Goal: Task Accomplishment & Management: Use online tool/utility

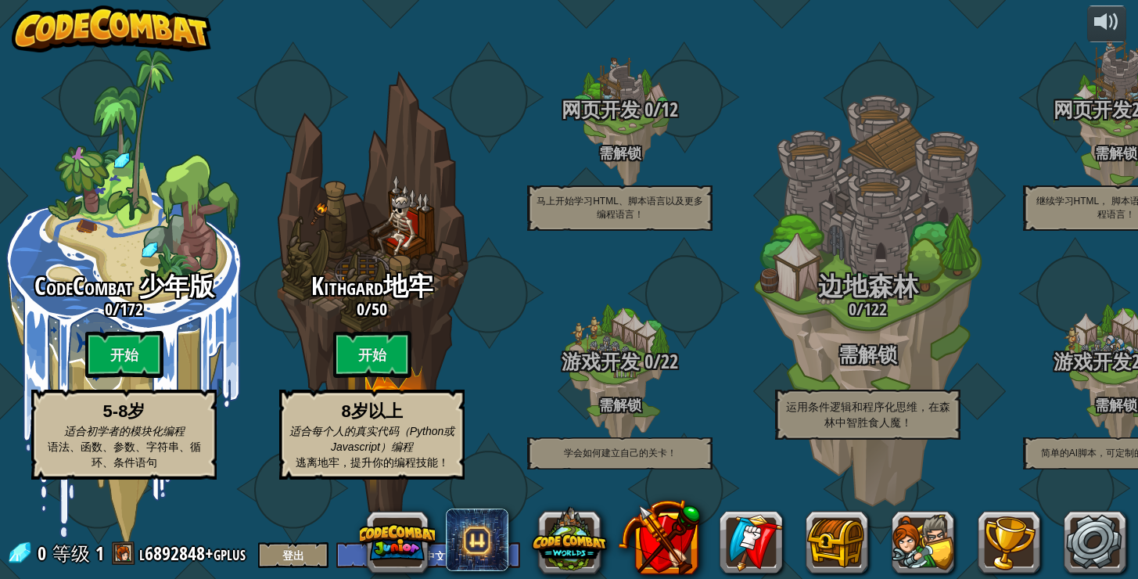
select select "zh-HANS"
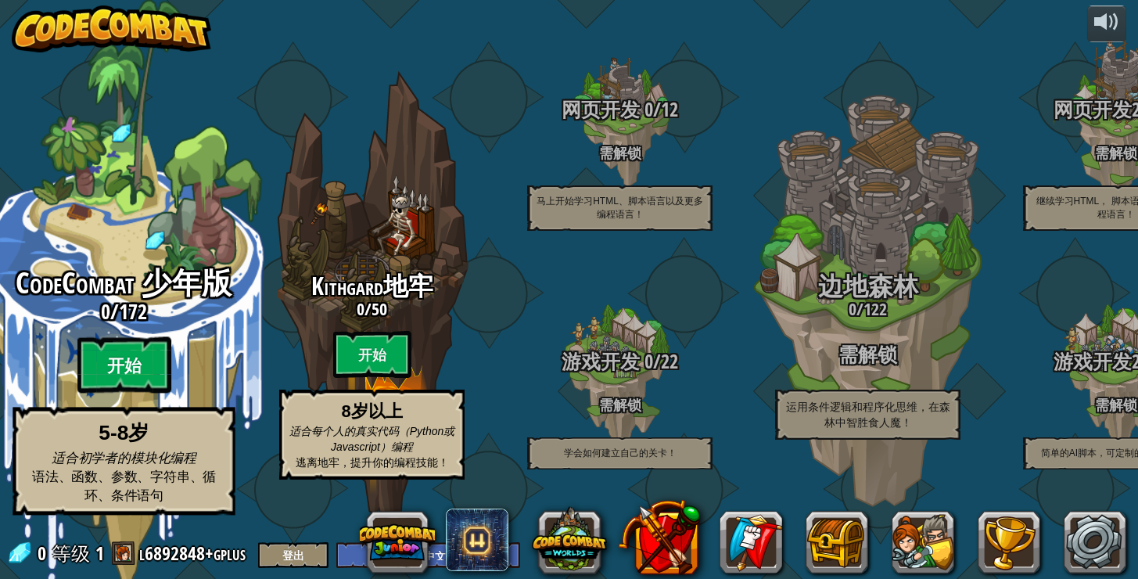
click at [133, 374] on btn "开始" at bounding box center [124, 365] width 94 height 56
select select "zh-HANS"
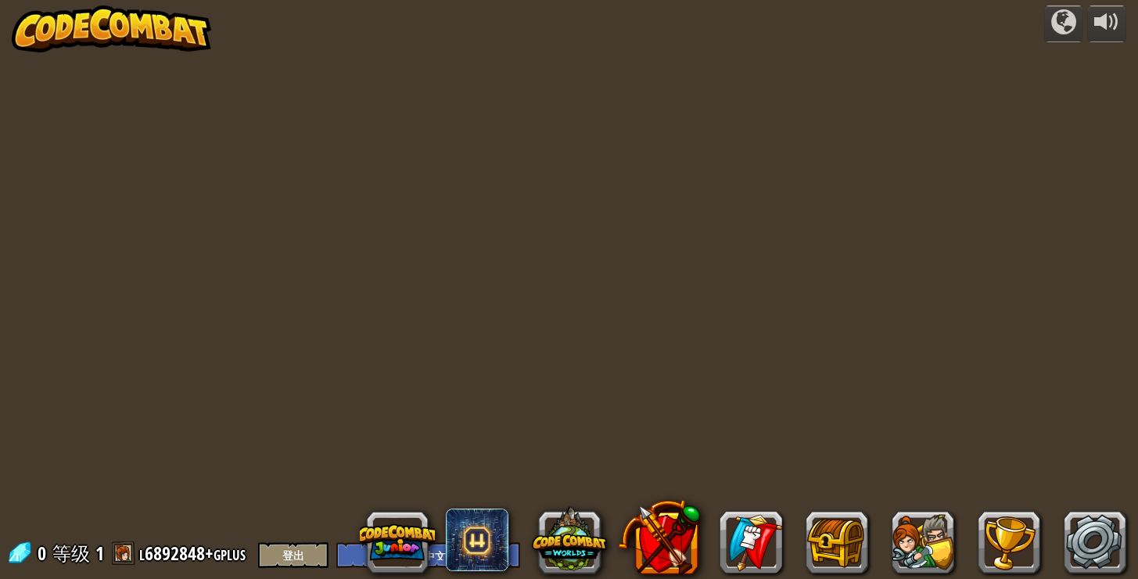
select select "zh-HANS"
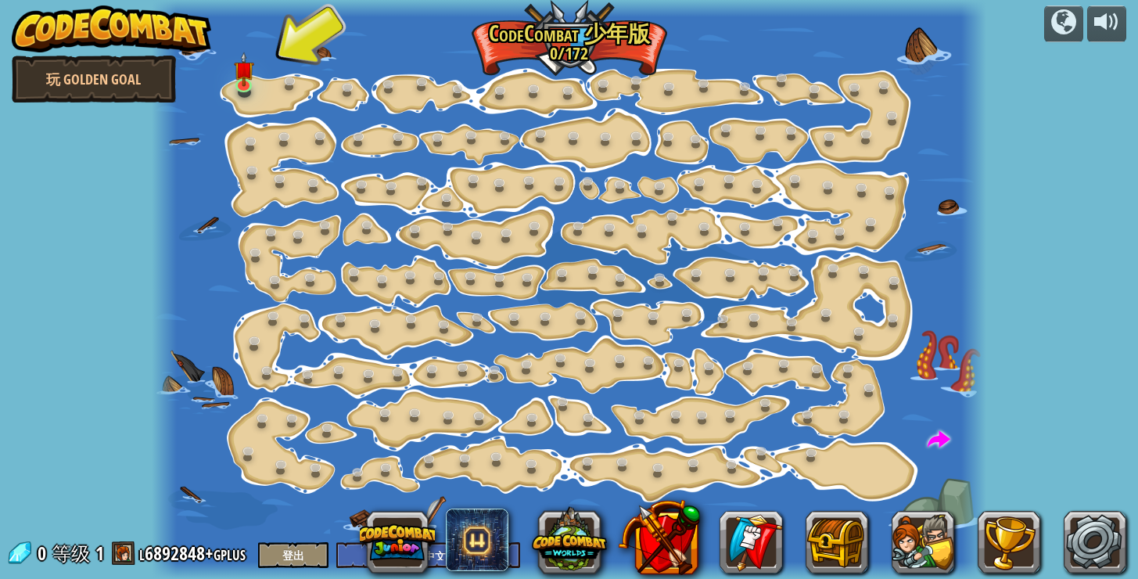
click at [260, 94] on div at bounding box center [569, 289] width 835 height 579
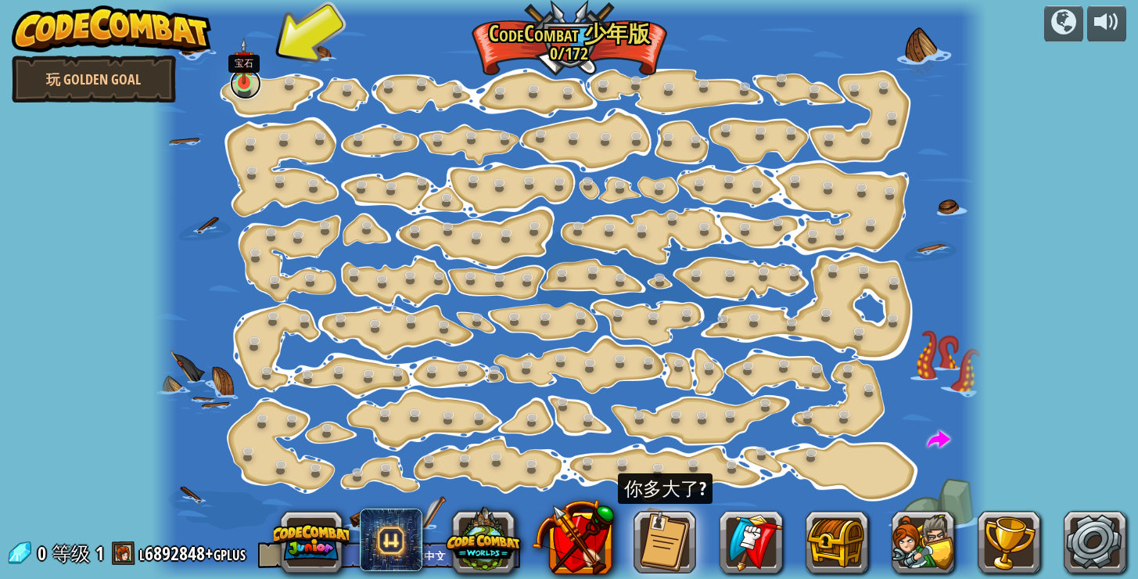
click at [246, 86] on link at bounding box center [245, 83] width 31 height 31
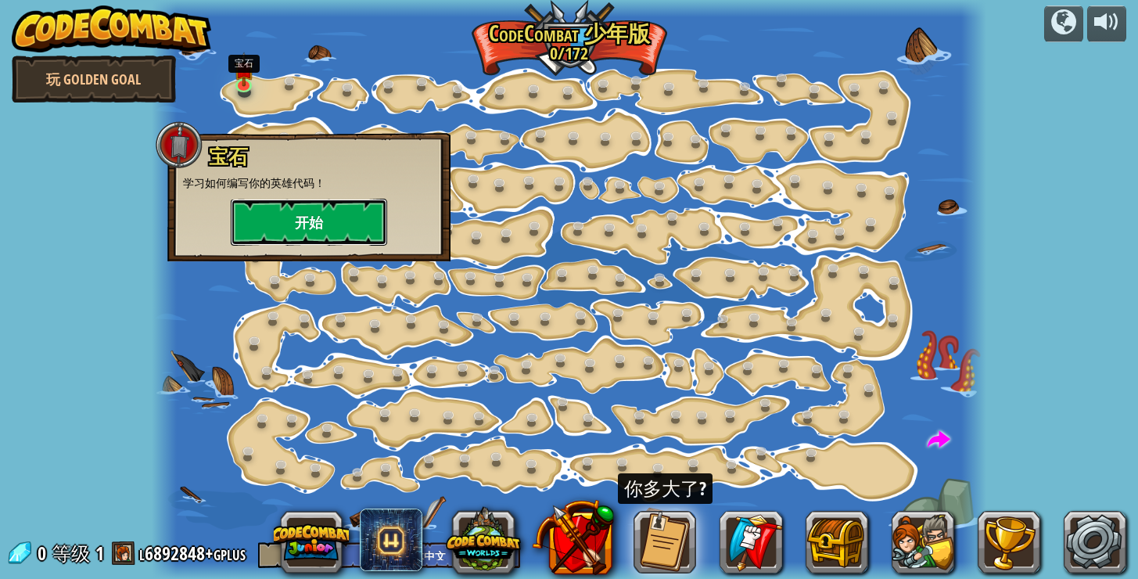
click at [322, 226] on button "开始" at bounding box center [309, 222] width 156 height 47
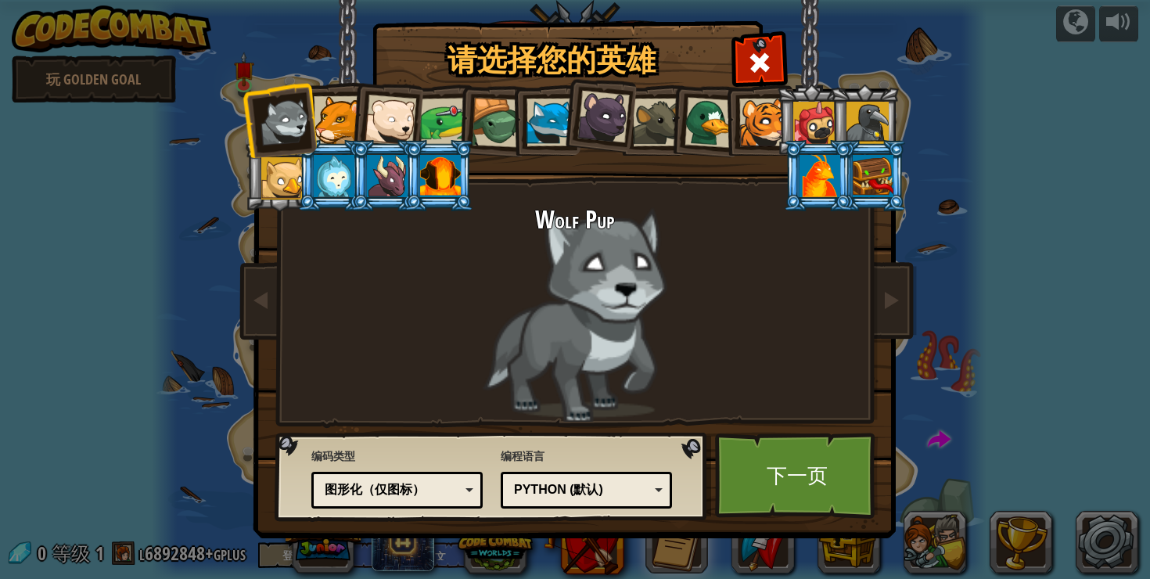
click at [338, 128] on div at bounding box center [338, 120] width 48 height 48
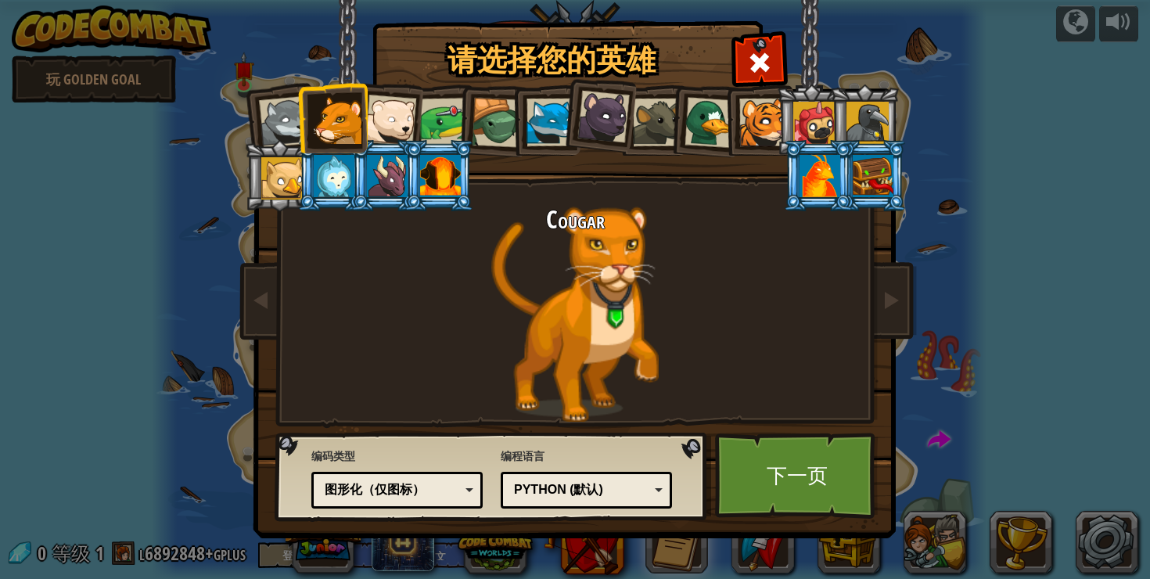
click at [384, 126] on div at bounding box center [391, 121] width 52 height 52
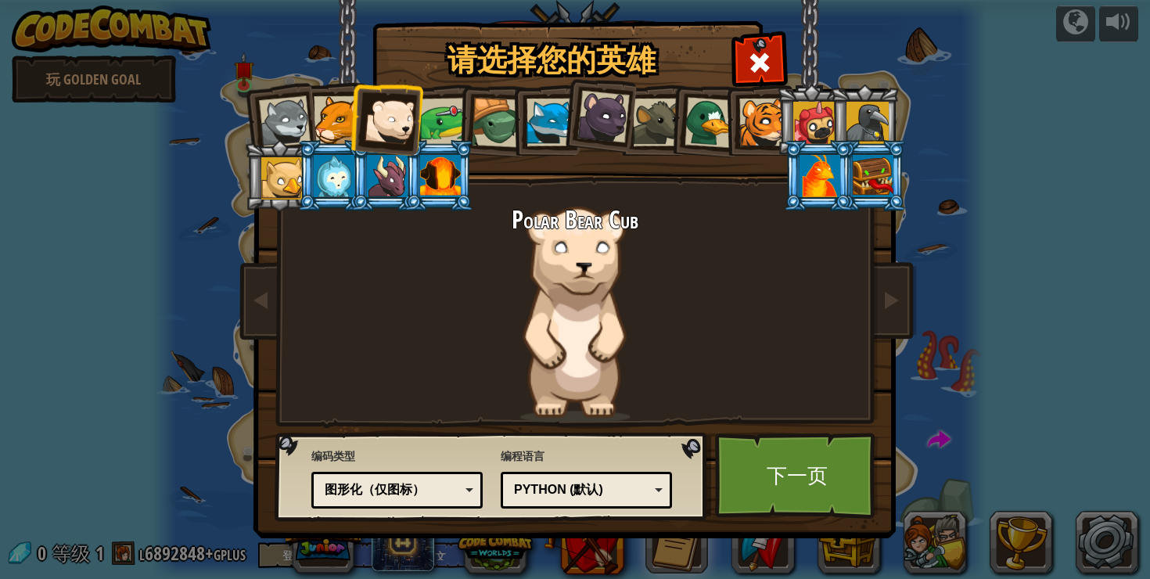
click at [289, 127] on div at bounding box center [285, 122] width 52 height 52
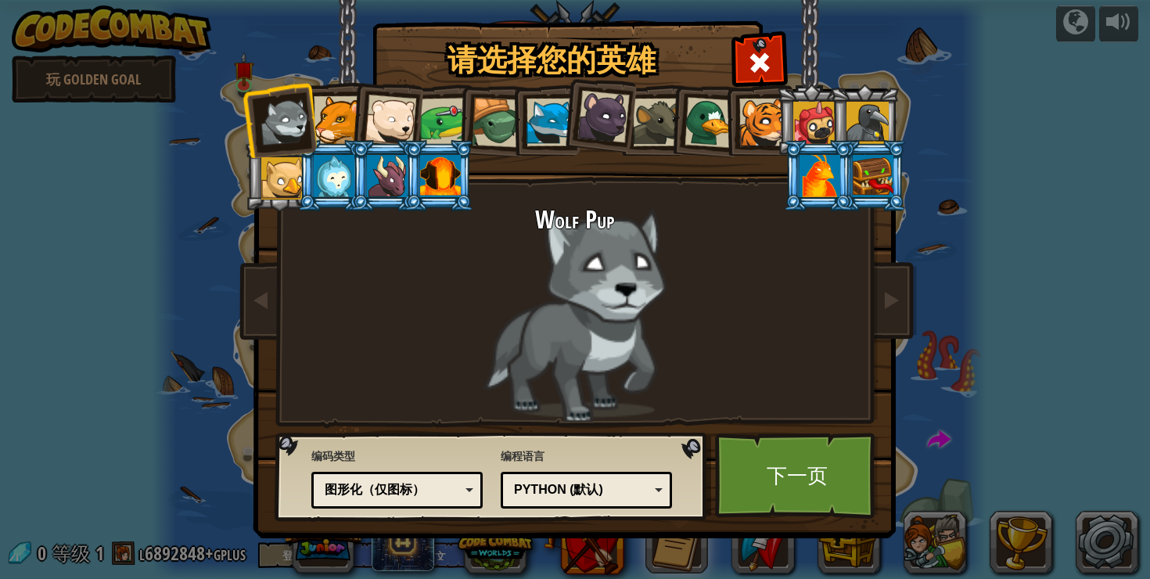
click at [298, 190] on li at bounding box center [332, 175] width 70 height 71
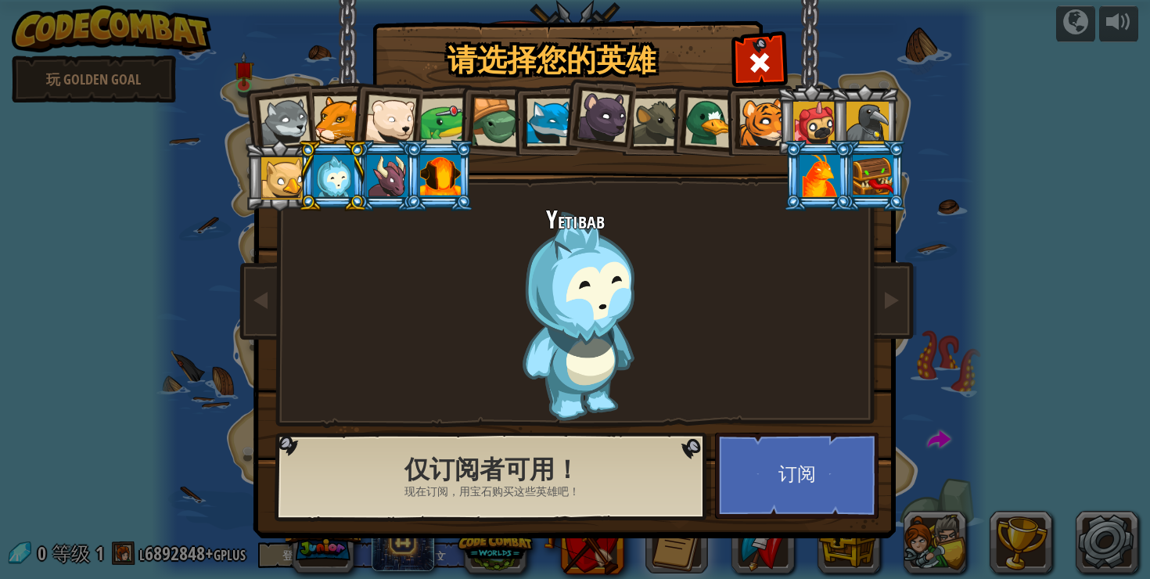
click at [764, 130] on div at bounding box center [763, 123] width 48 height 48
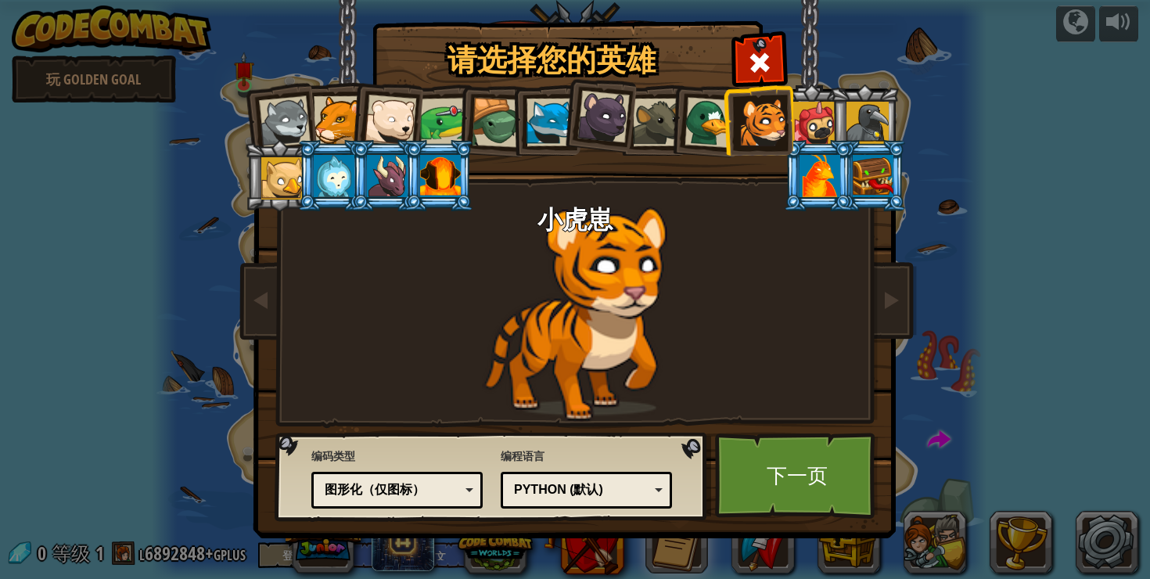
click at [685, 127] on div at bounding box center [710, 122] width 51 height 51
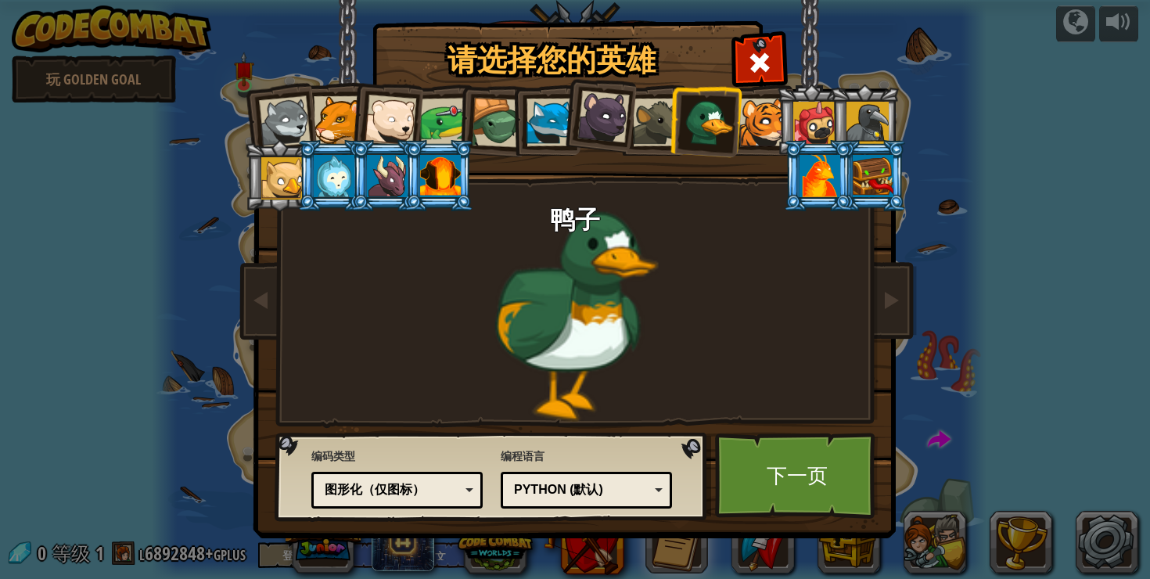
click at [661, 126] on div at bounding box center [657, 123] width 48 height 48
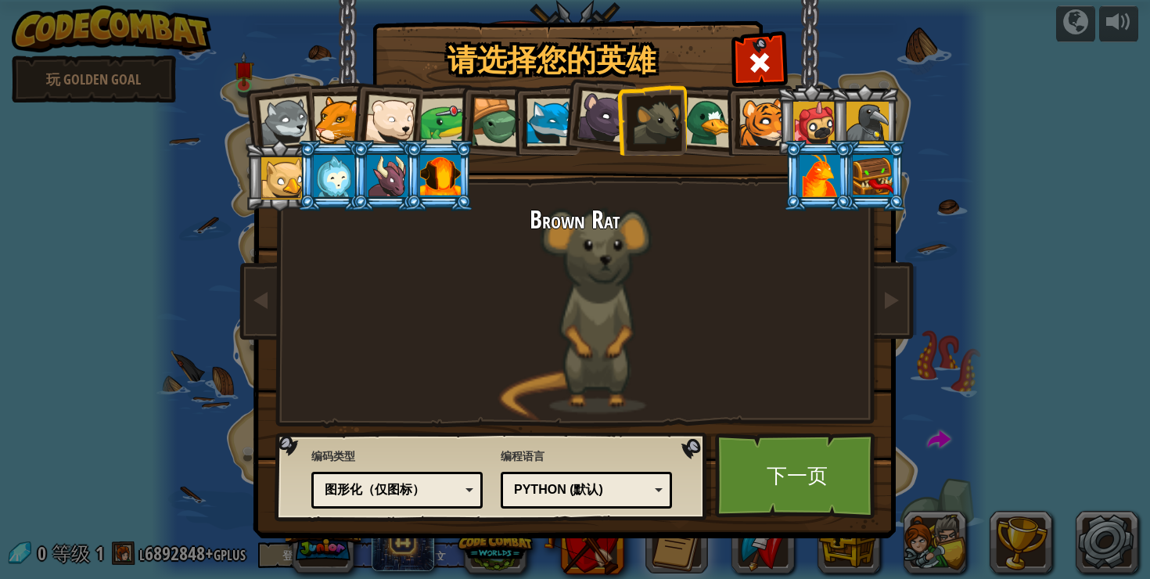
click at [606, 123] on div at bounding box center [603, 117] width 52 height 52
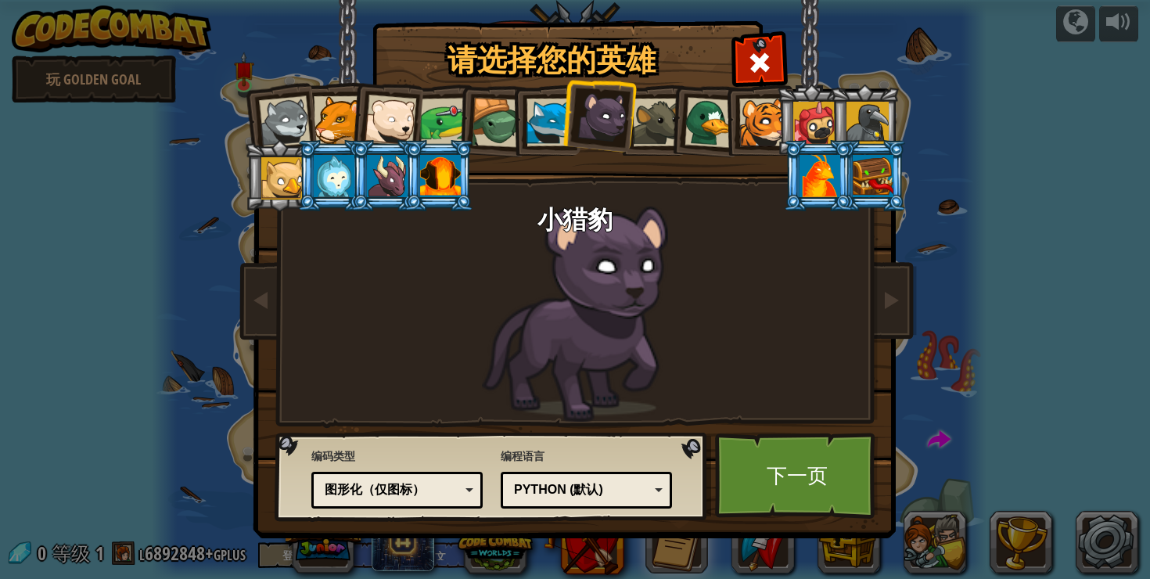
click at [549, 129] on div at bounding box center [551, 123] width 48 height 48
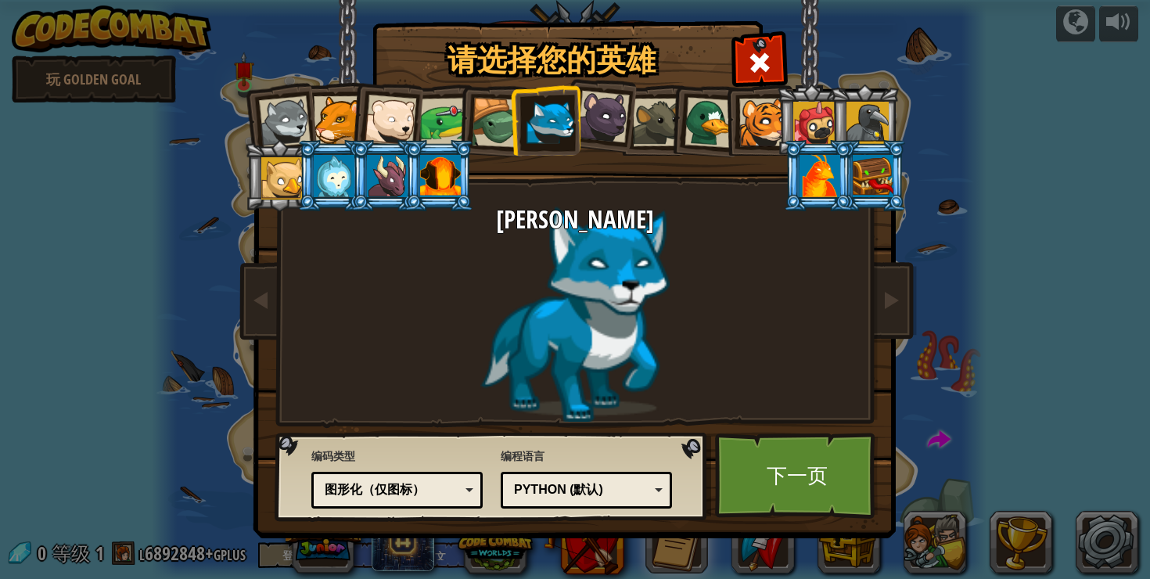
click at [500, 128] on div at bounding box center [497, 123] width 50 height 50
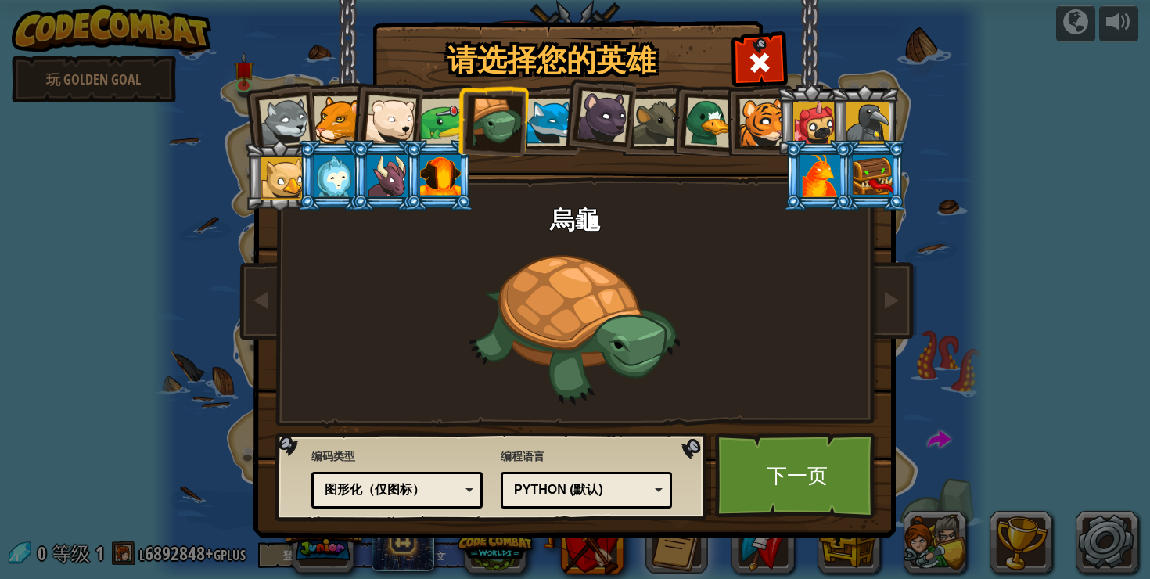
click at [816, 173] on div at bounding box center [820, 176] width 41 height 42
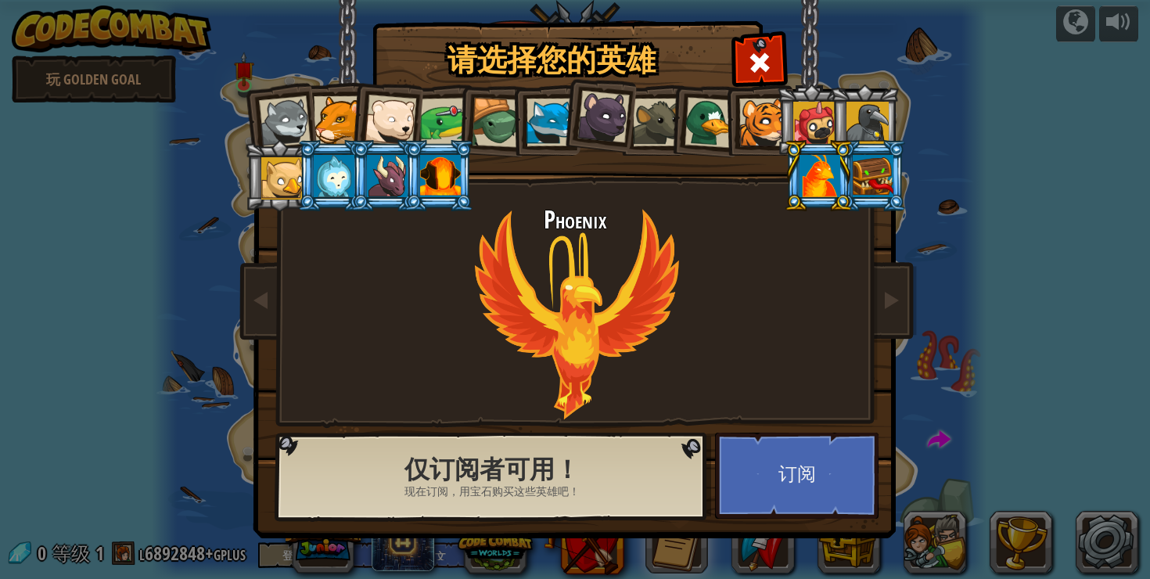
click at [431, 178] on div at bounding box center [440, 176] width 41 height 42
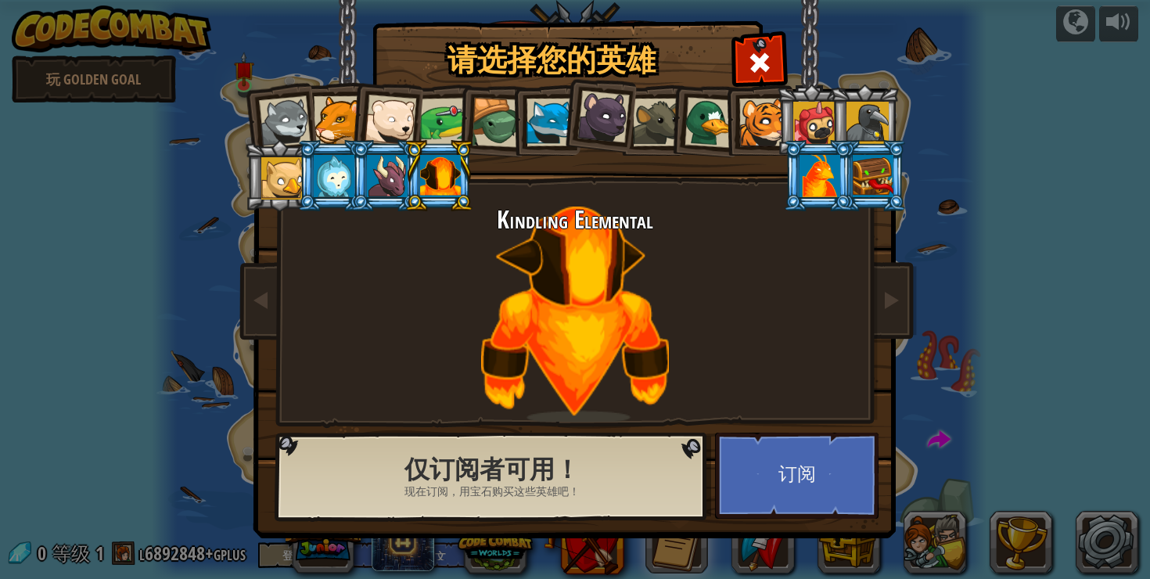
click at [396, 182] on div at bounding box center [387, 176] width 41 height 42
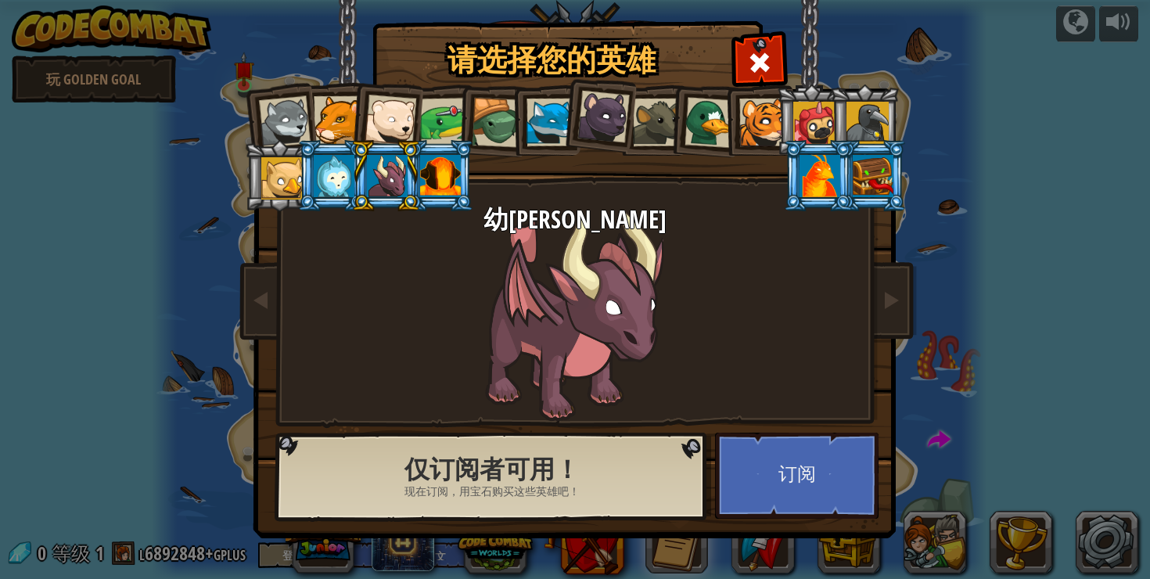
click at [342, 180] on div at bounding box center [334, 176] width 41 height 42
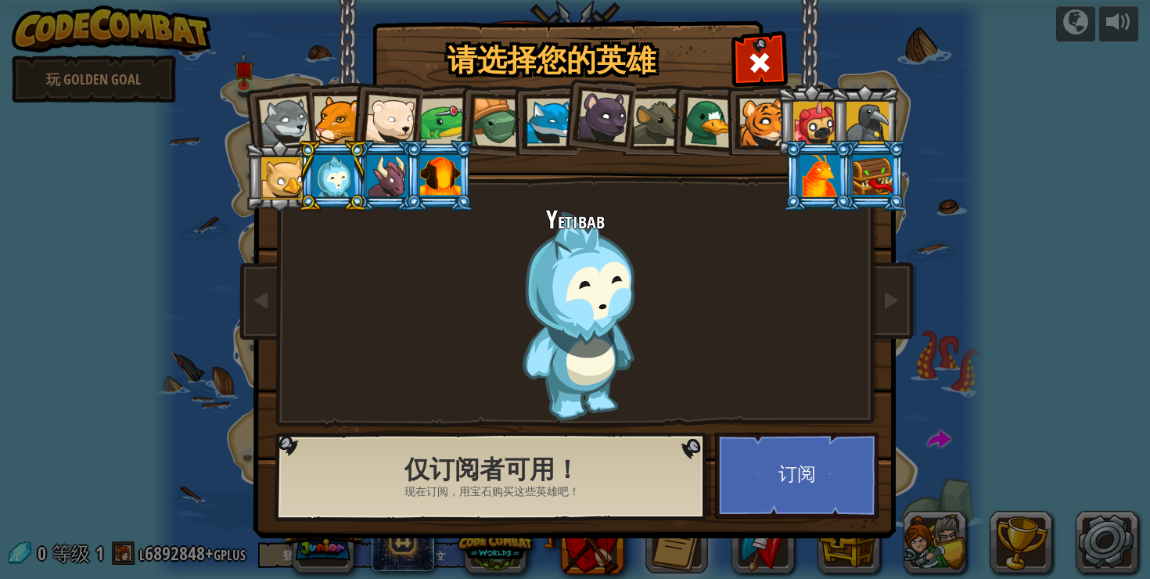
click at [272, 185] on div at bounding box center [282, 178] width 42 height 42
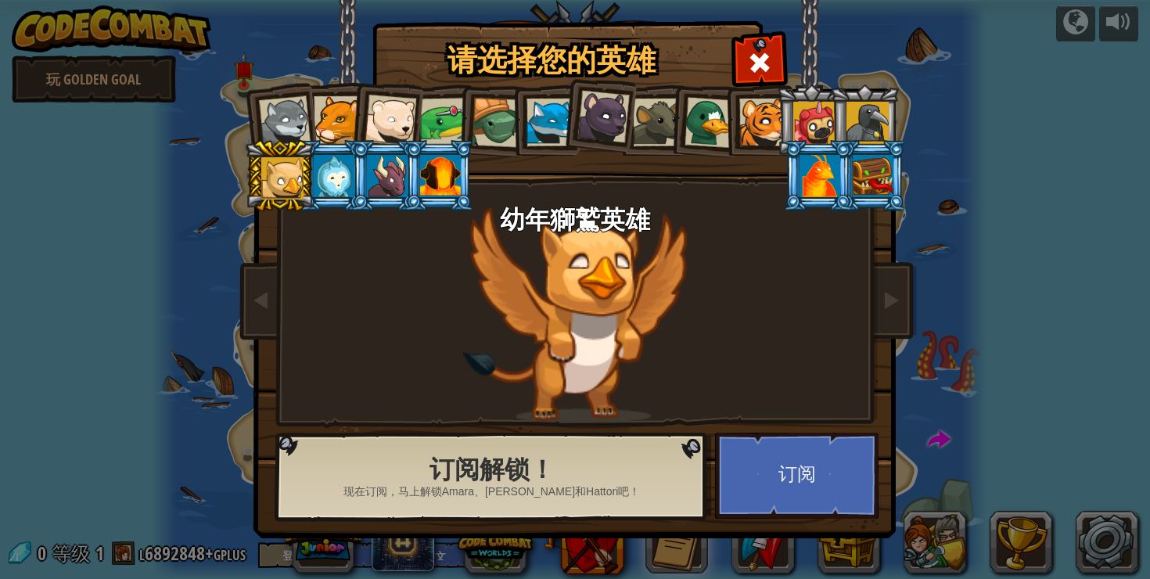
click at [289, 124] on div at bounding box center [285, 122] width 52 height 52
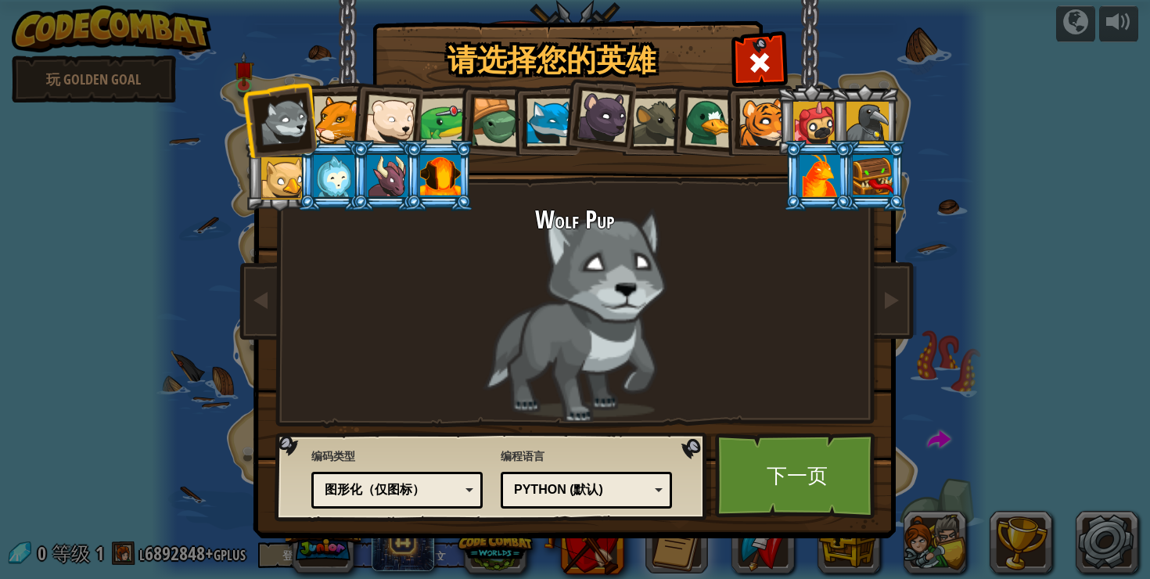
click at [344, 126] on div at bounding box center [338, 120] width 48 height 48
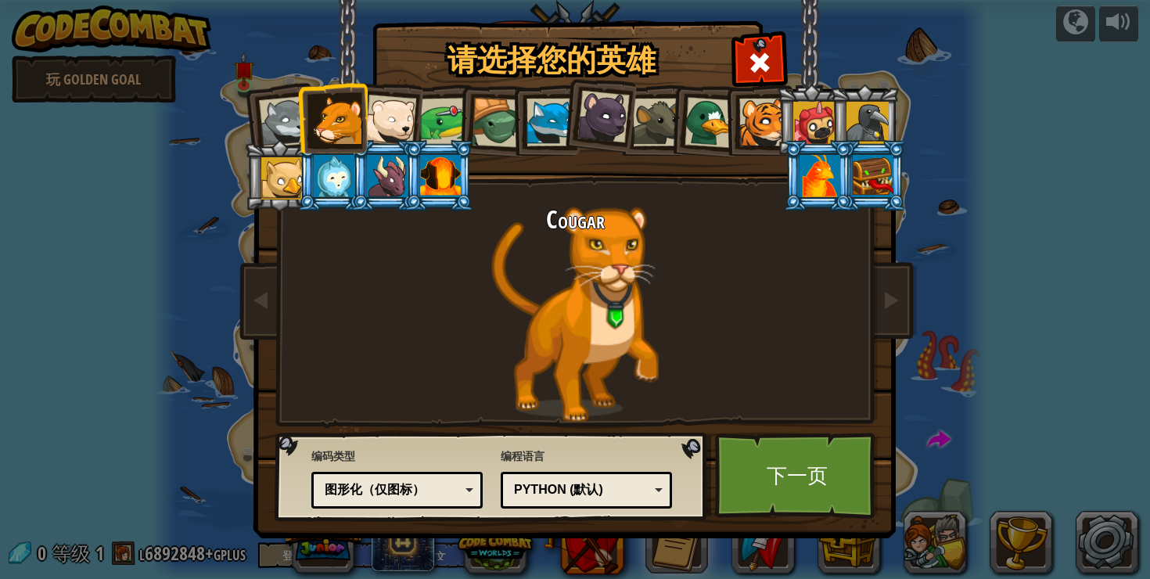
click at [307, 130] on li at bounding box center [332, 117] width 70 height 71
click at [286, 128] on div at bounding box center [285, 122] width 52 height 52
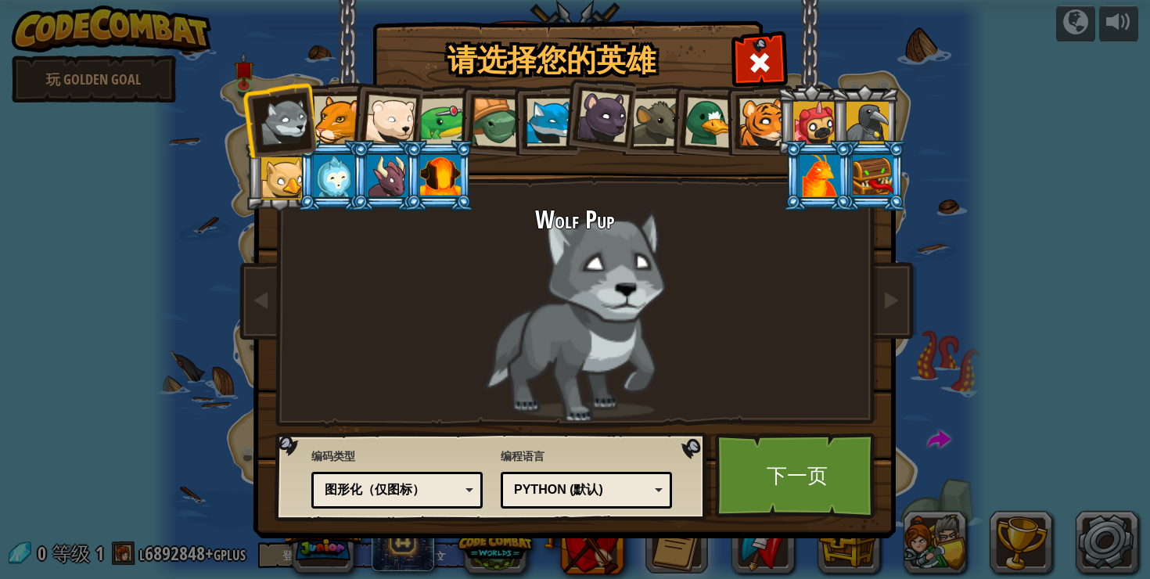
click at [399, 128] on div at bounding box center [391, 121] width 52 height 52
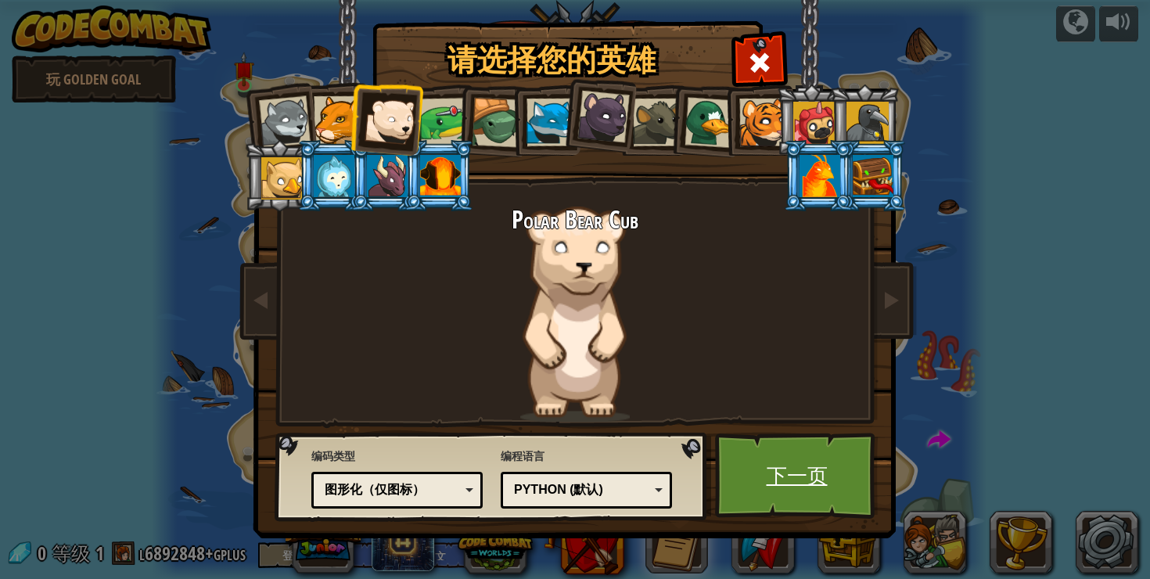
click at [779, 483] on link "下一页" at bounding box center [797, 476] width 164 height 86
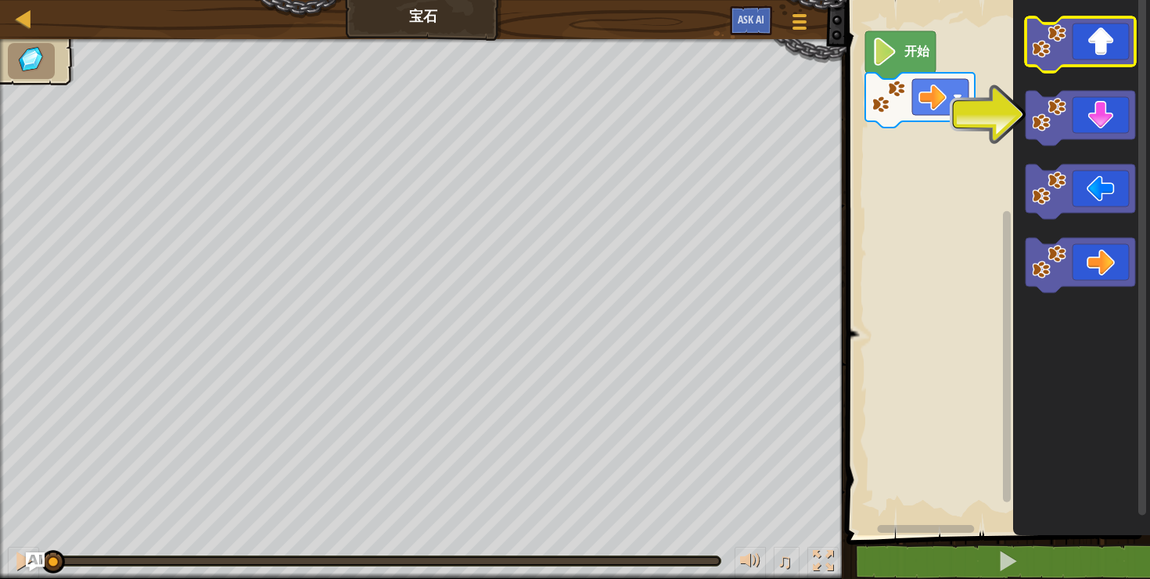
click at [1095, 44] on icon "Blockly工作区" at bounding box center [1081, 44] width 110 height 55
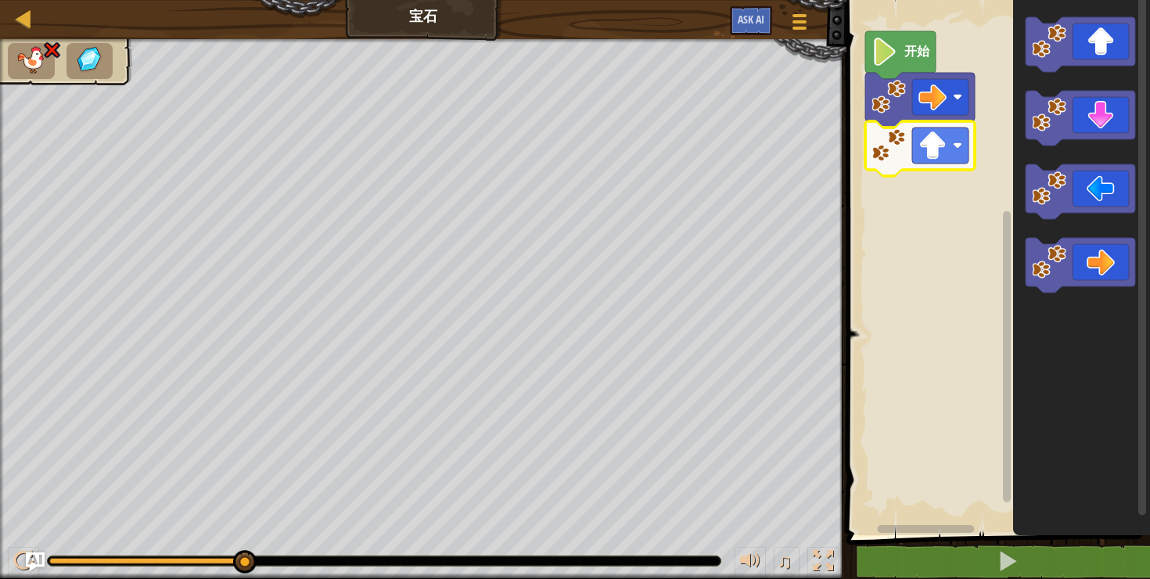
click at [956, 153] on rect "Blockly工作区" at bounding box center [940, 146] width 56 height 36
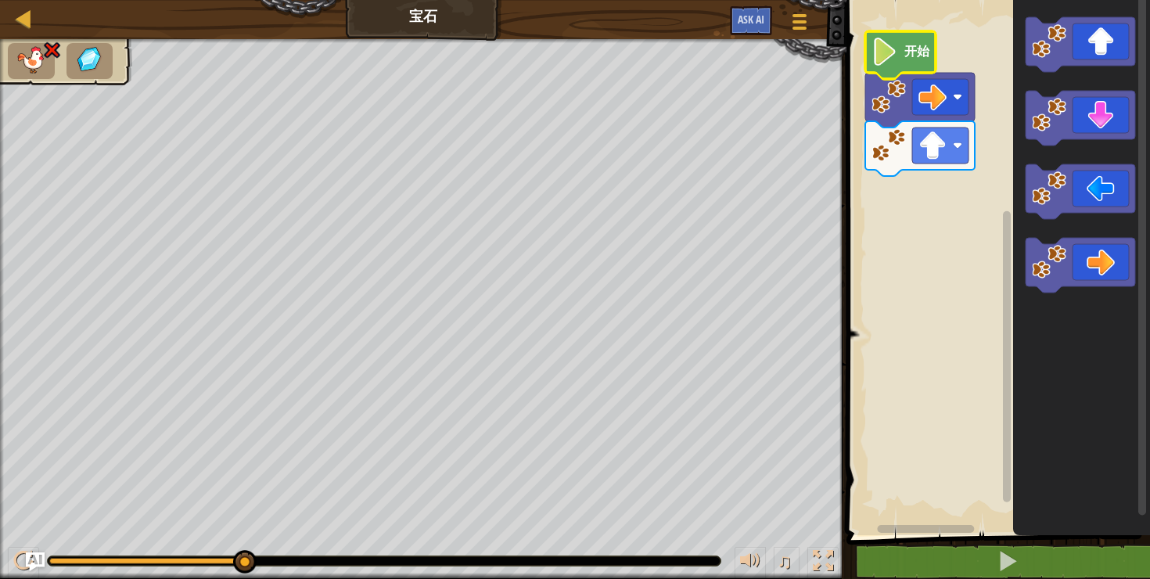
click at [904, 56] on icon "Blockly工作区" at bounding box center [900, 55] width 70 height 48
click at [895, 59] on image "Blockly工作区" at bounding box center [885, 52] width 27 height 28
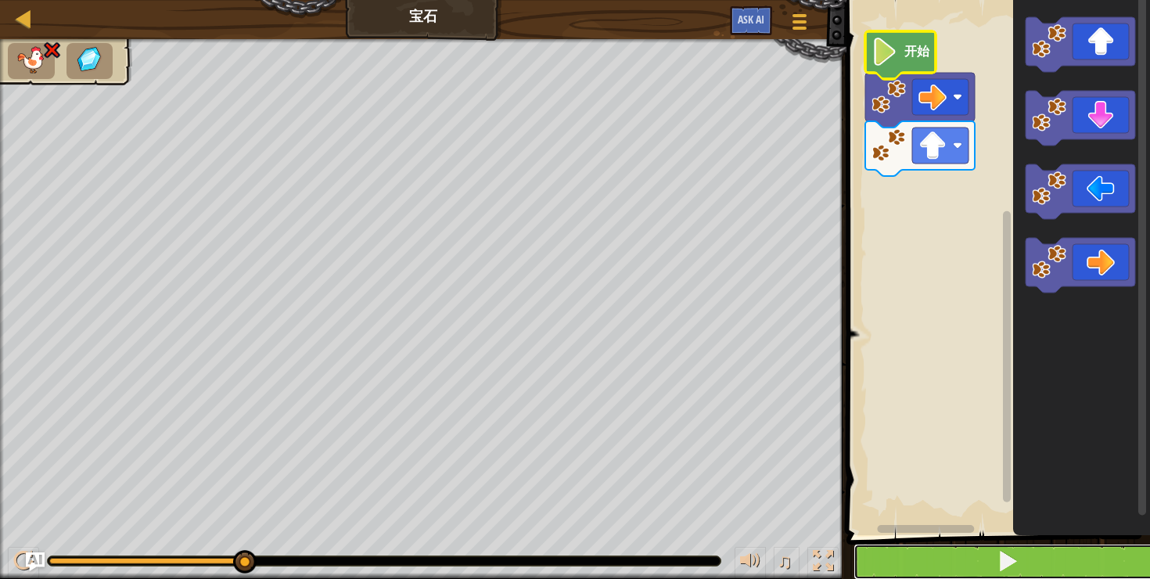
click at [963, 569] on button at bounding box center [1008, 562] width 308 height 36
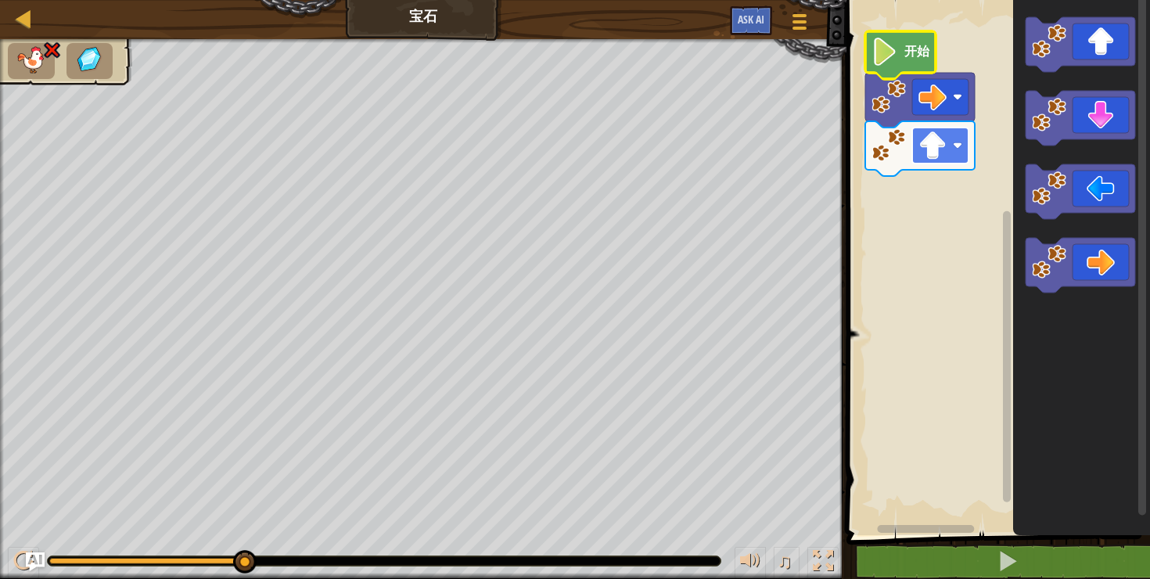
click at [962, 151] on rect "Blockly工作区" at bounding box center [940, 146] width 56 height 36
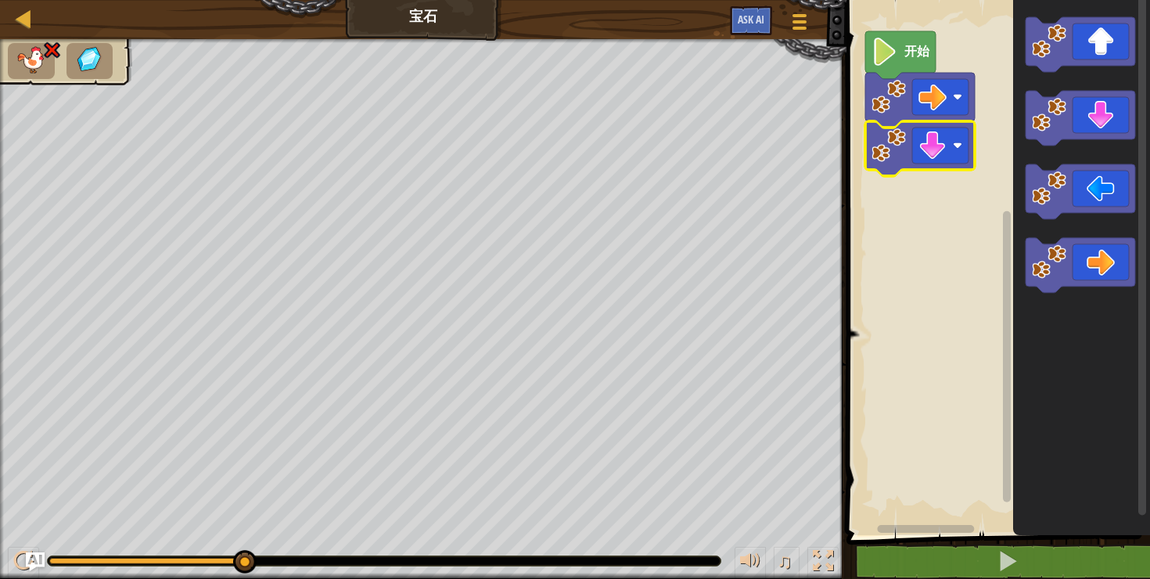
click at [947, 239] on rect "Blockly工作区" at bounding box center [996, 263] width 308 height 543
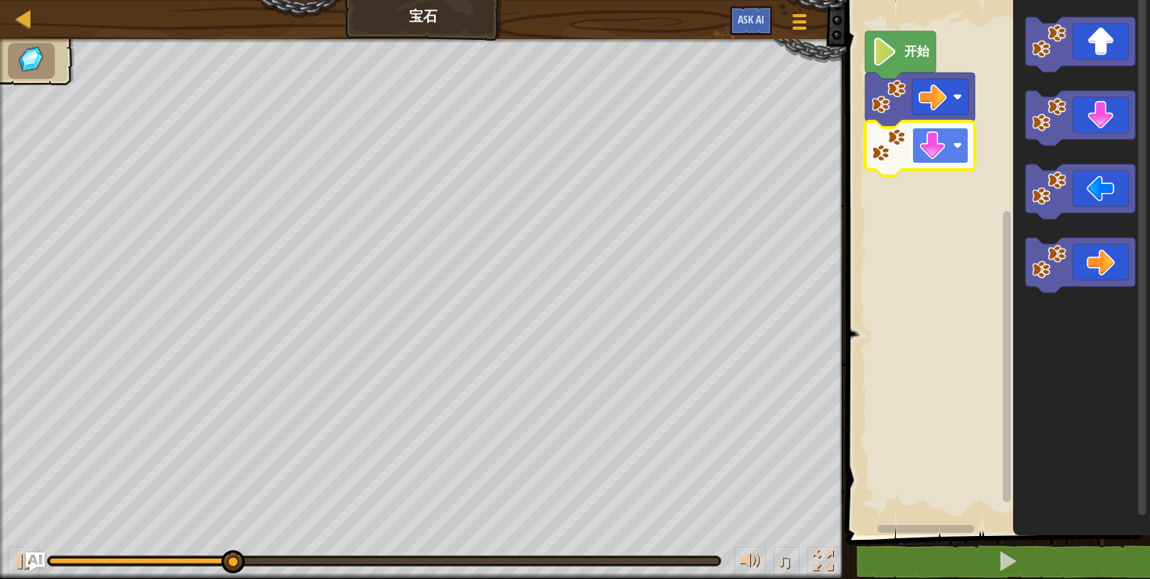
click at [953, 146] on image "Blockly工作区" at bounding box center [957, 145] width 9 height 9
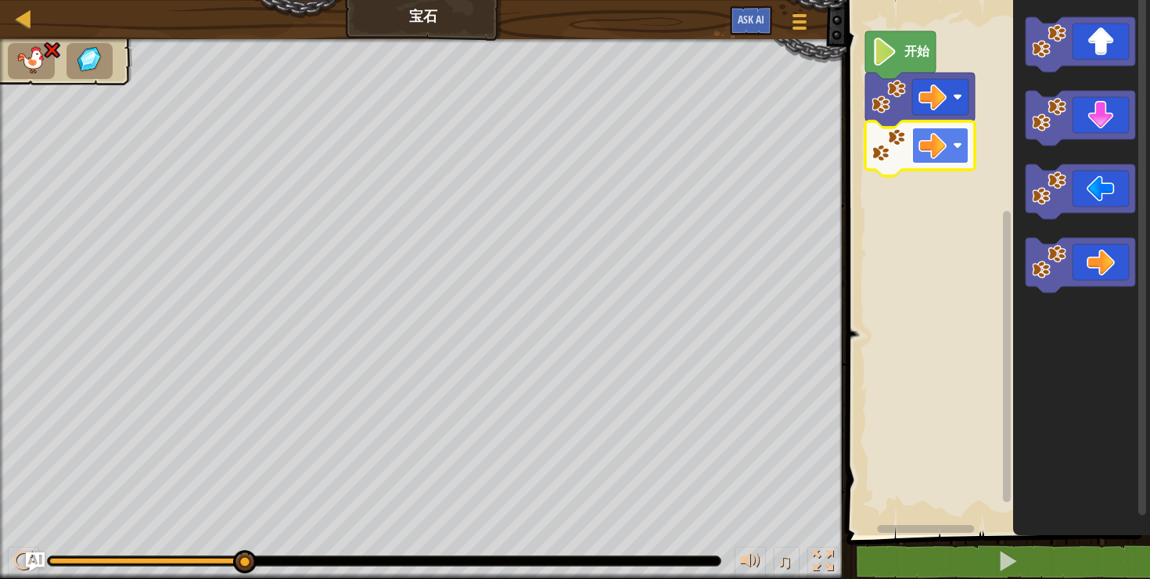
click at [954, 138] on rect "Blockly工作区" at bounding box center [940, 146] width 56 height 36
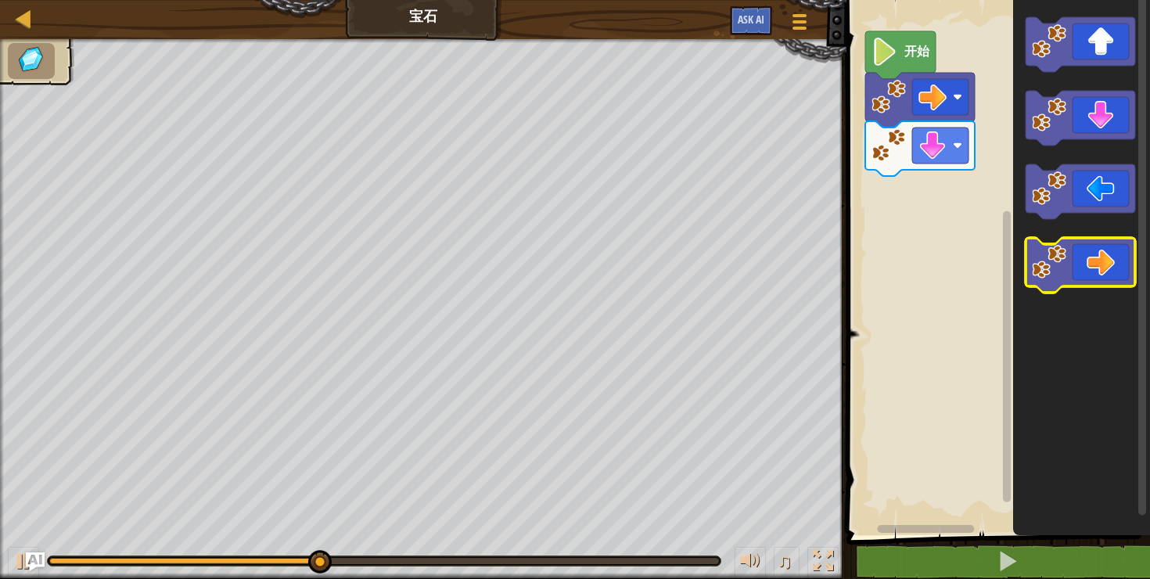
click at [1101, 273] on icon "Blockly工作区" at bounding box center [1081, 265] width 110 height 55
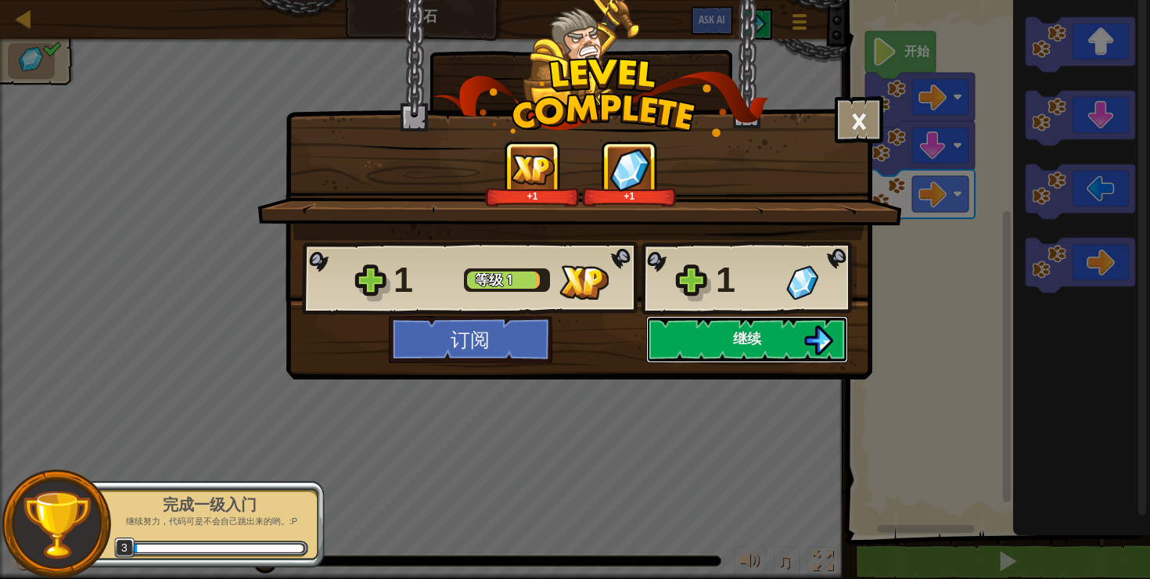
drag, startPoint x: 762, startPoint y: 340, endPoint x: 746, endPoint y: 376, distance: 39.2
click at [746, 376] on div "× 这个关卡有多好玩？ 给我们反馈！ +1 +1 Reticulating Splines... 1 等级 1 1 订阅 保存进度 继续" at bounding box center [579, 189] width 587 height 379
click at [885, 448] on div "× 这个关卡有多好玩？ 给我们反馈！ +1 +1 Reticulating Splines... 1 等级 1 1 订阅 保存进度 继续" at bounding box center [575, 289] width 1150 height 579
click at [786, 344] on button "继续" at bounding box center [747, 339] width 202 height 47
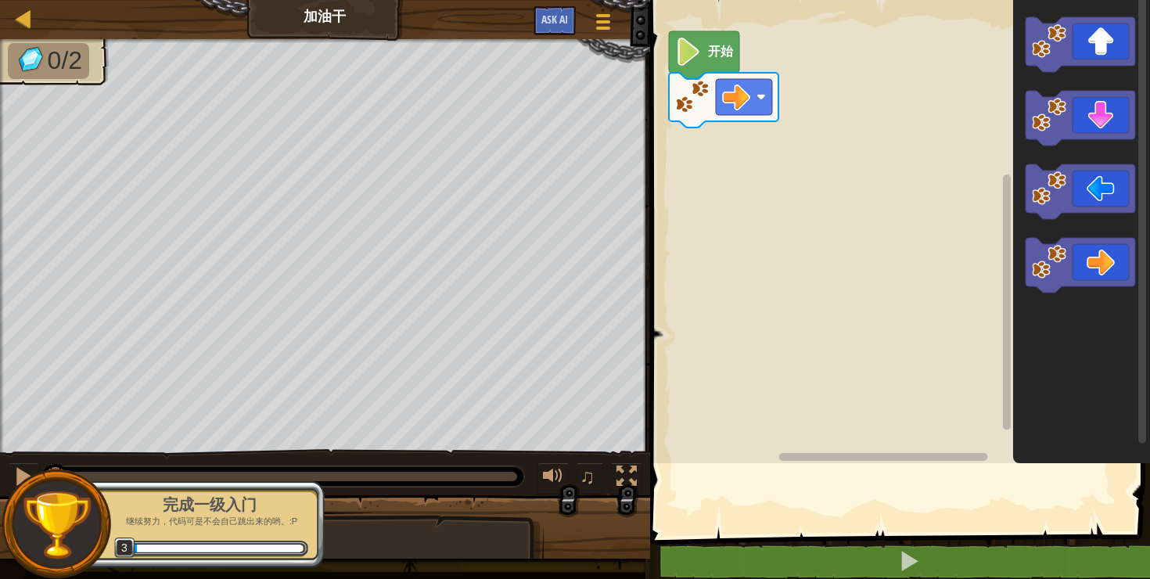
click at [203, 527] on p "继续努力，代码可是不会自己跳出来的哟。:P" at bounding box center [209, 522] width 197 height 12
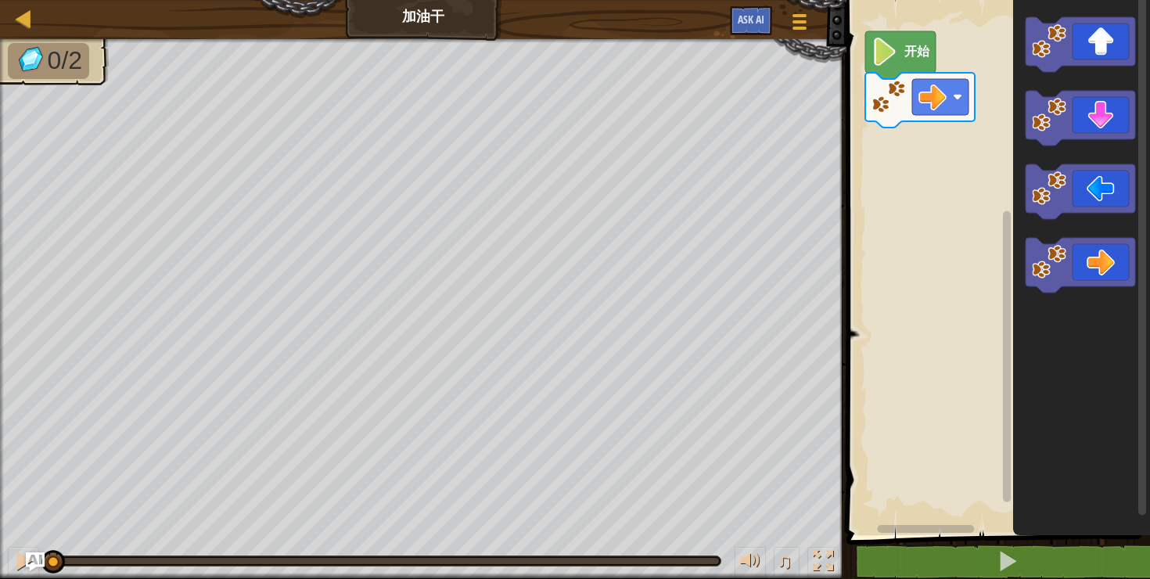
click at [948, 221] on rect "Blockly工作区" at bounding box center [996, 263] width 308 height 543
click at [793, 27] on span at bounding box center [800, 28] width 15 height 3
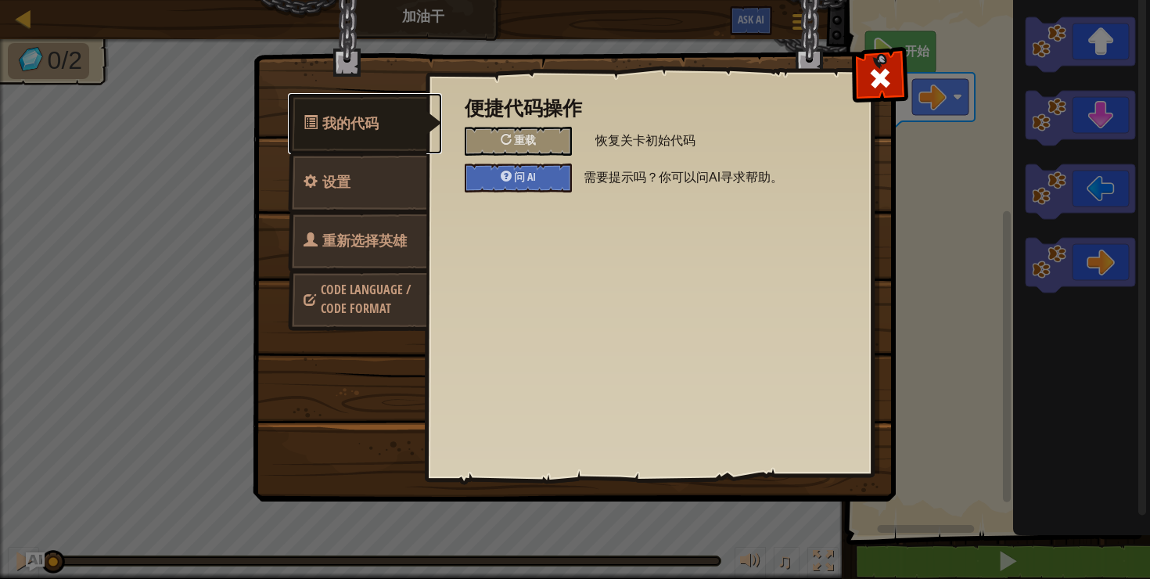
click at [390, 127] on link "我的代码" at bounding box center [365, 123] width 154 height 61
click at [540, 178] on div "问 AI" at bounding box center [518, 178] width 107 height 29
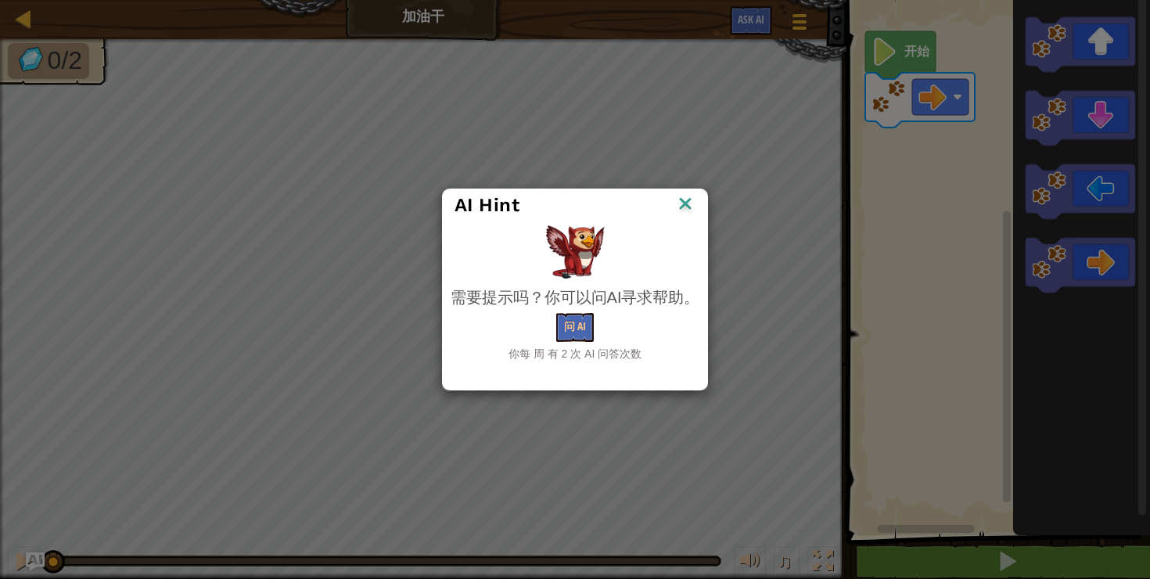
click at [681, 204] on img at bounding box center [685, 204] width 20 height 23
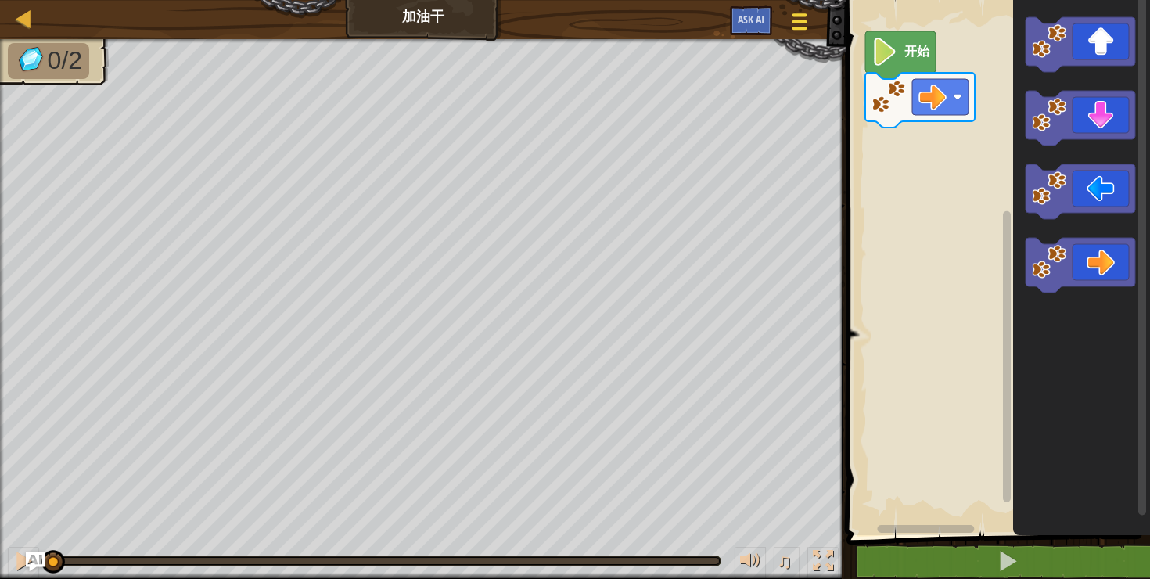
click at [797, 28] on span at bounding box center [800, 28] width 15 height 3
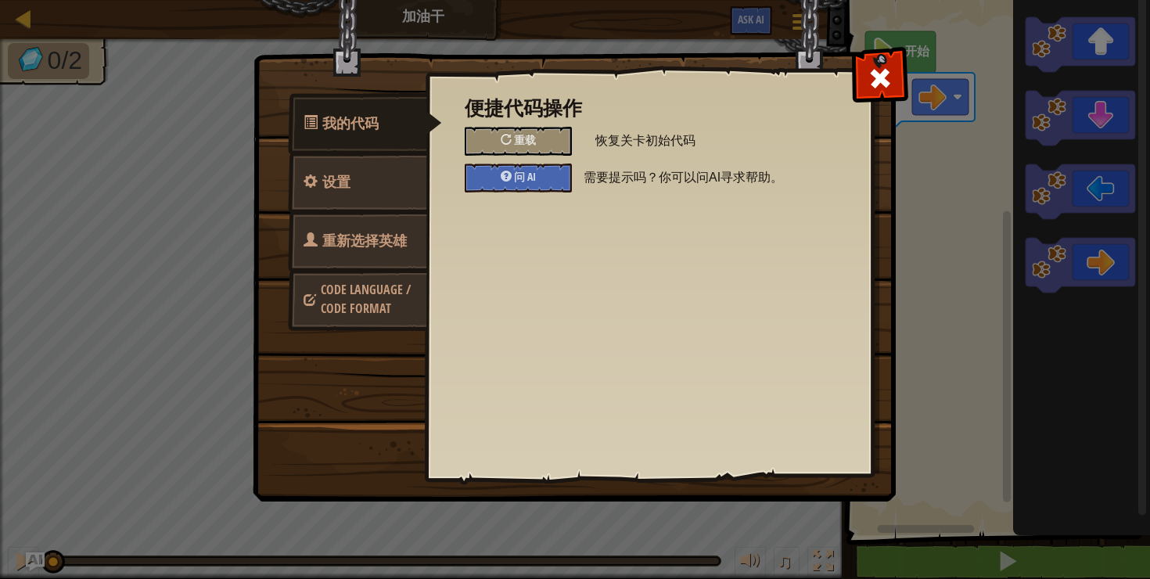
click at [706, 125] on div "便捷代码操作 重载 恢复关卡初始代码 问 AI 需要提示吗？你可以问AI寻求帮助。" at bounding box center [649, 145] width 368 height 95
click at [749, 142] on span "恢复关卡初始代码" at bounding box center [714, 141] width 238 height 28
click at [887, 81] on span at bounding box center [880, 78] width 25 height 25
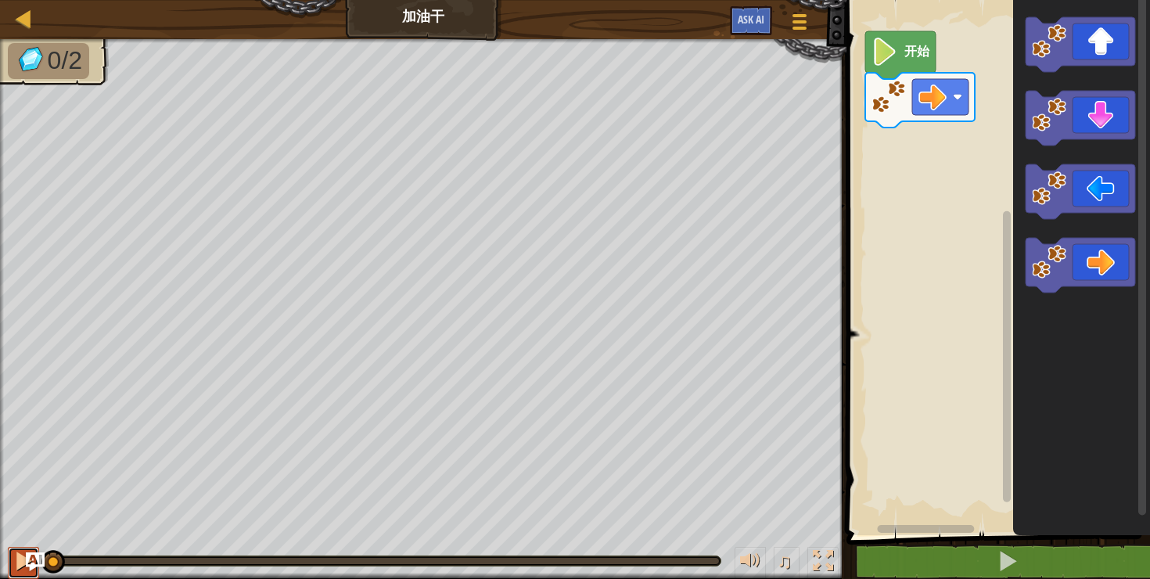
click at [20, 563] on div at bounding box center [23, 561] width 20 height 20
click at [60, 490] on div "0/2 ♫ Polar Bear Cub" at bounding box center [575, 309] width 1150 height 540
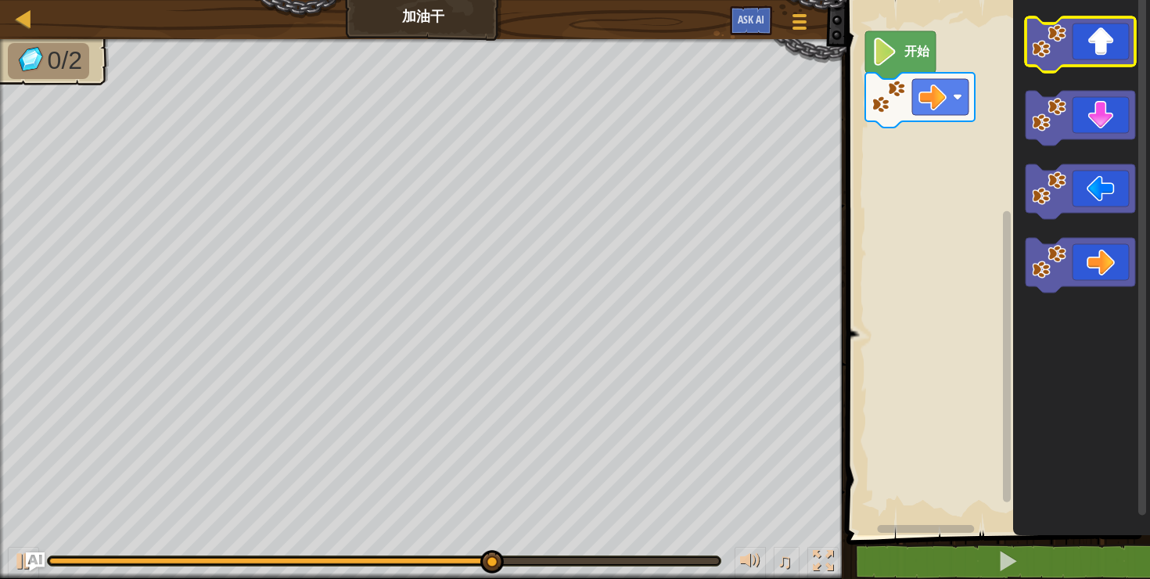
click at [1095, 56] on icon "Blockly工作区" at bounding box center [1081, 44] width 110 height 55
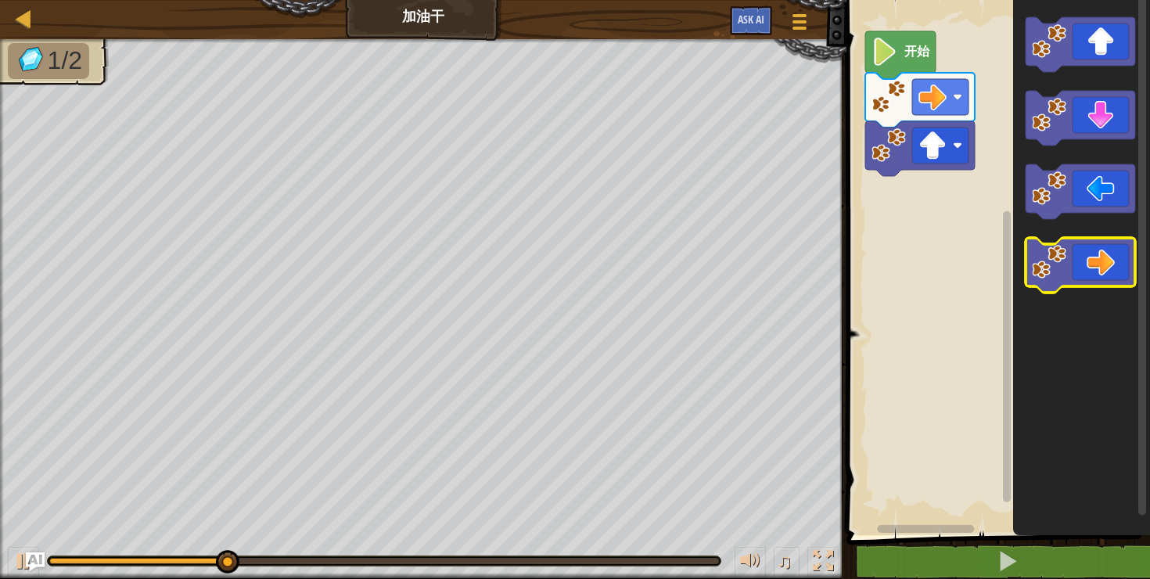
click at [1090, 276] on icon "Blockly工作区" at bounding box center [1081, 265] width 110 height 55
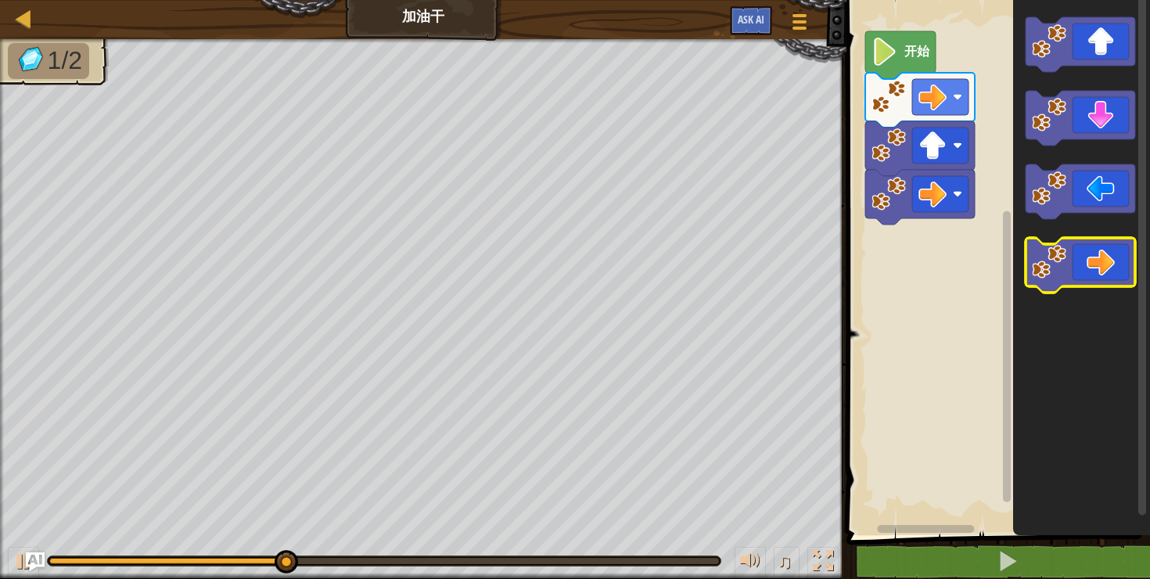
click at [1092, 275] on icon "Blockly工作区" at bounding box center [1081, 265] width 110 height 55
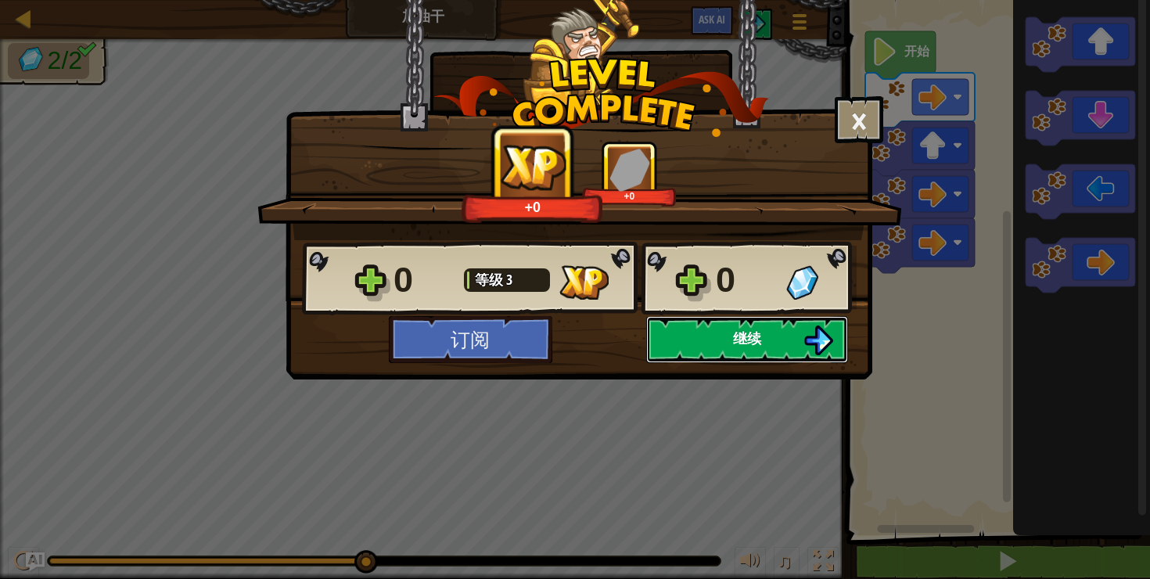
click at [776, 336] on button "继续" at bounding box center [747, 339] width 202 height 47
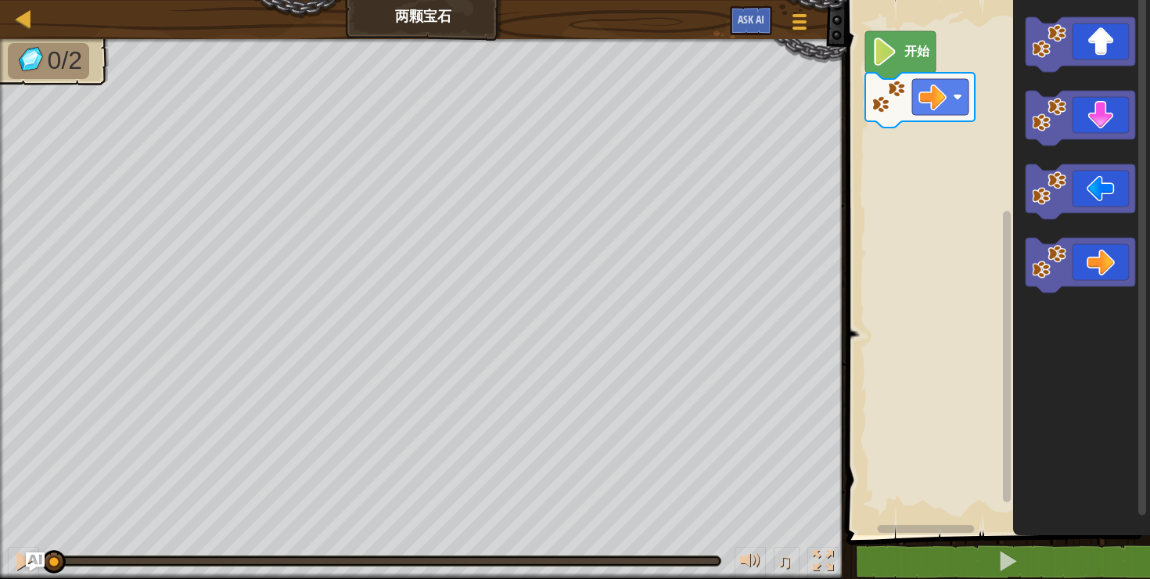
click at [914, 501] on rect "Blockly工作区" at bounding box center [996, 263] width 308 height 543
click at [934, 504] on rect "Blockly工作区" at bounding box center [996, 263] width 308 height 543
click at [939, 501] on rect "Blockly工作区" at bounding box center [996, 263] width 308 height 543
click at [1042, 446] on icon "Blockly工作区" at bounding box center [1081, 263] width 137 height 543
click at [937, 379] on rect "Blockly工作区" at bounding box center [996, 263] width 308 height 543
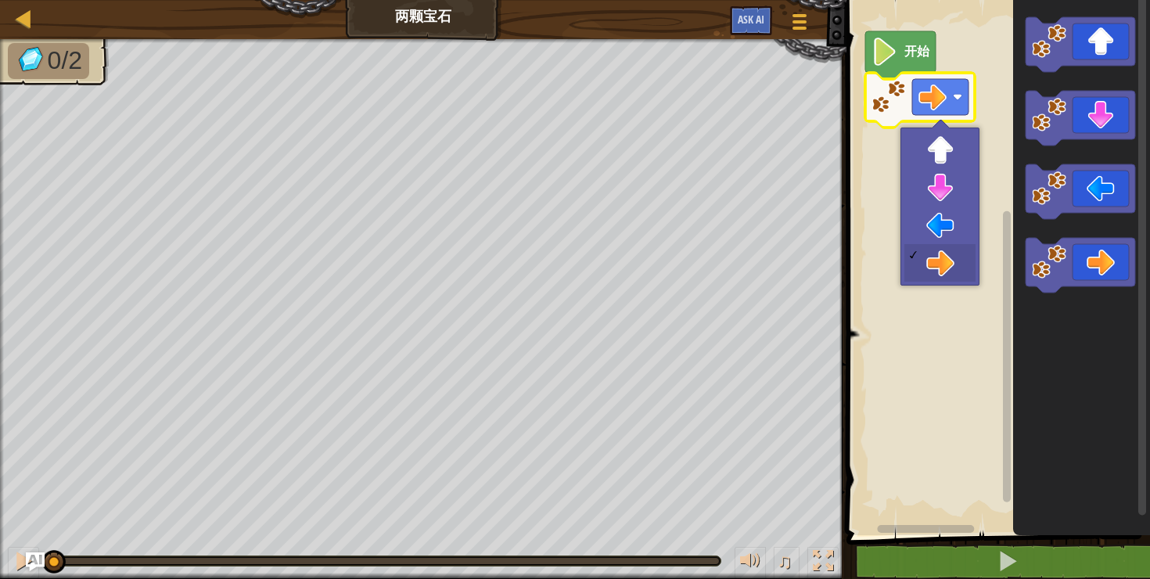
click at [963, 97] on rect "Blockly工作区" at bounding box center [940, 97] width 56 height 36
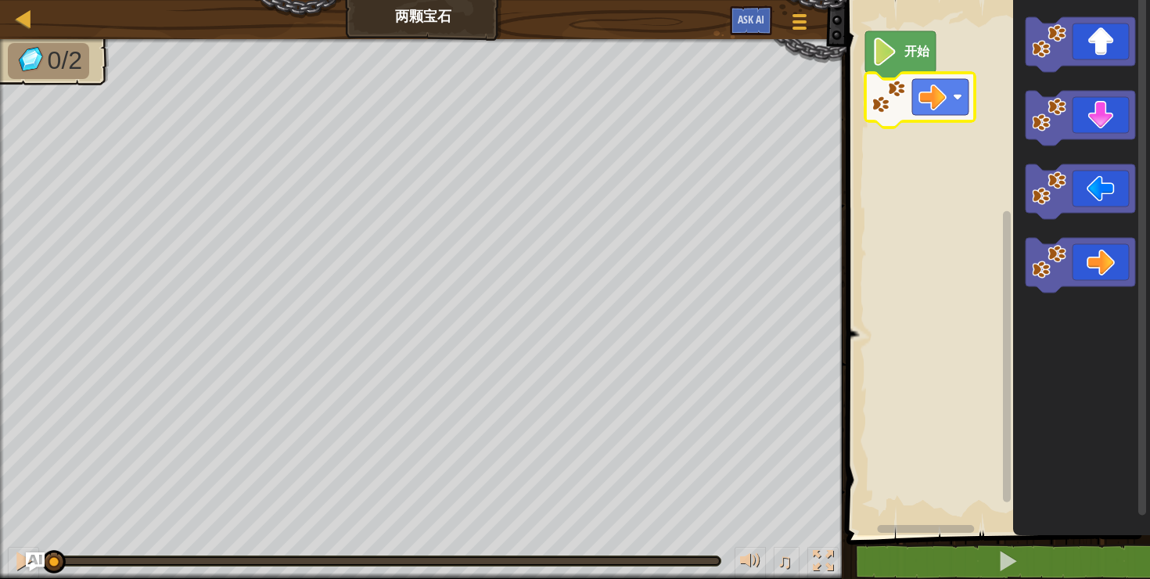
click at [894, 102] on image "Blockly工作区" at bounding box center [889, 97] width 34 height 34
click at [1097, 264] on icon "Blockly工作区" at bounding box center [1081, 265] width 110 height 55
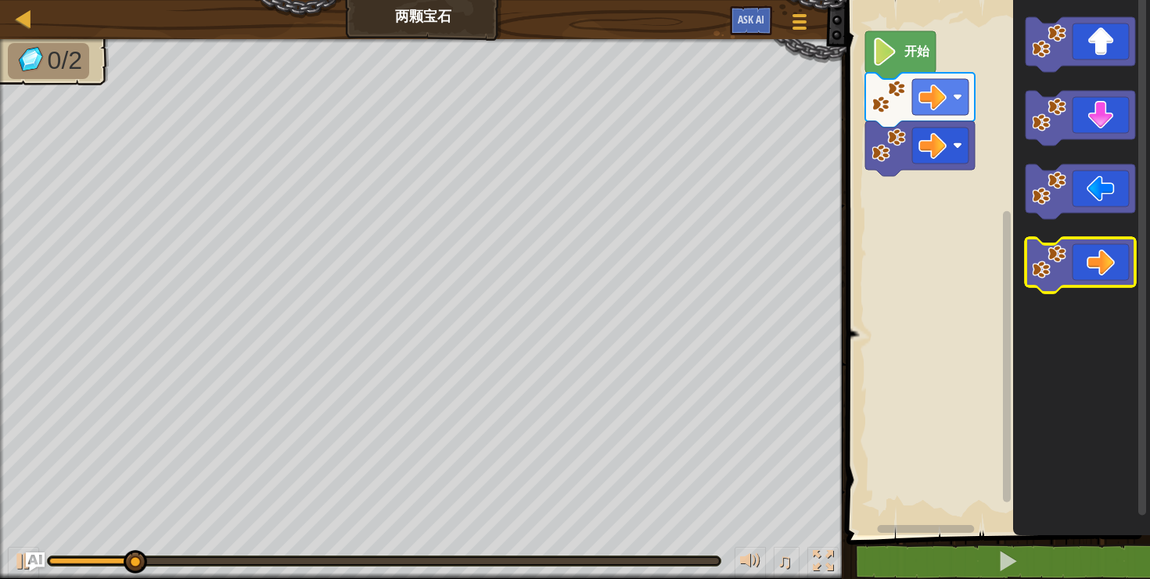
click at [1095, 264] on icon "Blockly工作区" at bounding box center [1081, 265] width 110 height 55
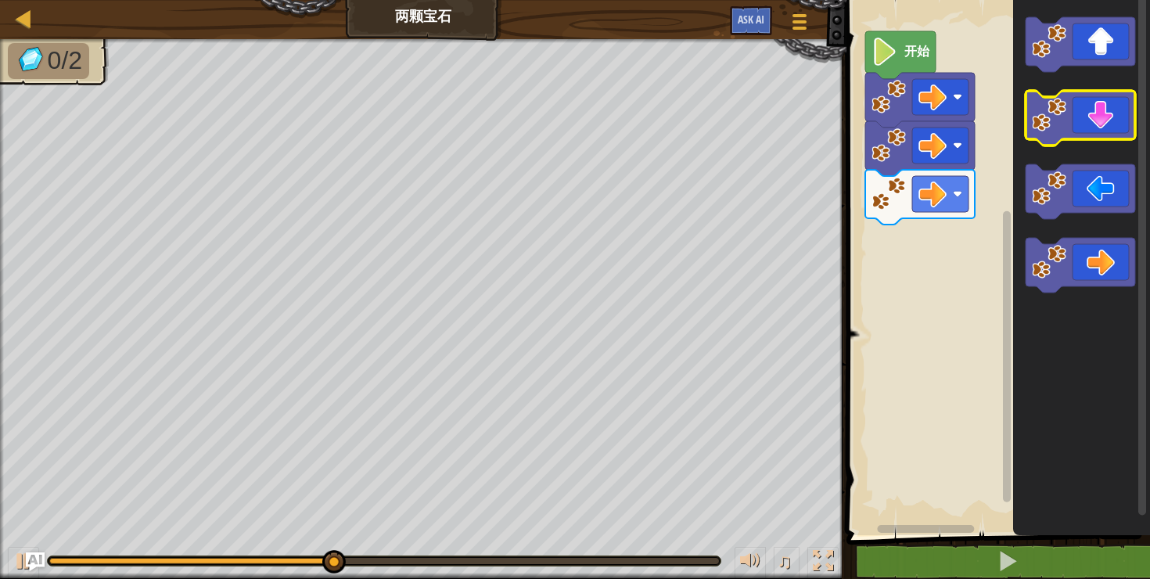
click at [1095, 124] on icon "Blockly工作区" at bounding box center [1081, 118] width 110 height 55
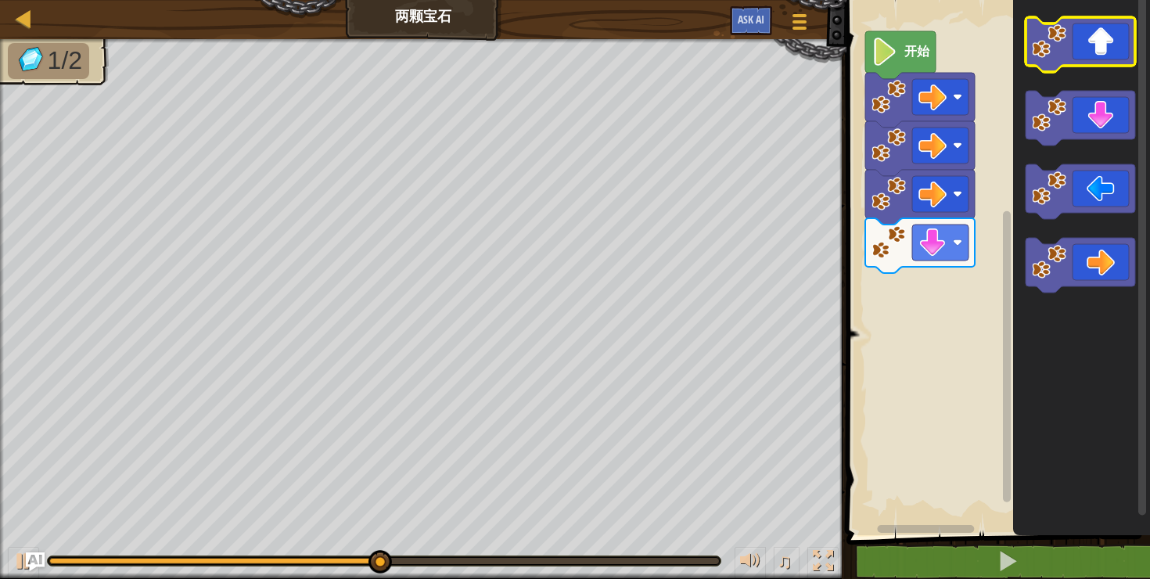
click at [1098, 31] on icon "Blockly工作区" at bounding box center [1081, 44] width 110 height 55
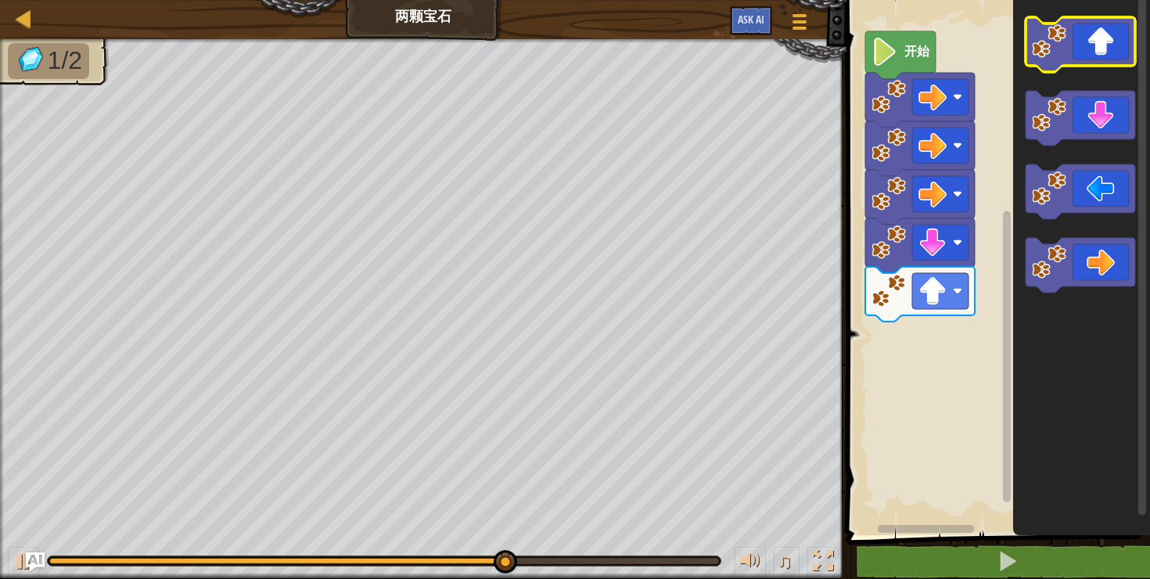
click at [1098, 50] on icon "Blockly工作区" at bounding box center [1081, 44] width 110 height 55
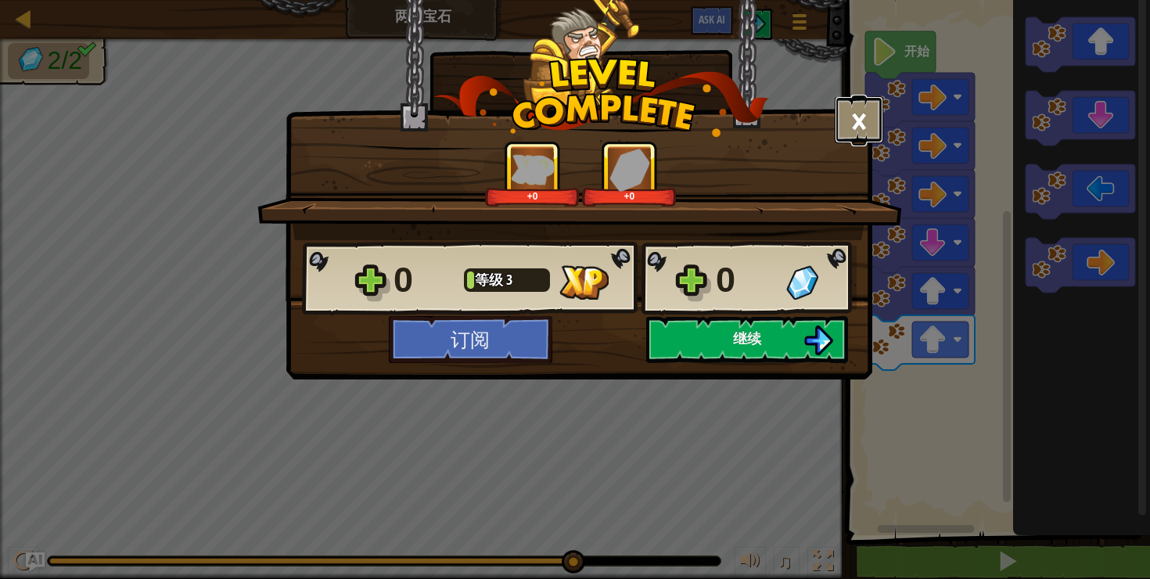
click at [868, 121] on button "×" at bounding box center [859, 119] width 49 height 47
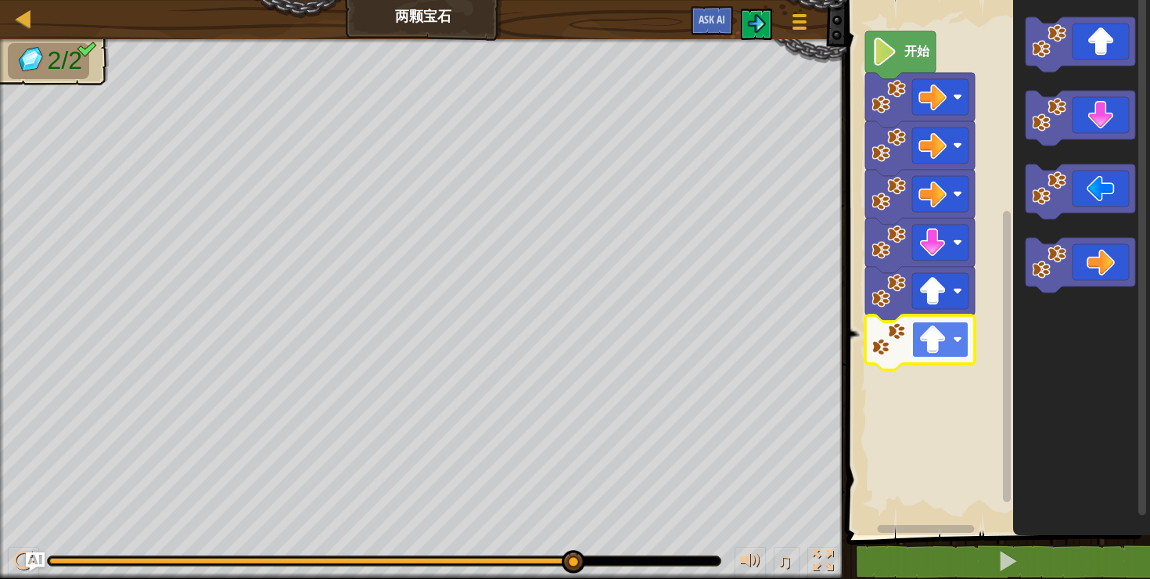
click at [936, 343] on image "Blockly工作区" at bounding box center [932, 339] width 28 height 28
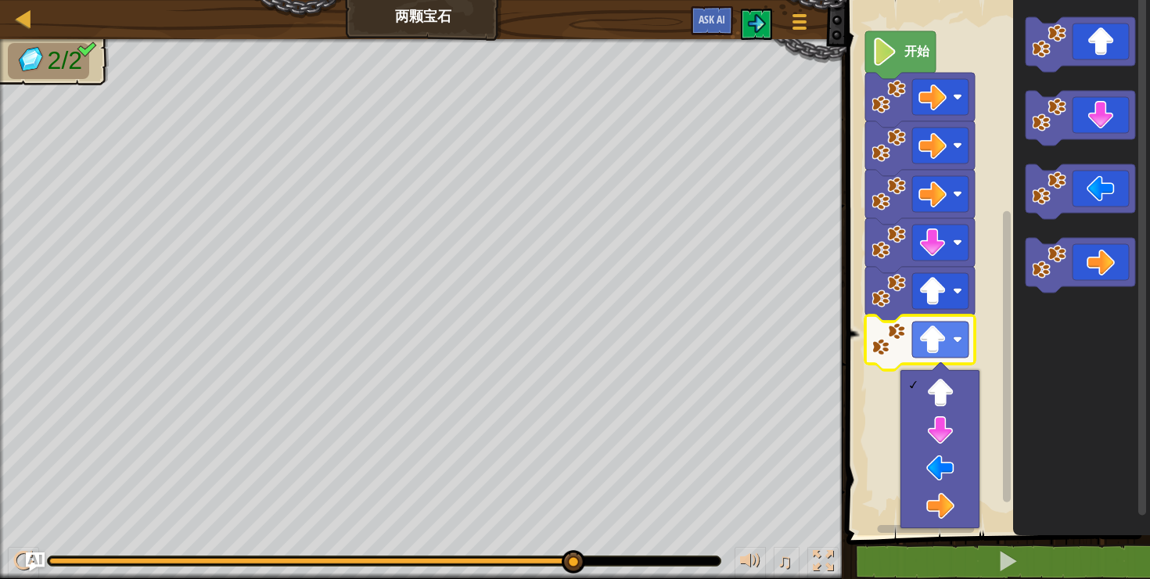
click at [882, 399] on rect "Blockly工作区" at bounding box center [996, 263] width 308 height 543
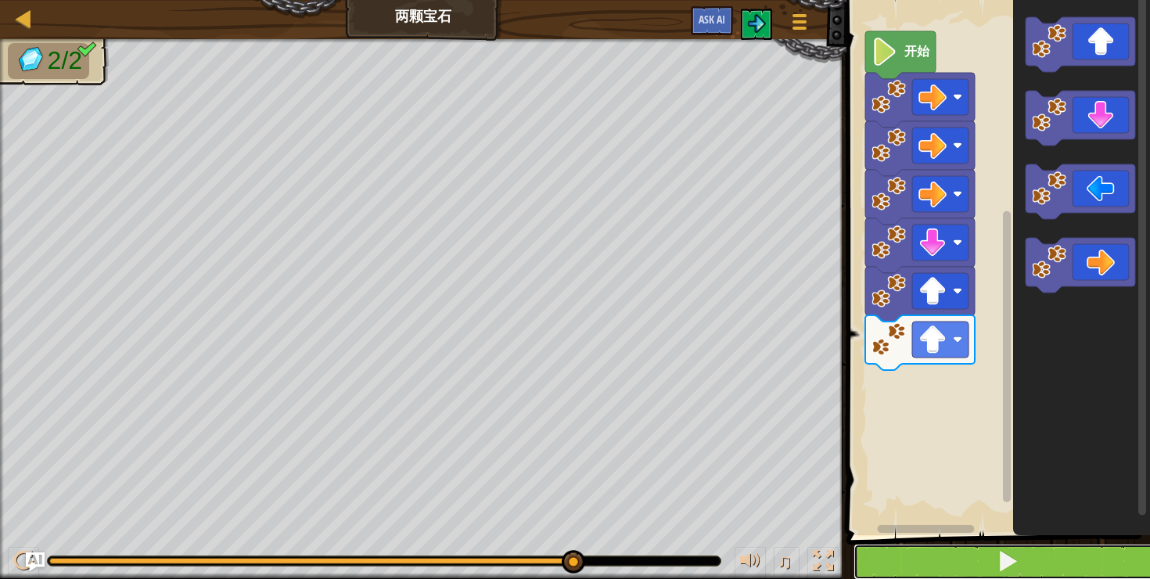
click at [1001, 566] on span at bounding box center [1008, 561] width 22 height 22
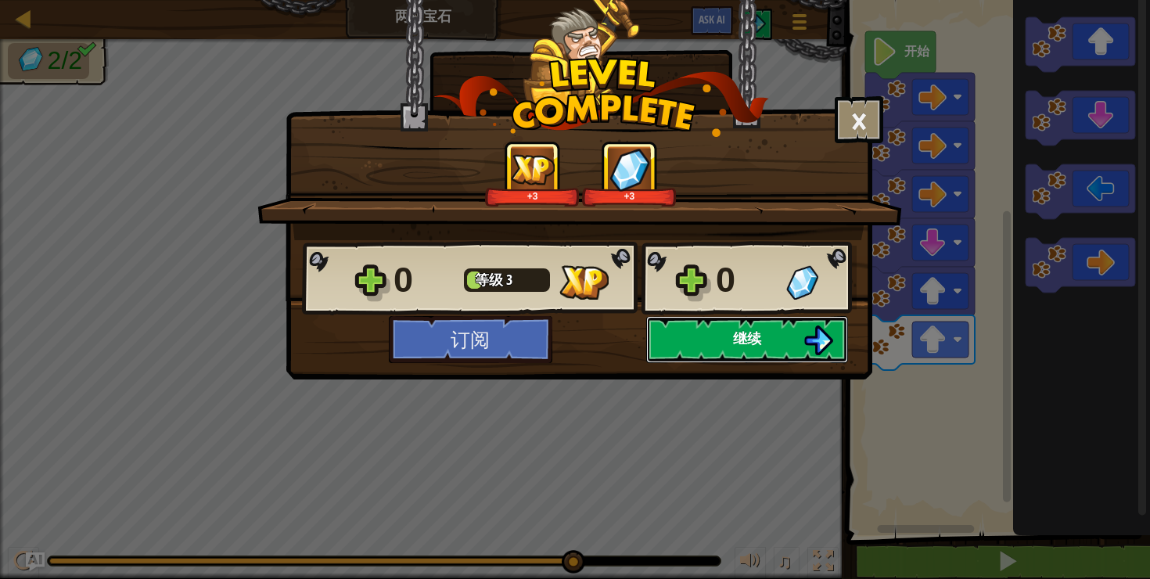
click at [762, 341] on button "继续" at bounding box center [747, 339] width 202 height 47
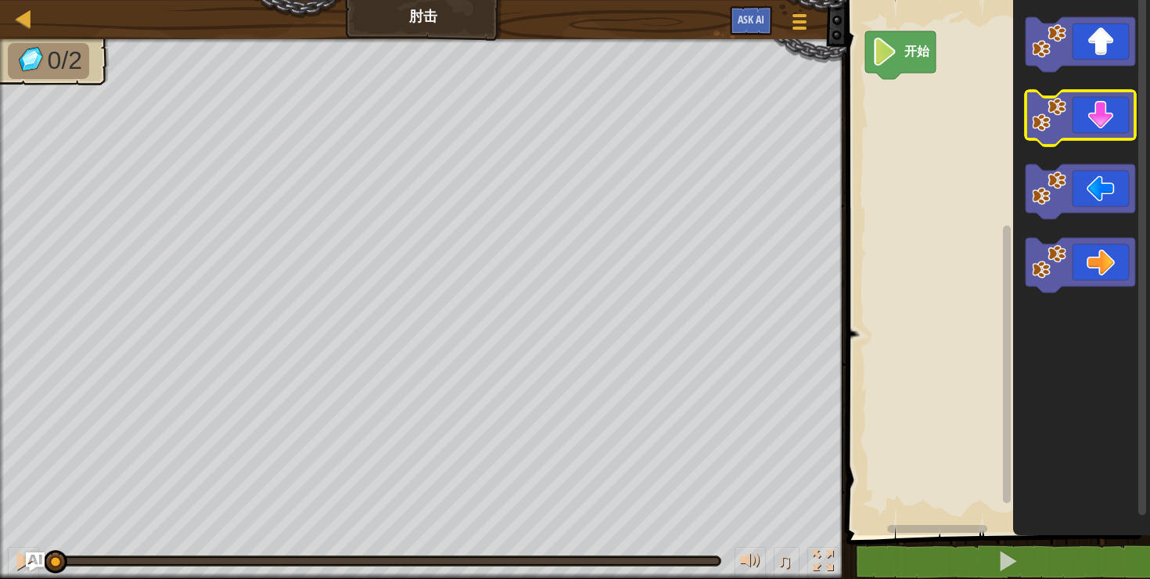
click at [1083, 128] on icon "Blockly工作区" at bounding box center [1081, 118] width 110 height 55
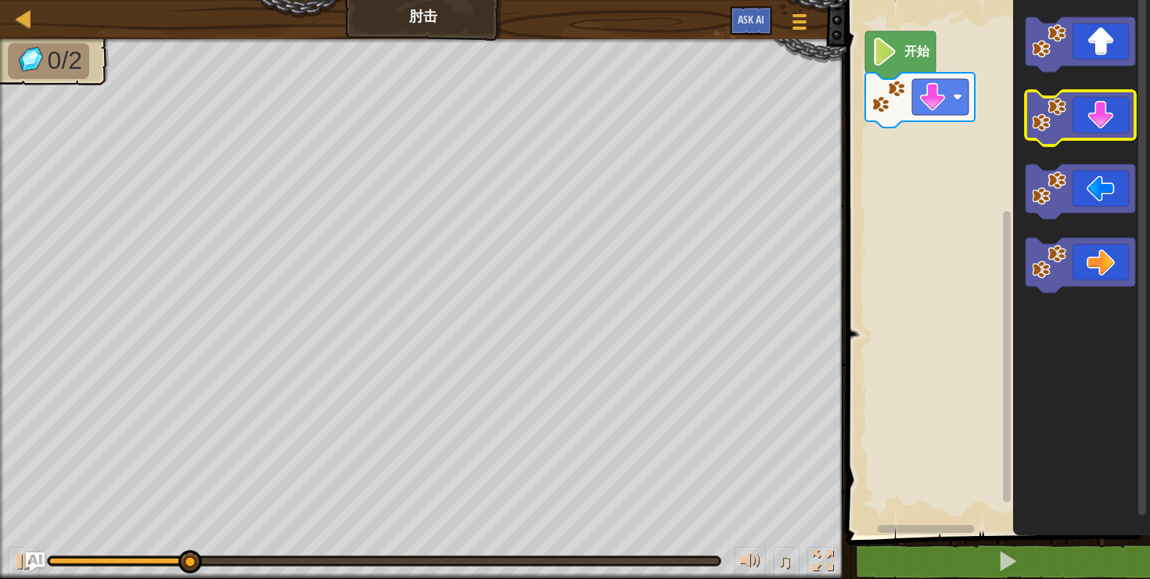
click at [1083, 128] on icon "Blockly工作区" at bounding box center [1081, 118] width 110 height 55
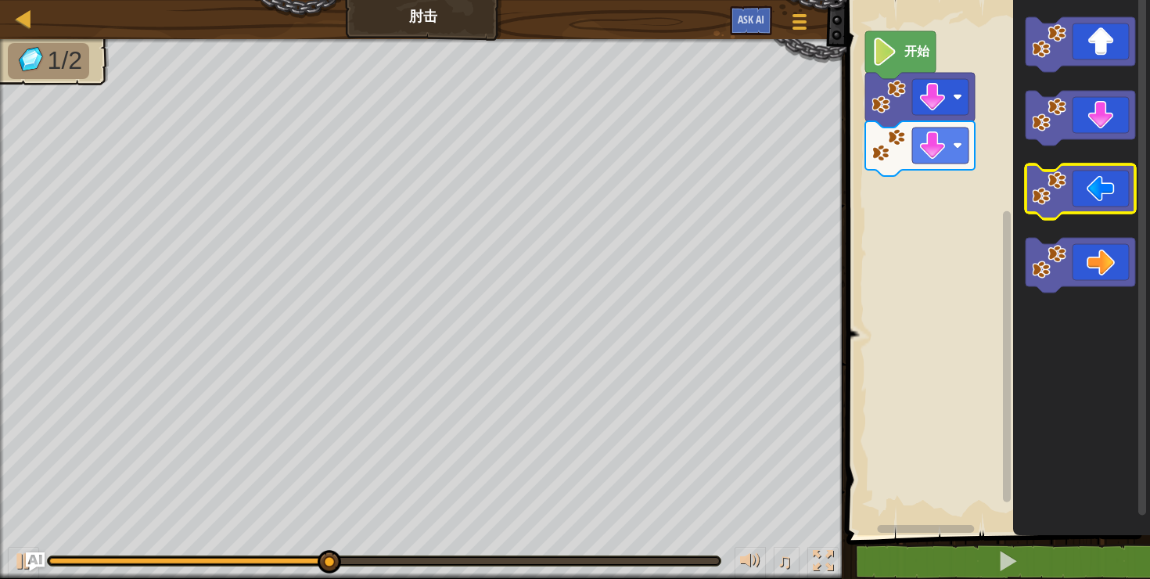
click at [1083, 197] on icon "Blockly工作区" at bounding box center [1081, 191] width 110 height 55
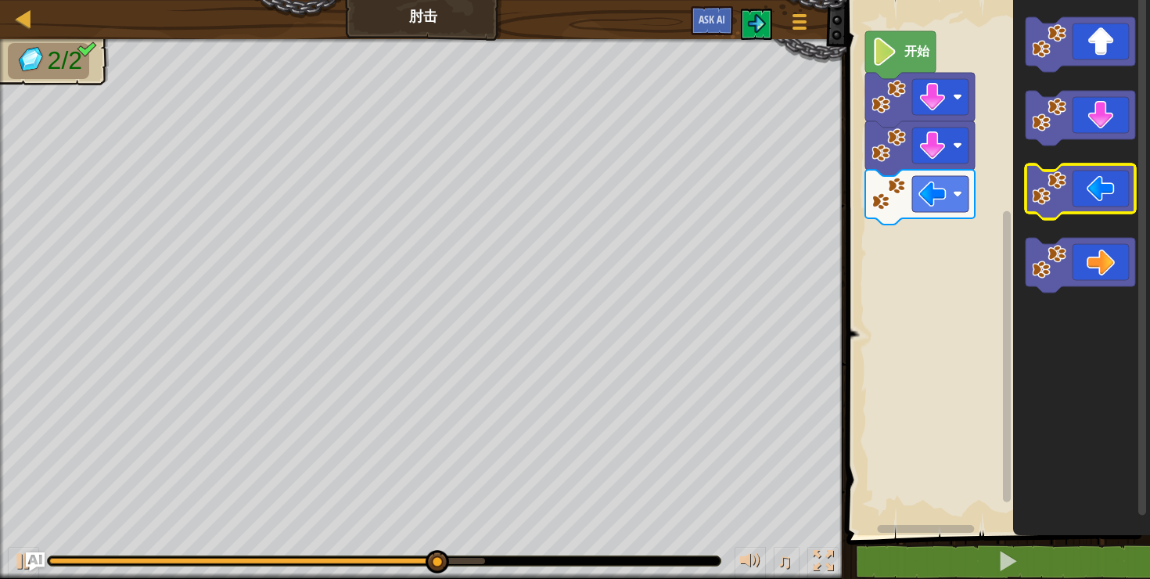
click at [1083, 197] on icon "Blockly工作区" at bounding box center [1081, 191] width 110 height 55
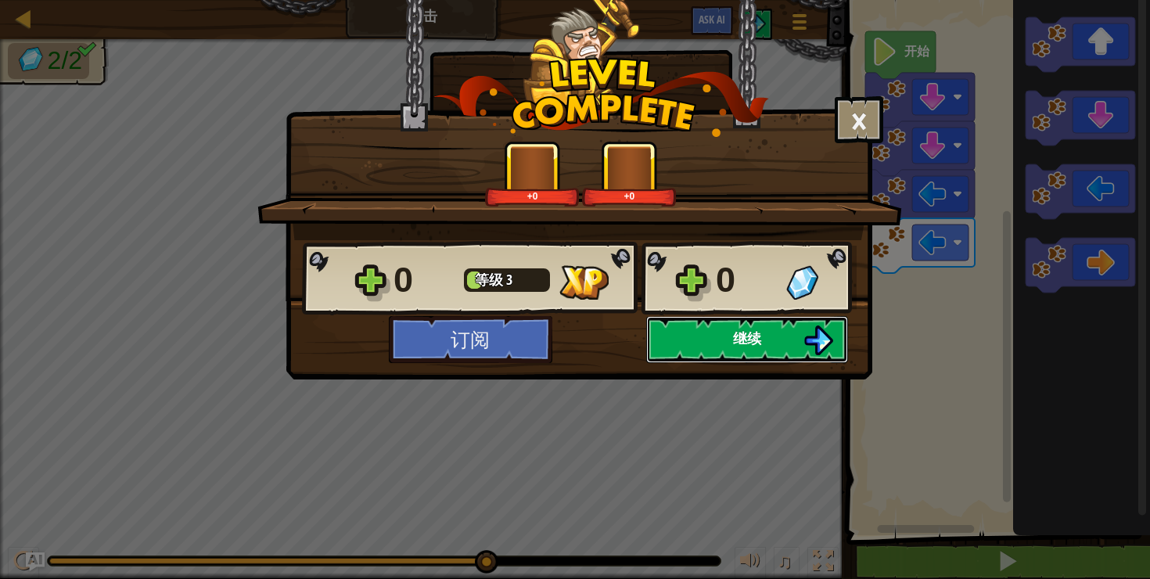
click at [748, 335] on span "继续" at bounding box center [747, 339] width 28 height 20
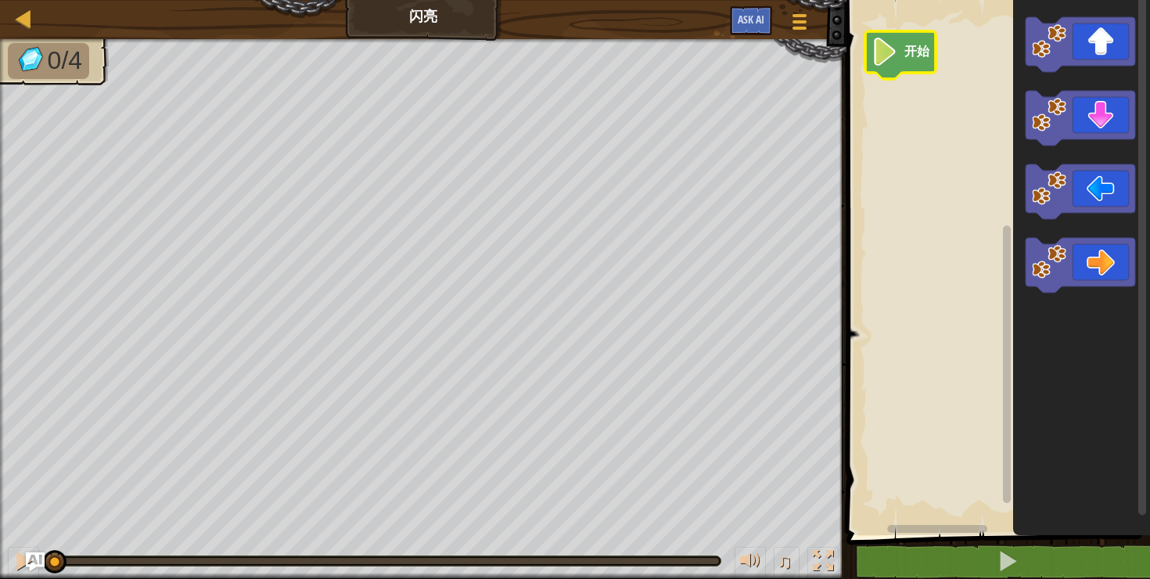
click at [907, 58] on text "开始" at bounding box center [917, 52] width 27 height 15
click at [1099, 123] on icon "Blockly工作区" at bounding box center [1081, 118] width 110 height 55
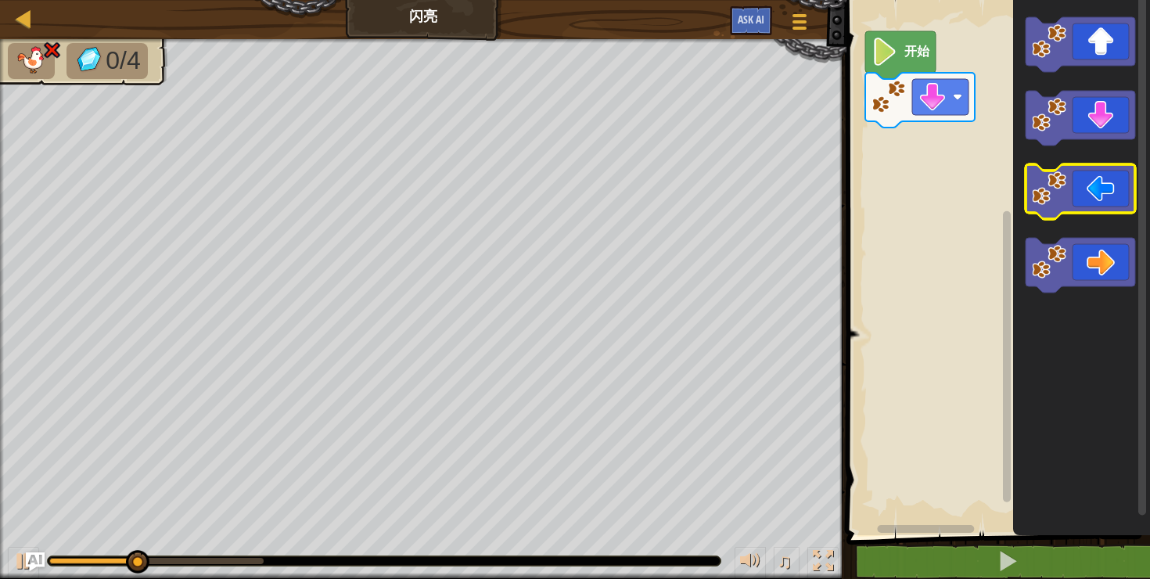
click at [1086, 200] on icon "Blockly工作区" at bounding box center [1081, 191] width 110 height 55
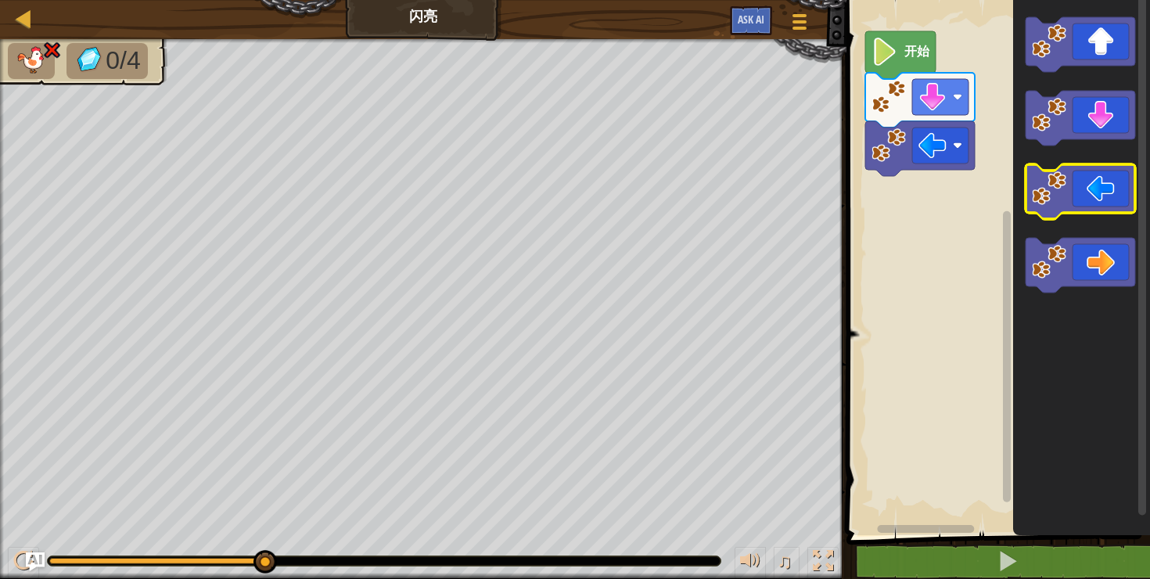
click at [1078, 189] on icon "Blockly工作区" at bounding box center [1081, 191] width 110 height 55
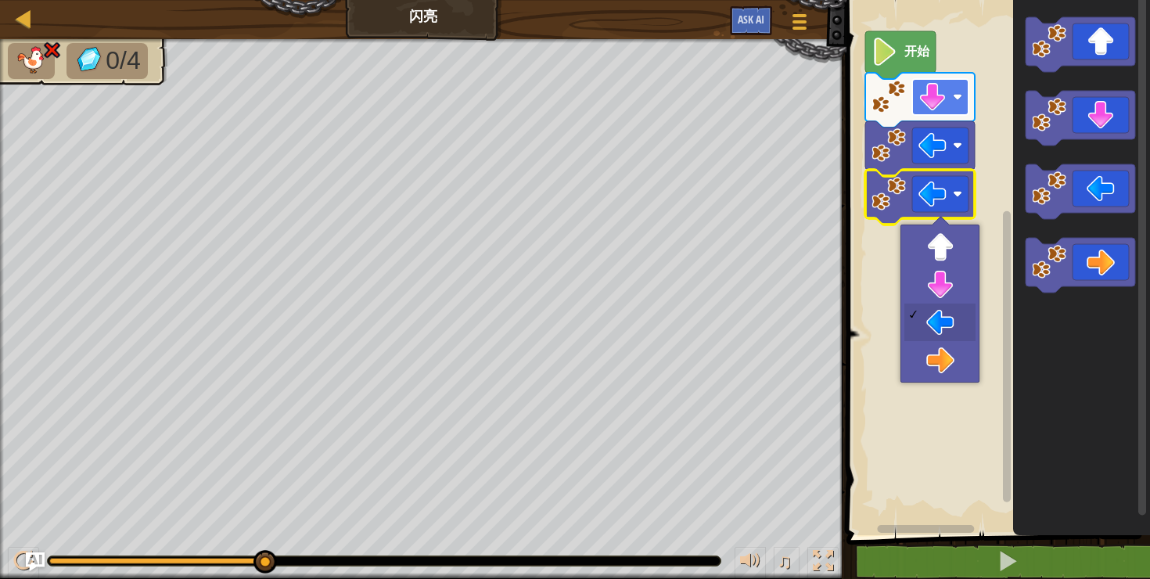
click at [962, 106] on rect "Blockly工作区" at bounding box center [940, 97] width 56 height 36
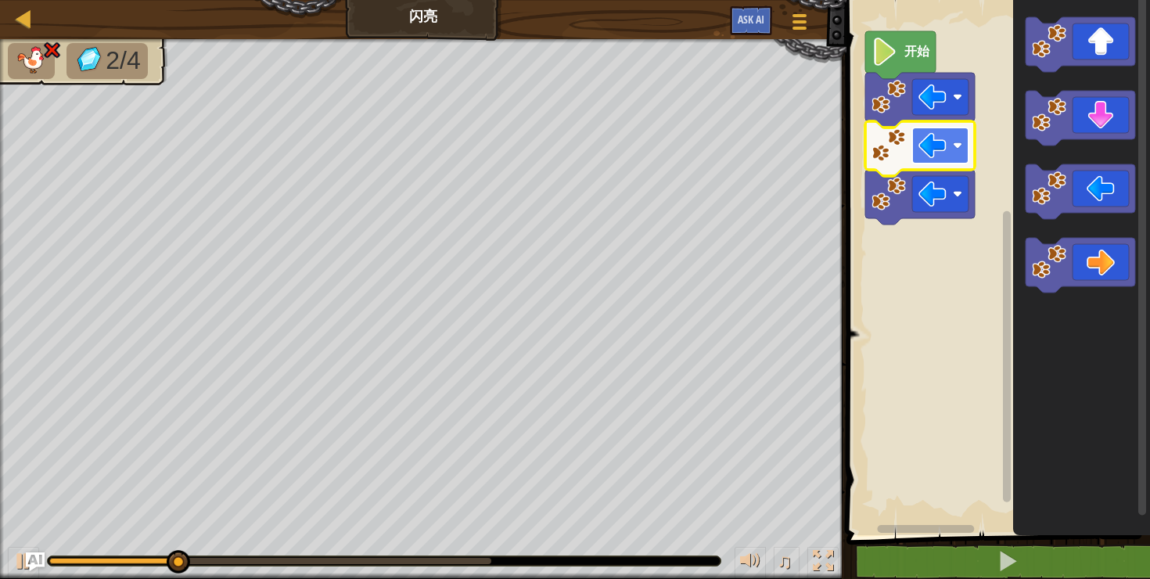
click at [954, 148] on image "Blockly工作区" at bounding box center [957, 145] width 9 height 9
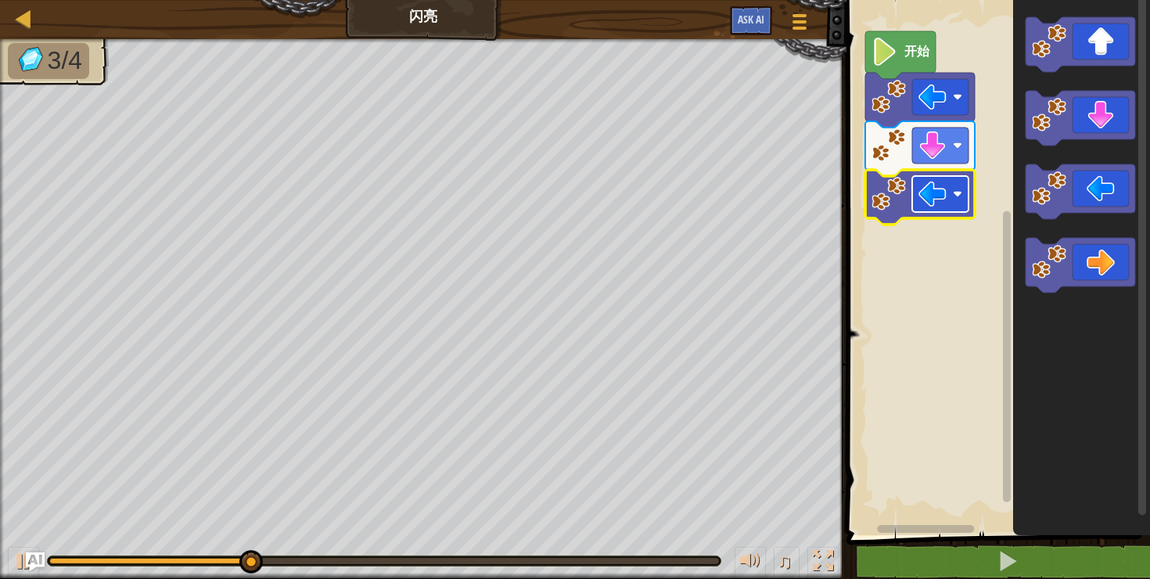
click at [949, 209] on rect "Blockly工作区" at bounding box center [940, 194] width 56 height 36
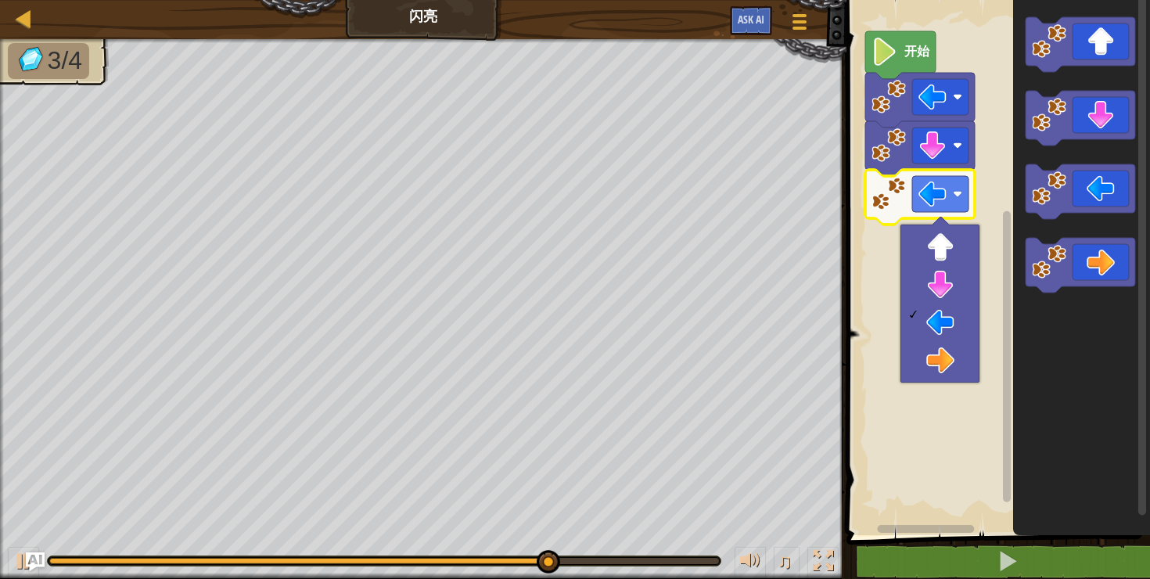
click at [998, 279] on rect "Blockly工作区" at bounding box center [996, 263] width 308 height 543
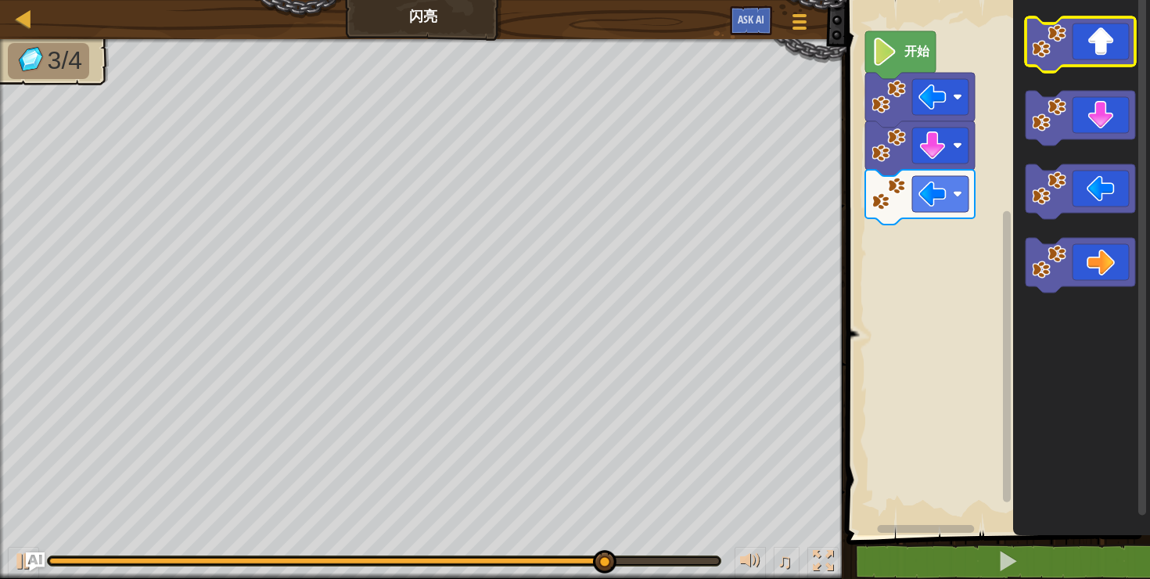
click at [1102, 49] on icon "Blockly工作区" at bounding box center [1081, 44] width 110 height 55
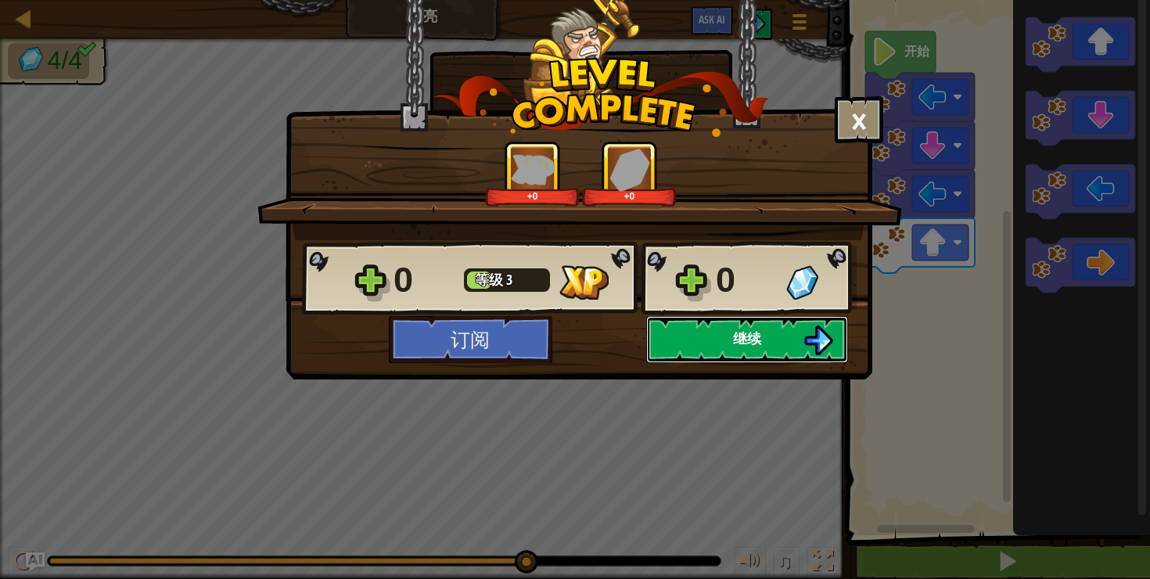
click at [757, 336] on span "继续" at bounding box center [747, 339] width 28 height 20
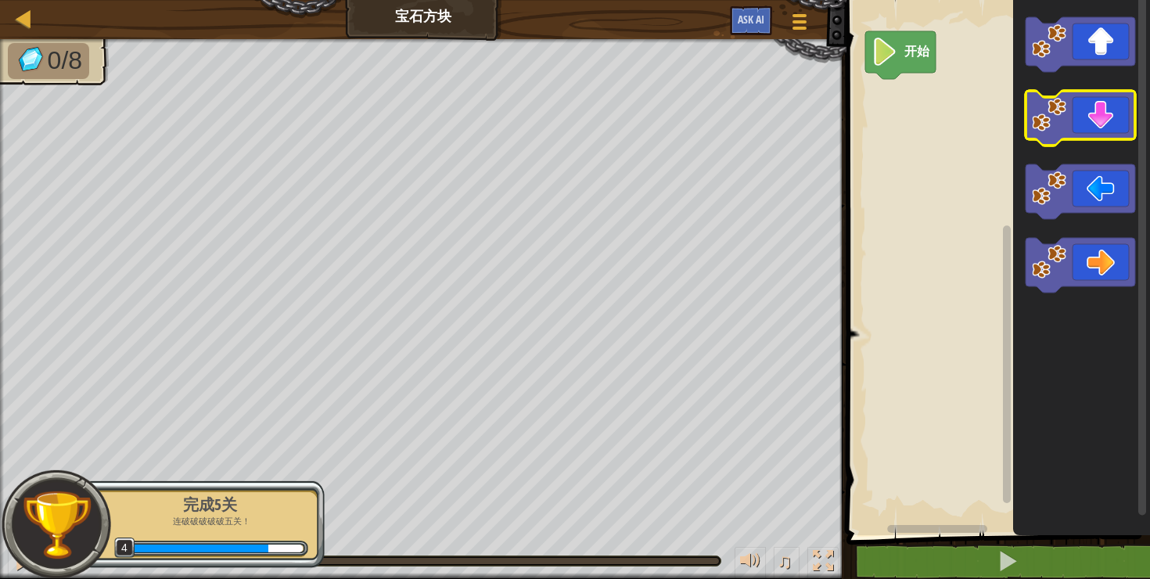
click at [1086, 120] on icon "Blockly工作区" at bounding box center [1081, 118] width 110 height 55
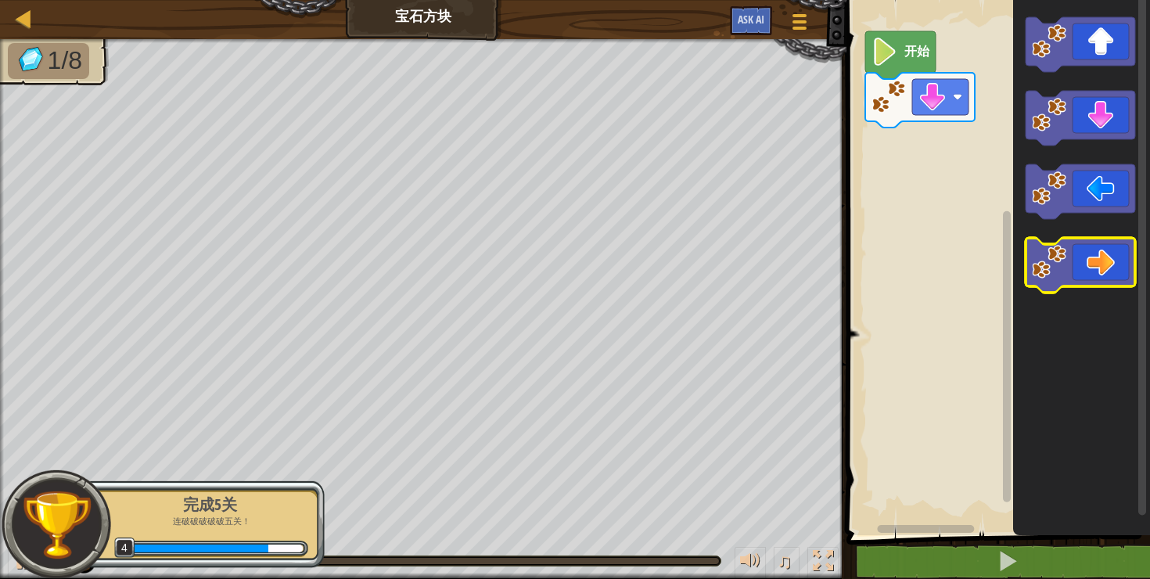
click at [1091, 258] on icon "Blockly工作区" at bounding box center [1081, 265] width 110 height 55
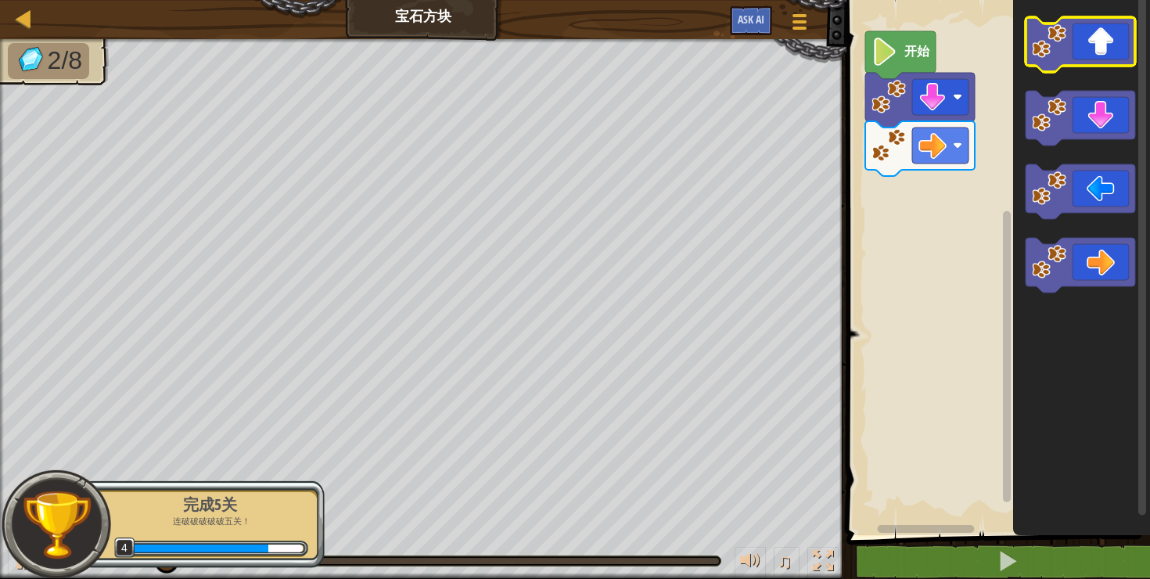
click at [1100, 54] on icon "Blockly工作区" at bounding box center [1081, 44] width 110 height 55
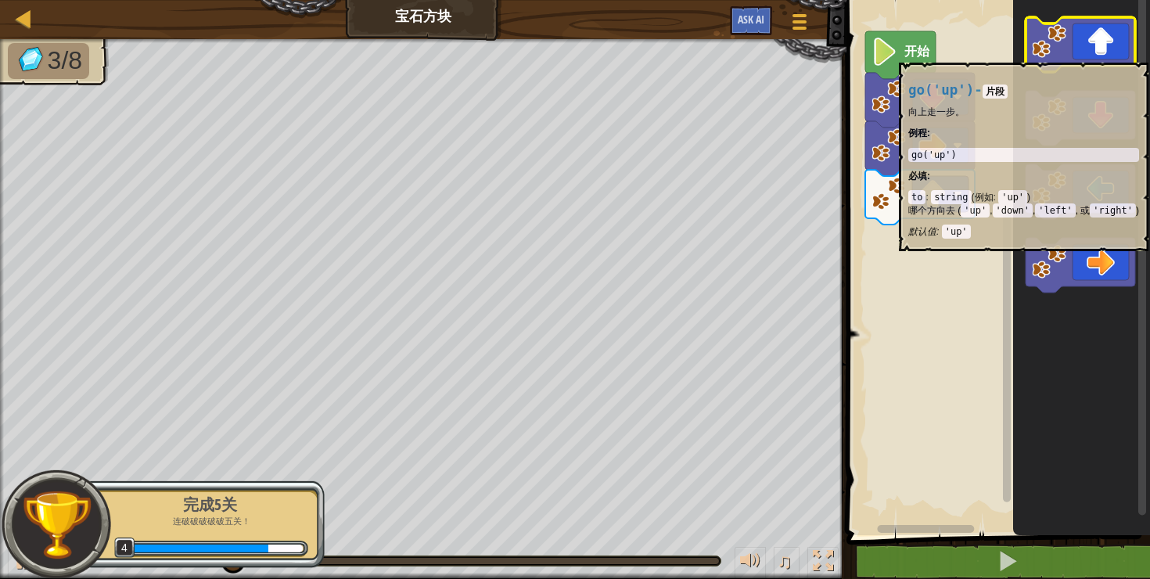
click at [1100, 54] on icon "Blockly工作区" at bounding box center [1081, 44] width 110 height 55
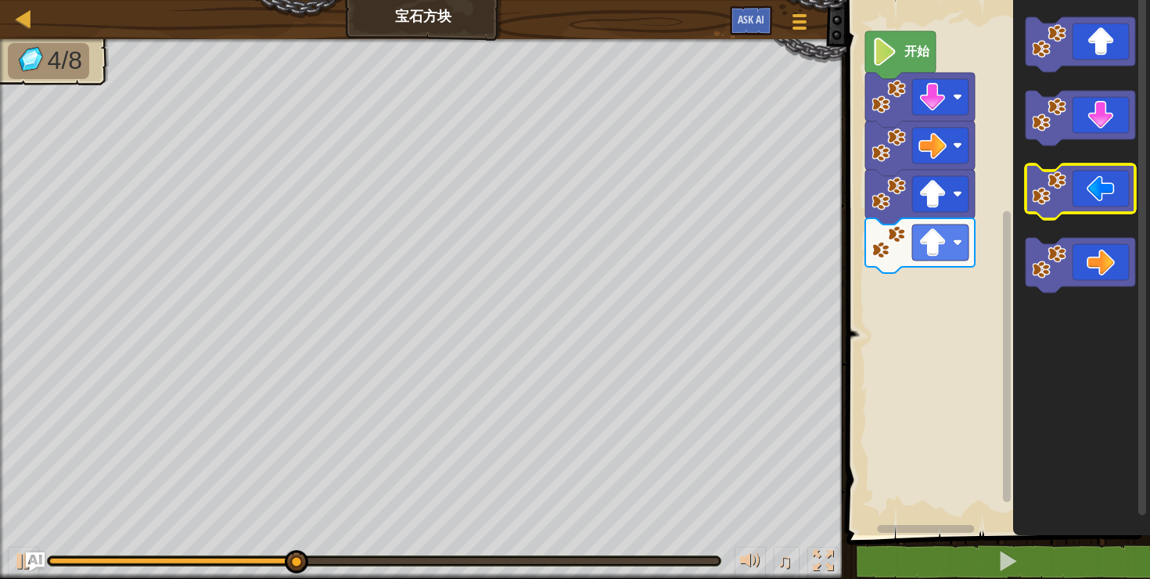
click at [1090, 184] on icon "Blockly工作区" at bounding box center [1081, 191] width 110 height 55
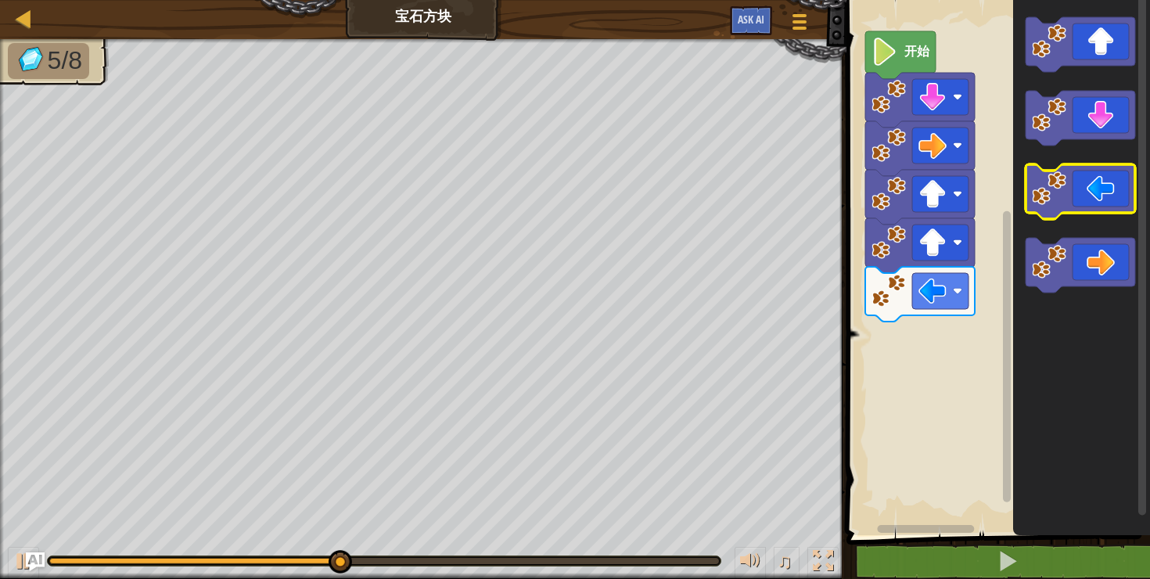
click at [1087, 189] on icon "Blockly工作区" at bounding box center [1081, 191] width 110 height 55
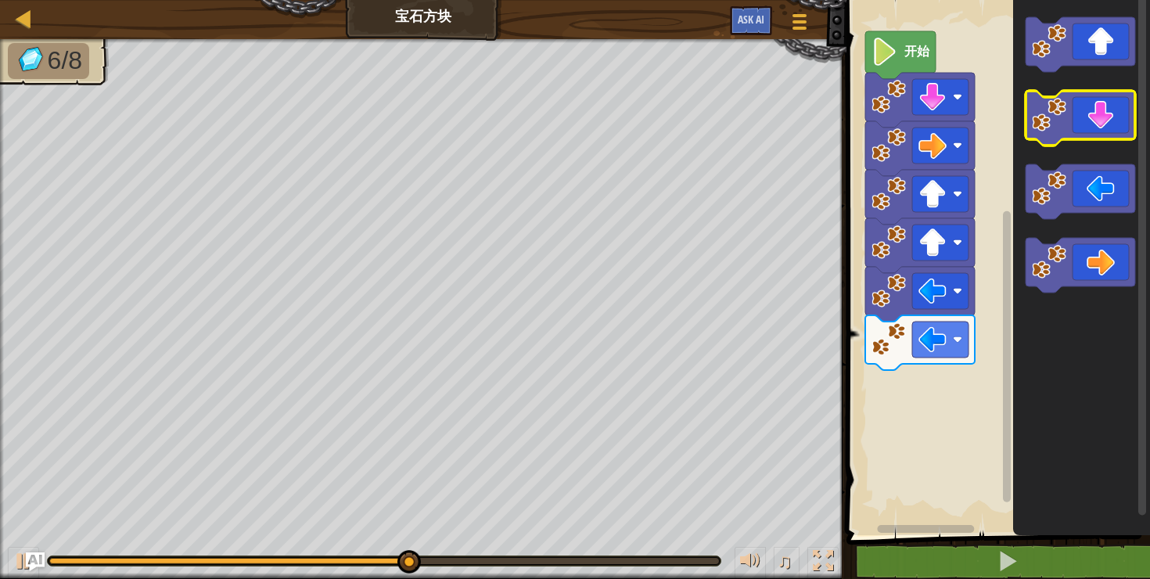
click at [1104, 118] on icon "Blockly工作区" at bounding box center [1081, 118] width 110 height 55
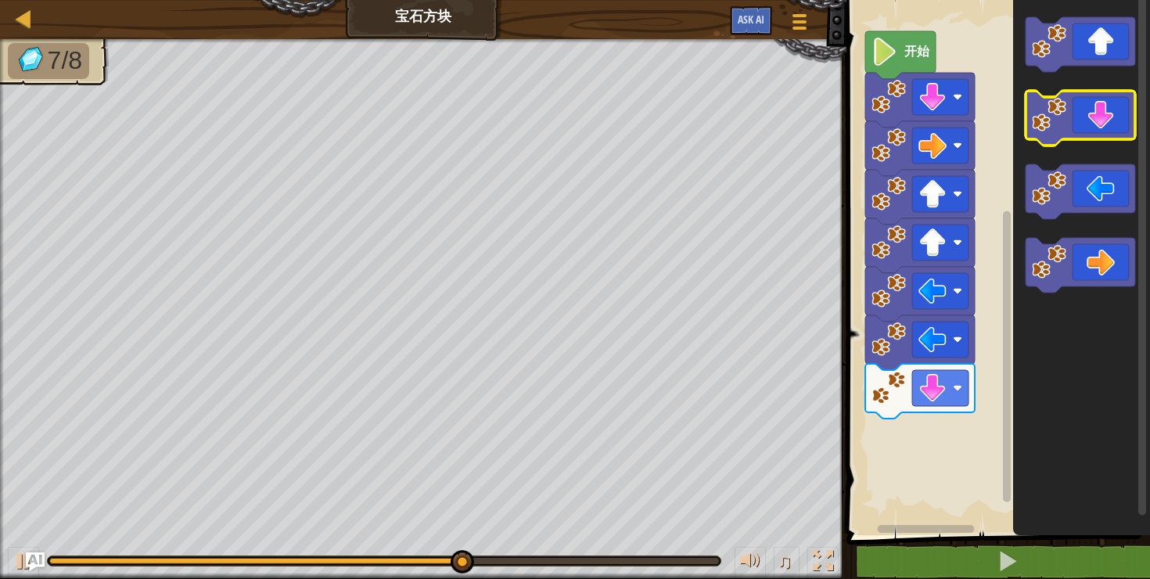
click at [1104, 118] on icon "Blockly工作区" at bounding box center [1081, 118] width 110 height 55
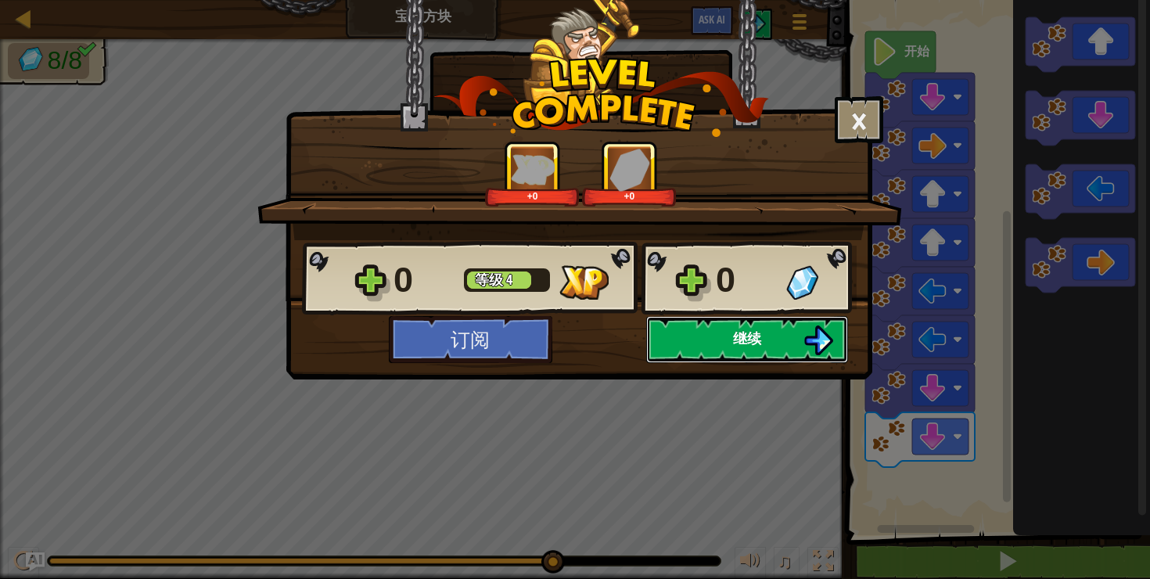
click at [722, 339] on button "继续" at bounding box center [747, 339] width 202 height 47
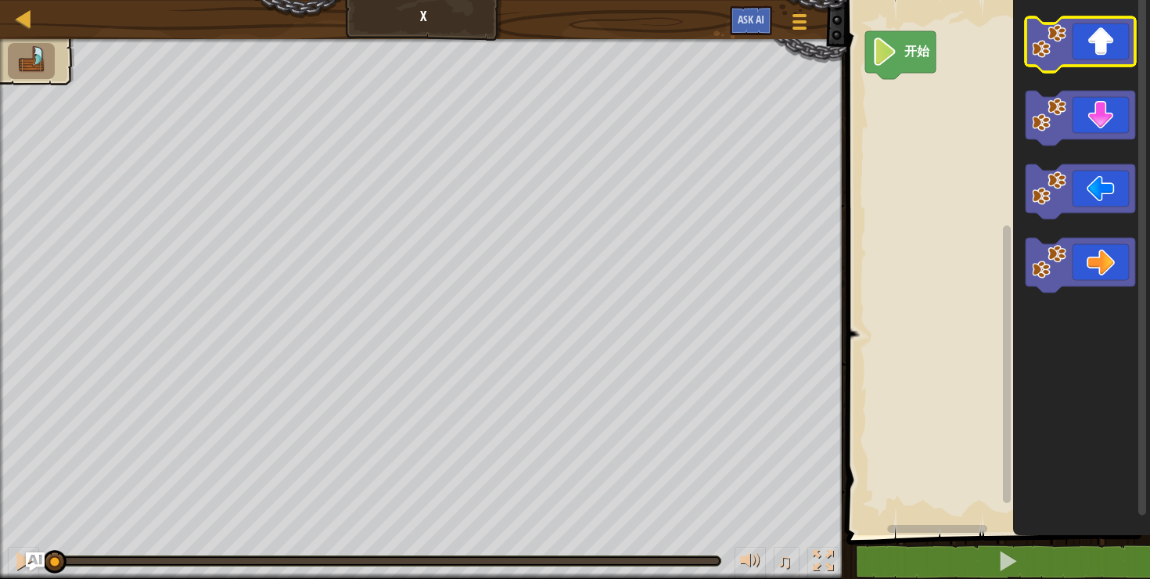
click at [1096, 59] on icon "Blockly工作区" at bounding box center [1081, 44] width 110 height 55
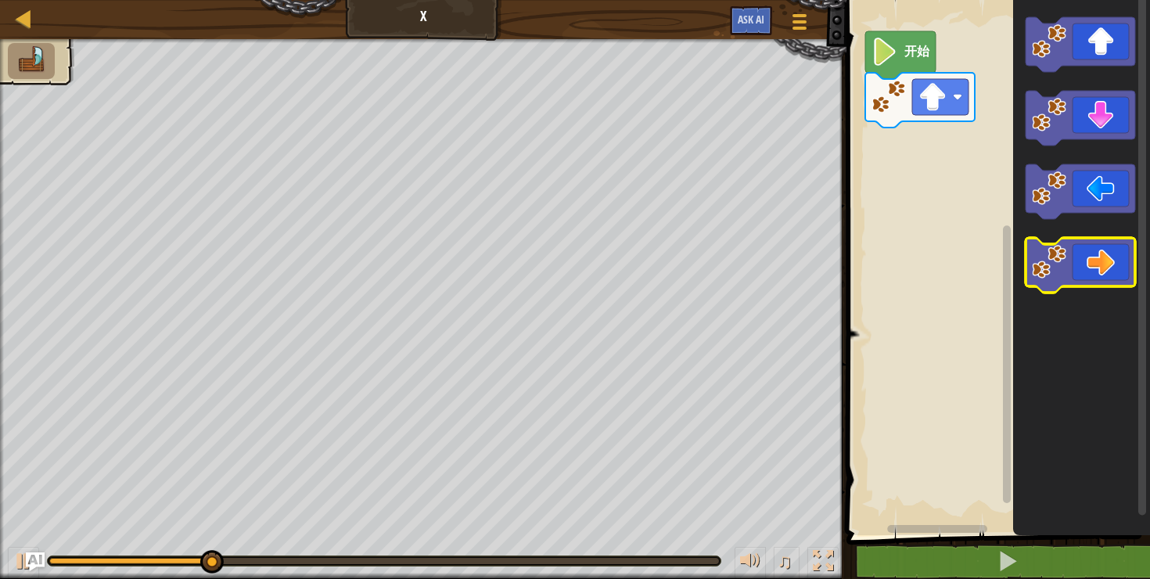
click at [1091, 269] on icon "Blockly工作区" at bounding box center [1081, 265] width 110 height 55
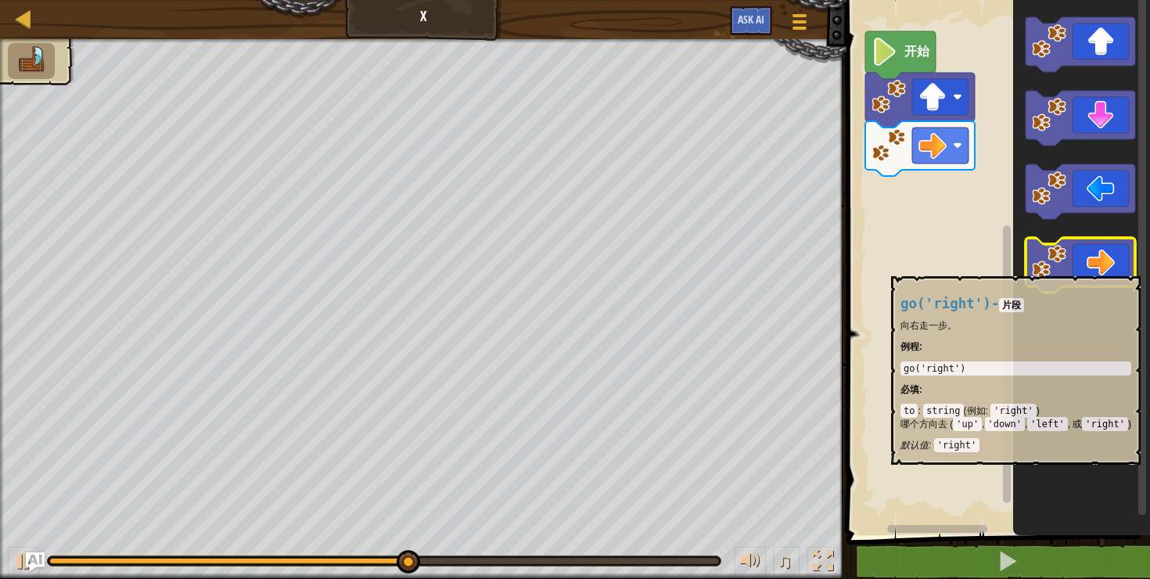
click at [1091, 268] on icon "Blockly工作区" at bounding box center [1081, 265] width 110 height 55
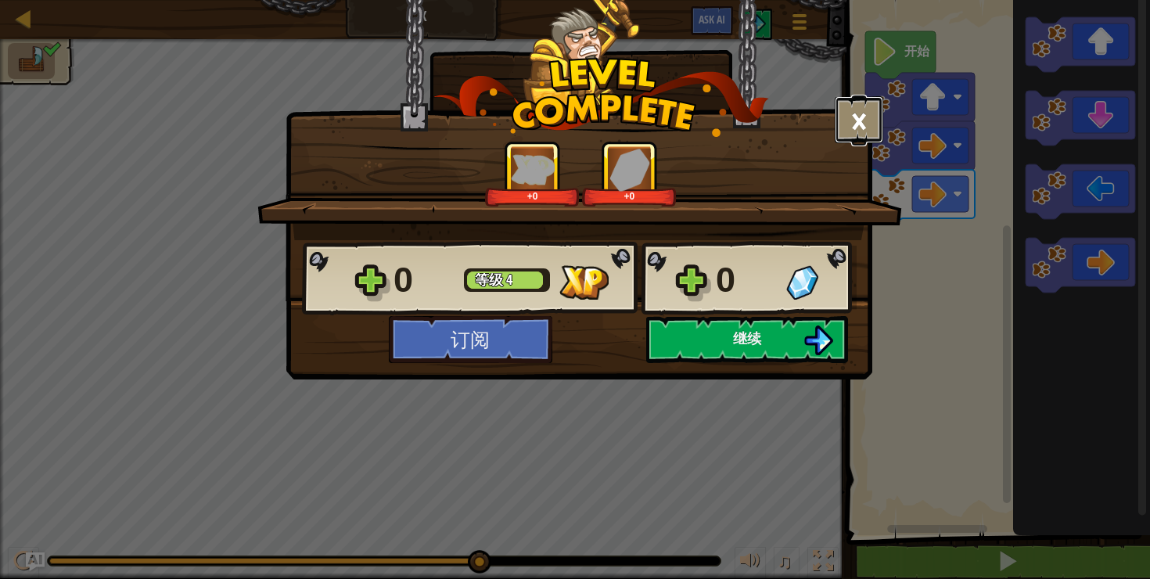
click at [868, 123] on button "×" at bounding box center [859, 119] width 49 height 47
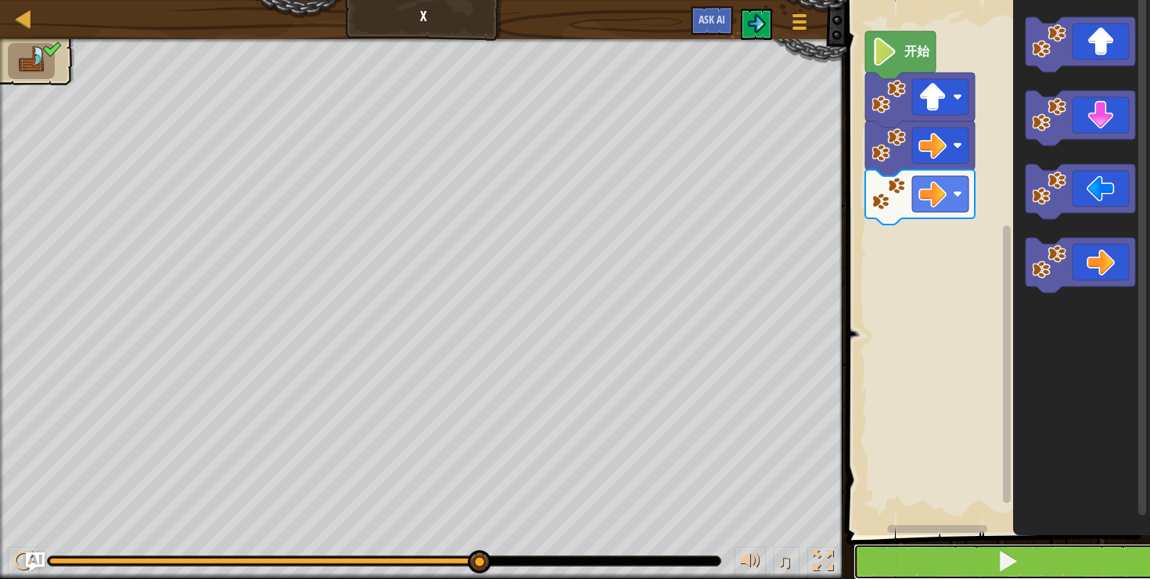
click at [976, 566] on button at bounding box center [1008, 562] width 308 height 36
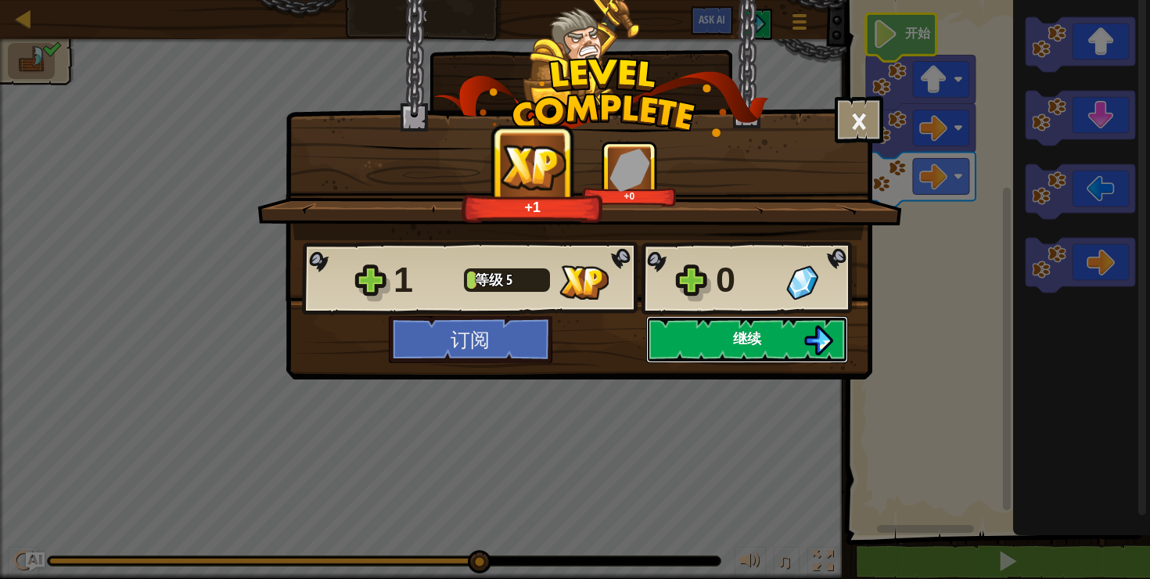
click at [742, 346] on span "继续" at bounding box center [747, 339] width 28 height 20
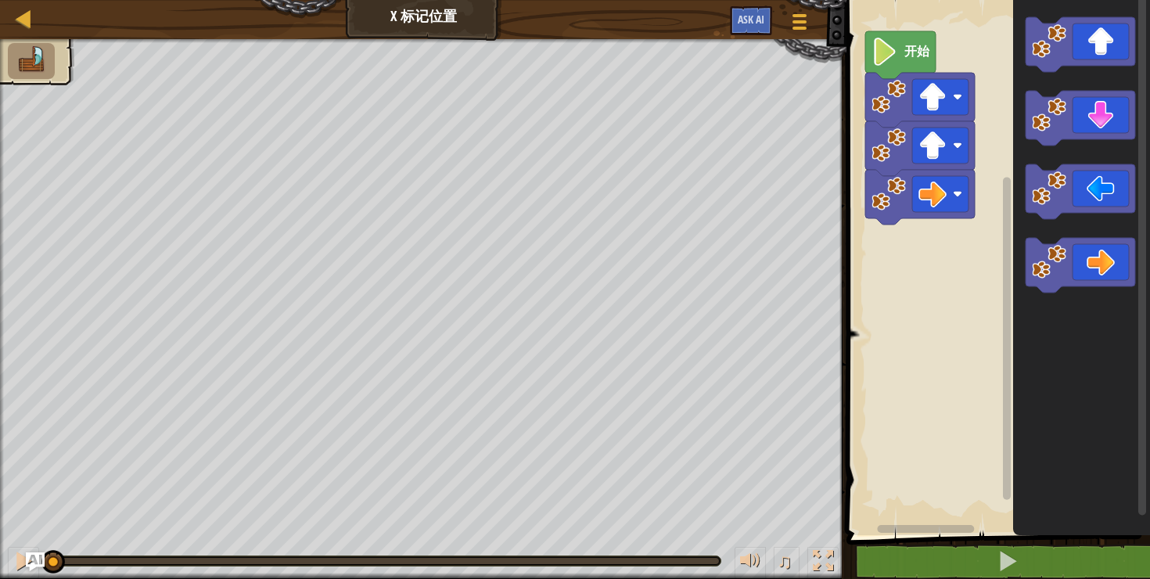
click at [926, 320] on rect "Blockly工作区" at bounding box center [996, 263] width 308 height 543
click at [923, 300] on rect "Blockly工作区" at bounding box center [996, 263] width 308 height 543
click at [26, 66] on img at bounding box center [31, 59] width 33 height 27
click at [405, 20] on div "地图 X 标记位置 游戏菜单 Ask AI" at bounding box center [423, 19] width 847 height 39
click at [750, 27] on span "Ask AI" at bounding box center [751, 19] width 27 height 15
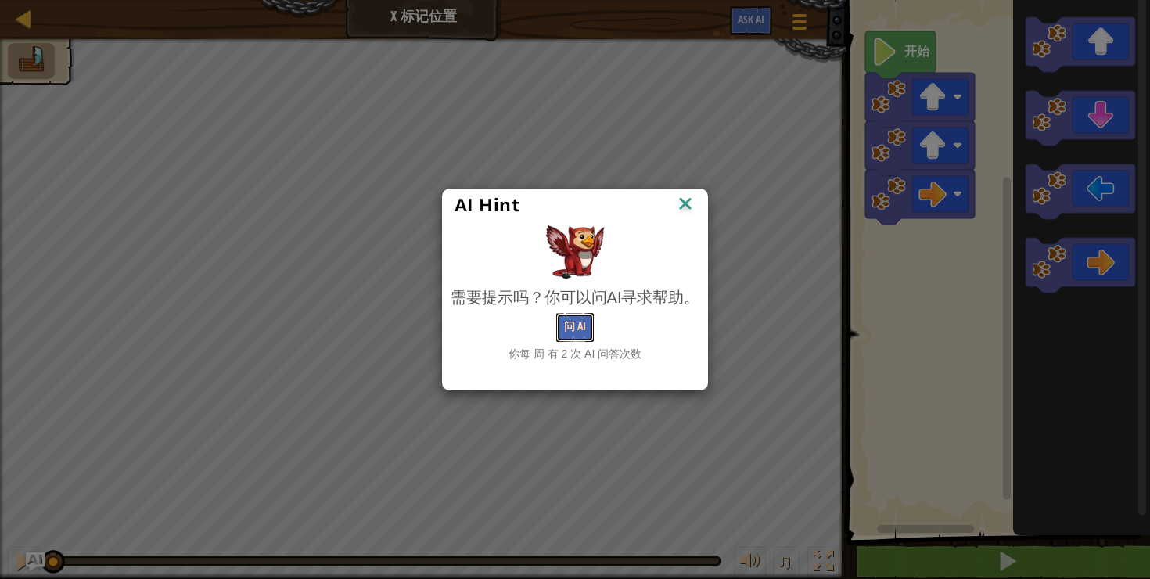
click at [578, 331] on button "问 AI" at bounding box center [575, 327] width 38 height 29
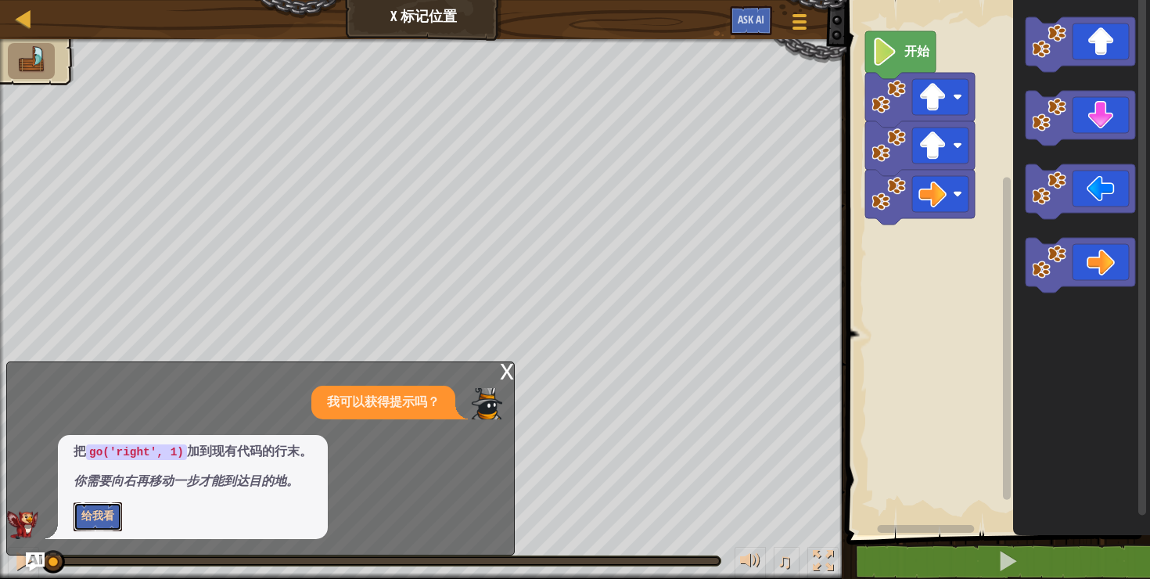
click at [106, 516] on button "给我看" at bounding box center [98, 516] width 49 height 29
click at [103, 517] on button "隐藏" at bounding box center [93, 516] width 38 height 29
click at [511, 371] on div "x" at bounding box center [507, 370] width 14 height 16
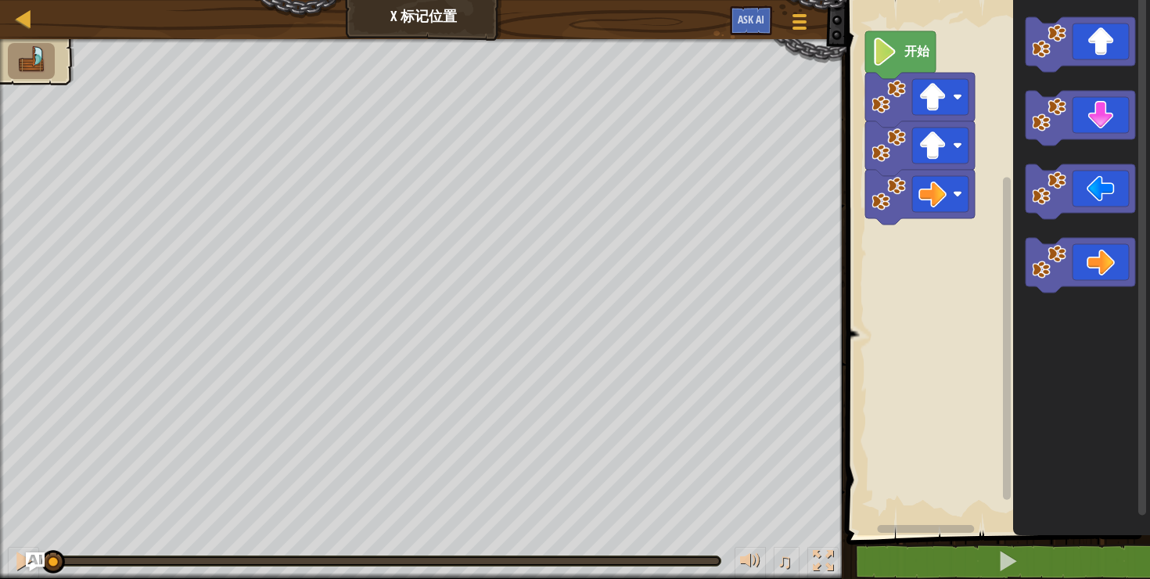
click at [951, 522] on rect "Blockly工作区" at bounding box center [996, 263] width 308 height 543
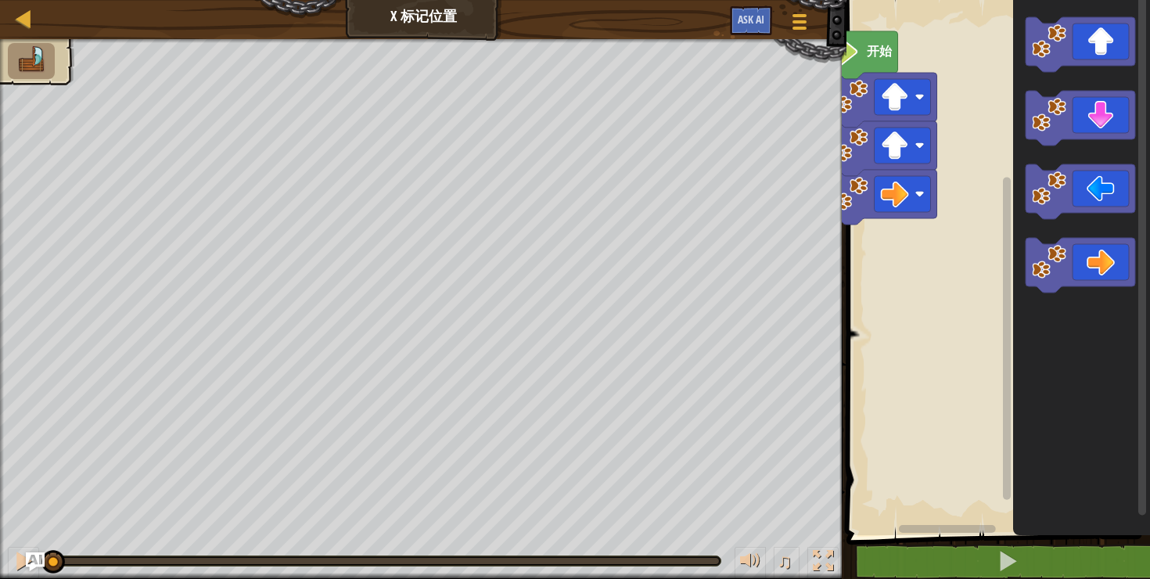
click at [828, 516] on div "地图 X 标记位置 游戏菜单 Ask AI 1 2 3 4 5 go ( 'up' , 1 ) go ( 'up' , 1 ) go ( 'right' , …" at bounding box center [575, 289] width 1150 height 579
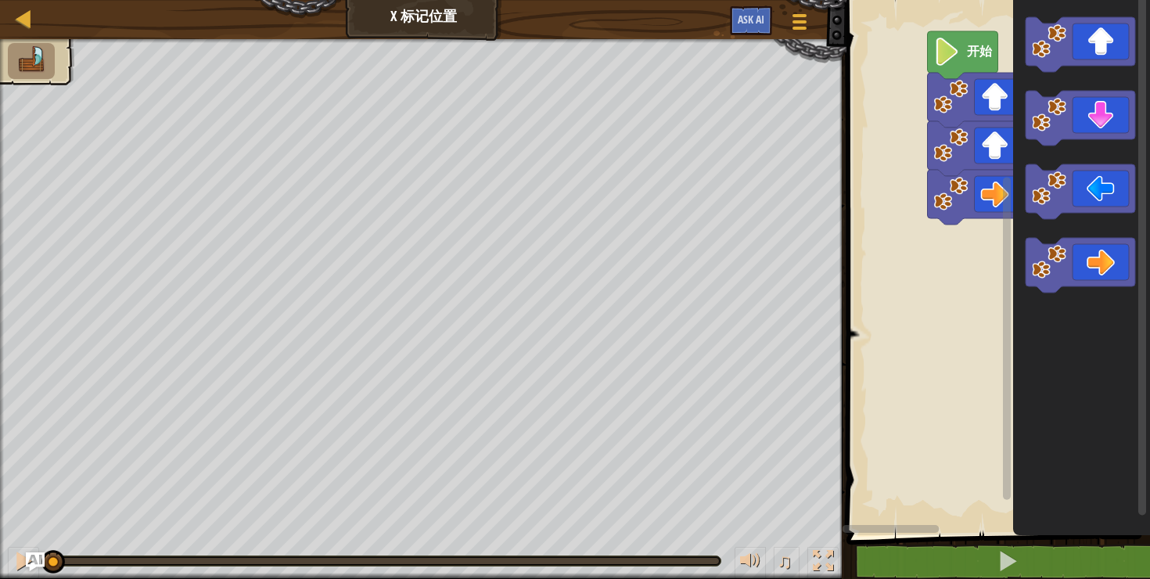
click at [899, 408] on rect "Blockly工作区" at bounding box center [996, 263] width 308 height 543
click at [819, 560] on div at bounding box center [823, 561] width 20 height 20
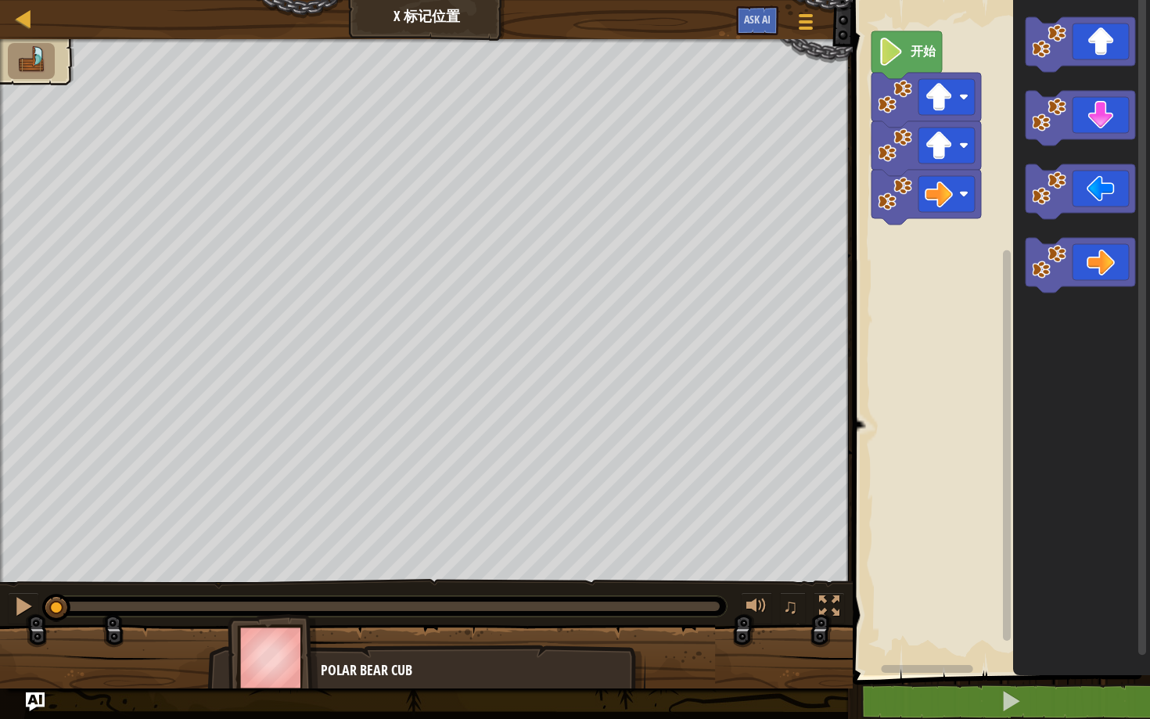
drag, startPoint x: 228, startPoint y: 700, endPoint x: 212, endPoint y: 699, distance: 16.5
click at [225, 578] on div "地图 X 标记位置 游戏菜单 Ask AI 1 2 3 4 5 go ( 'up' , 1 ) go ( 'up' , 1 ) go ( 'right' , …" at bounding box center [575, 359] width 1150 height 719
click at [394, 578] on div "Polar Bear Cub" at bounding box center [475, 670] width 309 height 20
drag, startPoint x: 469, startPoint y: 668, endPoint x: 743, endPoint y: 689, distance: 274.6
click at [504, 578] on div "Polar Bear Cub" at bounding box center [475, 670] width 309 height 20
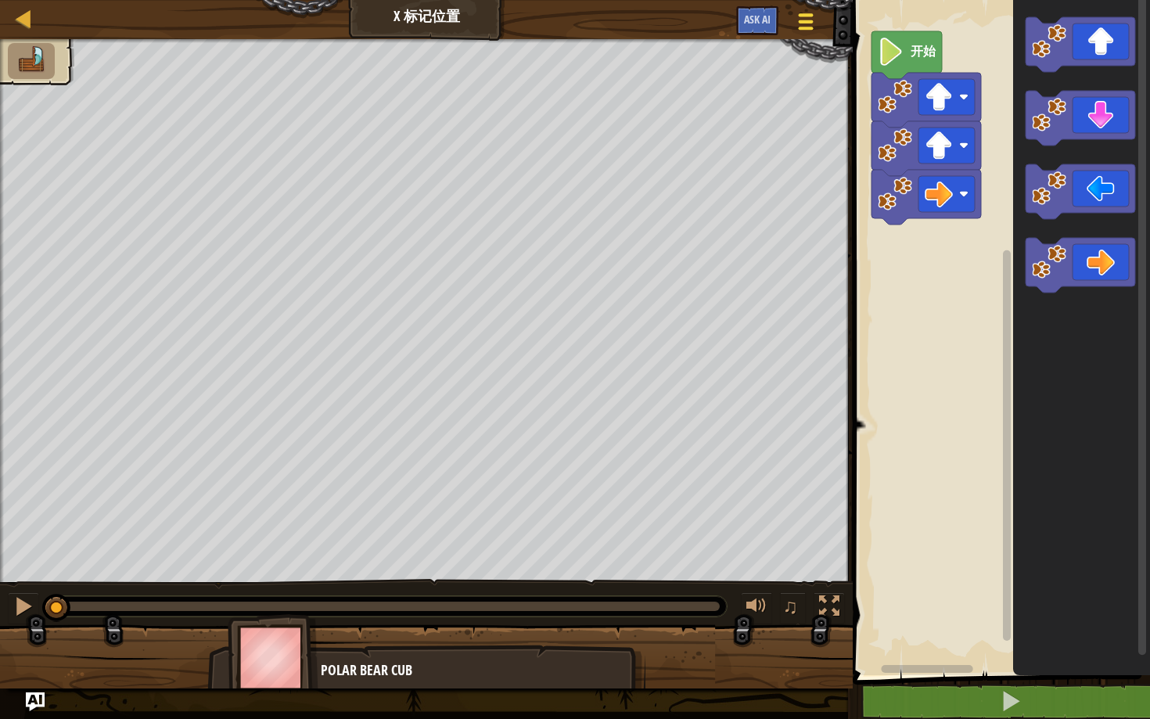
click at [802, 24] on div at bounding box center [805, 21] width 21 height 23
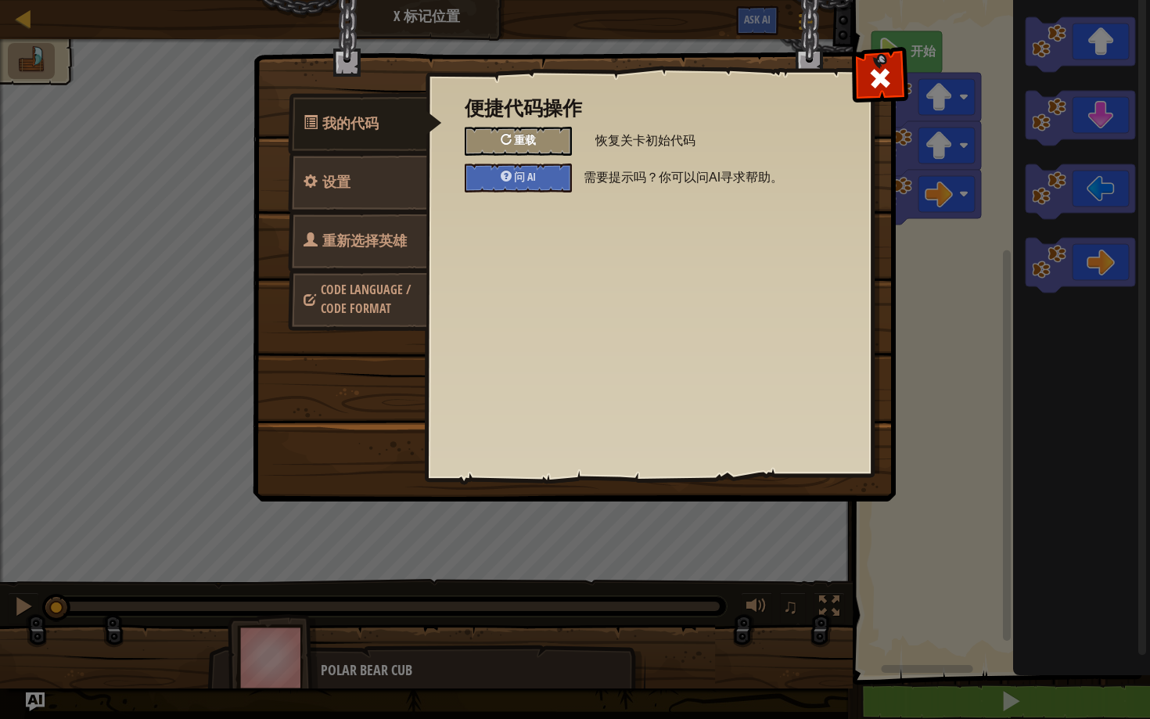
click at [521, 144] on span "重载" at bounding box center [525, 139] width 22 height 15
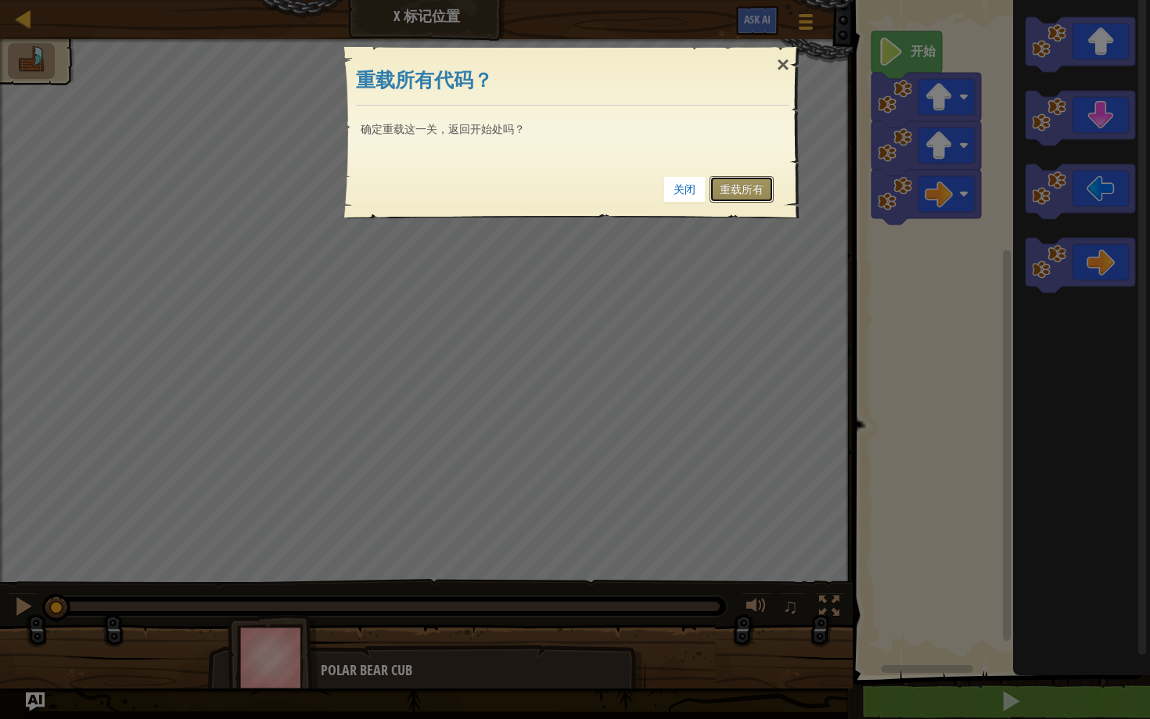
click at [734, 192] on link "重载所有" at bounding box center [742, 189] width 64 height 27
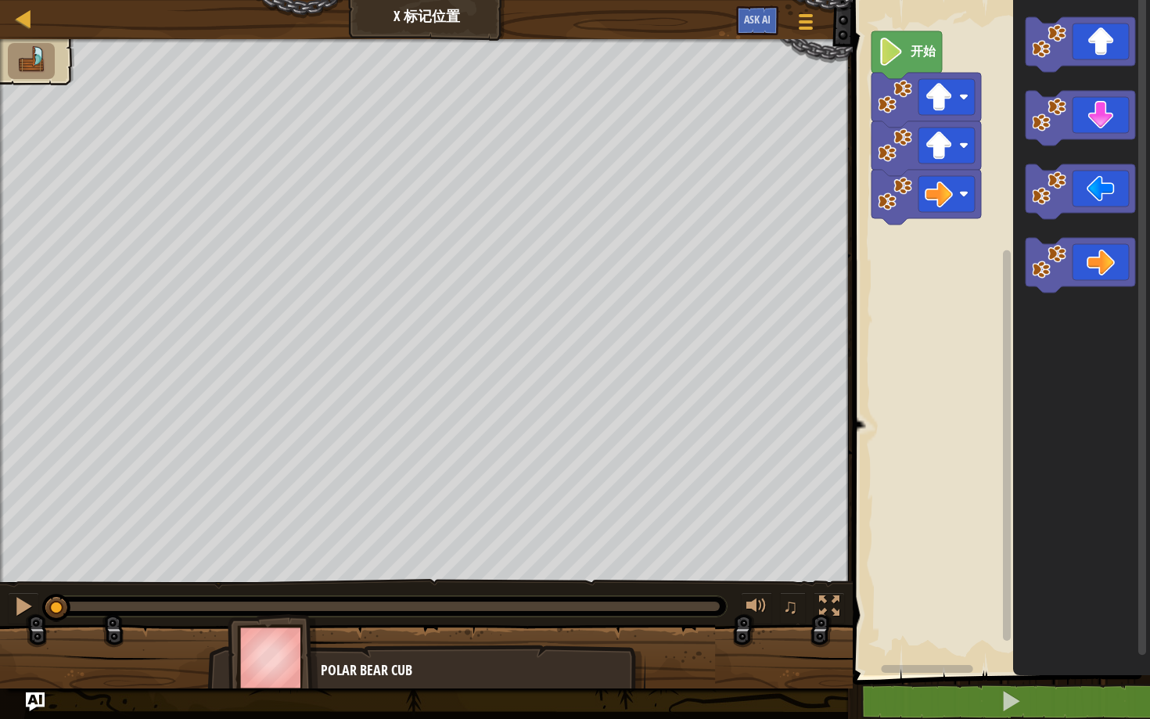
click at [24, 59] on img at bounding box center [31, 59] width 33 height 27
click at [28, 19] on div at bounding box center [24, 19] width 20 height 20
select select "zh-HANS"
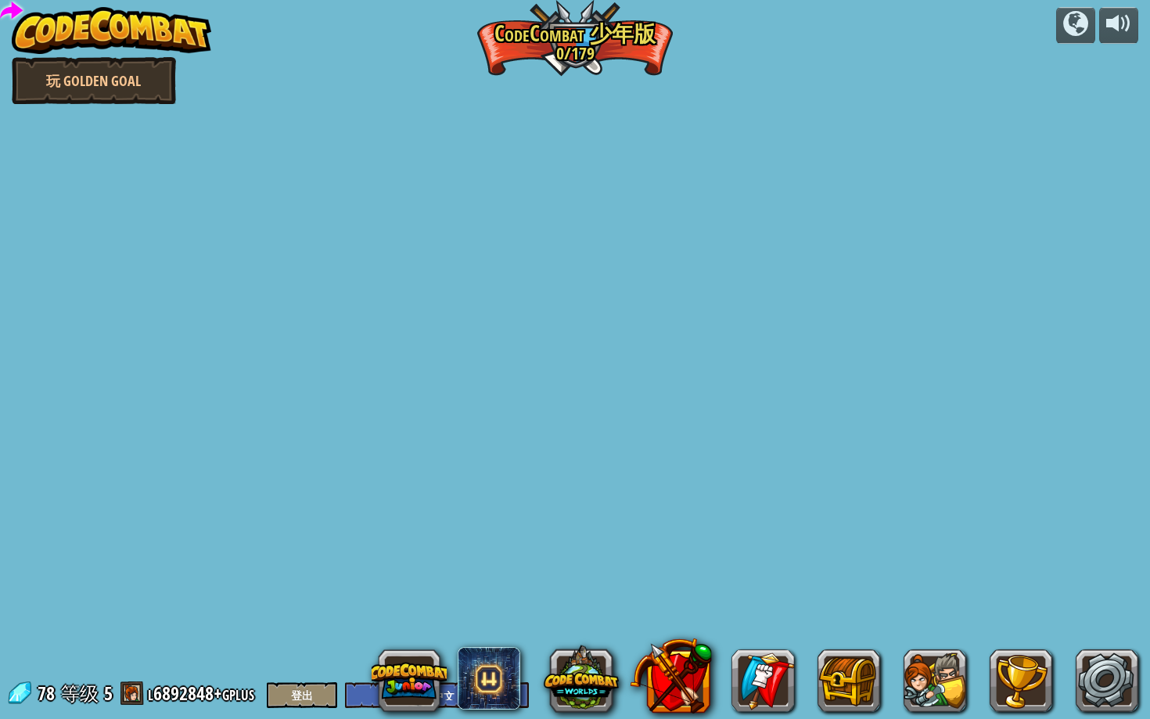
select select "zh-HANS"
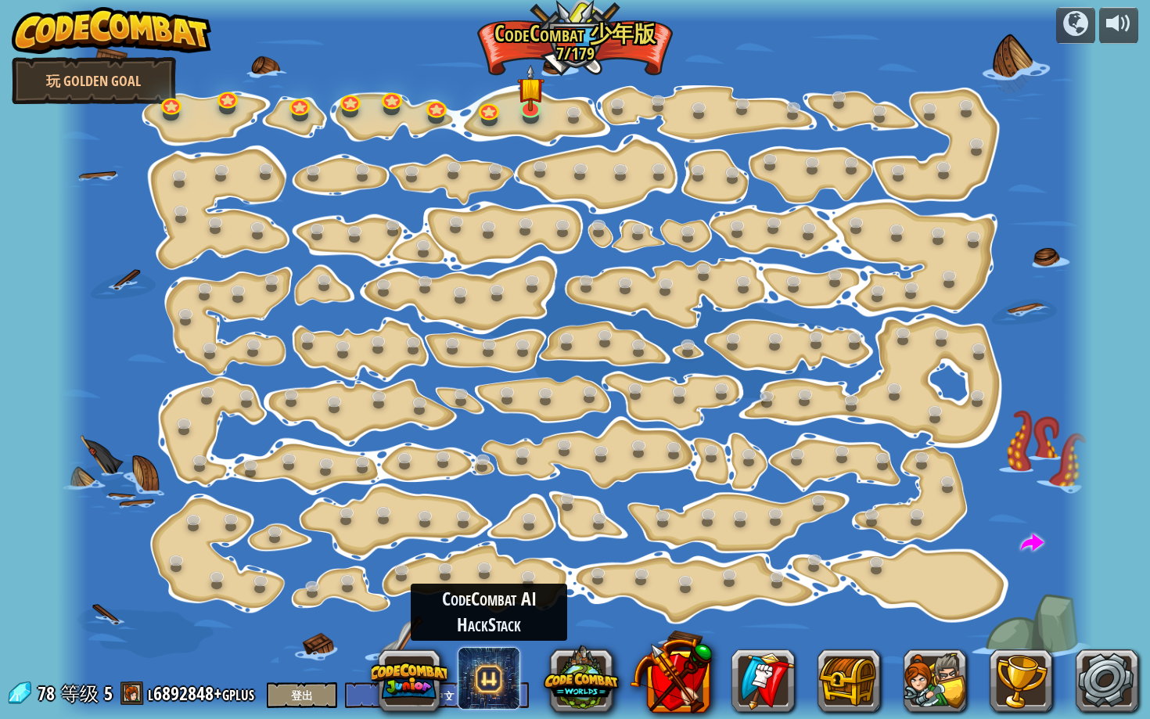
click at [487, 578] on span at bounding box center [489, 678] width 63 height 63
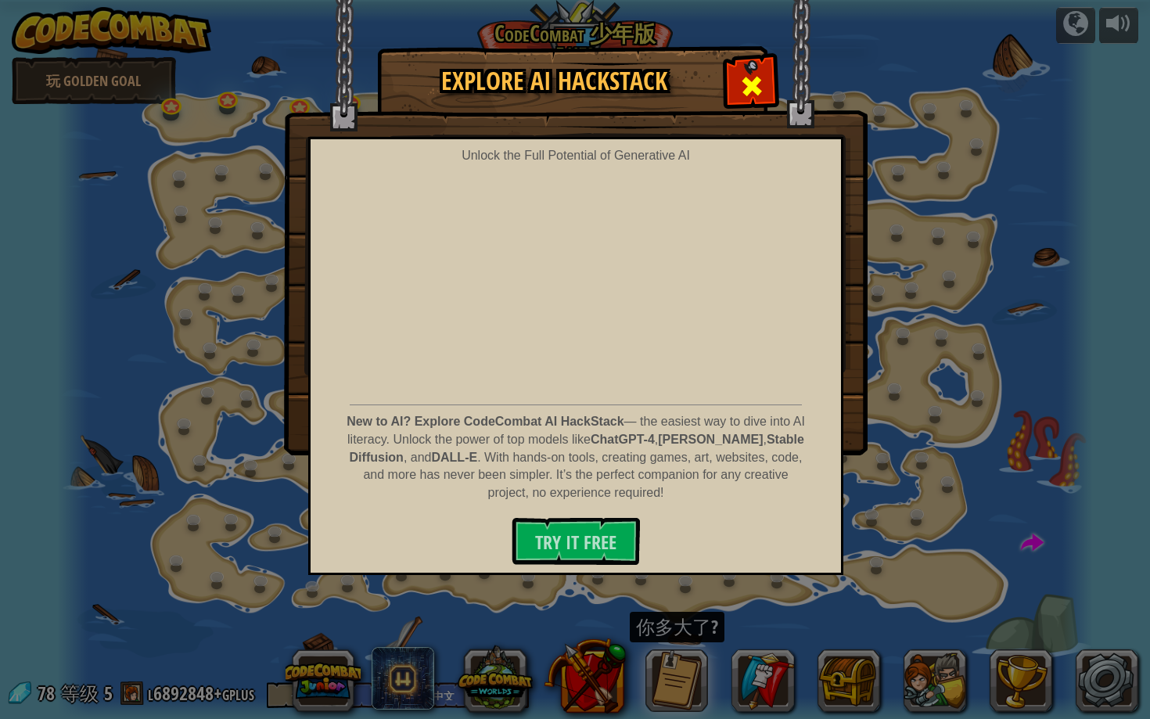
click at [745, 84] on span at bounding box center [751, 86] width 25 height 25
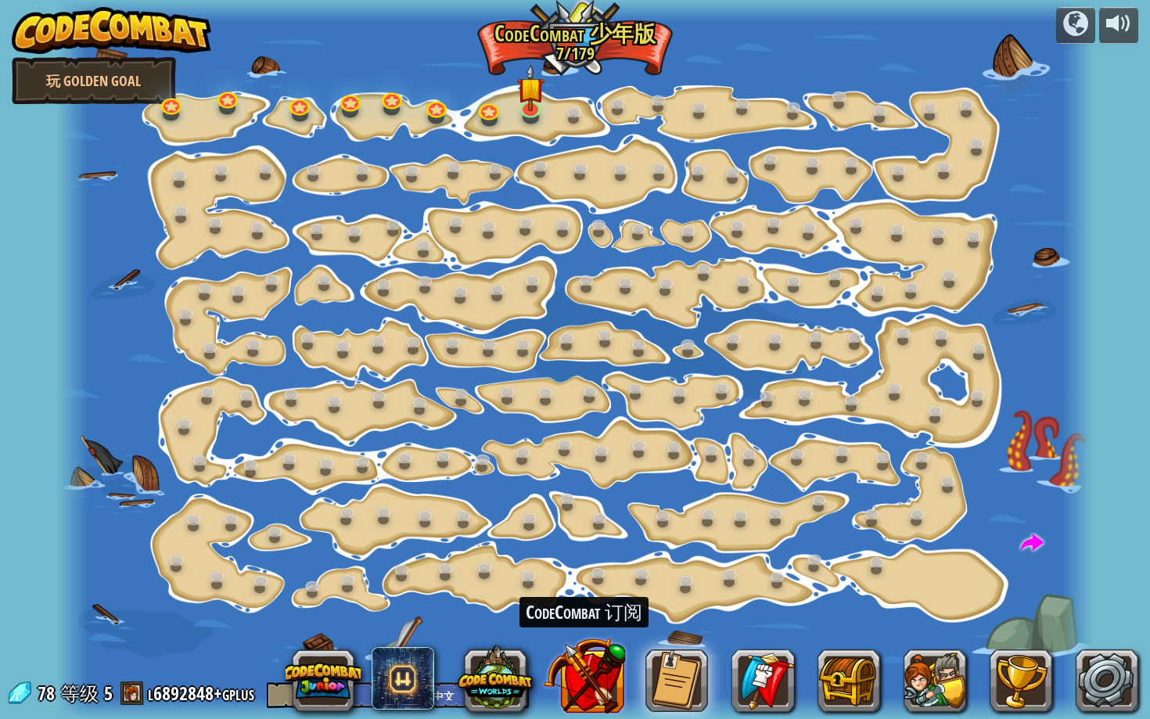
click at [605, 578] on button at bounding box center [585, 675] width 82 height 82
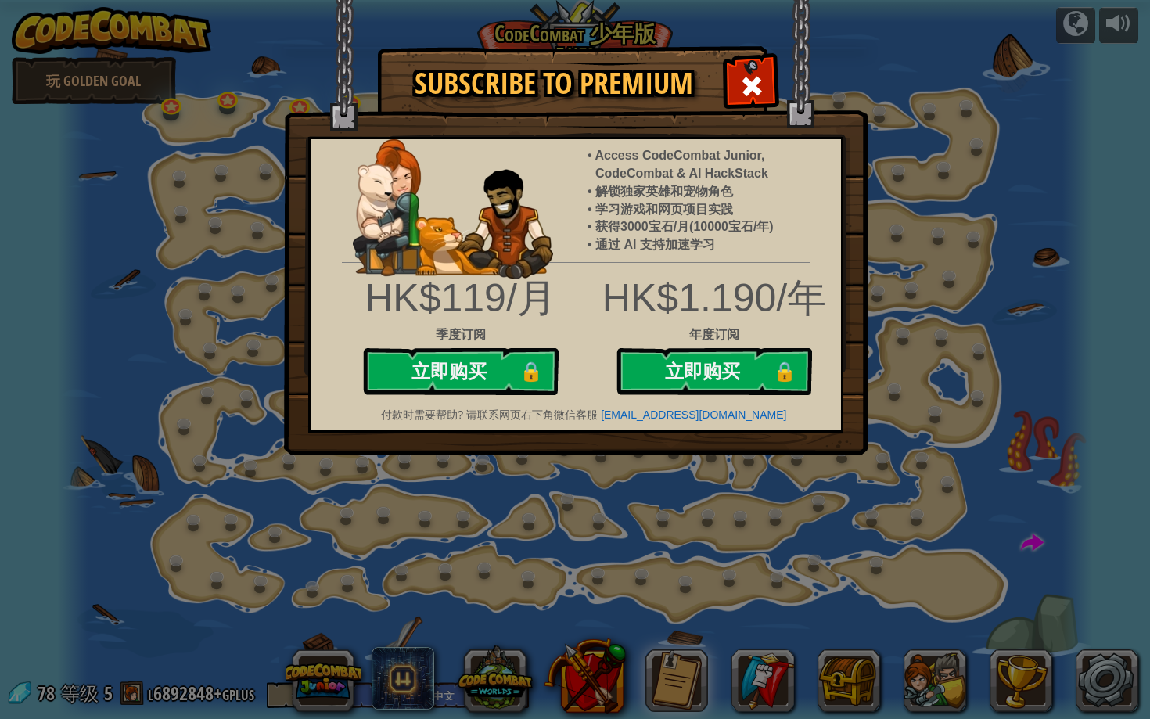
click at [604, 486] on div "Subscribe to Premium Access CodeCombat Junior, CodeCombat & AI HackStack 解锁独家英雄…" at bounding box center [575, 359] width 1150 height 719
click at [760, 80] on span at bounding box center [751, 86] width 25 height 25
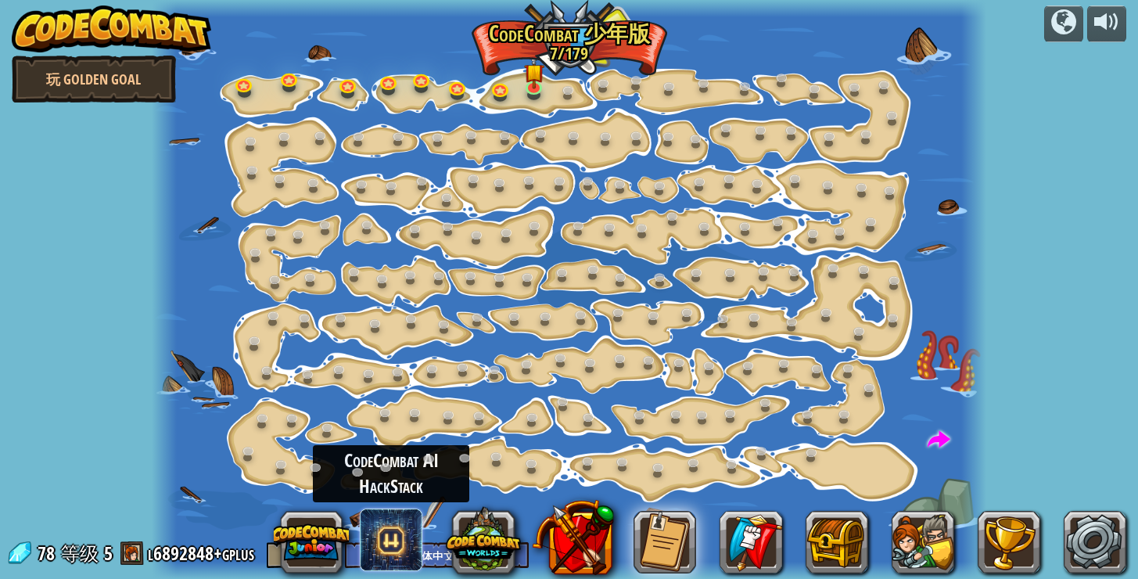
click at [387, 542] on span at bounding box center [391, 540] width 63 height 63
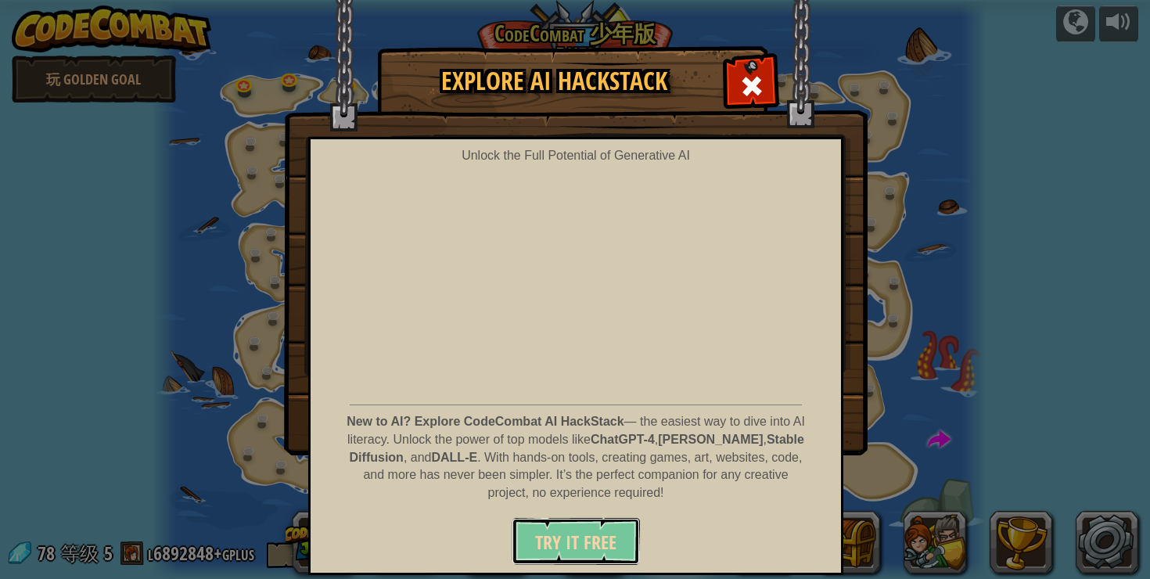
click at [576, 542] on span "Try It Free" at bounding box center [575, 542] width 81 height 25
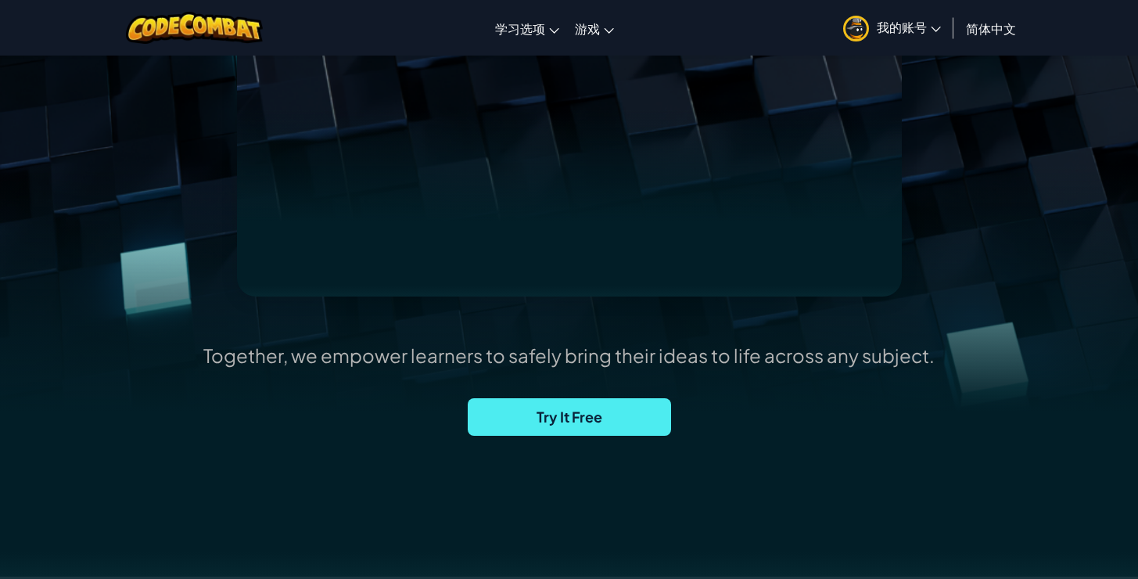
scroll to position [184, 0]
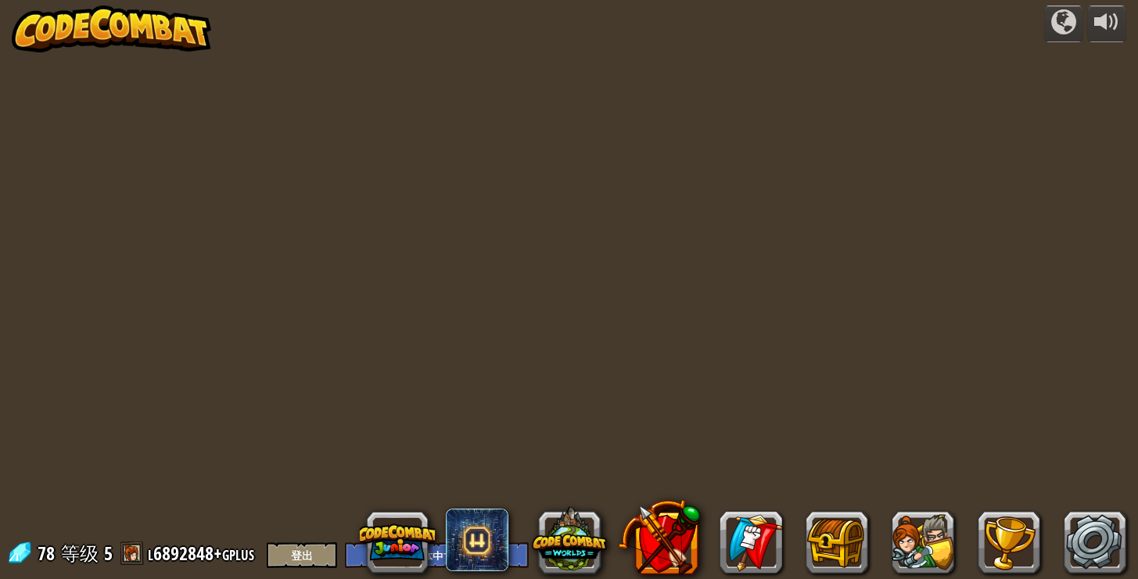
select select "zh-HANS"
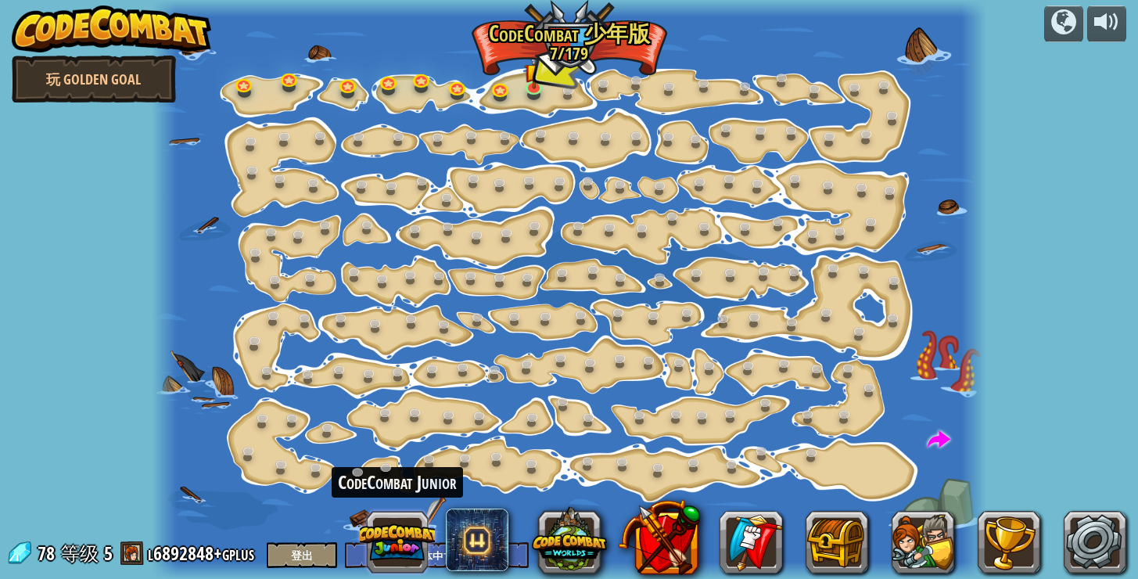
click at [407, 549] on button at bounding box center [397, 542] width 75 height 75
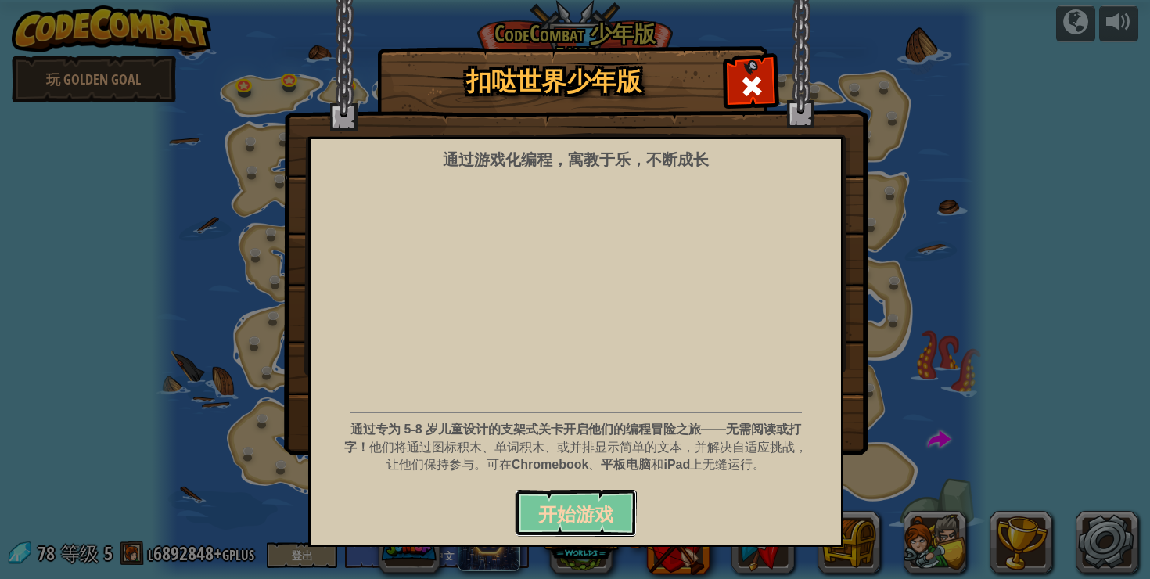
click at [577, 505] on span "开始游戏" at bounding box center [575, 513] width 75 height 25
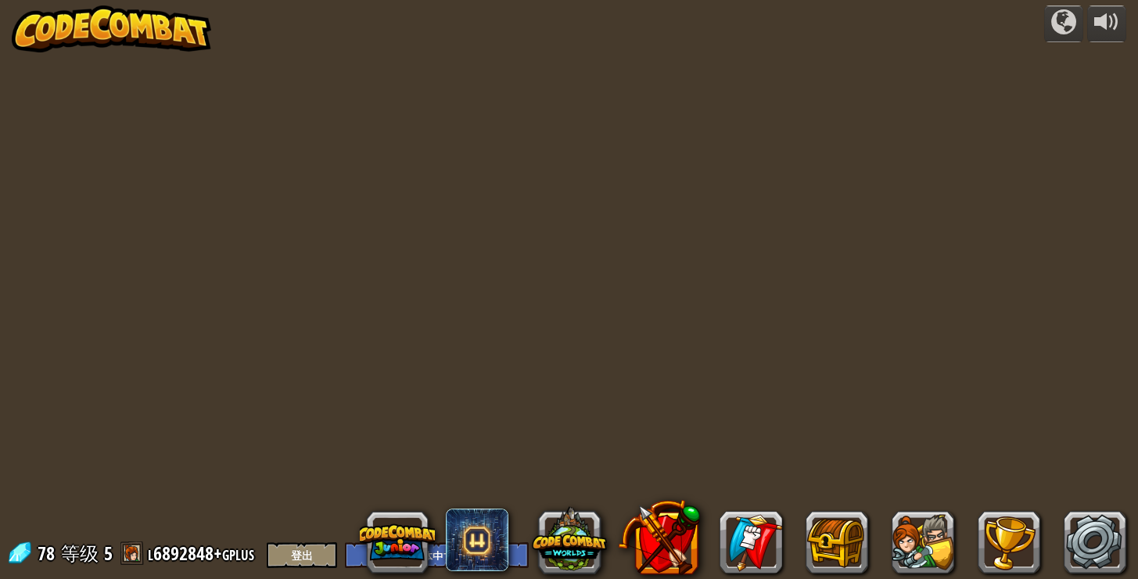
select select "zh-HANS"
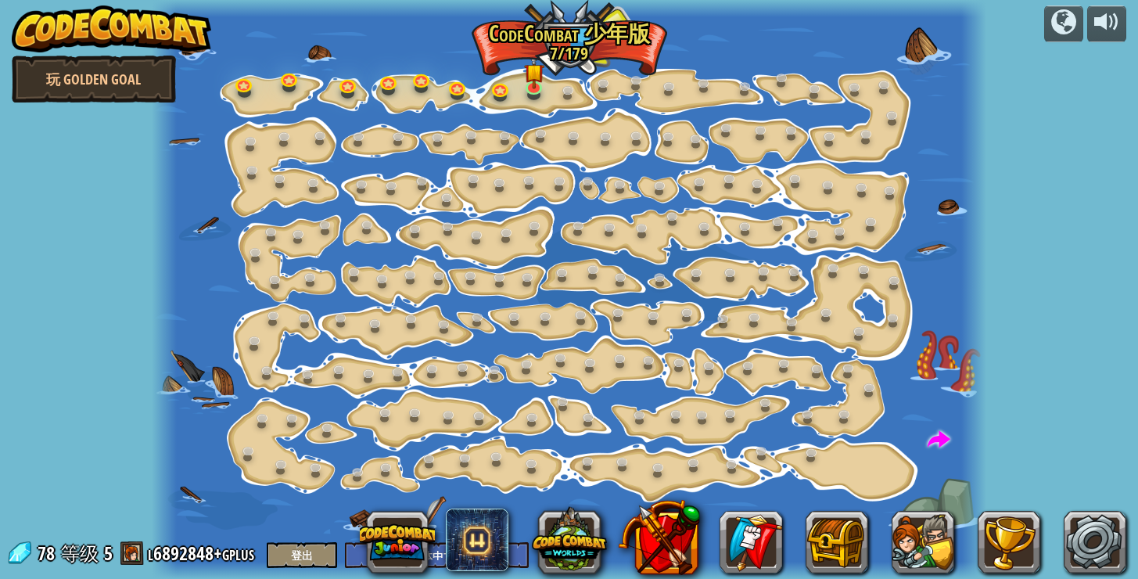
drag, startPoint x: 207, startPoint y: 69, endPoint x: 185, endPoint y: 78, distance: 24.6
click at [207, 69] on div at bounding box center [569, 289] width 835 height 579
click at [132, 86] on link "玩 Golden Goal" at bounding box center [94, 79] width 164 height 47
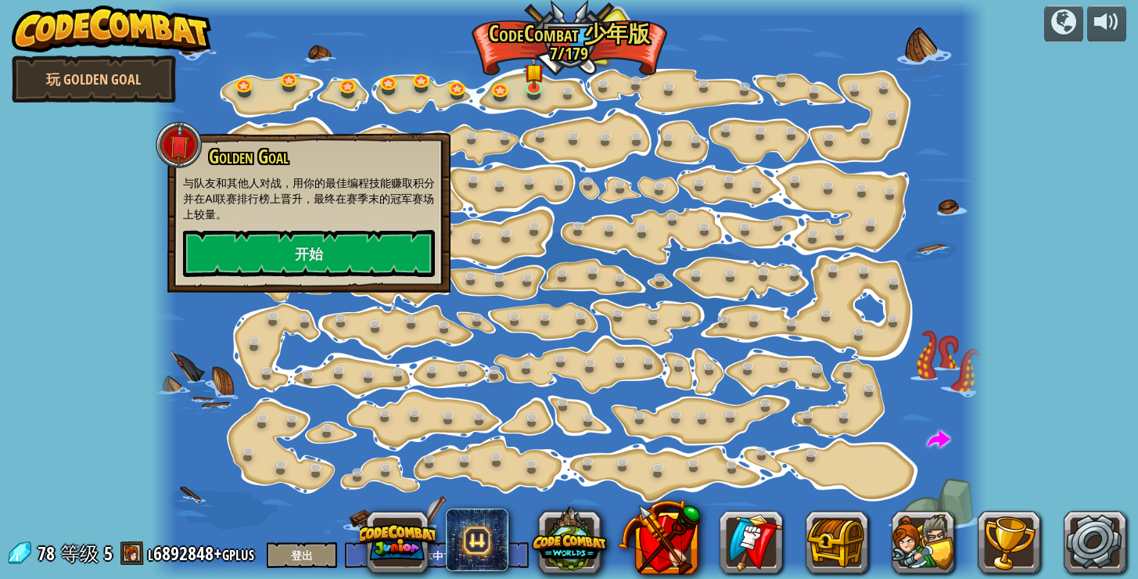
drag, startPoint x: 203, startPoint y: 322, endPoint x: 214, endPoint y: 399, distance: 77.4
click at [203, 322] on div at bounding box center [569, 289] width 835 height 579
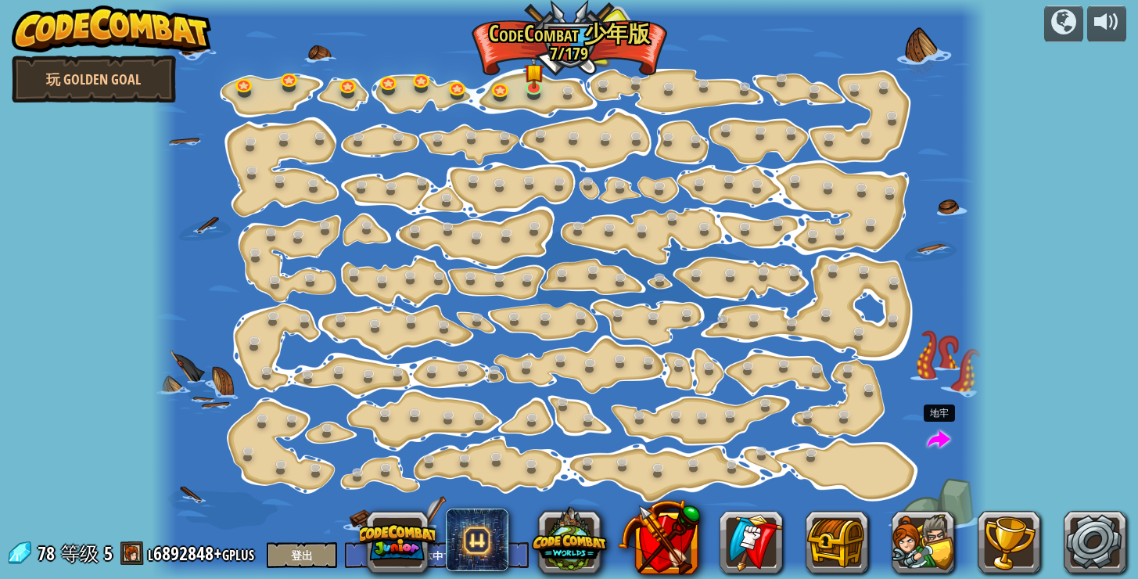
click at [941, 440] on span at bounding box center [939, 440] width 23 height 23
select select "zh-HANS"
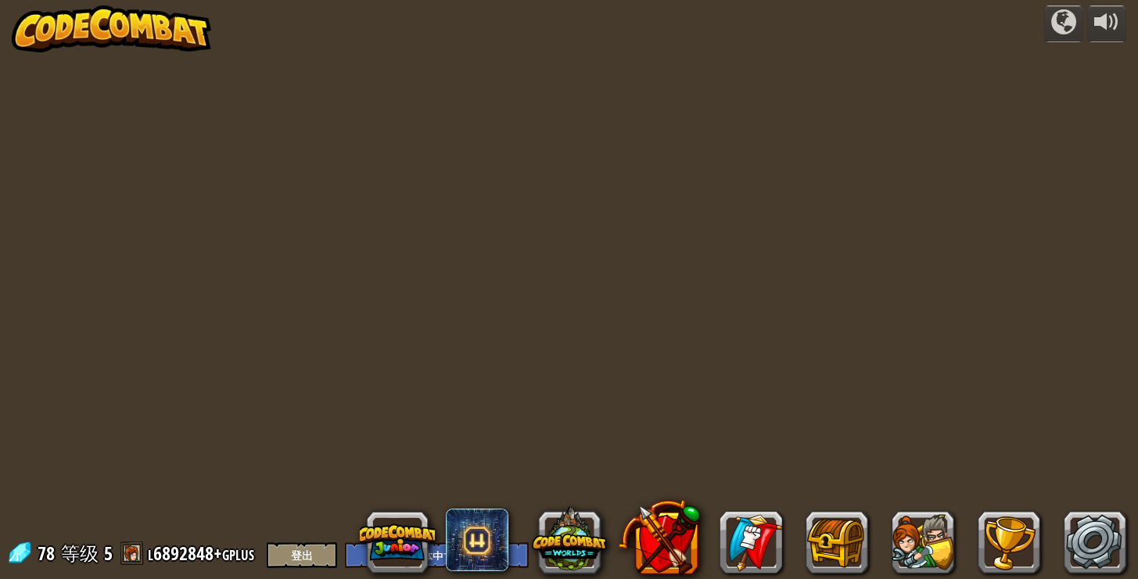
select select "zh-HANS"
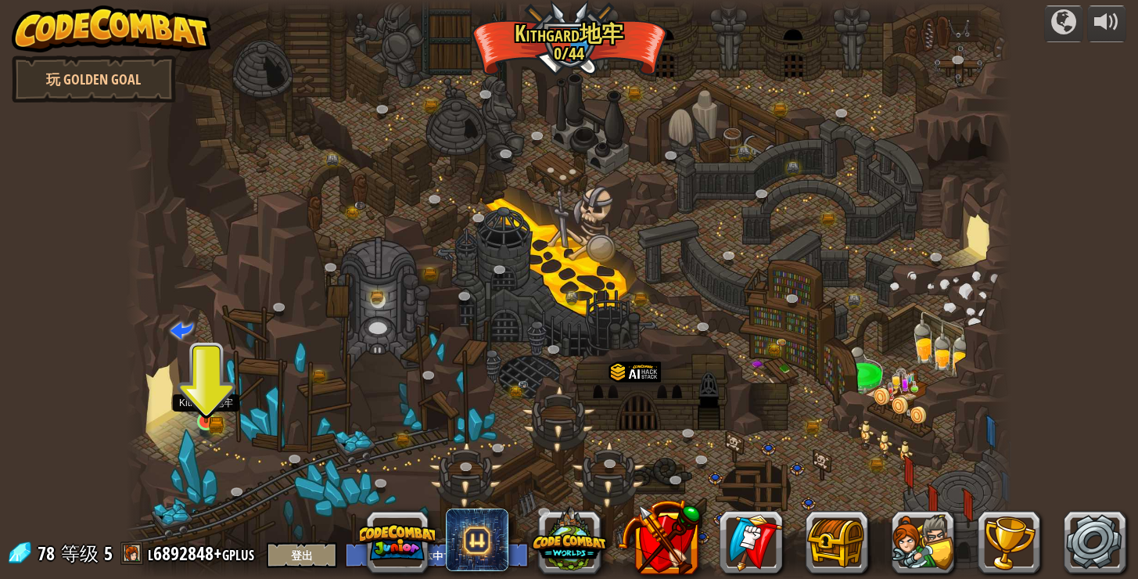
click at [210, 415] on img at bounding box center [206, 399] width 22 height 49
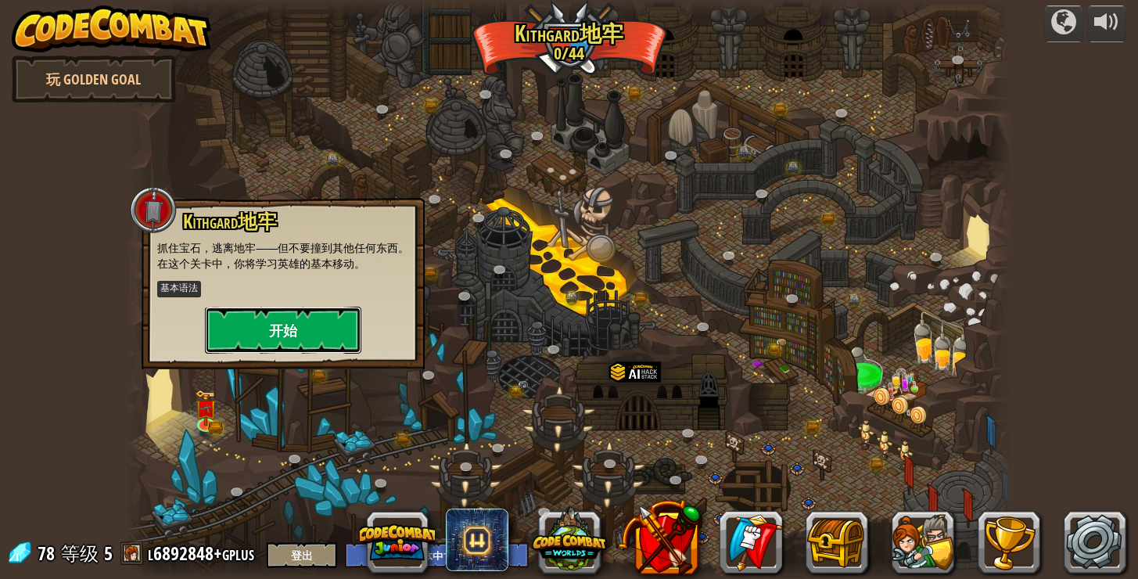
click at [275, 336] on button "开始" at bounding box center [283, 330] width 156 height 47
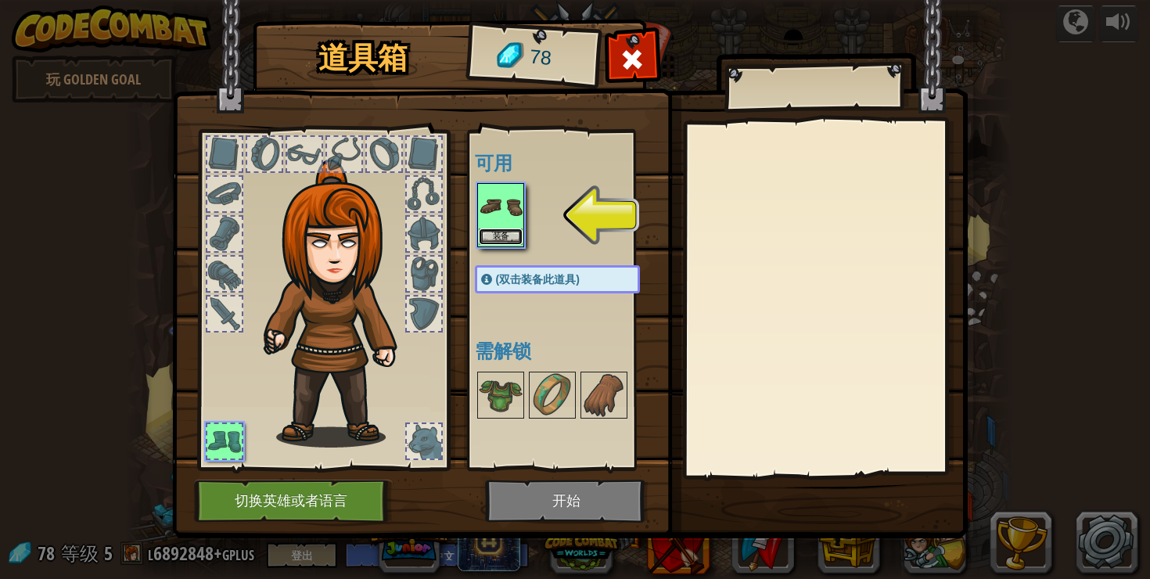
click at [506, 237] on button "装备" at bounding box center [501, 236] width 44 height 16
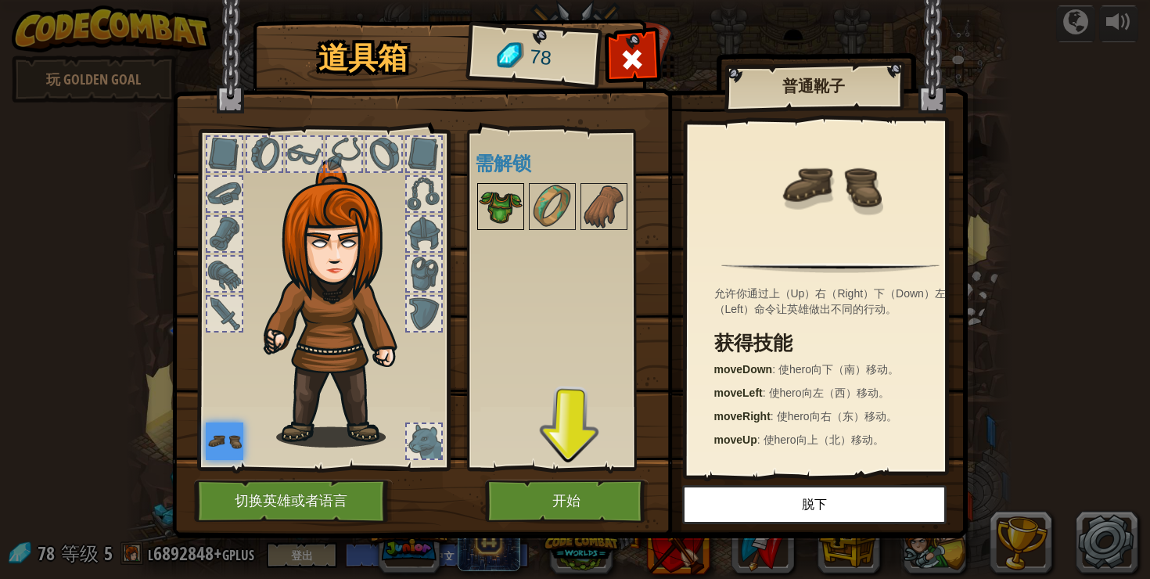
click at [513, 219] on img at bounding box center [501, 207] width 44 height 44
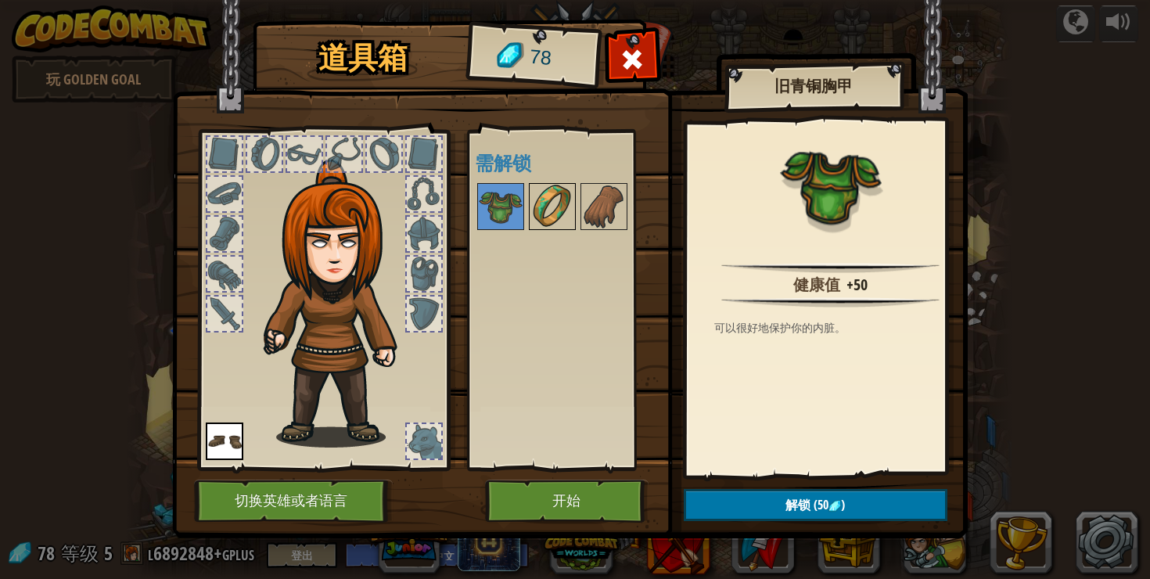
click at [553, 219] on img at bounding box center [552, 207] width 44 height 44
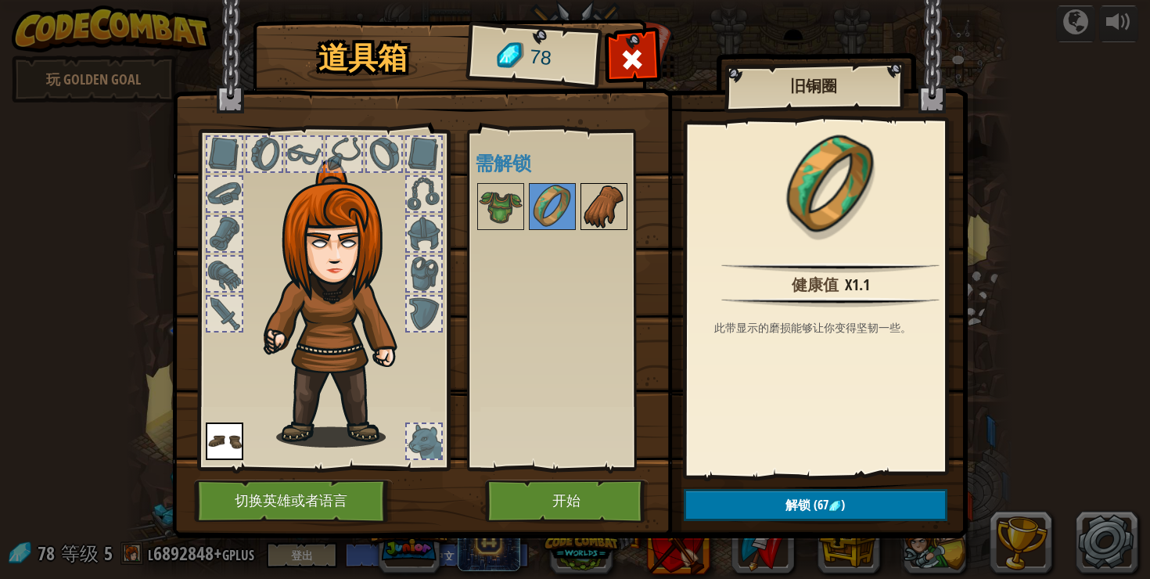
click at [595, 213] on img at bounding box center [604, 207] width 44 height 44
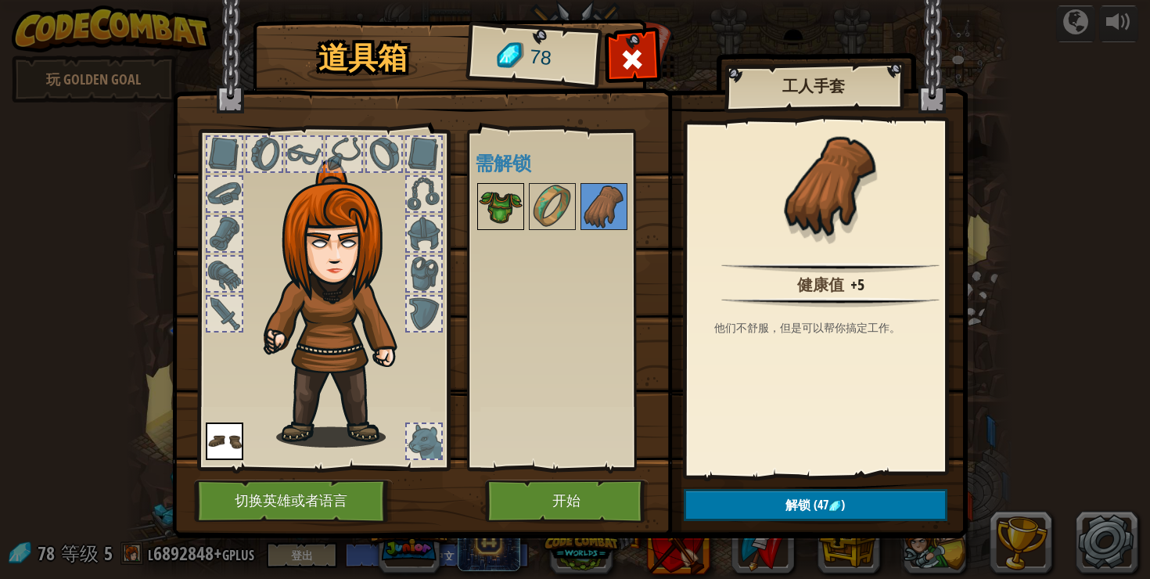
click at [503, 208] on img at bounding box center [501, 207] width 44 height 44
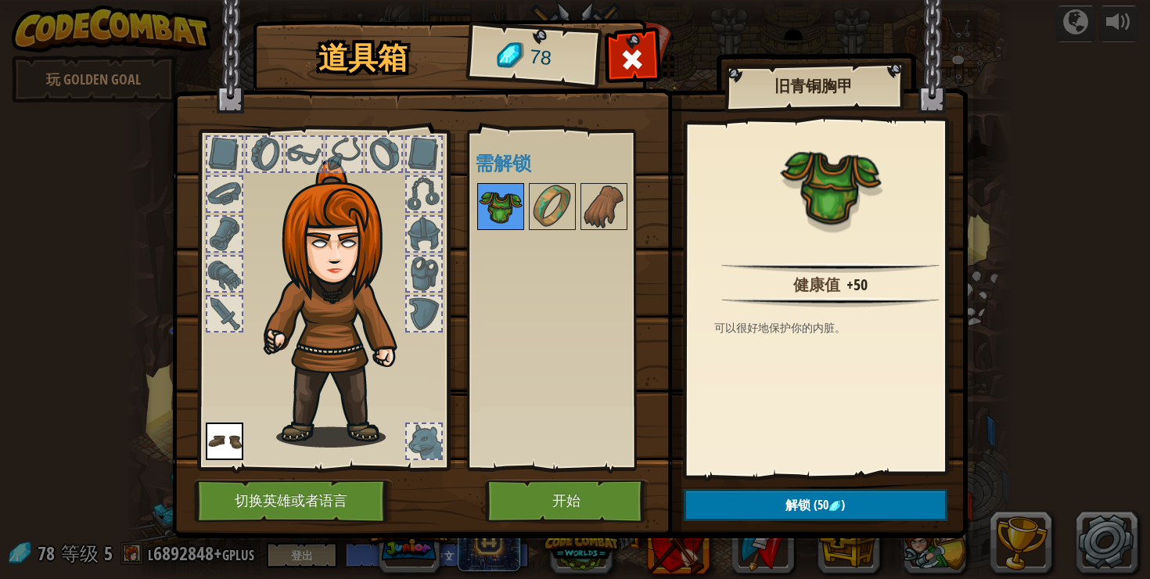
click at [503, 208] on img at bounding box center [501, 207] width 44 height 44
click at [547, 206] on img at bounding box center [552, 207] width 44 height 44
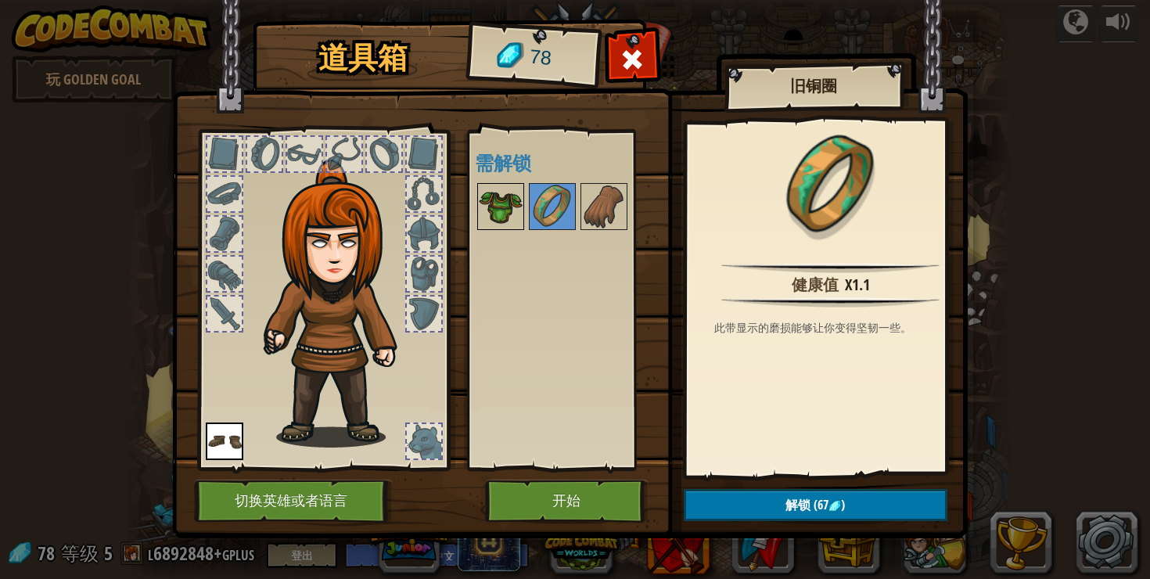
drag, startPoint x: 507, startPoint y: 205, endPoint x: 515, endPoint y: 259, distance: 54.5
click at [507, 206] on img at bounding box center [501, 207] width 44 height 44
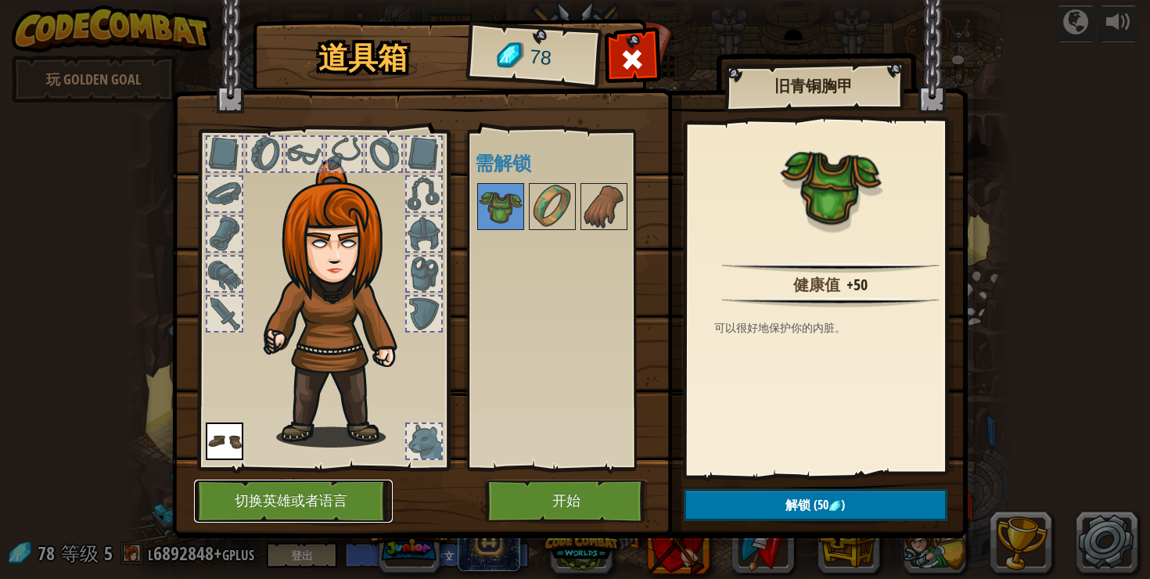
click at [352, 512] on button "切换英雄或者语言" at bounding box center [293, 501] width 199 height 43
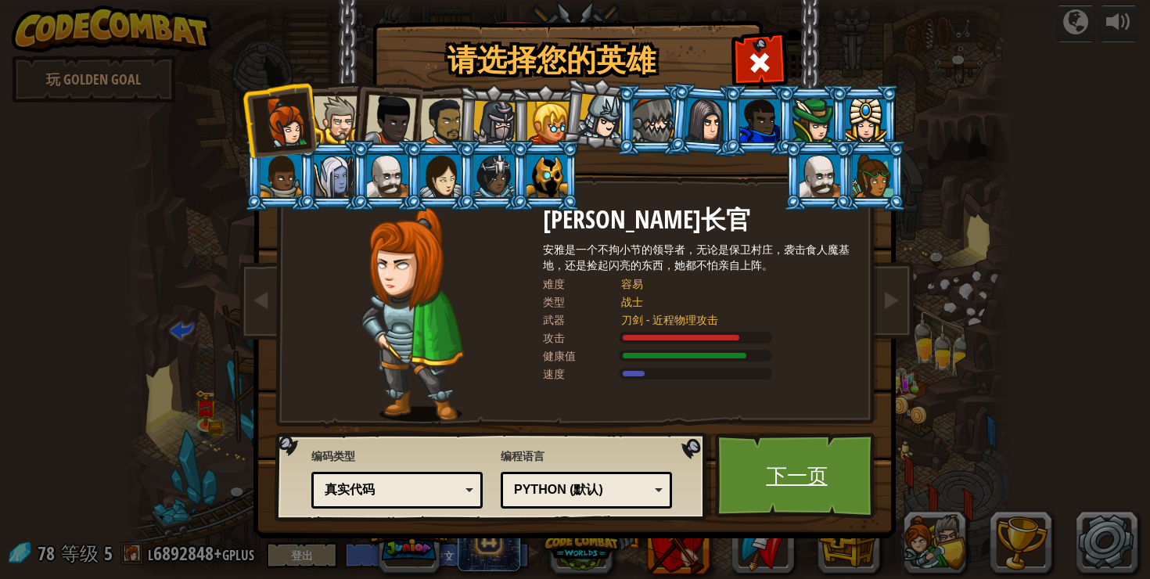
click at [796, 476] on link "下一页" at bounding box center [797, 476] width 164 height 86
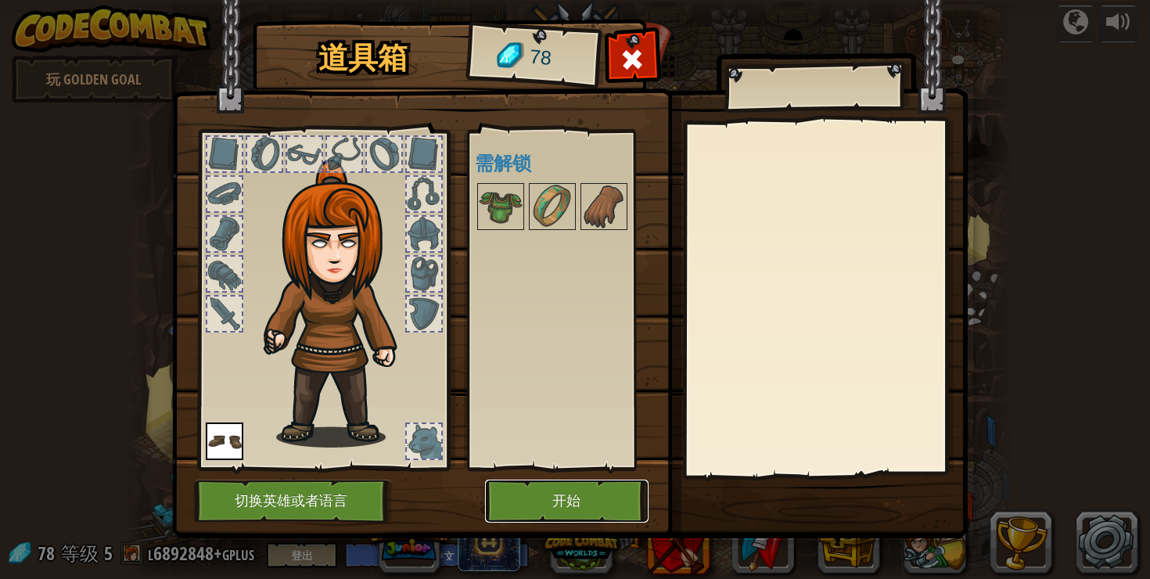
click at [587, 500] on button "开始" at bounding box center [567, 501] width 164 height 43
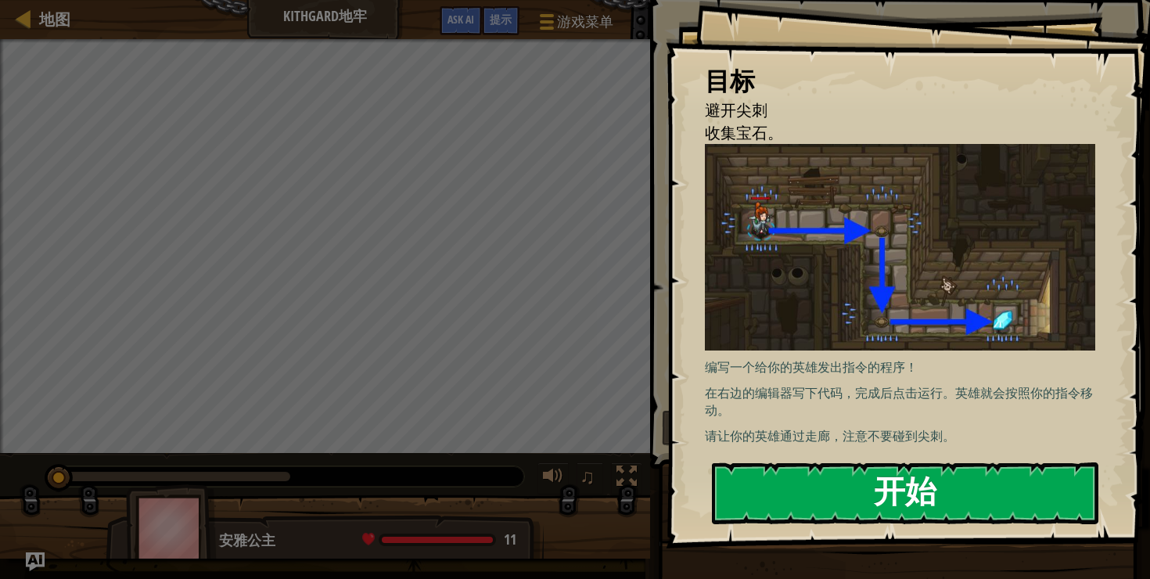
click at [889, 501] on button "开始" at bounding box center [905, 493] width 386 height 62
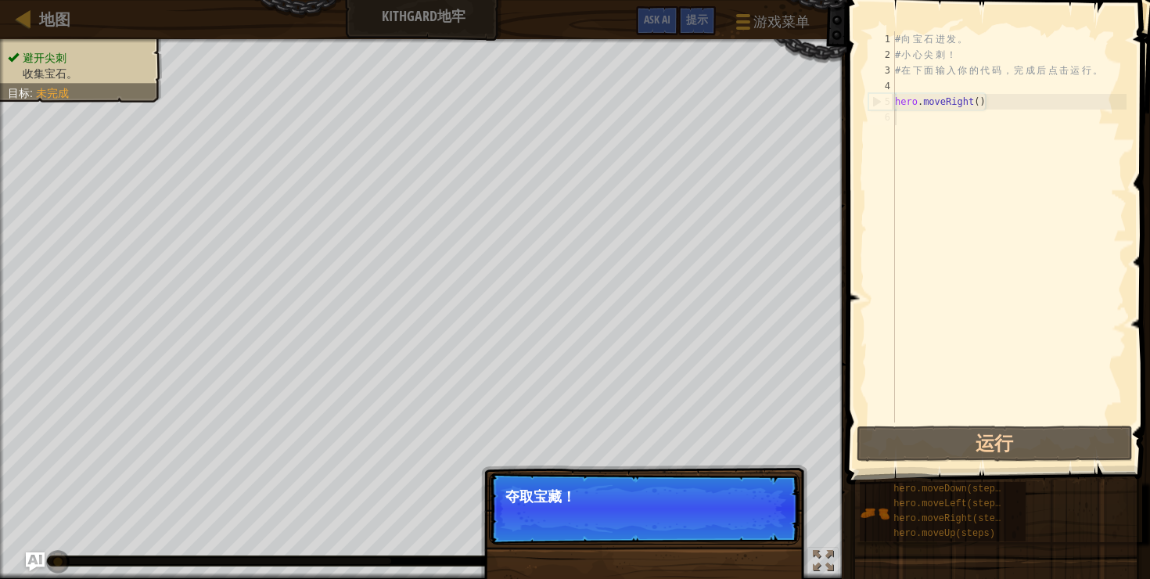
click at [947, 187] on div "# 向 宝 石 进 发 。 # 小 心 尖 刺 ！ # 在 下 面 输 入 你 的 代 码 ， 完 成 后 点 击 运 行 。 hero . moveRigh…" at bounding box center [1009, 242] width 235 height 422
click at [926, 142] on div "# 向 宝 石 进 发 。 # 小 心 尖 刺 ！ # 在 下 面 输 入 你 的 代 码 ， 完 成 后 点 击 运 行 。 hero . moveRigh…" at bounding box center [1009, 242] width 235 height 422
click at [758, 514] on button "继续" at bounding box center [765, 518] width 43 height 20
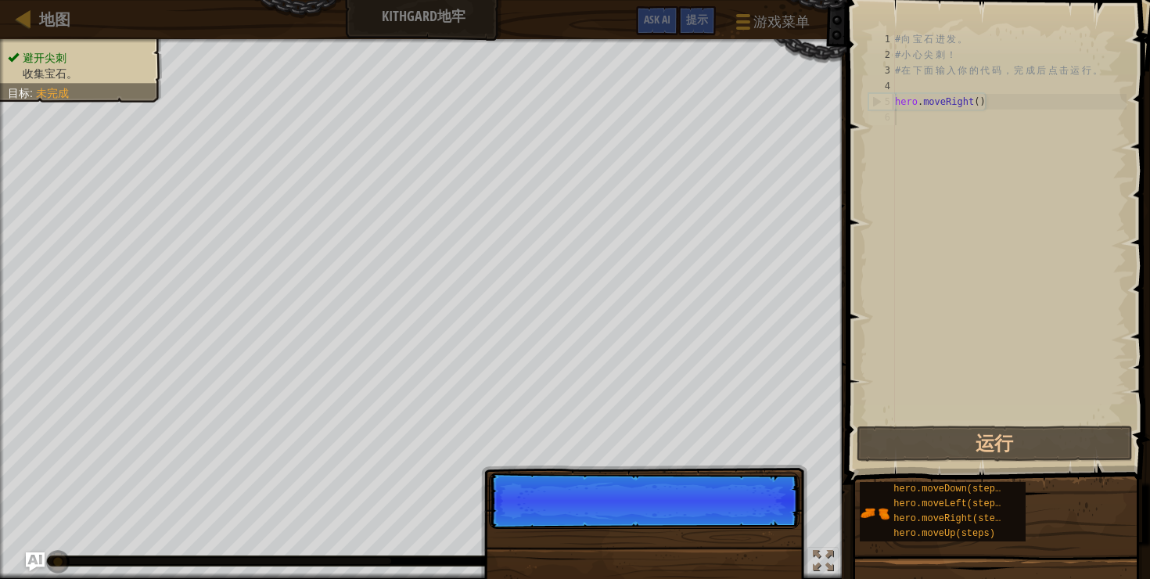
scroll to position [7, 0]
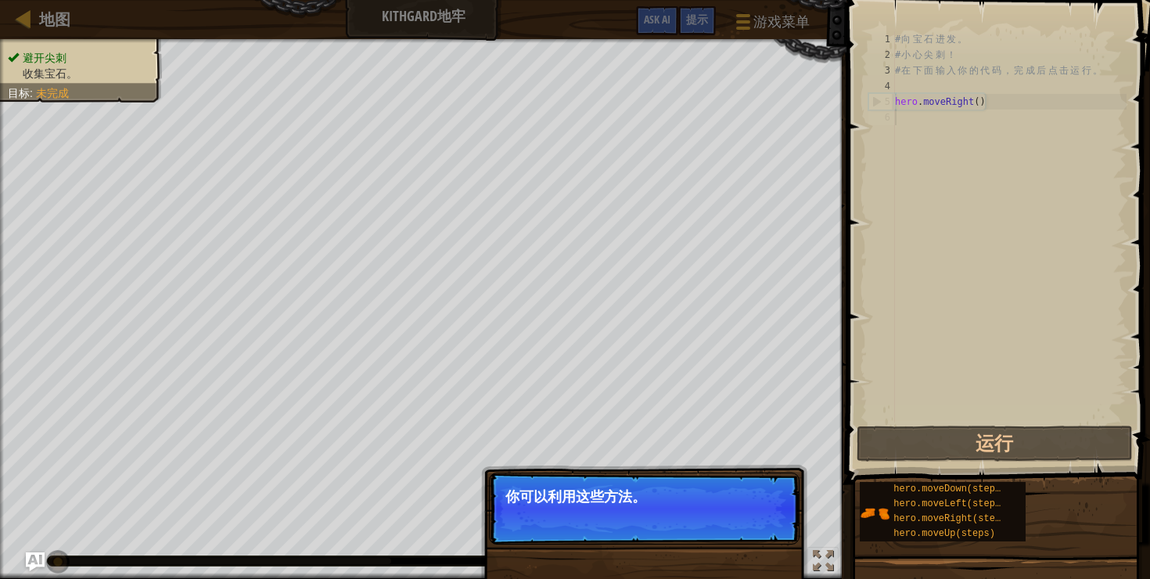
click at [745, 525] on button "继续" at bounding box center [765, 518] width 43 height 20
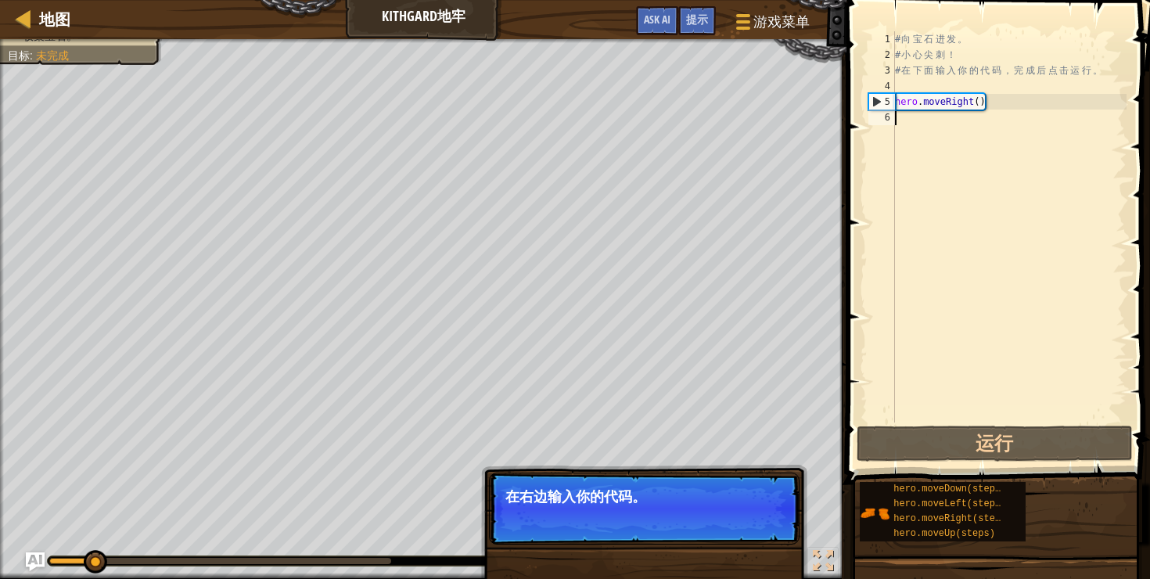
click at [728, 521] on span "跳过（esc）" at bounding box center [706, 518] width 61 height 13
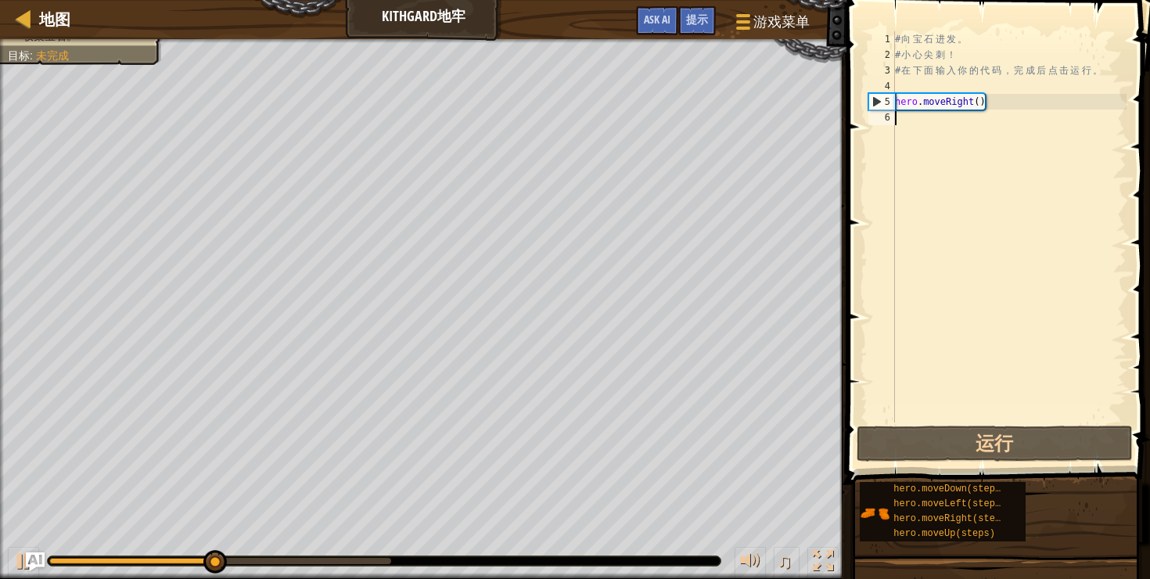
click at [989, 142] on div "# 向 宝 石 进 发 。 # 小 心 尖 刺 ！ # 在 下 面 输 入 你 的 代 码 ， 完 成 后 点 击 运 行 。 hero . moveRigh…" at bounding box center [1009, 242] width 235 height 422
type textarea "m"
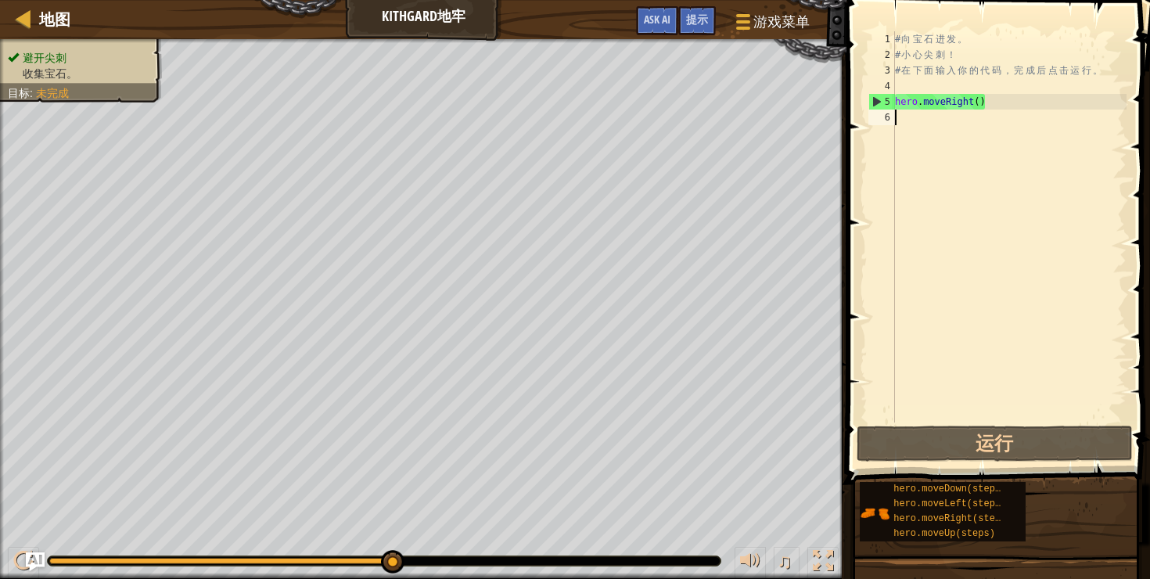
scroll to position [7, 0]
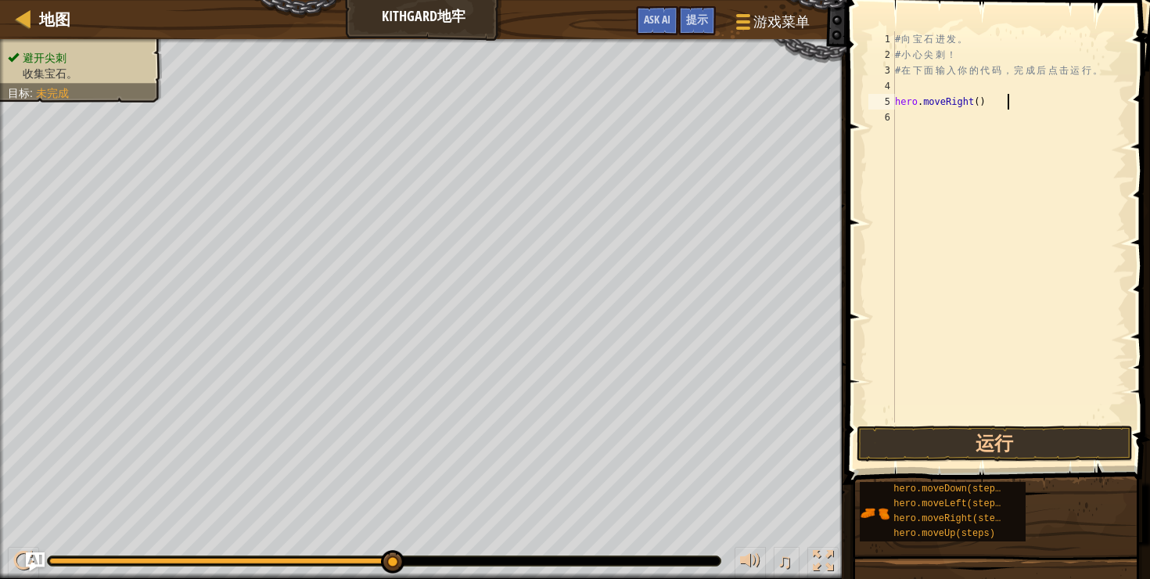
type textarea "hero.moveRight()"
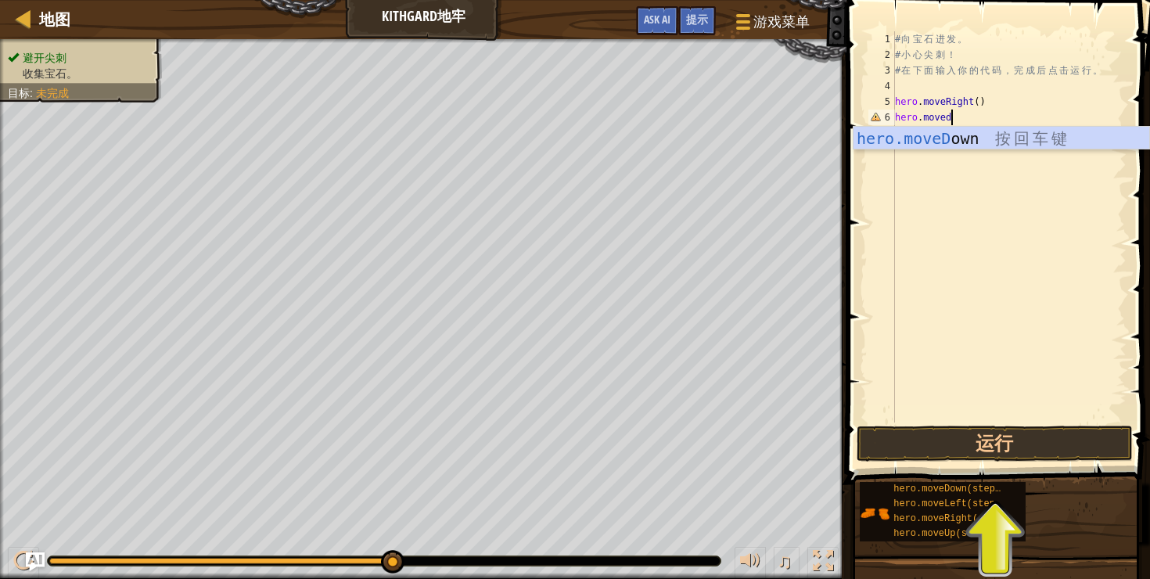
type textarea "hero.movedo"
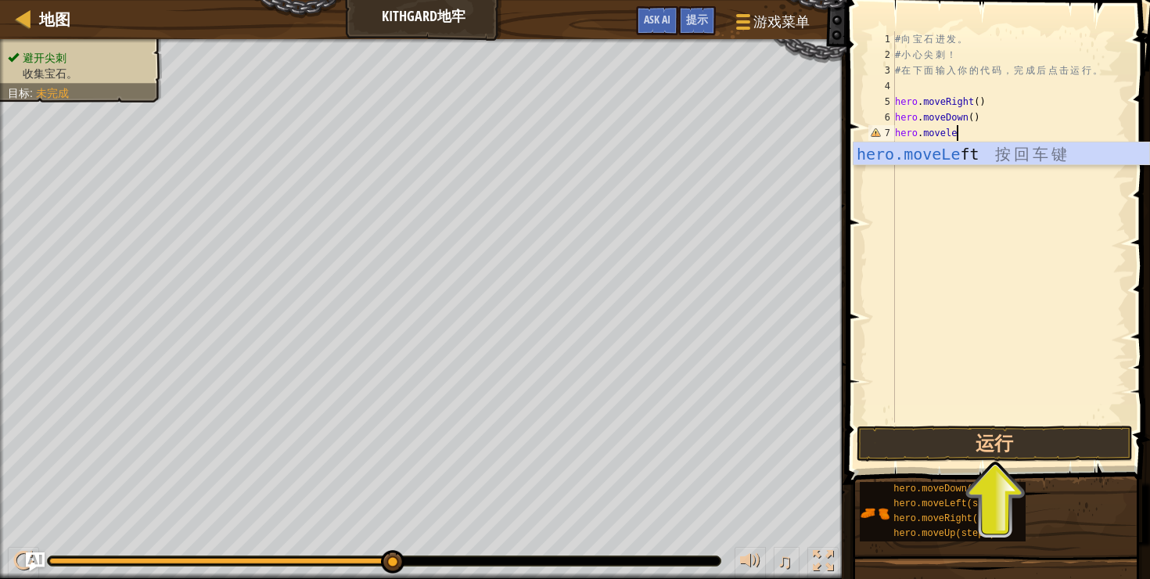
scroll to position [7, 4]
type textarea "hero.moverig"
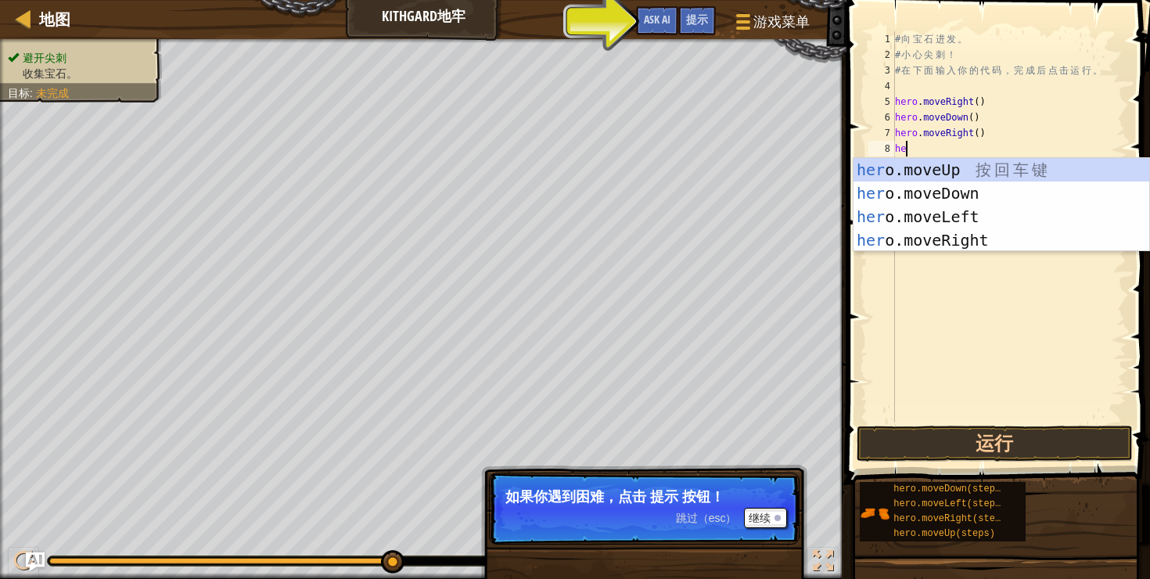
scroll to position [7, 0]
type textarea "h"
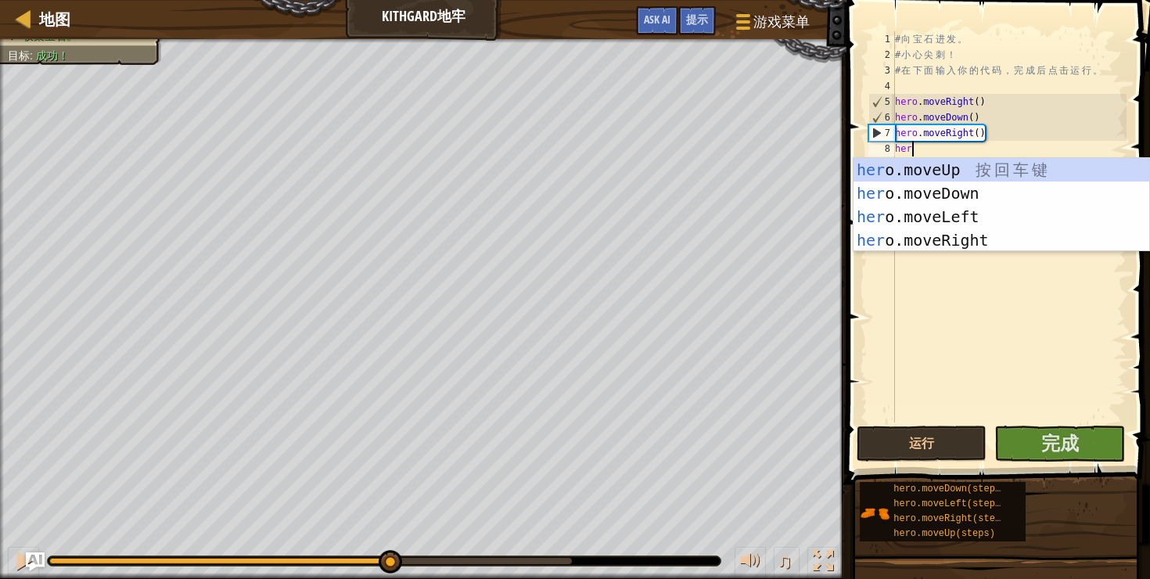
scroll to position [7, 1]
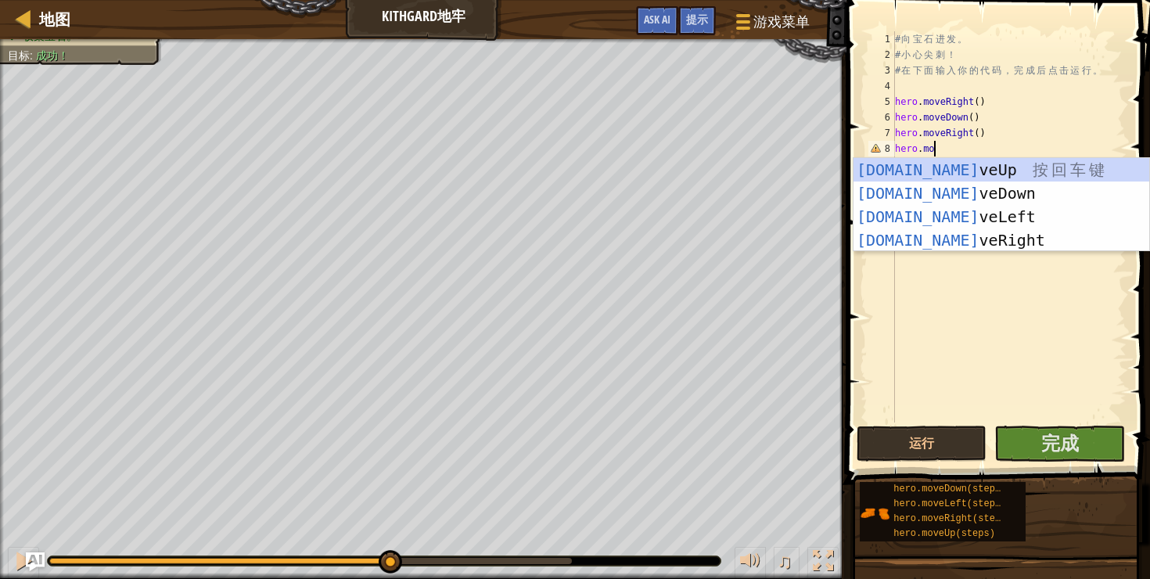
type textarea "hero.move"
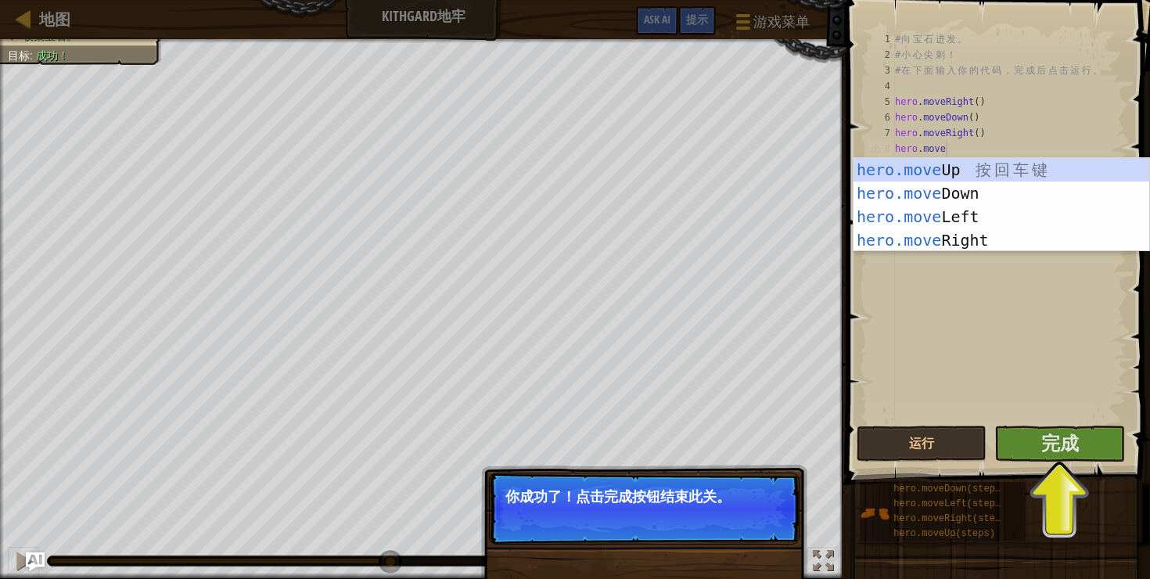
scroll to position [7, 0]
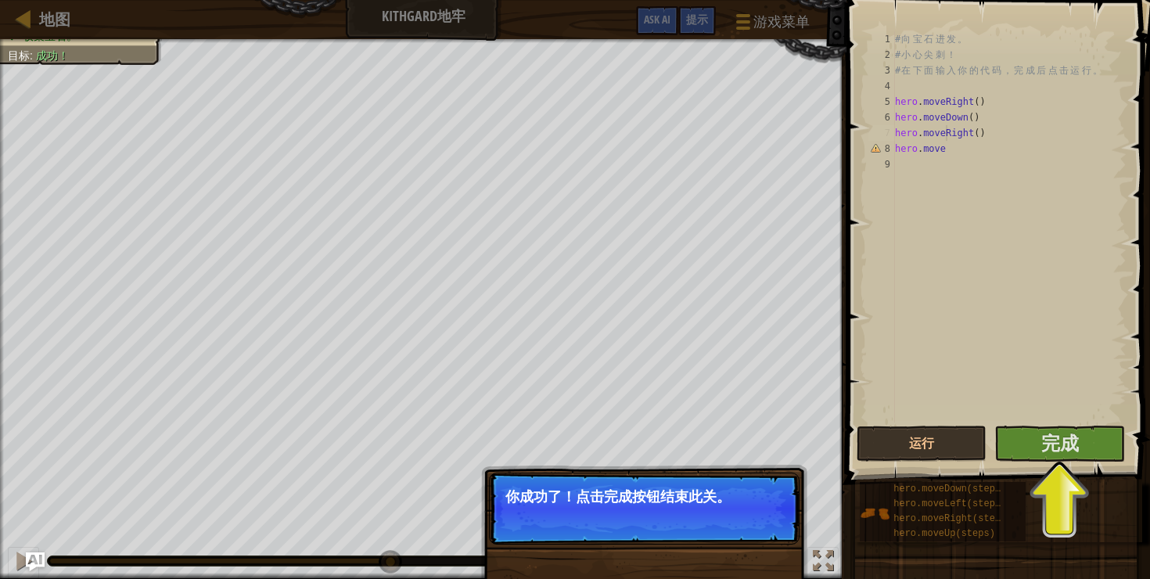
click at [961, 153] on div "# 向 宝 石 进 发 。 # 小 心 尖 刺 ！ # 在 下 面 输 入 你 的 代 码 ， 完 成 后 点 击 运 行 。 hero . moveRigh…" at bounding box center [1009, 242] width 235 height 422
drag, startPoint x: 963, startPoint y: 148, endPoint x: 891, endPoint y: 147, distance: 72.0
click at [891, 147] on div "hero.move 1 2 3 4 5 6 7 8 9 # 向 宝 石 进 发 。 # 小 心 尖 刺 ！ # 在 下 面 输 入 你 的 代 码 ， 完 成…" at bounding box center [995, 226] width 261 height 391
type textarea "hero.move"
click at [1067, 449] on span "完成" at bounding box center [1060, 442] width 38 height 25
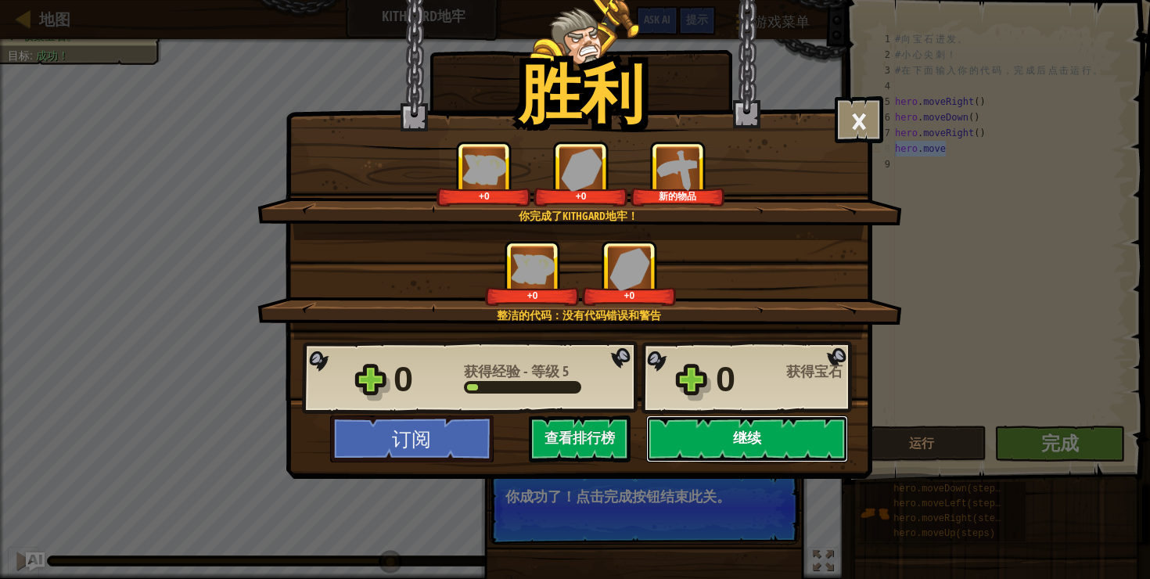
click at [745, 438] on button "继续" at bounding box center [747, 438] width 202 height 47
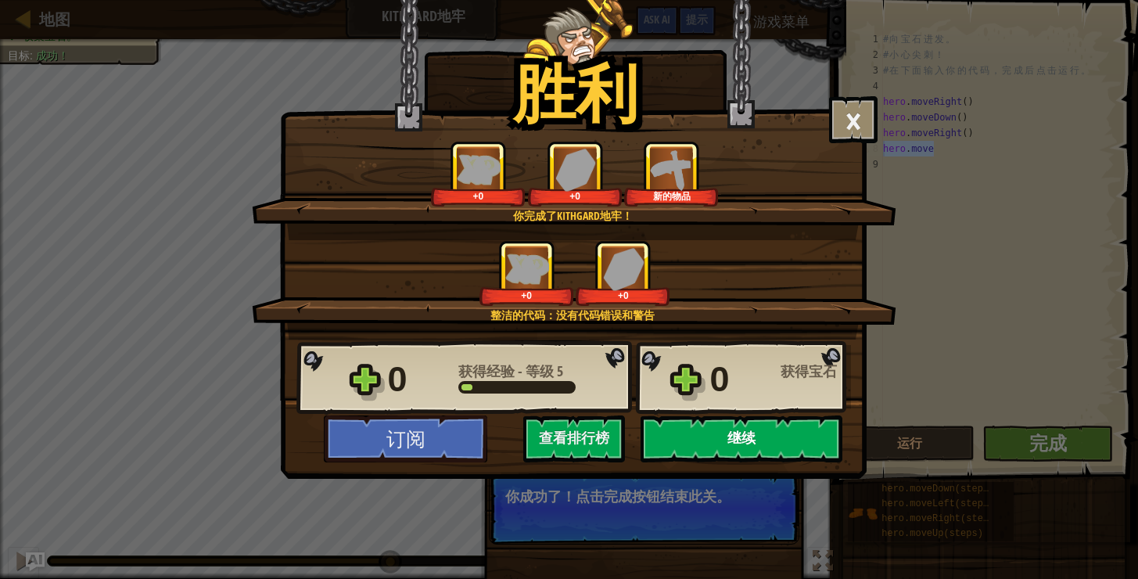
select select "zh-HANS"
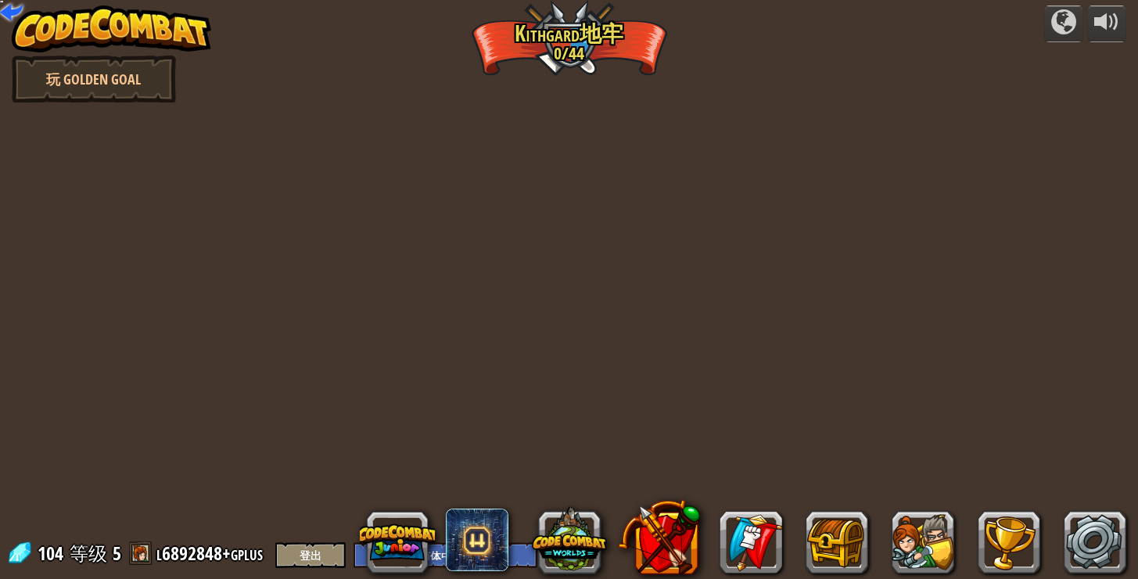
select select "zh-HANS"
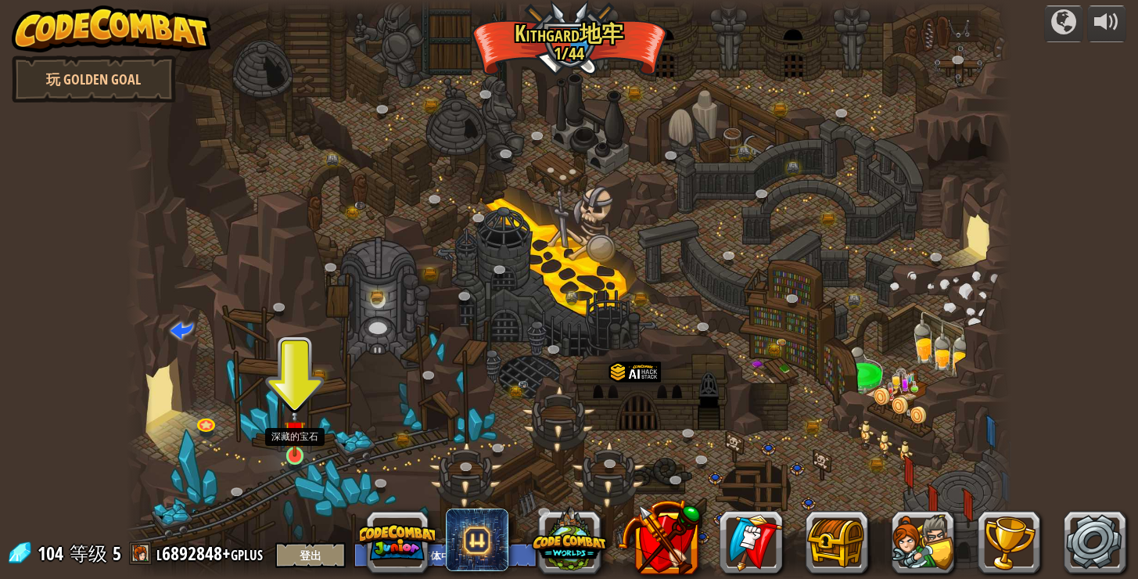
click at [297, 451] on img at bounding box center [295, 431] width 22 height 51
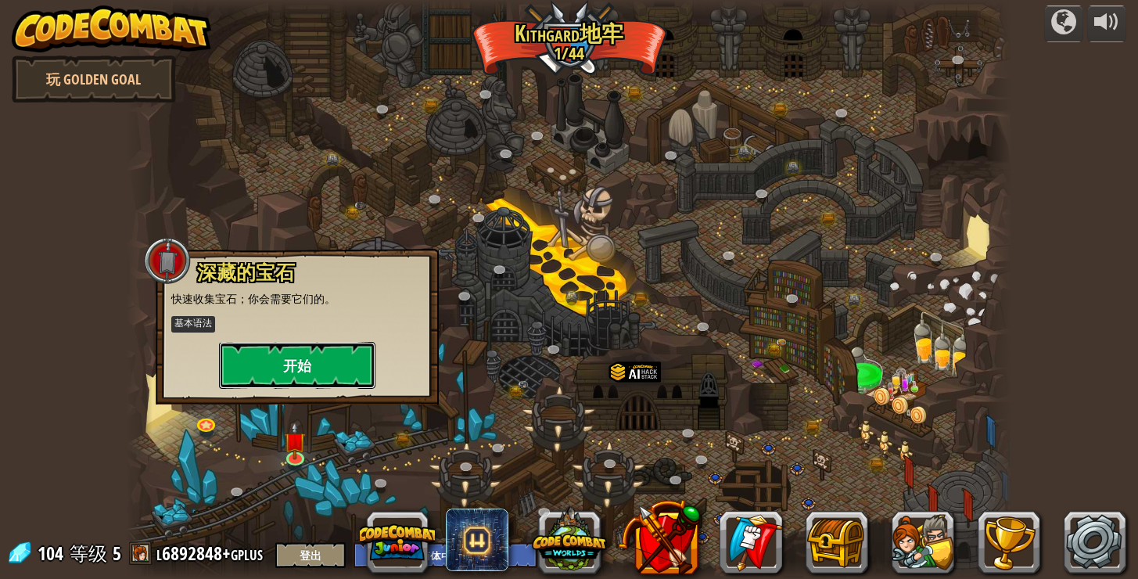
click at [304, 368] on button "开始" at bounding box center [297, 365] width 156 height 47
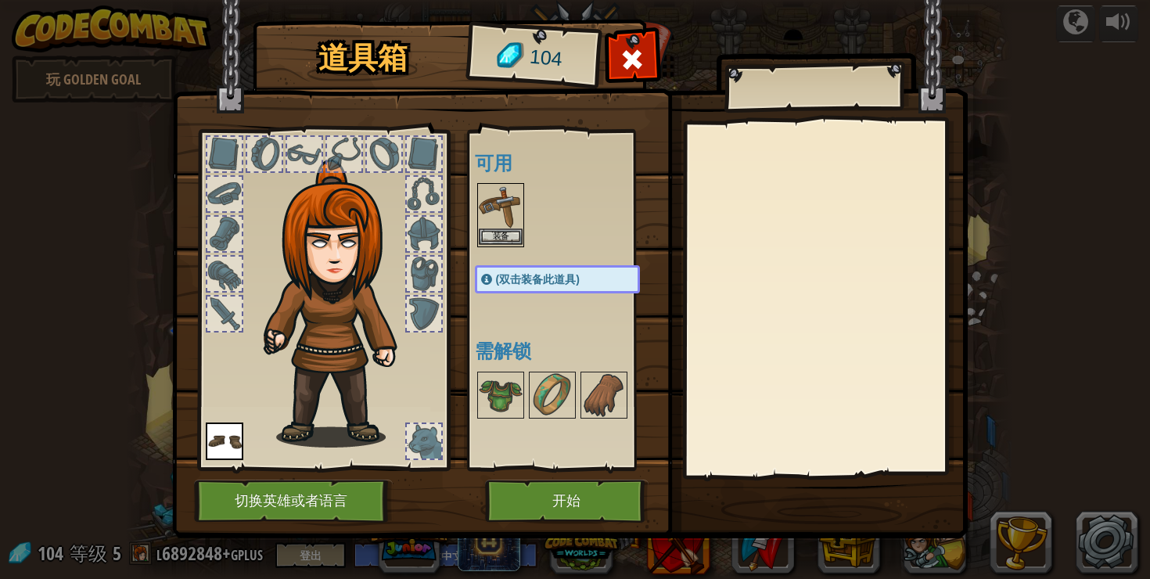
click at [499, 214] on img at bounding box center [501, 207] width 44 height 44
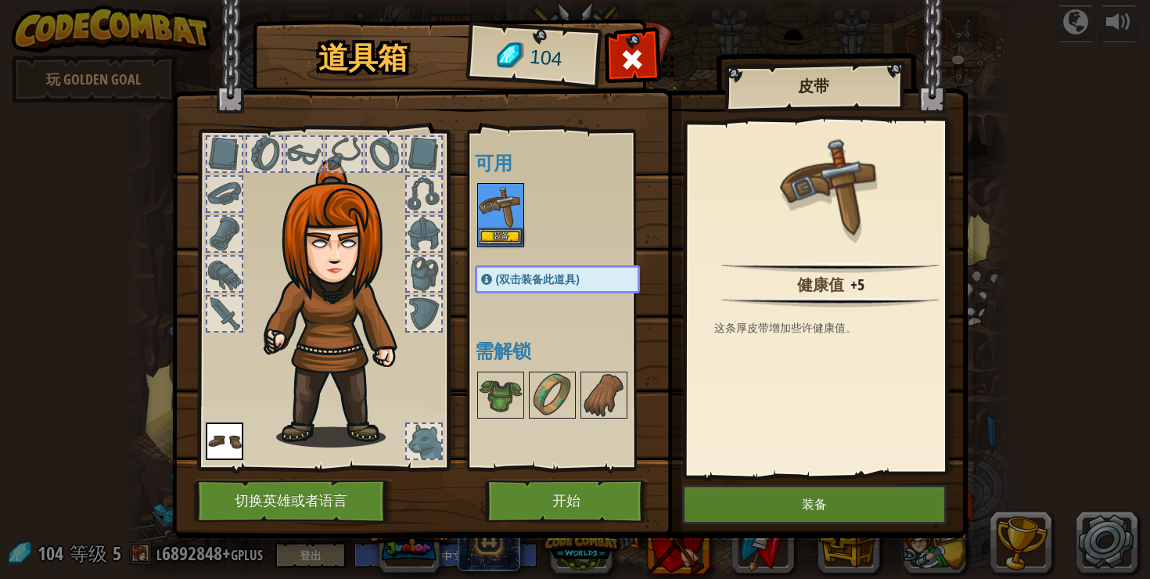
click at [503, 219] on img at bounding box center [501, 207] width 44 height 44
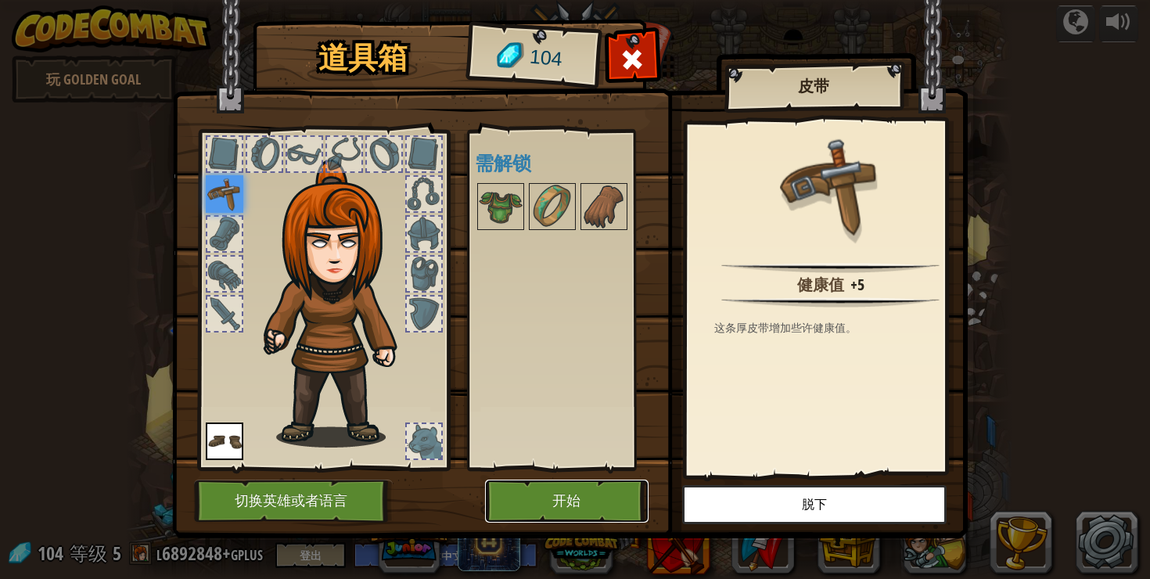
click at [575, 490] on button "开始" at bounding box center [567, 501] width 164 height 43
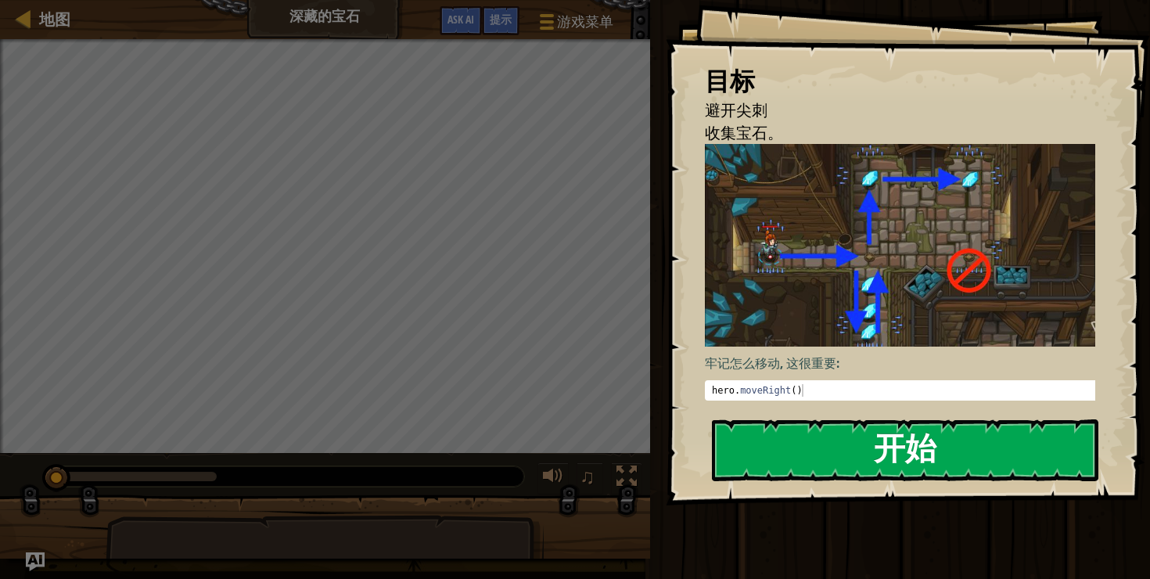
click at [861, 451] on button "开始" at bounding box center [905, 450] width 386 height 62
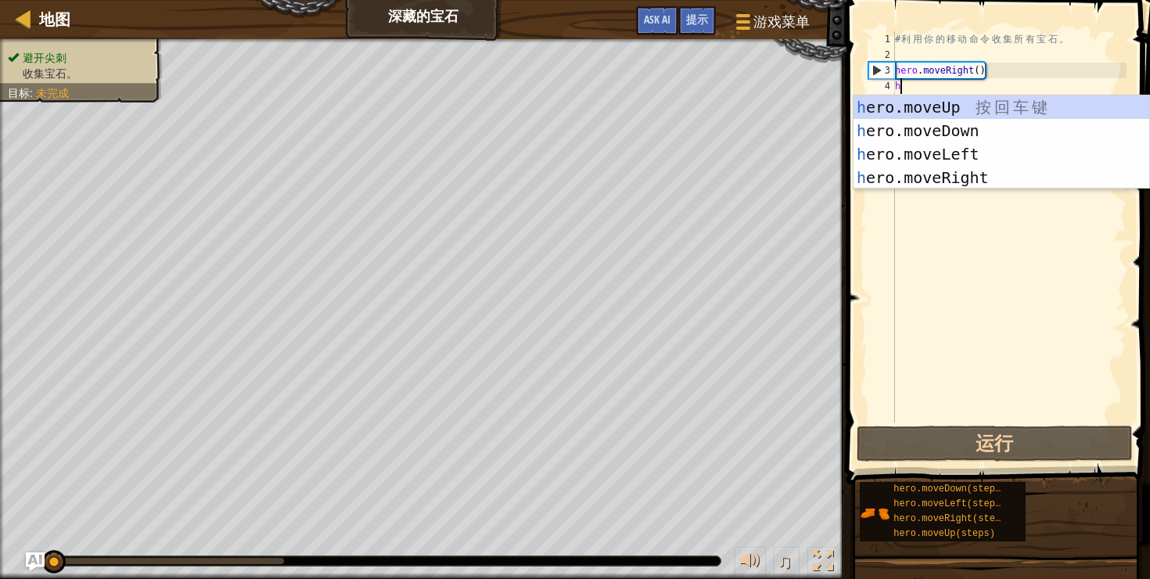
type textarea "her"
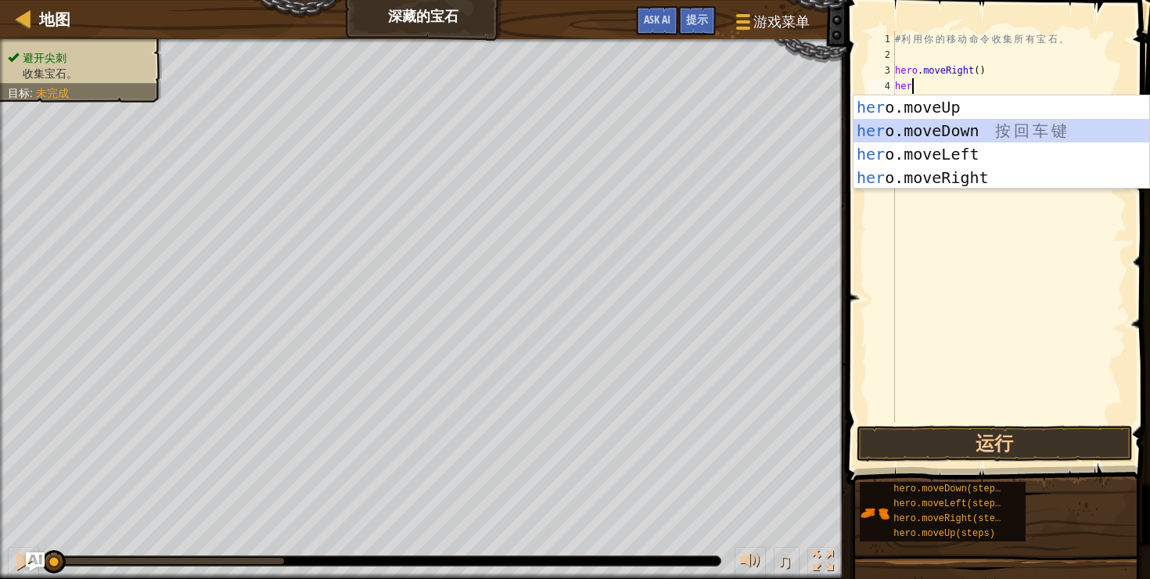
scroll to position [7, 0]
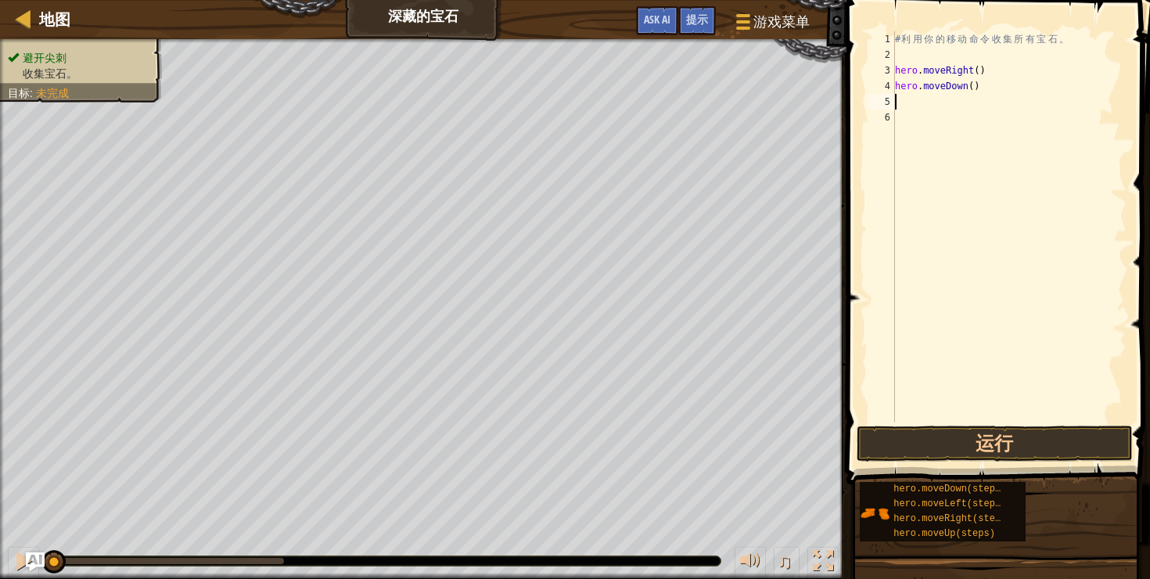
click at [988, 89] on div "# 利 用 你 的 移 动 命 令 收 集 所 有 宝 石 。 hero . moveRight ( ) hero . moveDown ( )" at bounding box center [1009, 242] width 235 height 422
type textarea "hero.moveDown(),3"
click at [924, 108] on div "# 利 用 你 的 移 动 命 令 收 集 所 有 宝 石 。 hero . moveRight ( ) hero . moveDown ( ) , 3" at bounding box center [1009, 242] width 235 height 422
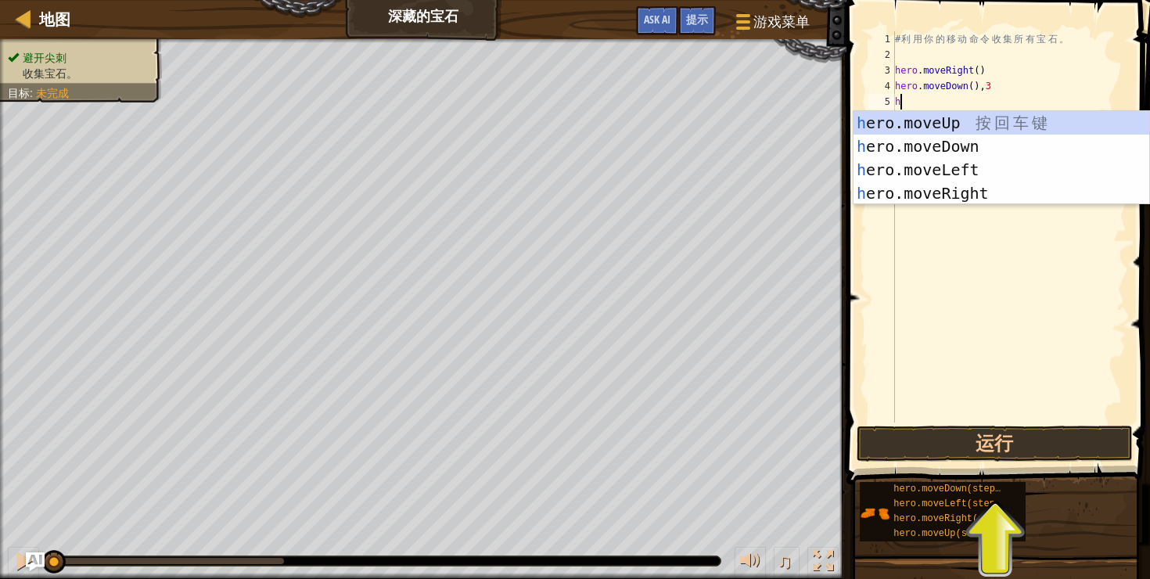
type textarea "her"
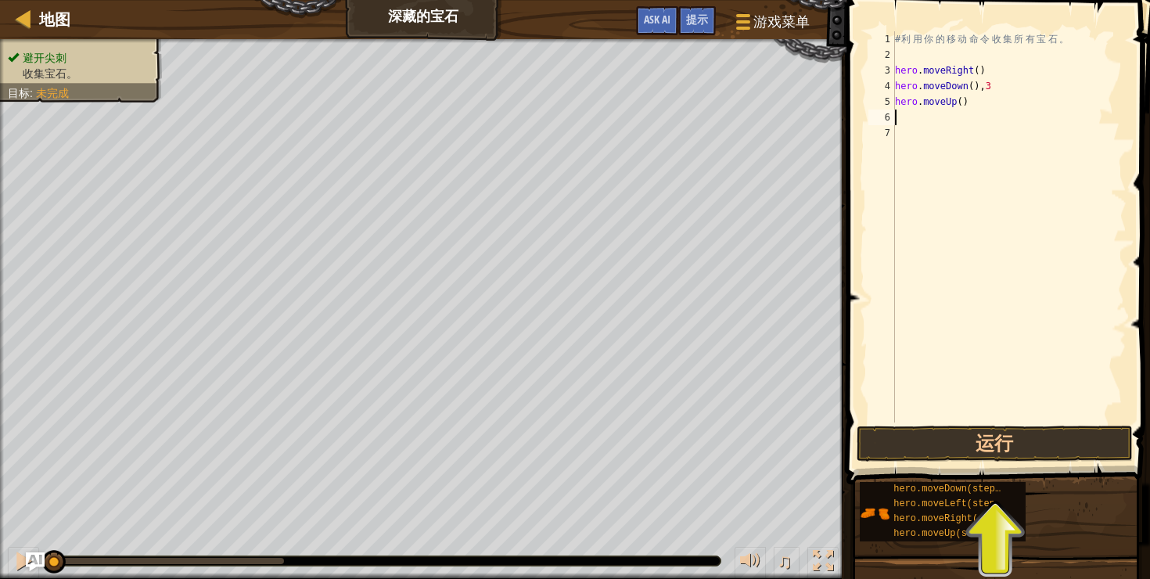
type textarea "hero.moveUp()"
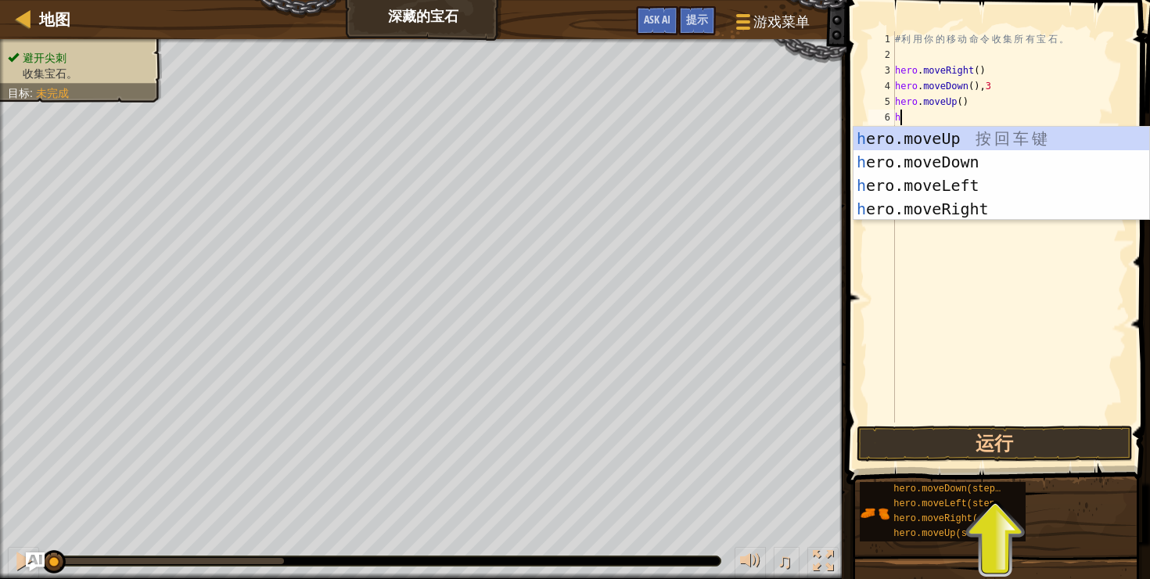
type textarea "her"
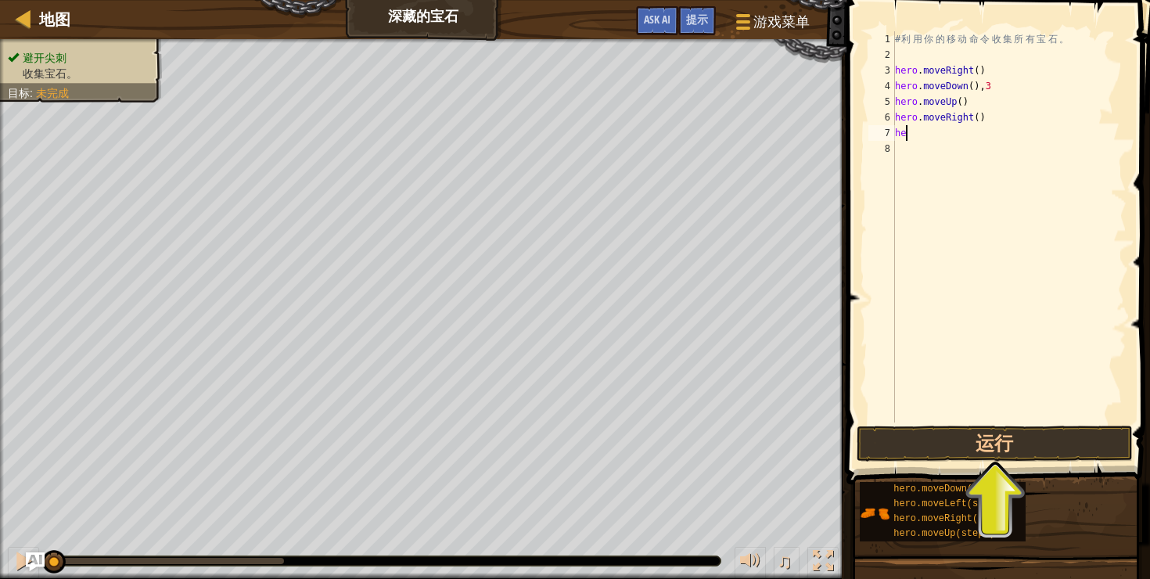
type textarea "h"
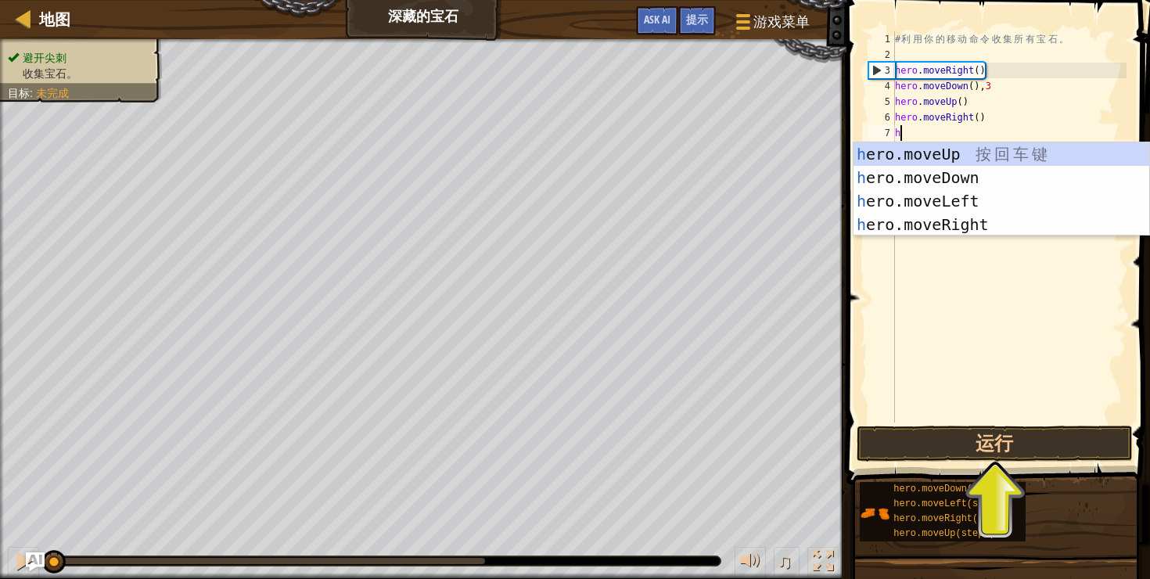
type textarea "her"
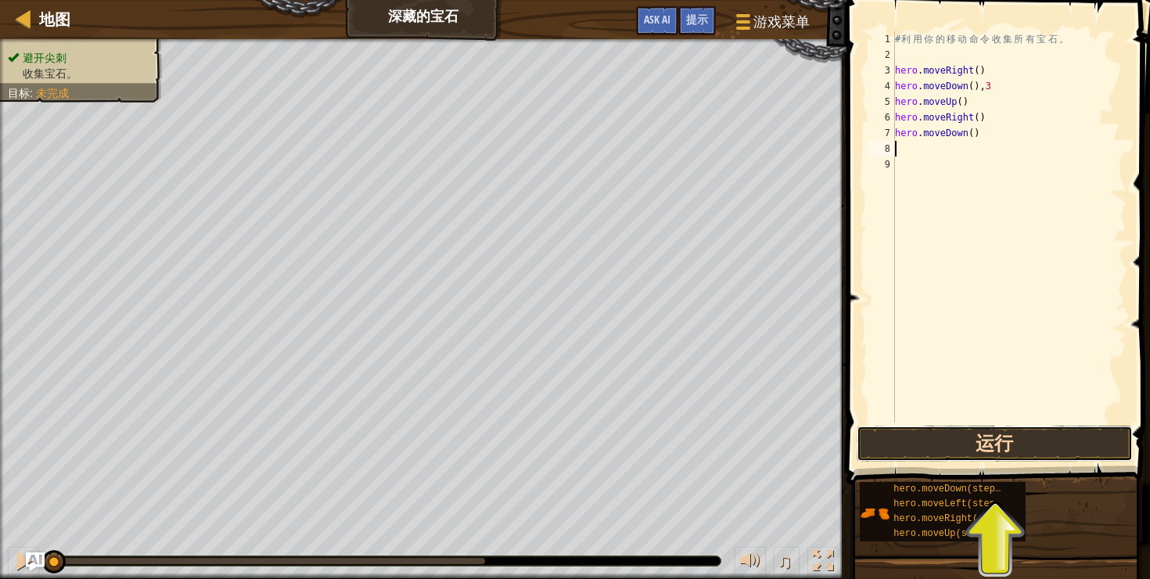
click at [1011, 447] on button "运行" at bounding box center [995, 444] width 276 height 36
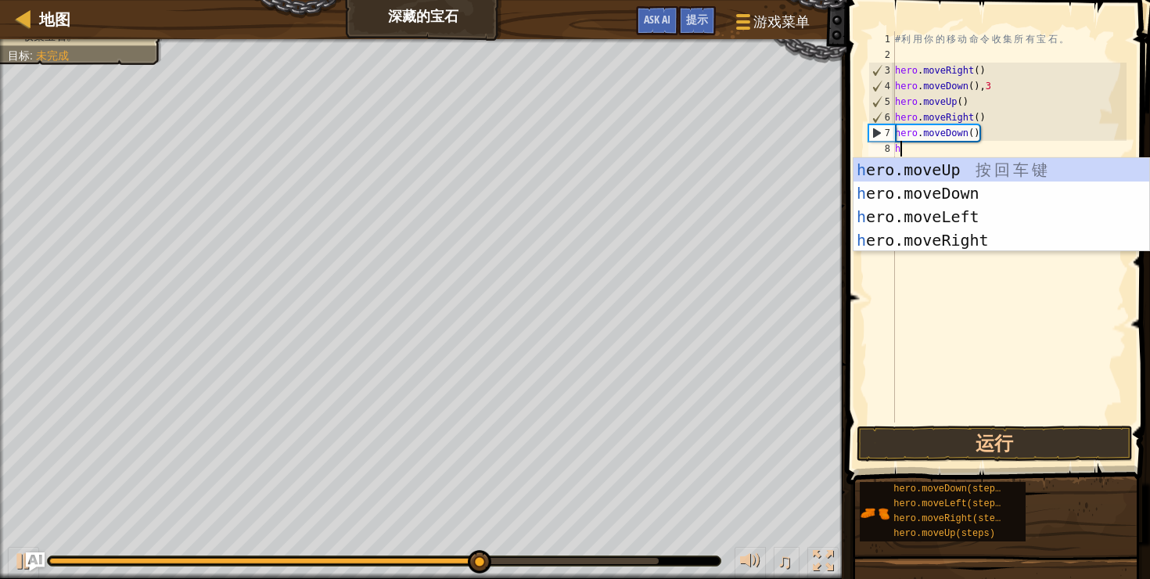
type textarea "her"
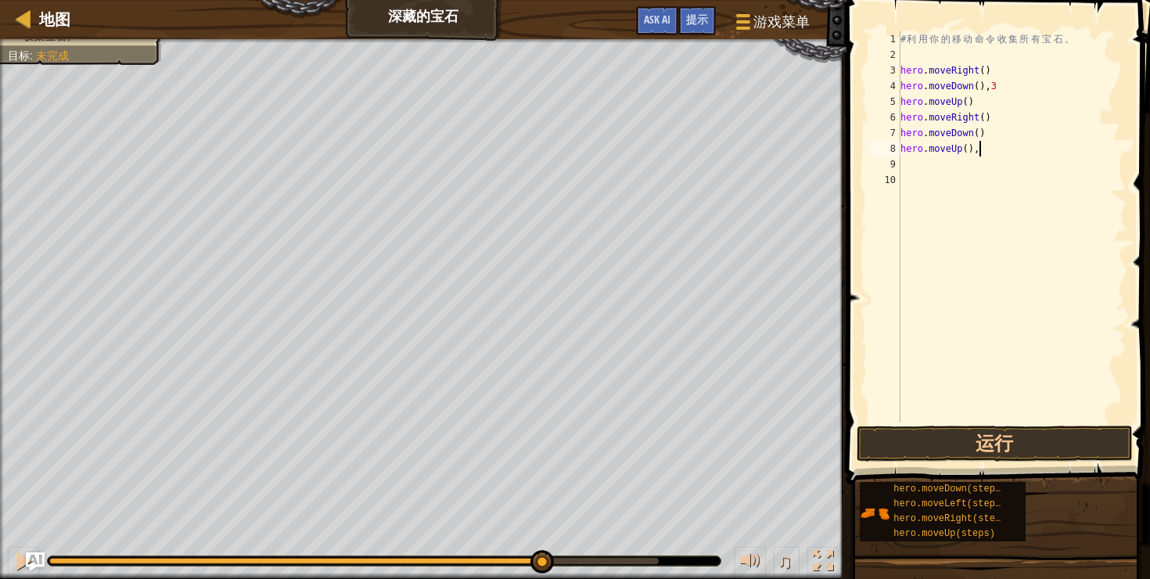
type textarea "hero.moveUp(),3"
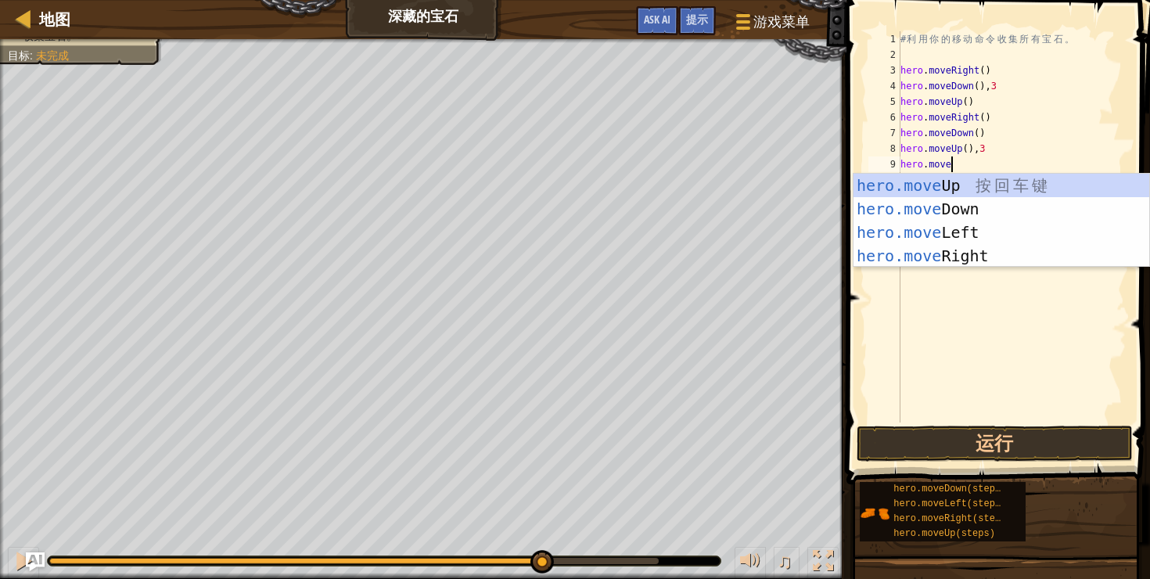
scroll to position [7, 4]
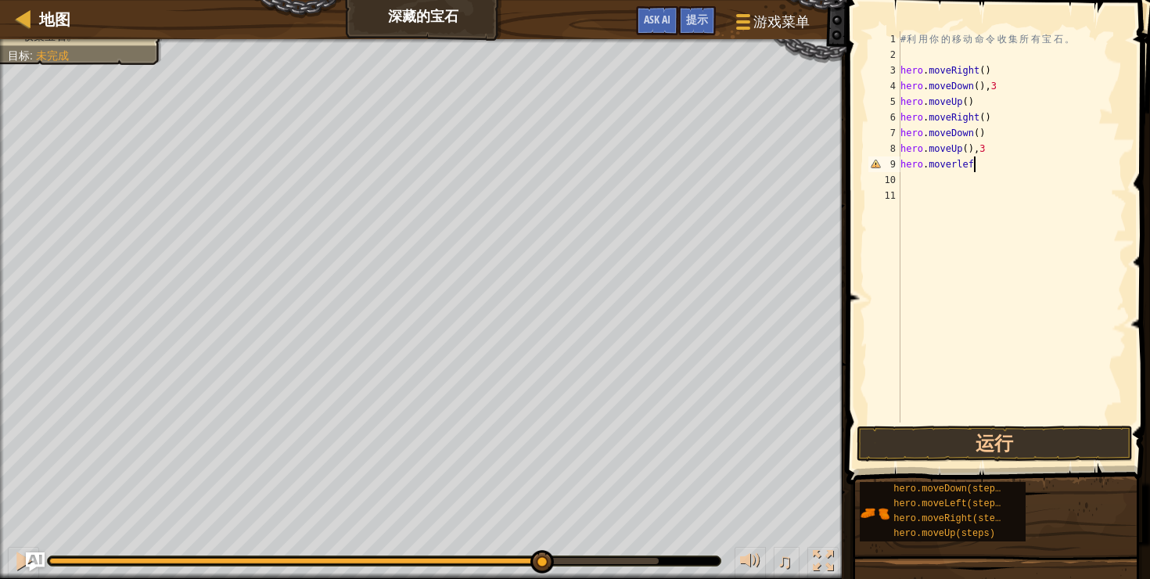
type textarea "hero.moverleft"
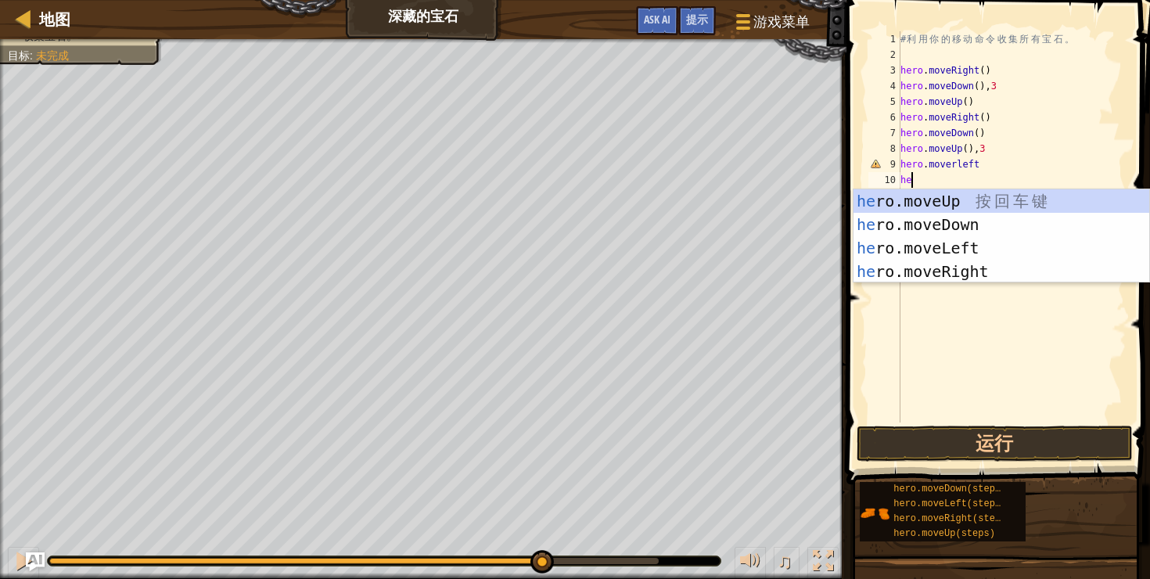
scroll to position [7, 0]
type textarea "h"
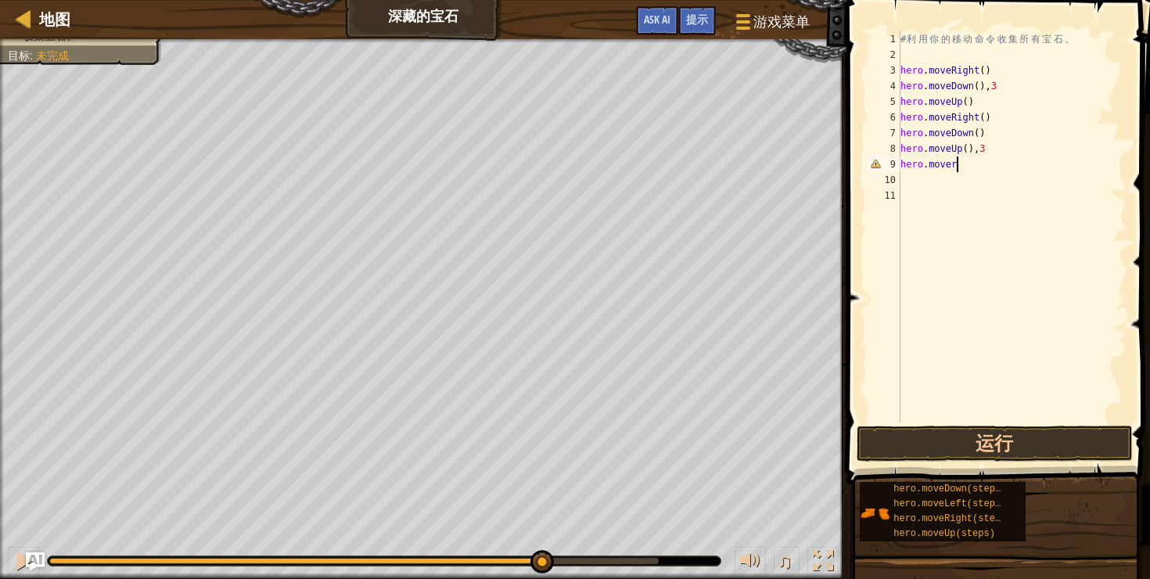
type textarea "l"
type textarea "hero.moverleft(),3"
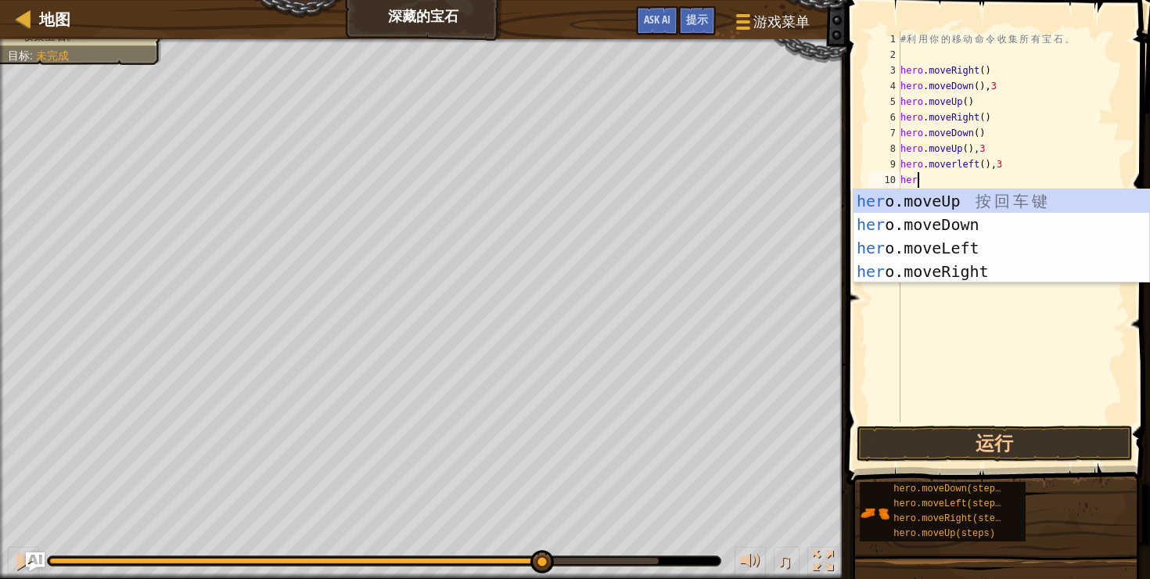
scroll to position [7, 1]
type textarea "hero."
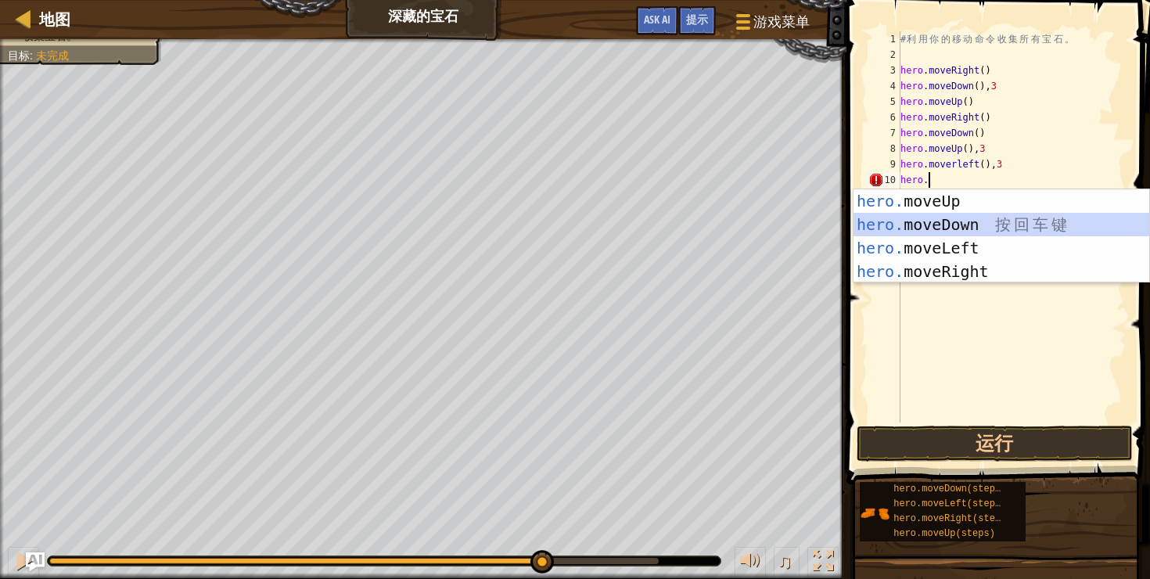
scroll to position [7, 0]
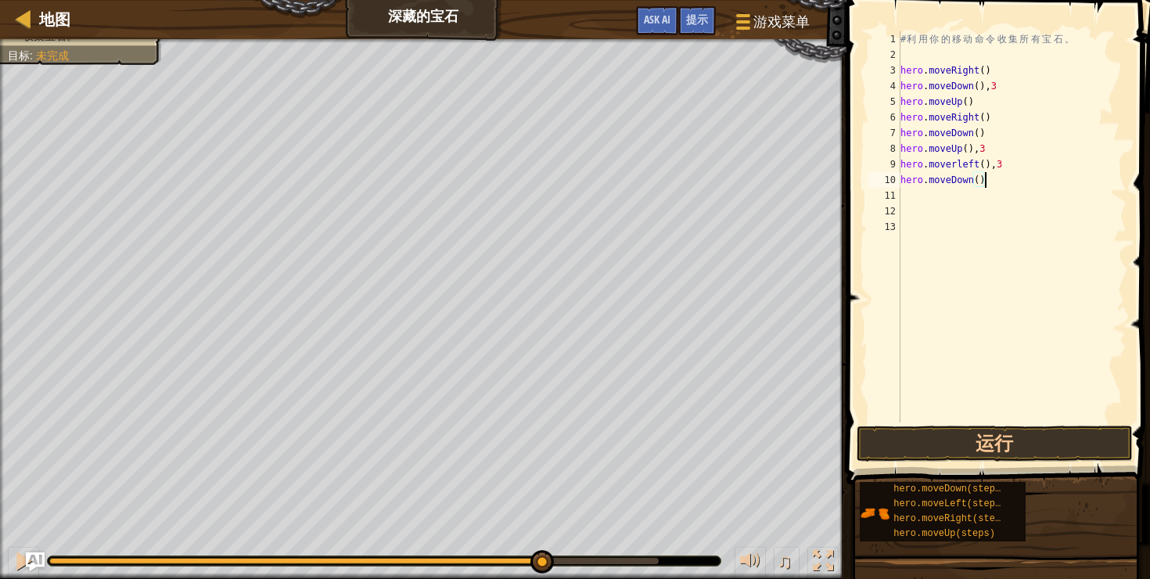
click at [1022, 187] on div "# 利 用 你 的 移 动 命 令 收 集 所 有 宝 石 。 hero . moveRight ( ) hero . moveDown ( ) , 3 he…" at bounding box center [1012, 242] width 230 height 422
type textarea "hero.moveDown(),3"
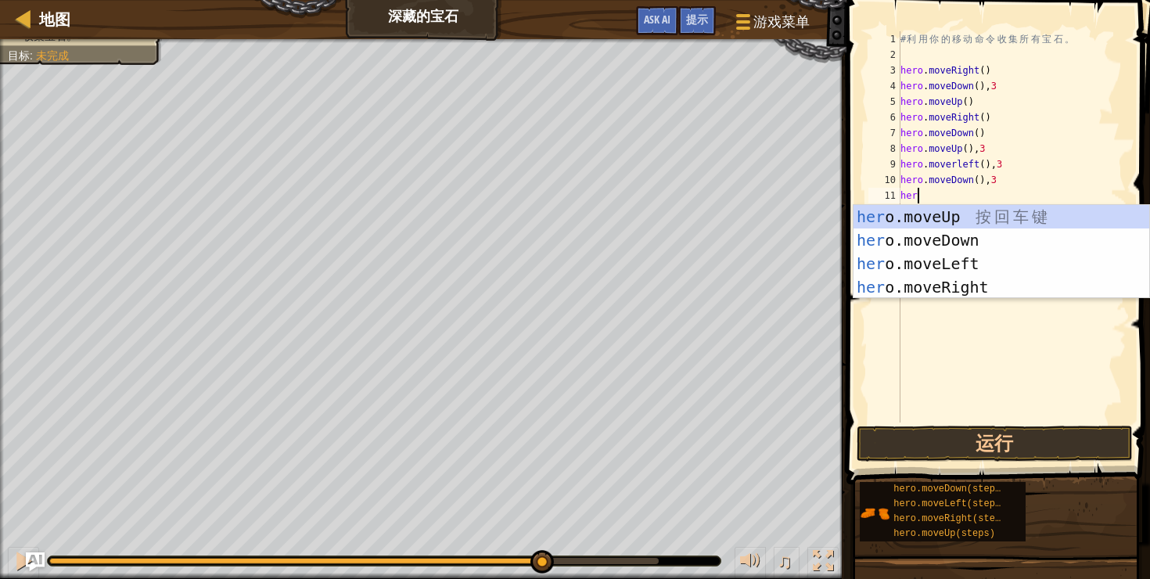
type textarea "hero"
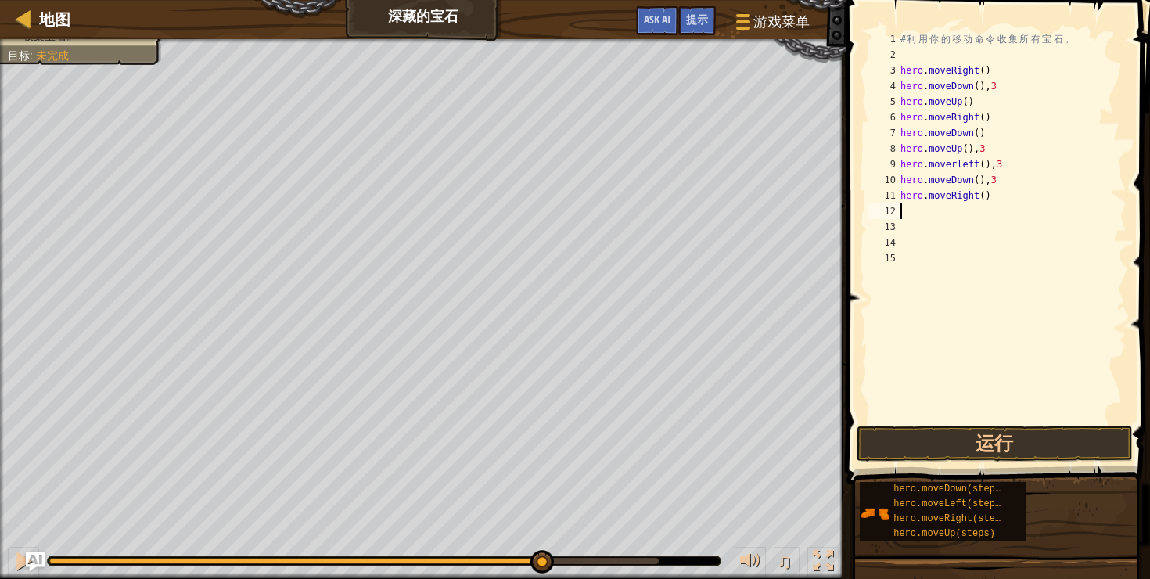
type textarea "3"
click at [1009, 202] on div "# 利 用 你 的 移 动 命 令 收 集 所 有 宝 石 。 hero . moveRight ( ) hero . moveDown ( ) , 3 he…" at bounding box center [1012, 242] width 230 height 422
click at [993, 196] on div "# 利 用 你 的 移 动 命 令 收 集 所 有 宝 石 。 hero . moveRight ( ) hero . moveDown ( ) , 3 he…" at bounding box center [1012, 242] width 230 height 422
click at [1017, 444] on button "运行" at bounding box center [995, 444] width 276 height 36
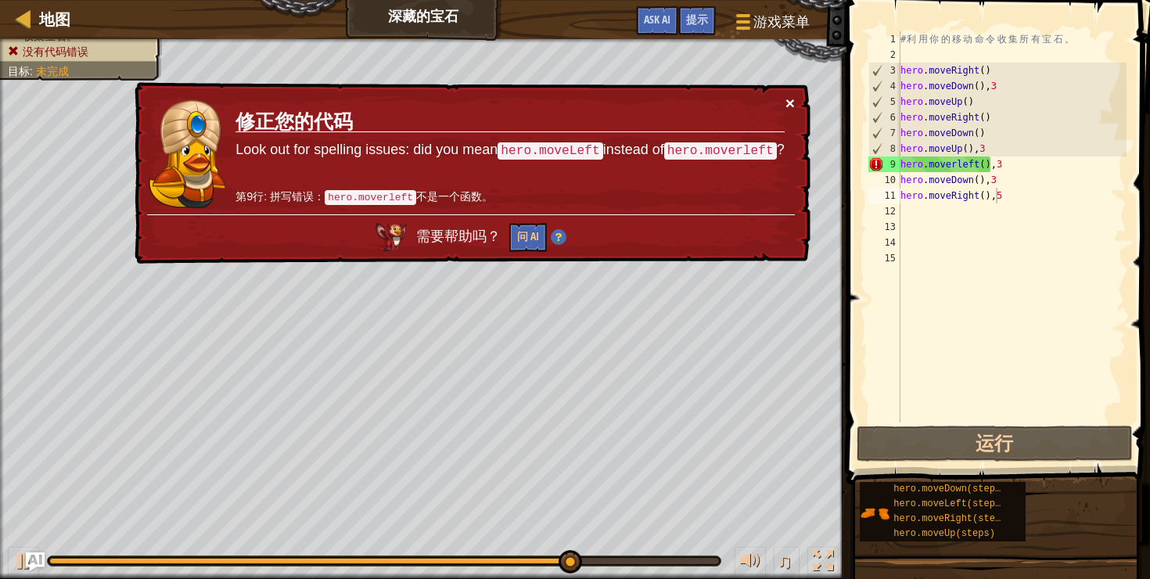
click at [789, 104] on button "×" at bounding box center [789, 103] width 9 height 16
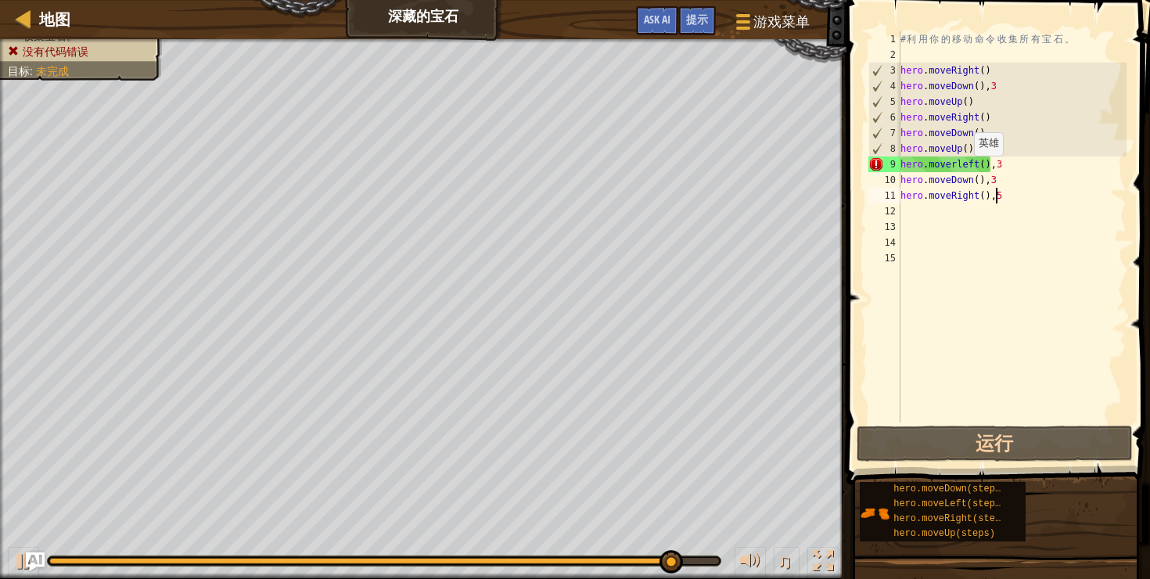
click at [965, 167] on div "# 利 用 你 的 移 动 命 令 收 集 所 有 宝 石 。 hero . moveRight ( ) hero . moveDown ( ) , 3 he…" at bounding box center [1012, 242] width 230 height 422
click at [962, 163] on div "# 利 用 你 的 移 动 命 令 收 集 所 有 宝 石 。 hero . moveRight ( ) hero . moveDown ( ) , 3 he…" at bounding box center [1012, 242] width 230 height 422
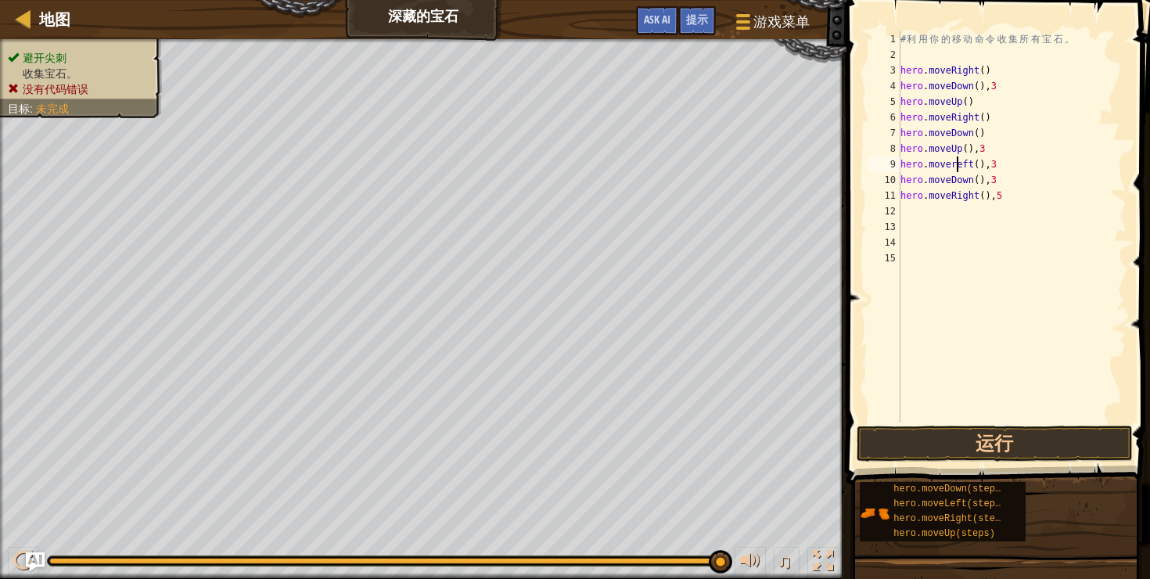
type textarea "hero.moverLeft(),3"
click at [1022, 254] on div "# 利 用 你 的 移 动 命 令 收 集 所 有 宝 石 。 hero . moveRight ( ) hero . moveDown ( ) , 3 he…" at bounding box center [1012, 242] width 230 height 422
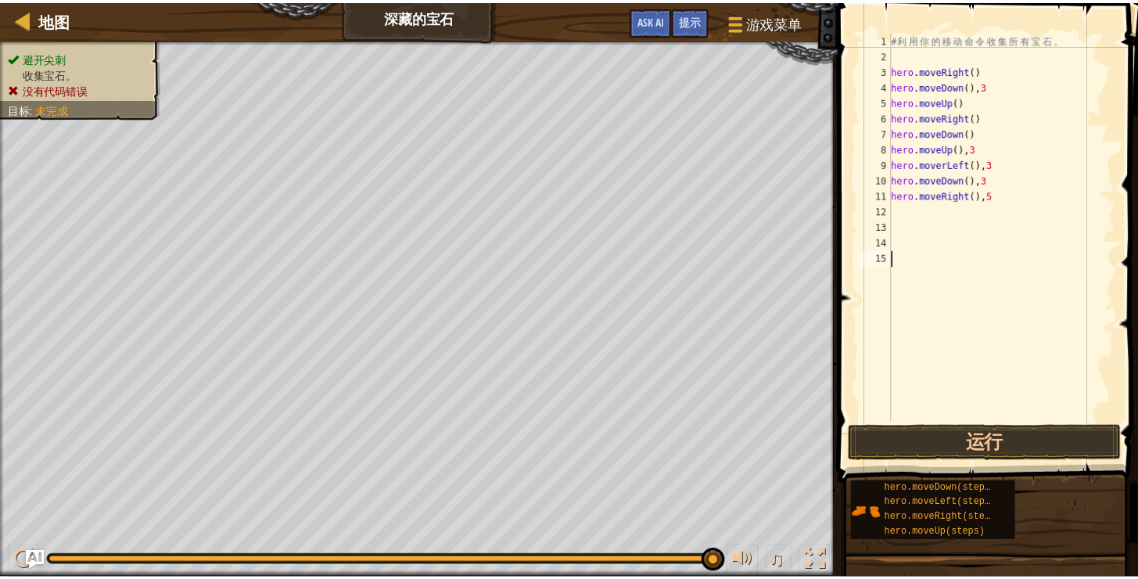
scroll to position [7, 0]
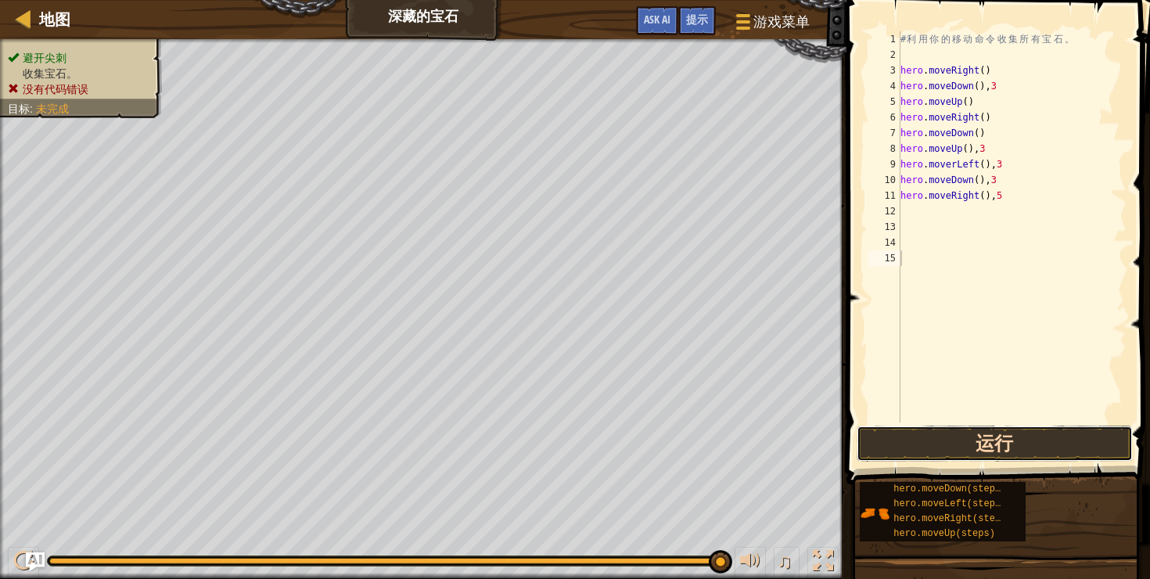
click at [1002, 447] on button "运行" at bounding box center [995, 444] width 276 height 36
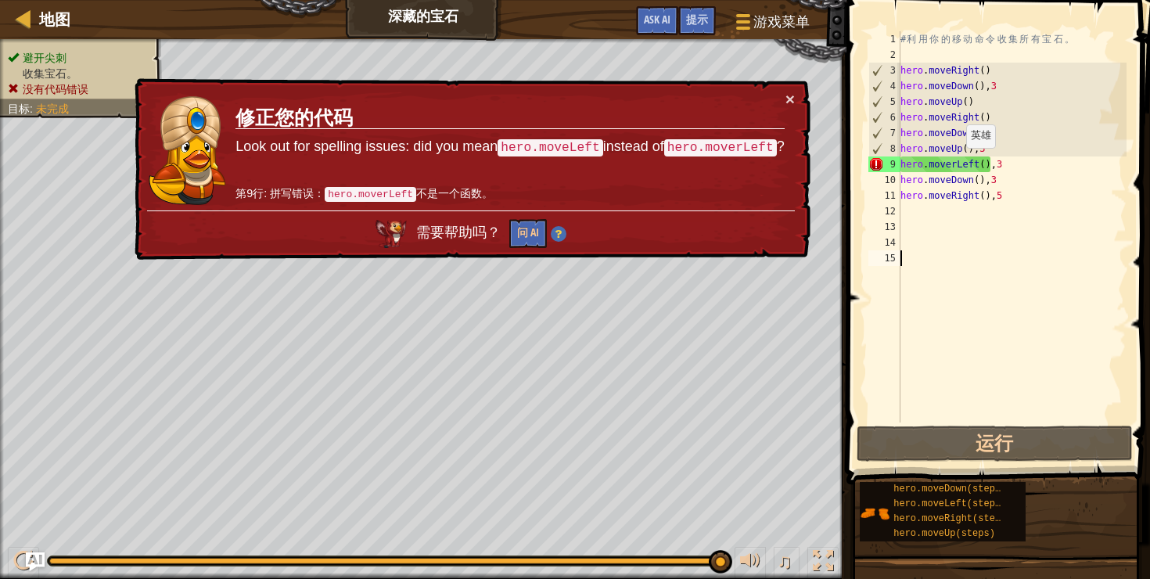
click at [958, 163] on div "# 利 用 你 的 移 动 命 令 收 集 所 有 宝 石 。 hero . moveRight ( ) hero . moveDown ( ) , 3 he…" at bounding box center [1012, 242] width 230 height 422
type textarea "hero.moveLeft(),3"
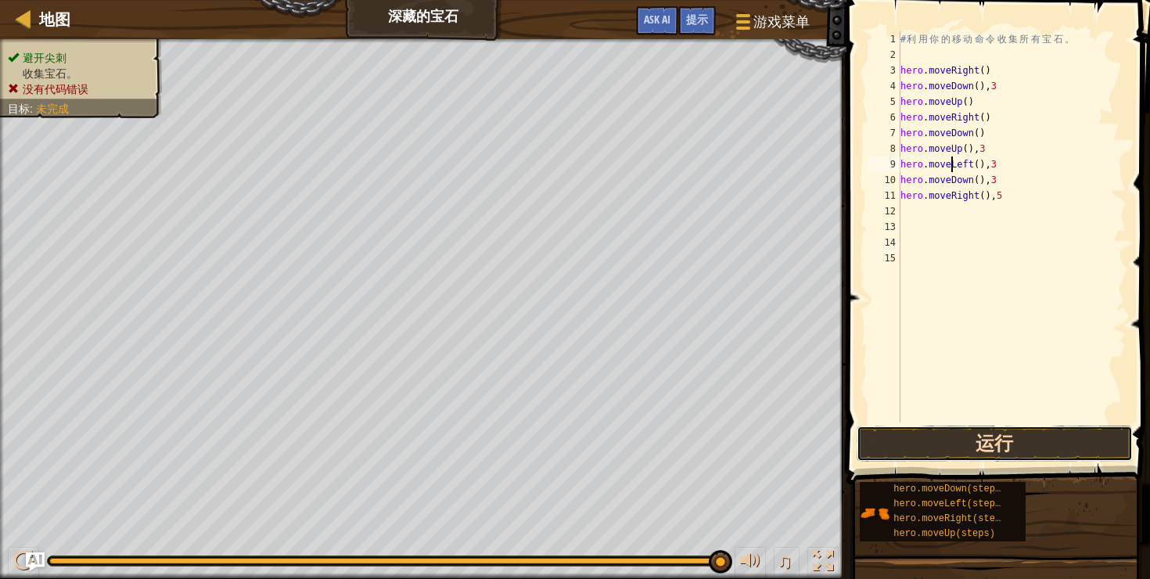
click at [998, 441] on button "运行" at bounding box center [995, 444] width 276 height 36
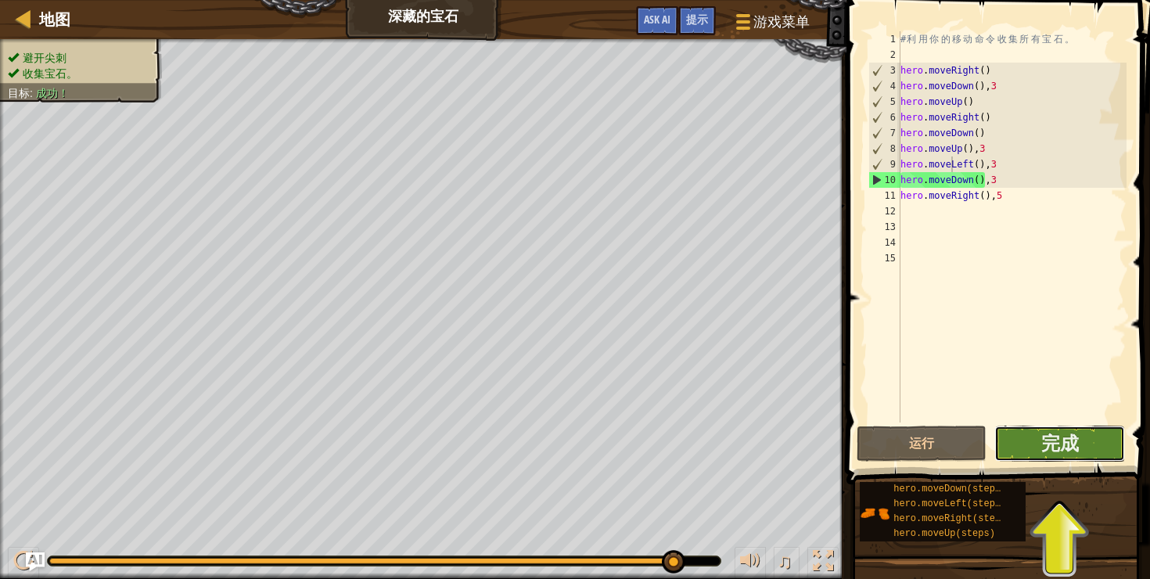
click at [1081, 442] on button "完成" at bounding box center [1059, 444] width 130 height 36
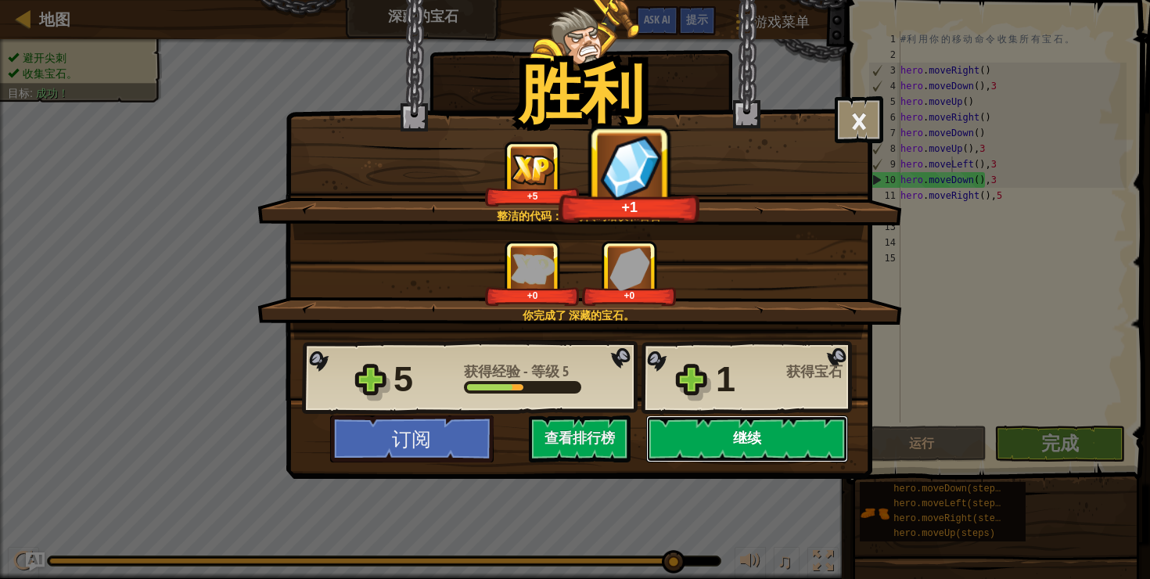
click at [764, 445] on button "继续" at bounding box center [747, 438] width 202 height 47
select select "zh-HANS"
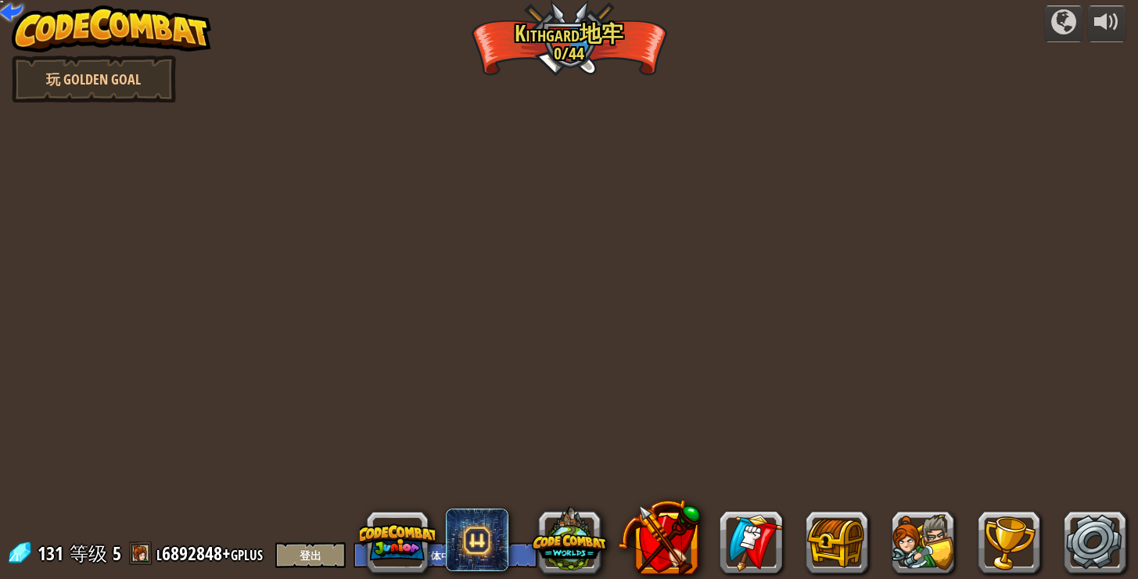
select select "zh-HANS"
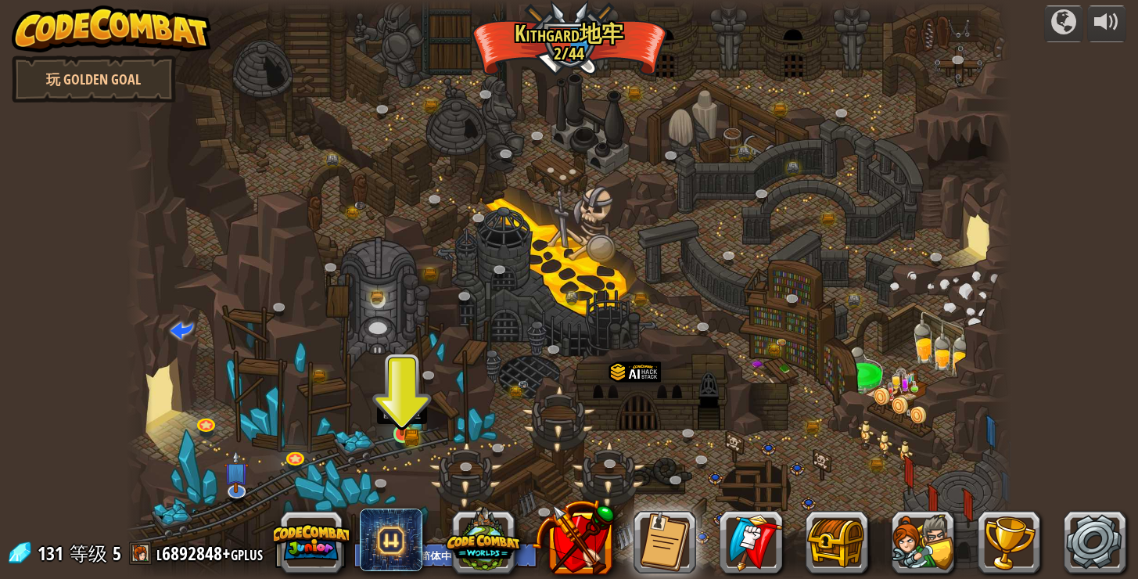
click at [397, 433] on img at bounding box center [402, 410] width 22 height 49
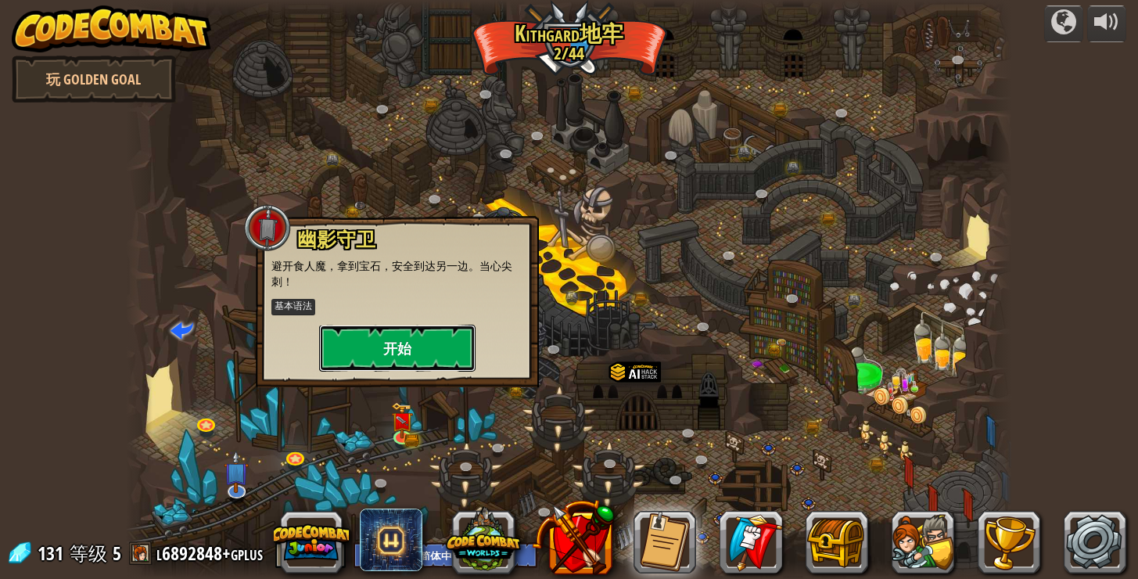
click at [422, 363] on button "开始" at bounding box center [397, 348] width 156 height 47
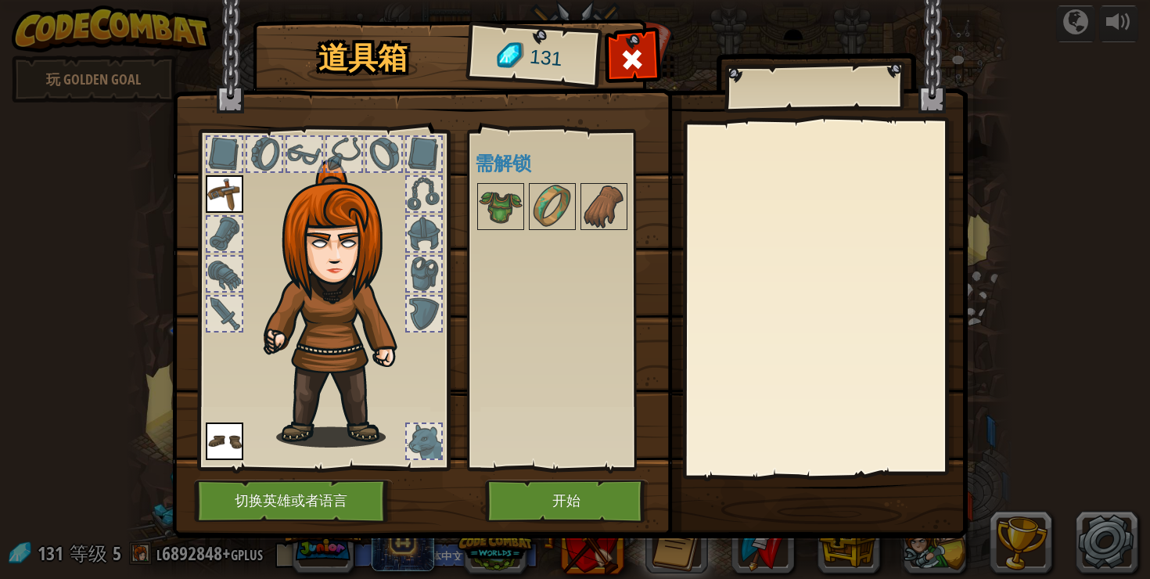
click at [565, 343] on div "可用 装备 装备 (双击装备此道具) 需解锁" at bounding box center [573, 300] width 196 height 326
click at [509, 217] on img at bounding box center [501, 207] width 44 height 44
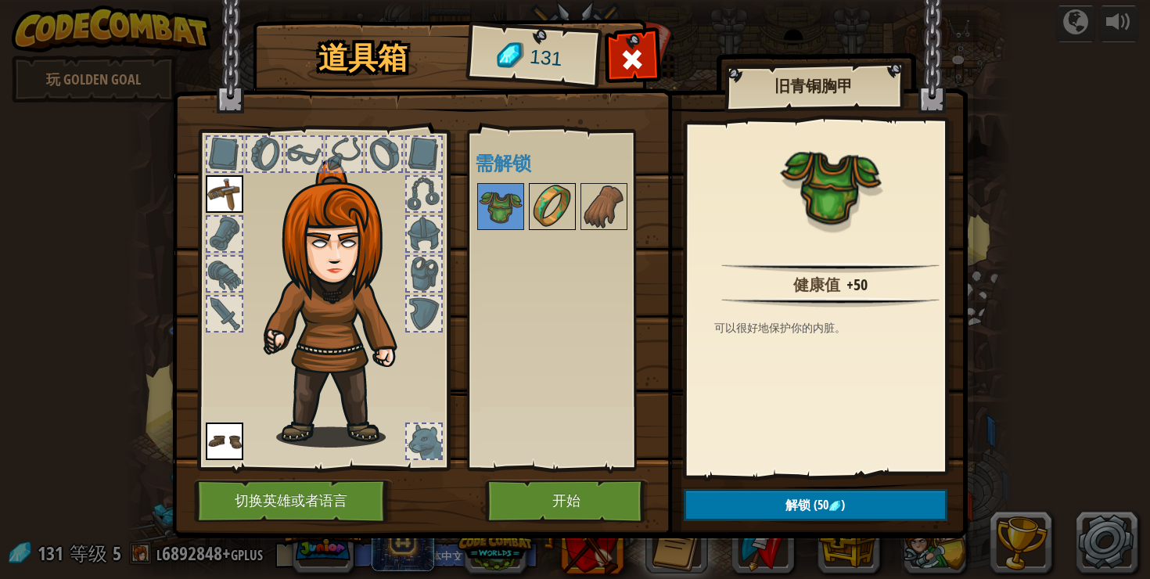
click at [553, 210] on img at bounding box center [552, 207] width 44 height 44
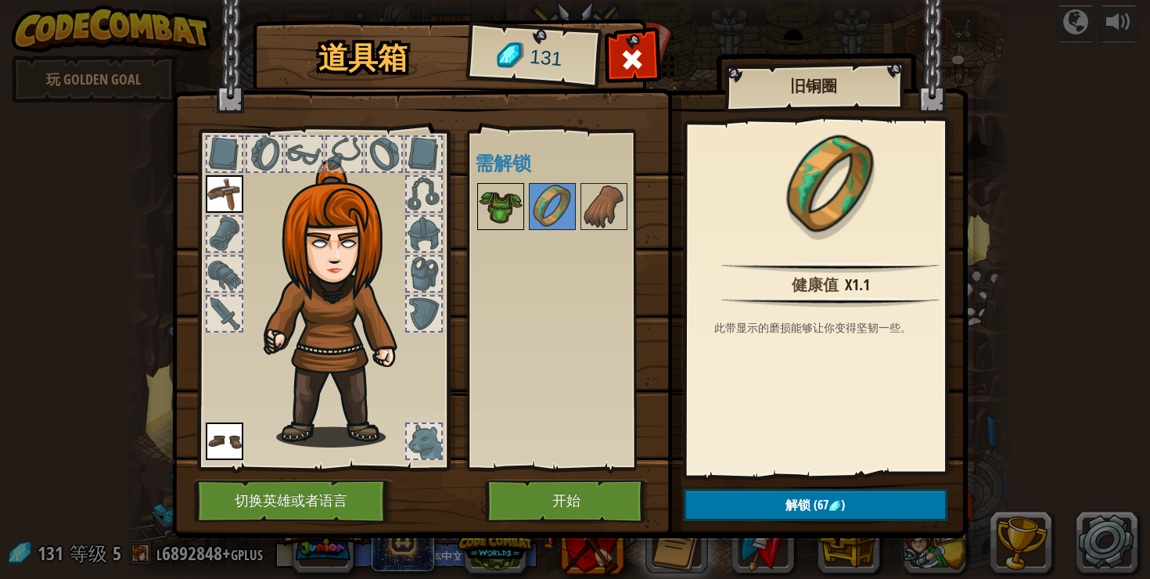
click at [499, 213] on img at bounding box center [501, 207] width 44 height 44
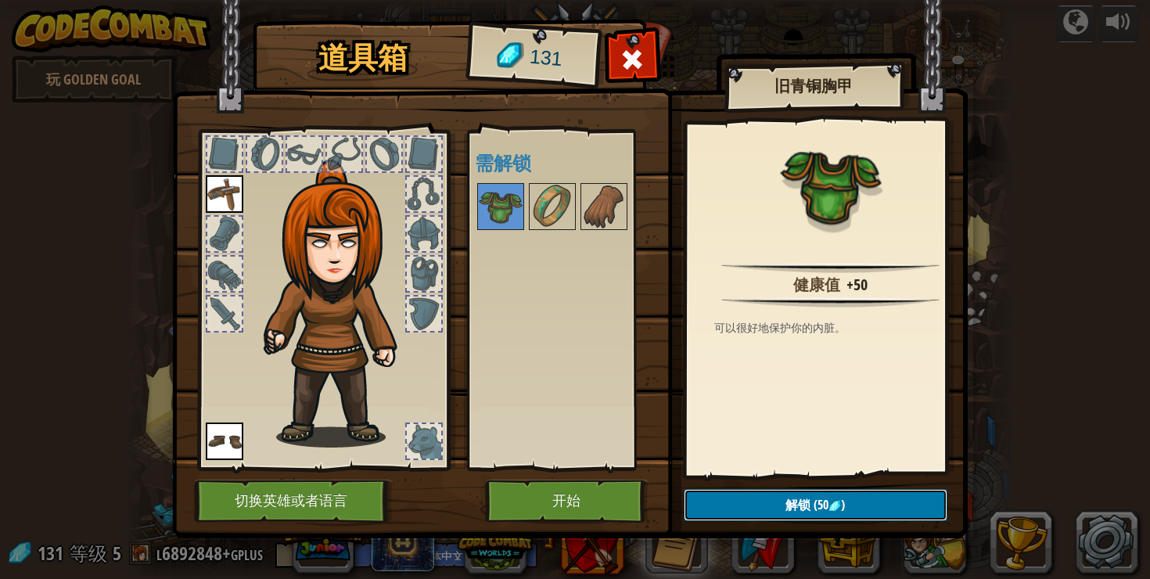
click at [813, 501] on span "(50" at bounding box center [820, 504] width 18 height 17
click at [796, 501] on button "确认" at bounding box center [816, 505] width 264 height 32
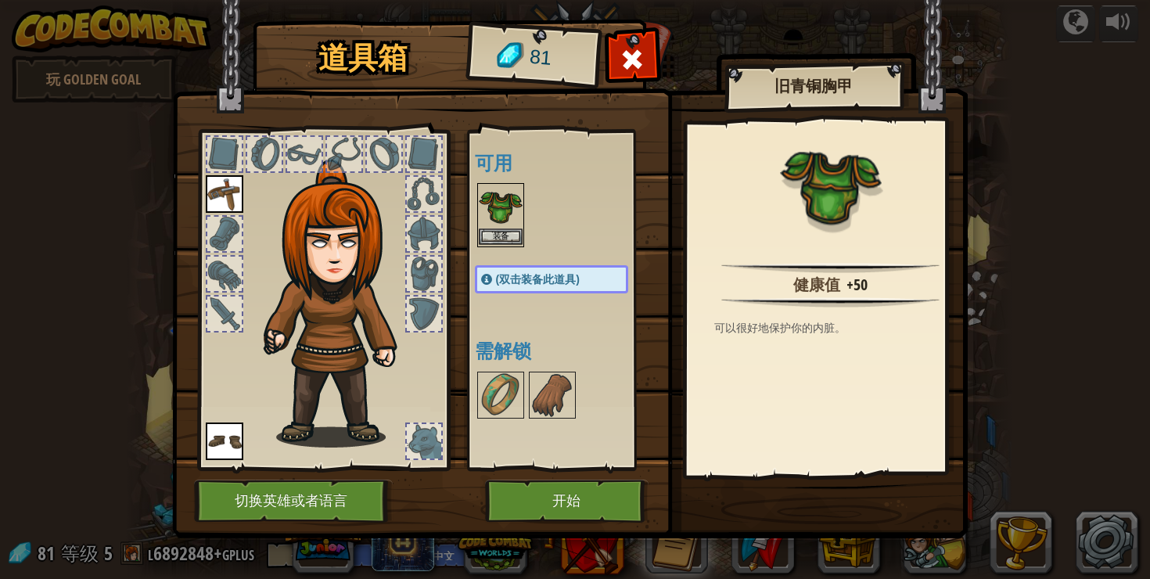
click at [499, 214] on img at bounding box center [501, 207] width 44 height 44
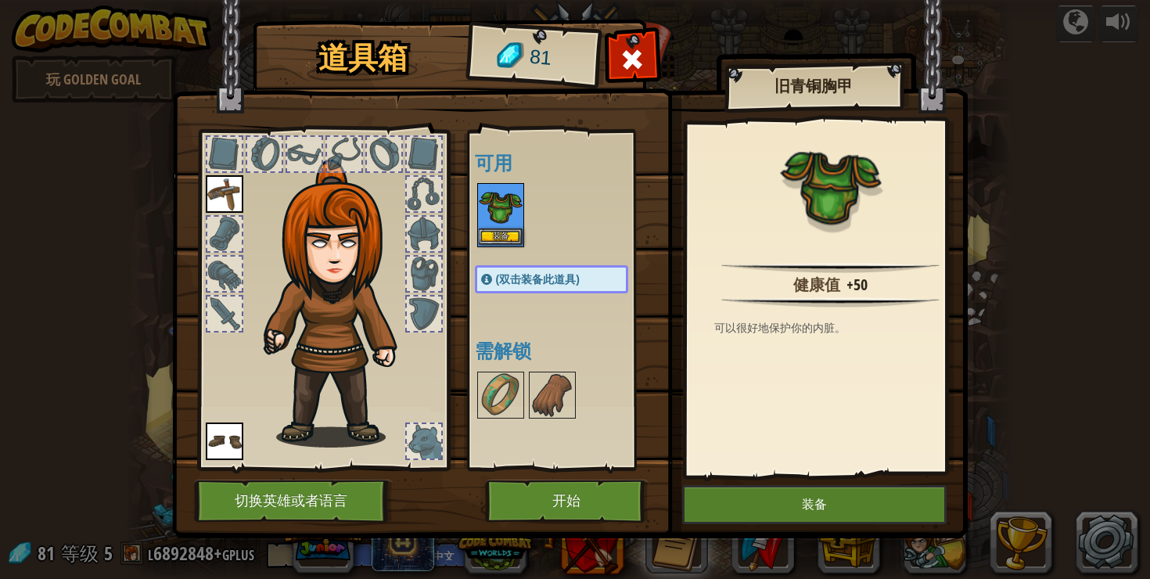
click at [499, 213] on img at bounding box center [501, 207] width 44 height 44
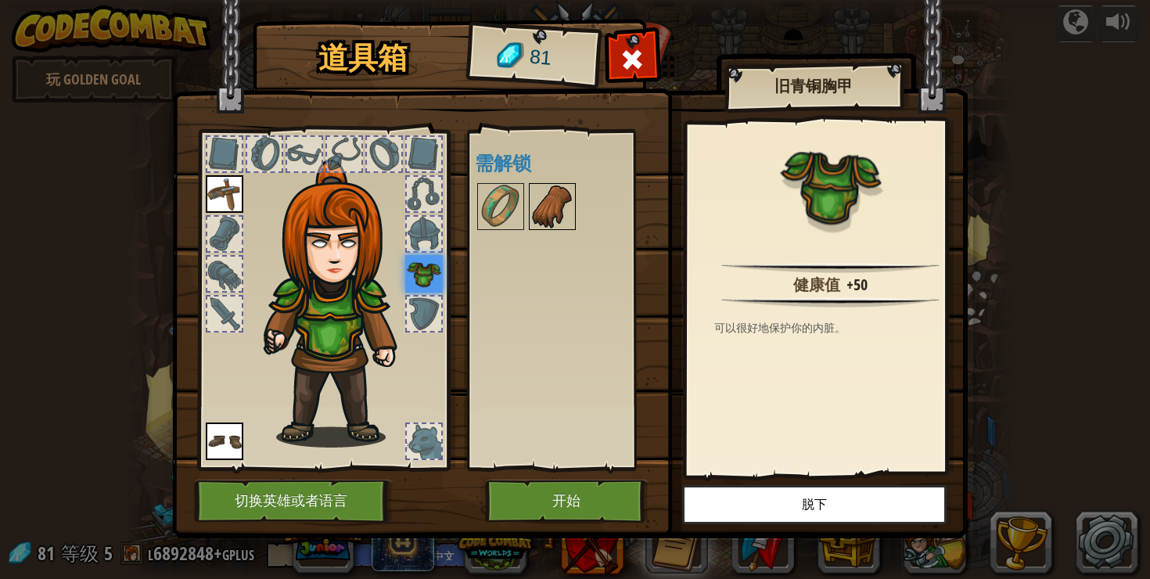
click at [542, 214] on img at bounding box center [552, 207] width 44 height 44
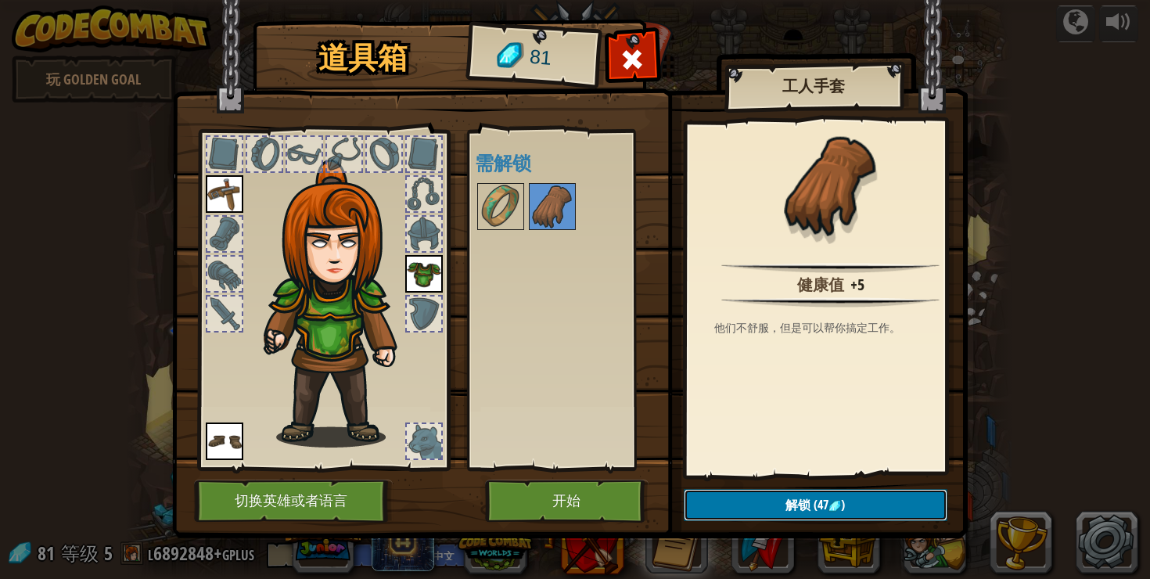
click at [817, 509] on span "(47" at bounding box center [820, 504] width 18 height 17
click at [795, 508] on button "确认" at bounding box center [816, 505] width 264 height 32
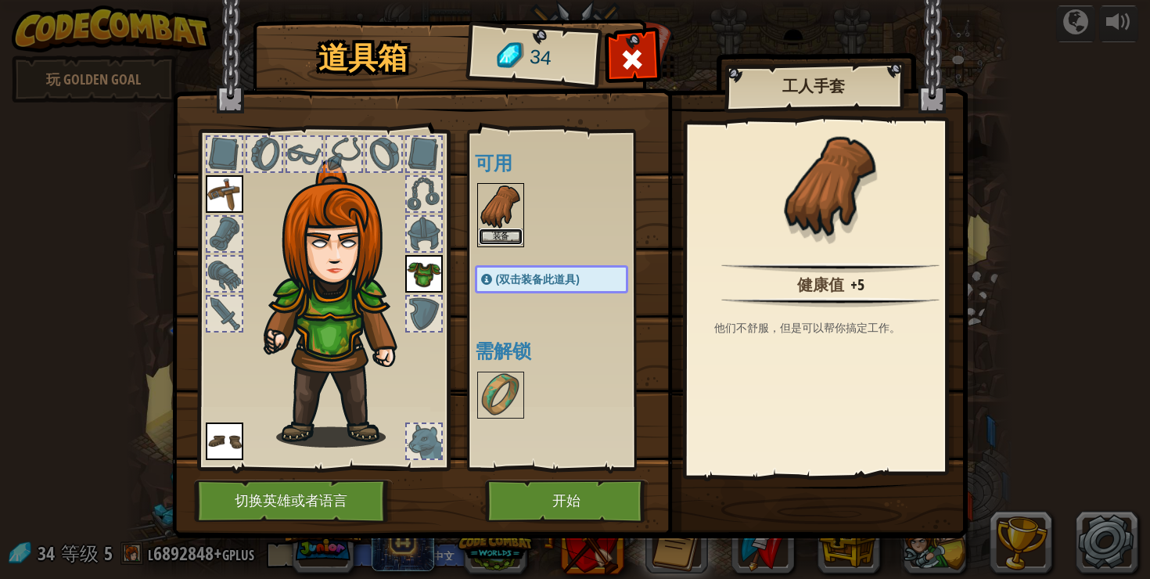
click at [498, 228] on button "装备" at bounding box center [501, 236] width 44 height 16
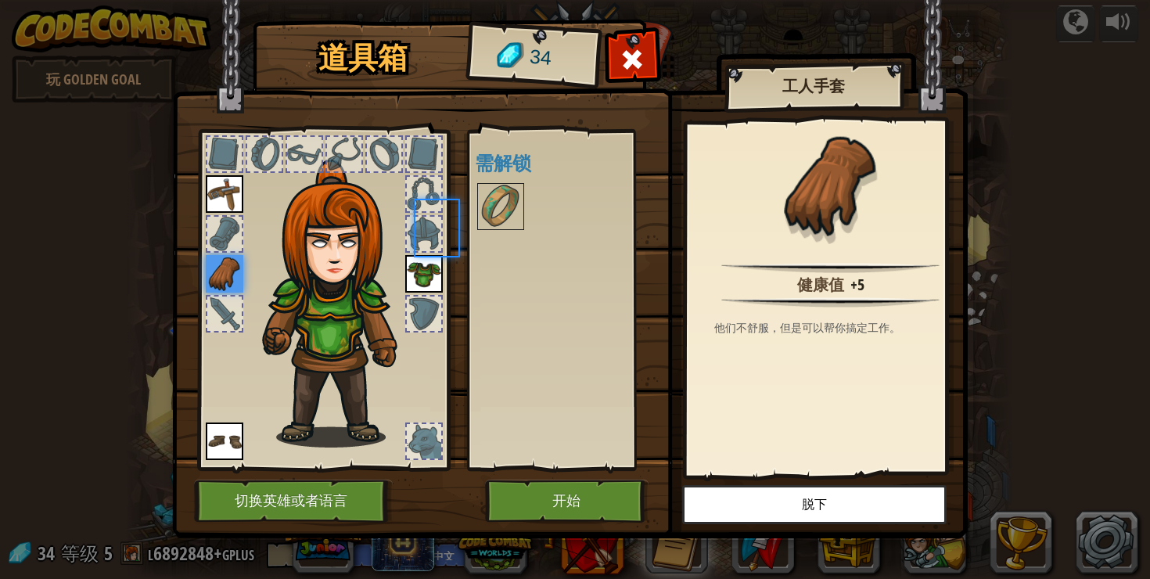
click at [498, 228] on img at bounding box center [501, 207] width 44 height 44
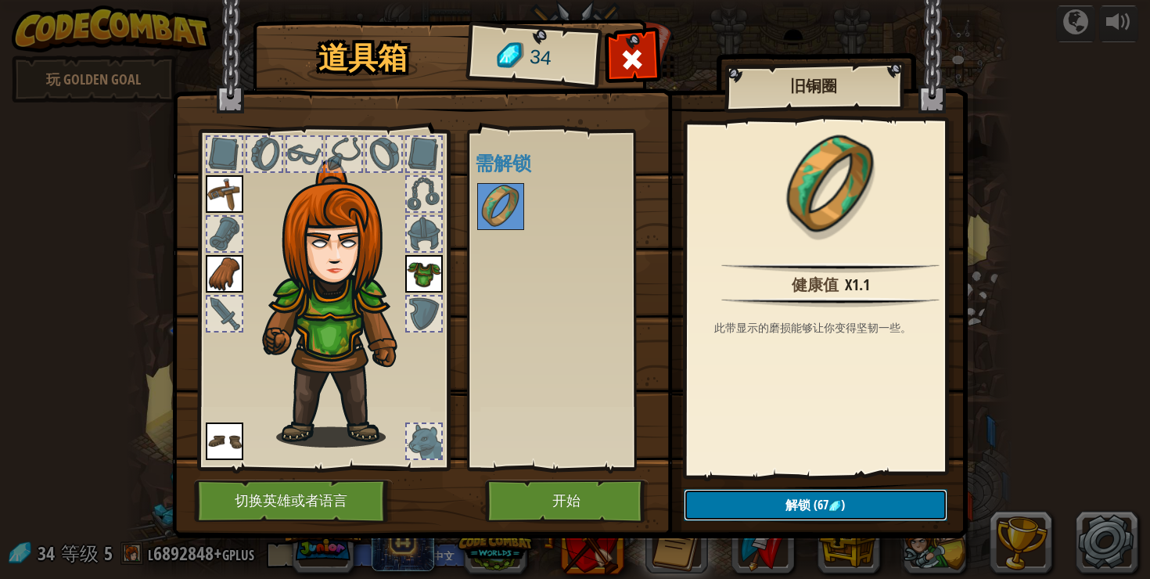
click at [832, 512] on button "解锁 (67 )" at bounding box center [816, 505] width 264 height 32
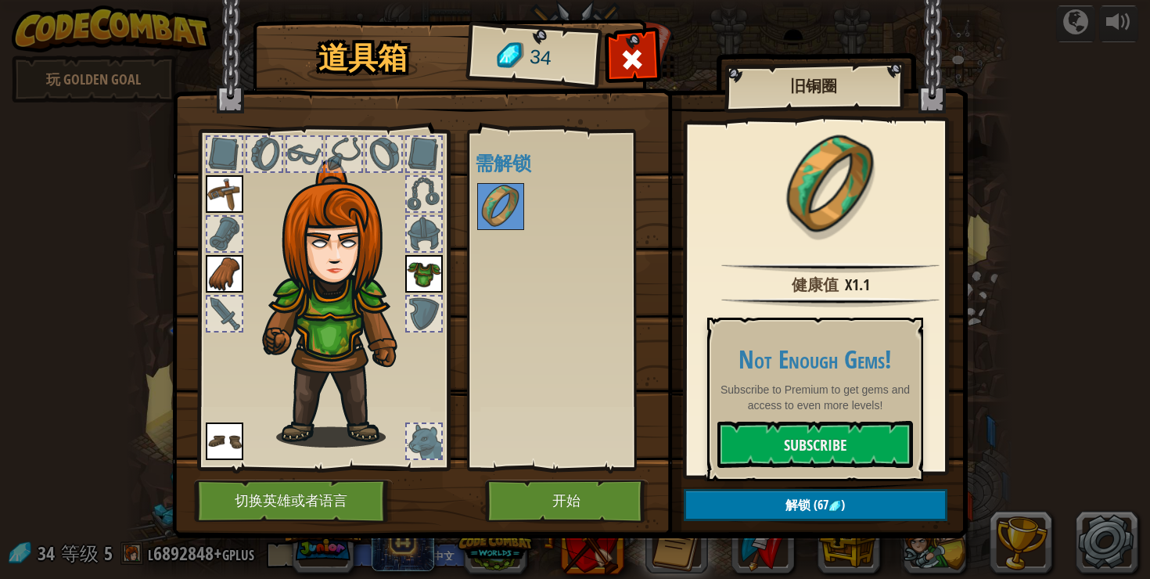
drag, startPoint x: 816, startPoint y: 436, endPoint x: 514, endPoint y: 371, distance: 308.9
click at [513, 371] on div "道具箱 34 可用 装备 装备 装备 装备 (双击装备此道具) 需解锁 旧铜圈 健康值 x1.1 此带显示的磨损能够让你变得坚韧一些。 解锁 (67 ) 装备…" at bounding box center [575, 289] width 1150 height 579
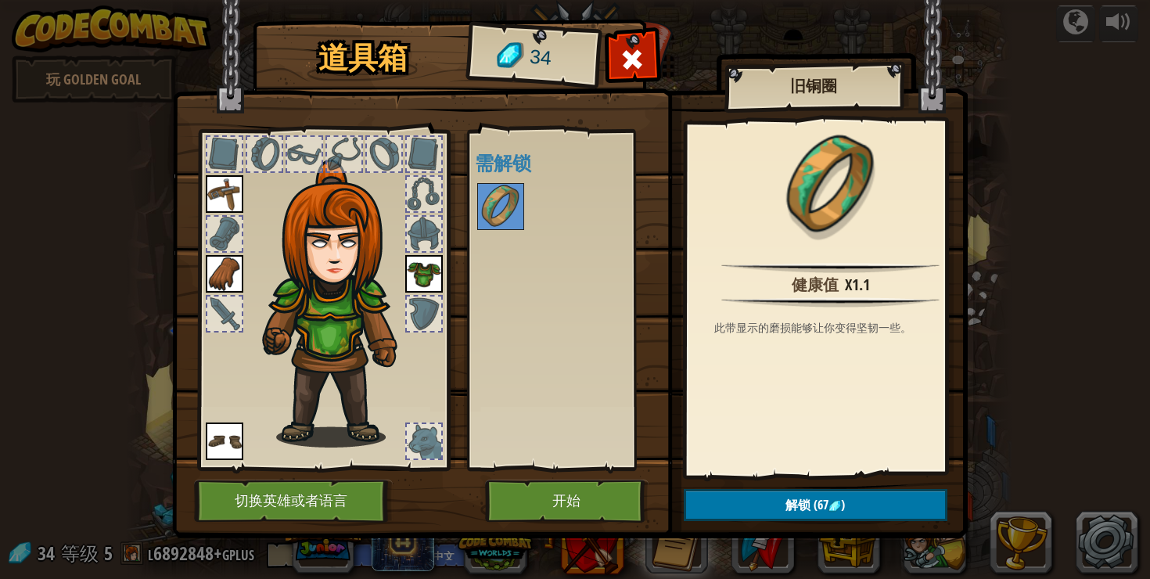
click at [575, 383] on div "可用 装备 装备 装备 装备 (双击装备此道具) 需解锁" at bounding box center [567, 300] width 185 height 326
click at [588, 502] on button "开始" at bounding box center [567, 501] width 164 height 43
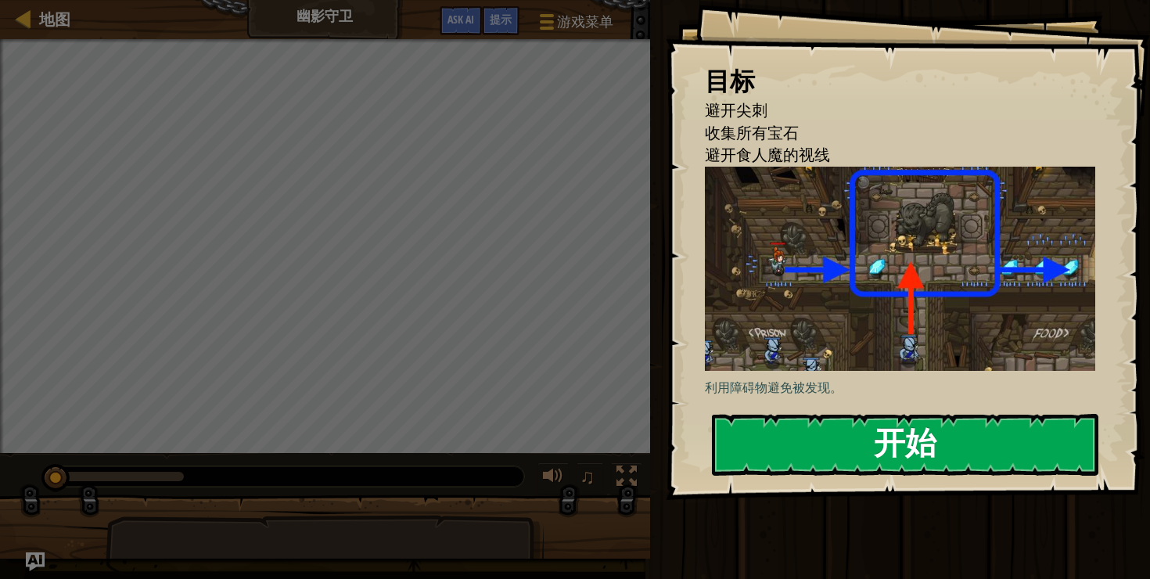
click at [880, 453] on button "开始" at bounding box center [905, 445] width 386 height 62
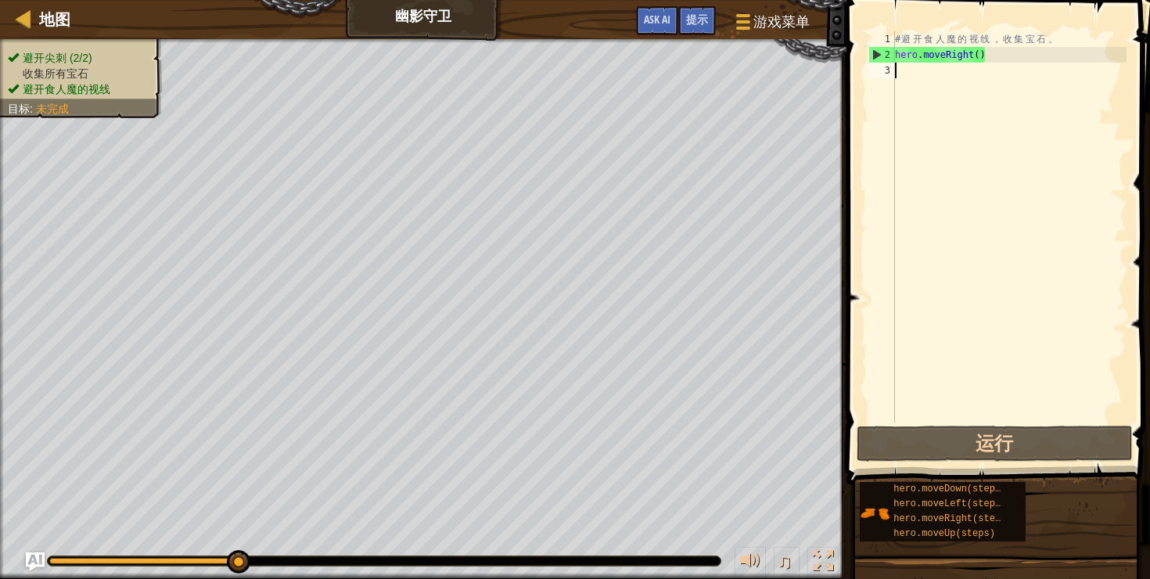
scroll to position [7, 0]
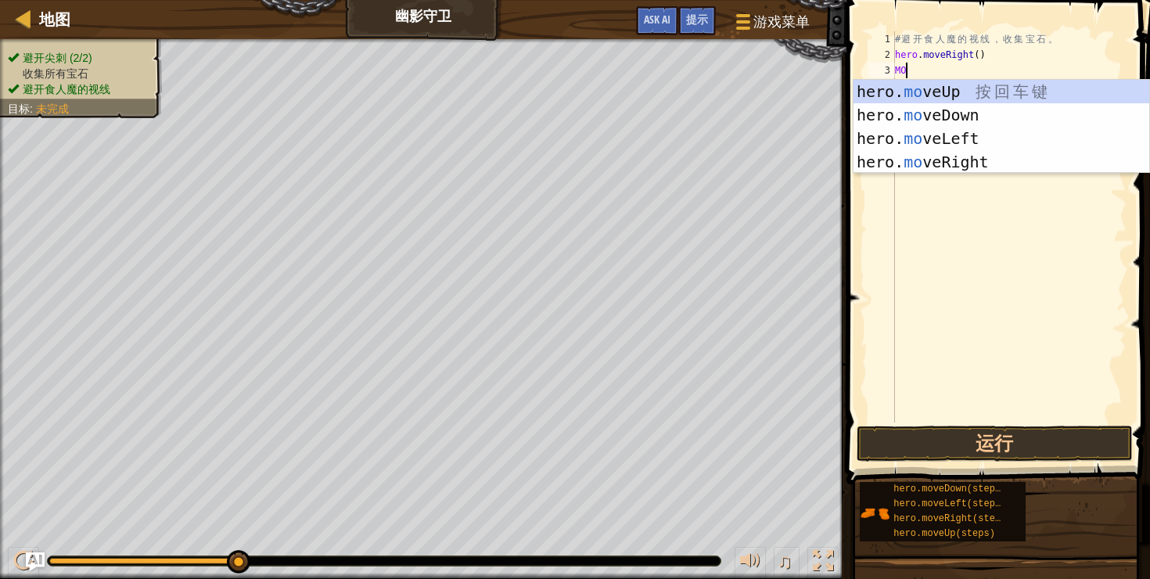
type textarea "M"
type textarea "hero"
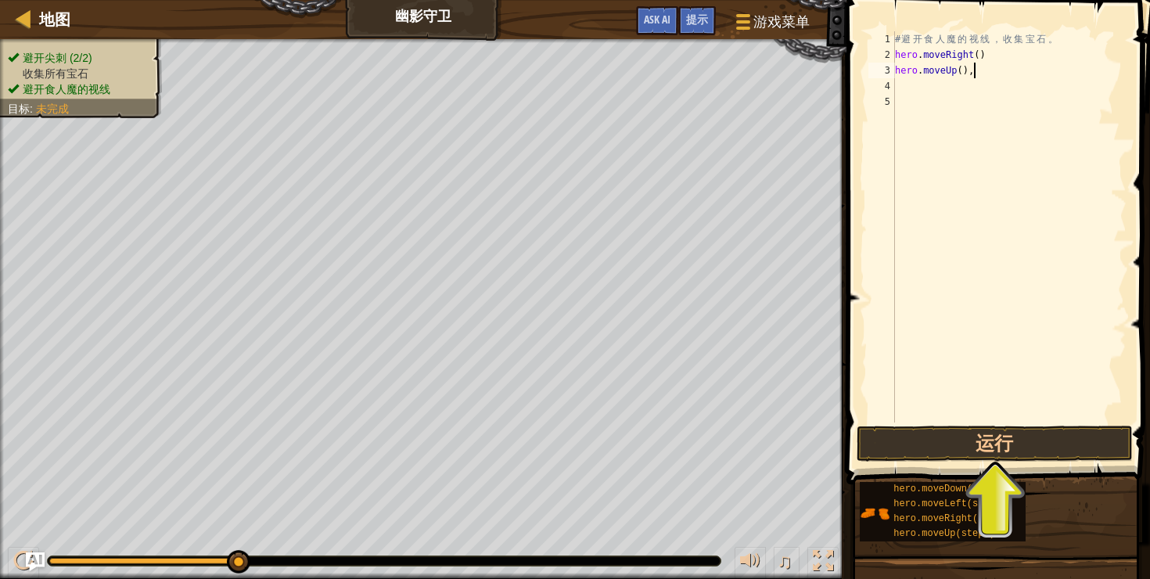
type textarea "hero.moveUp(),3"
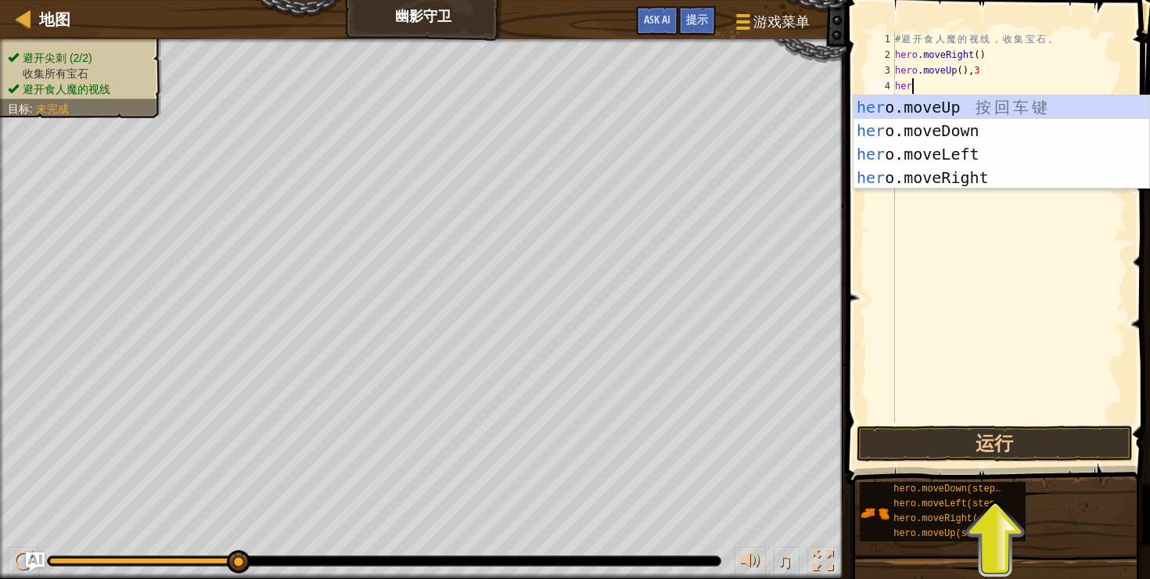
scroll to position [7, 1]
type textarea "hero.mover"
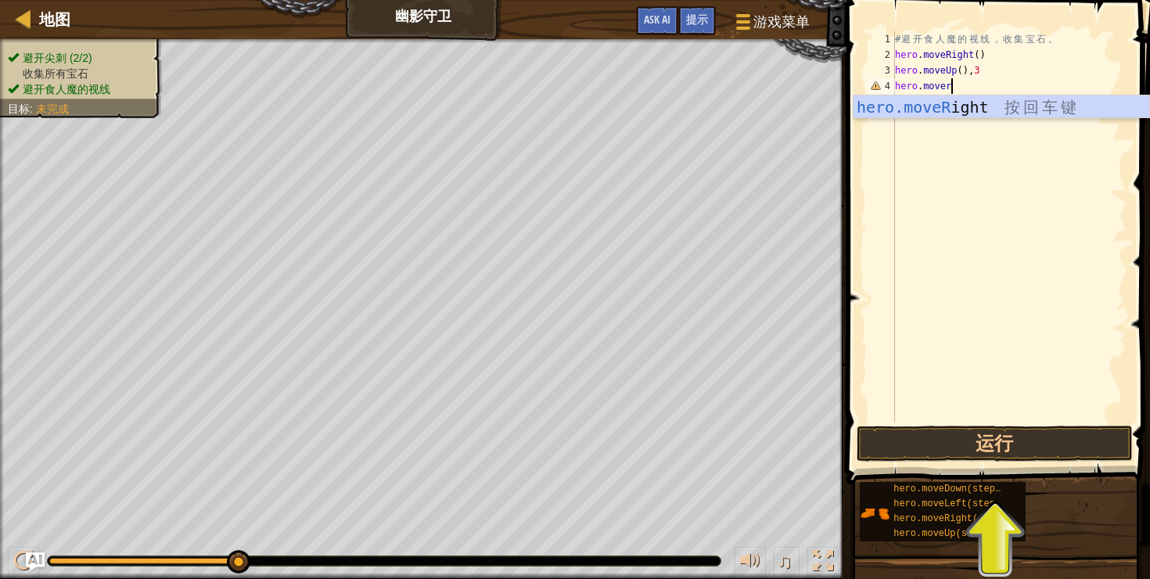
scroll to position [7, 0]
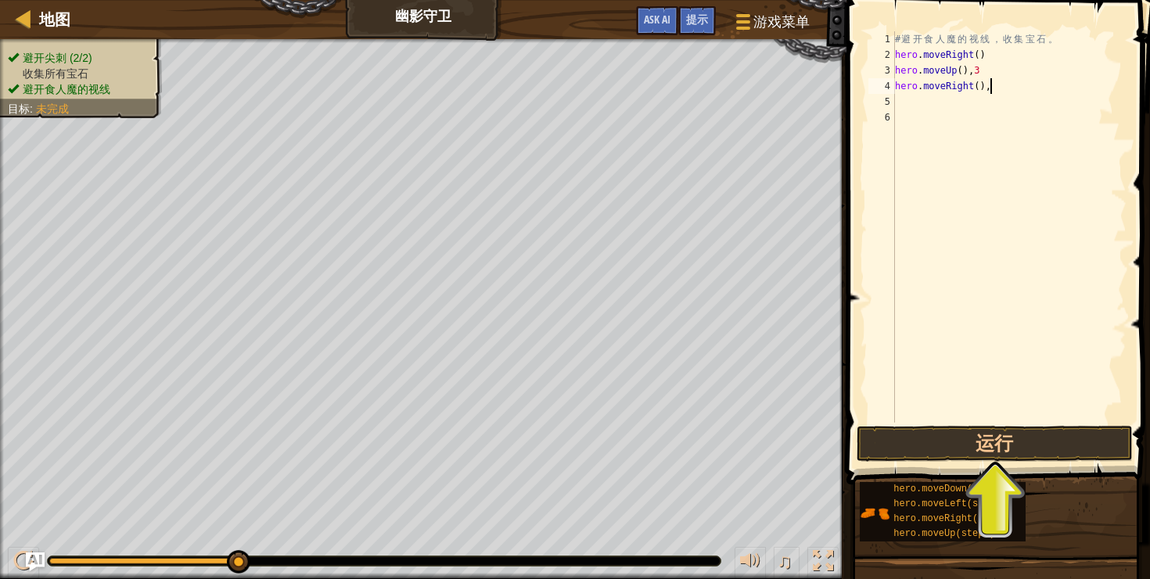
type textarea "hero.moveRight(),5"
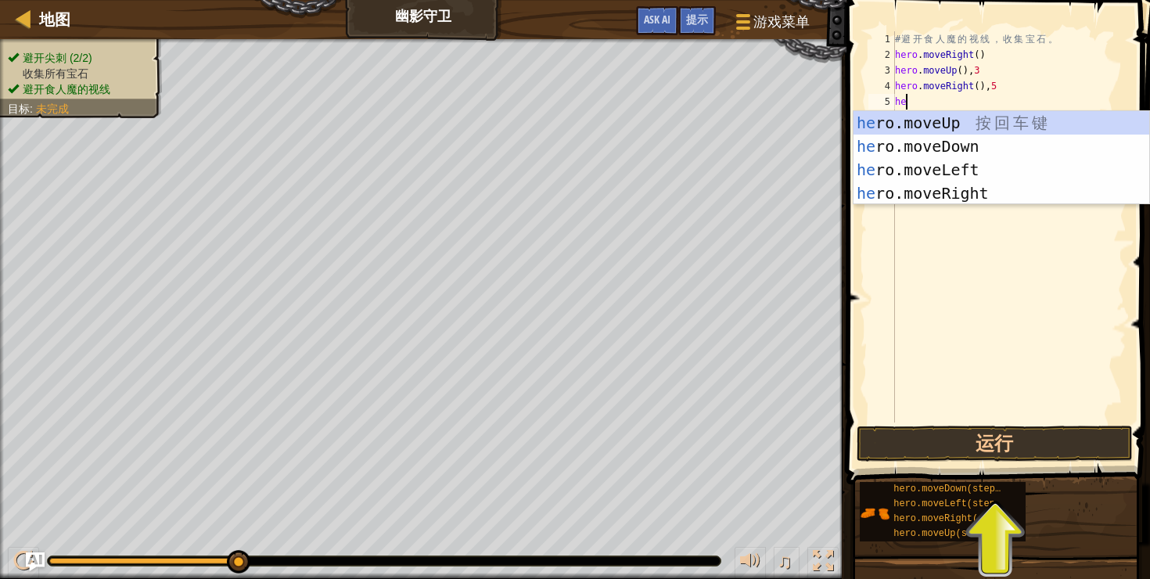
type textarea "hero"
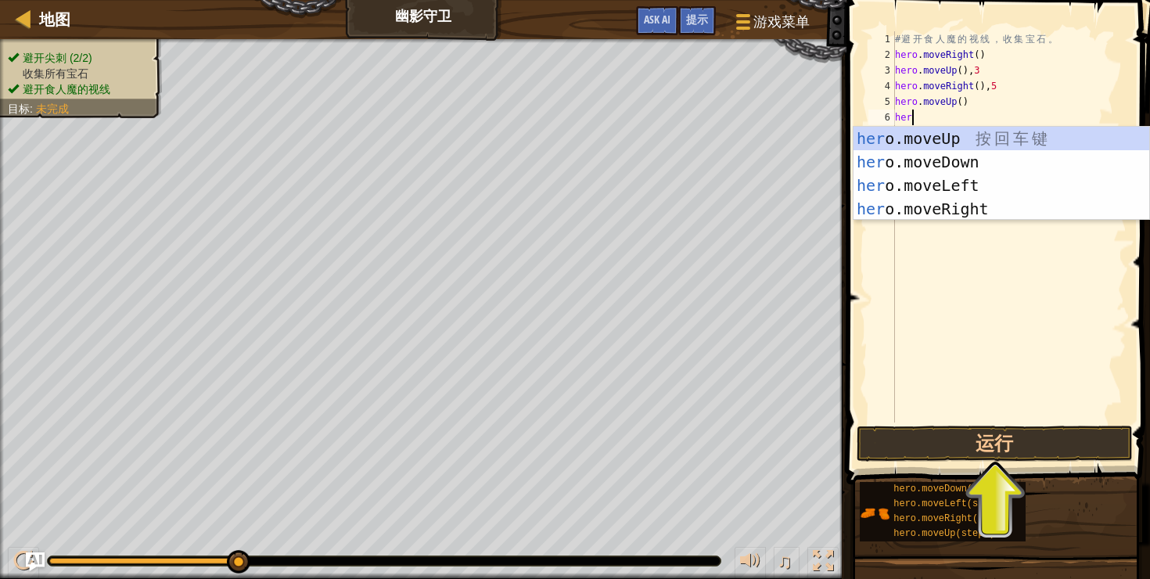
type textarea "hero"
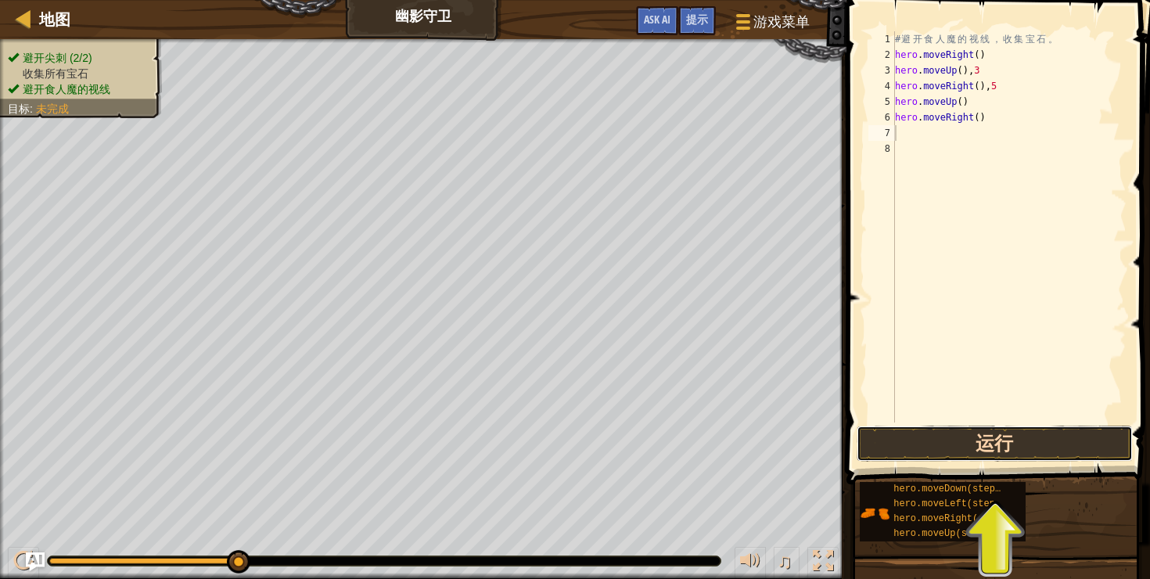
click at [987, 436] on button "运行" at bounding box center [995, 444] width 276 height 36
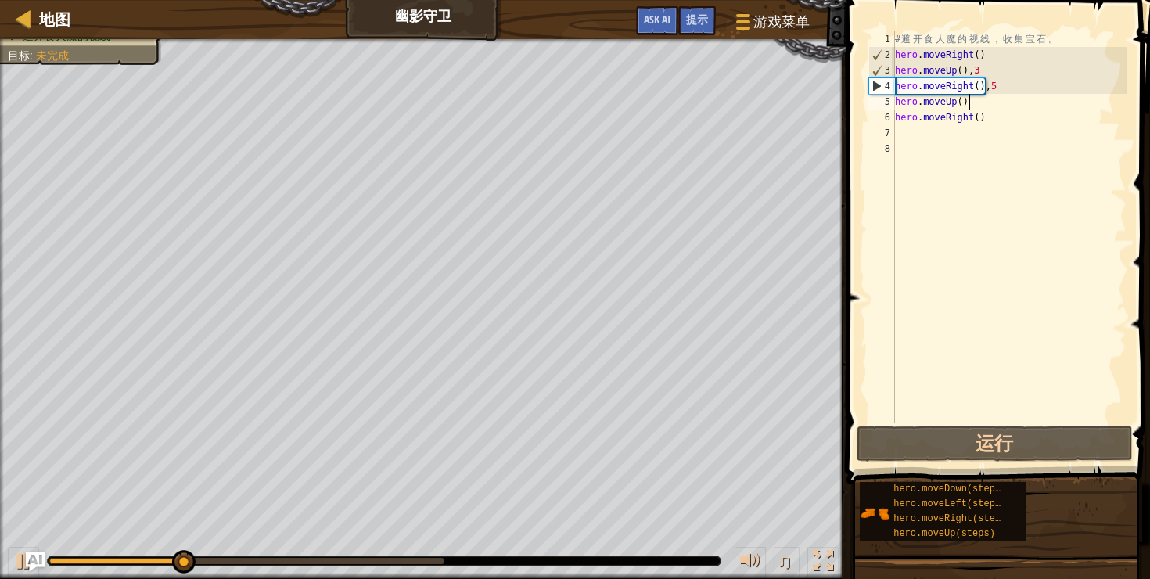
click at [976, 100] on div "# 避 开 食 人 魔 的 视 线 ， 收 集 宝 石 。 hero . moveRight ( ) hero . moveUp ( ) , 3 hero .…" at bounding box center [1009, 242] width 235 height 422
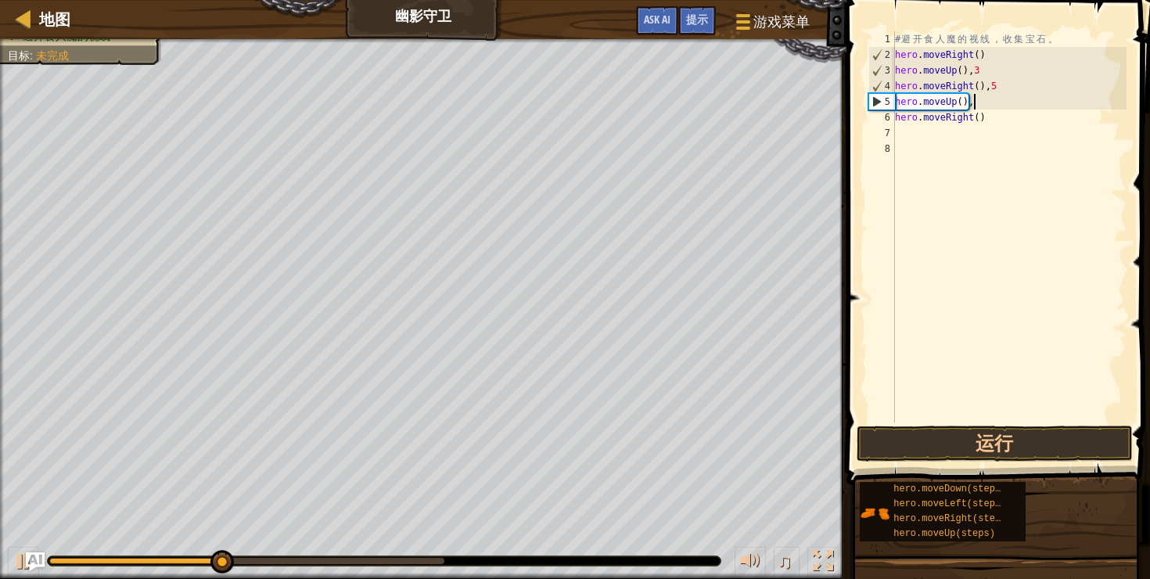
type textarea "hero.moveUp(),5"
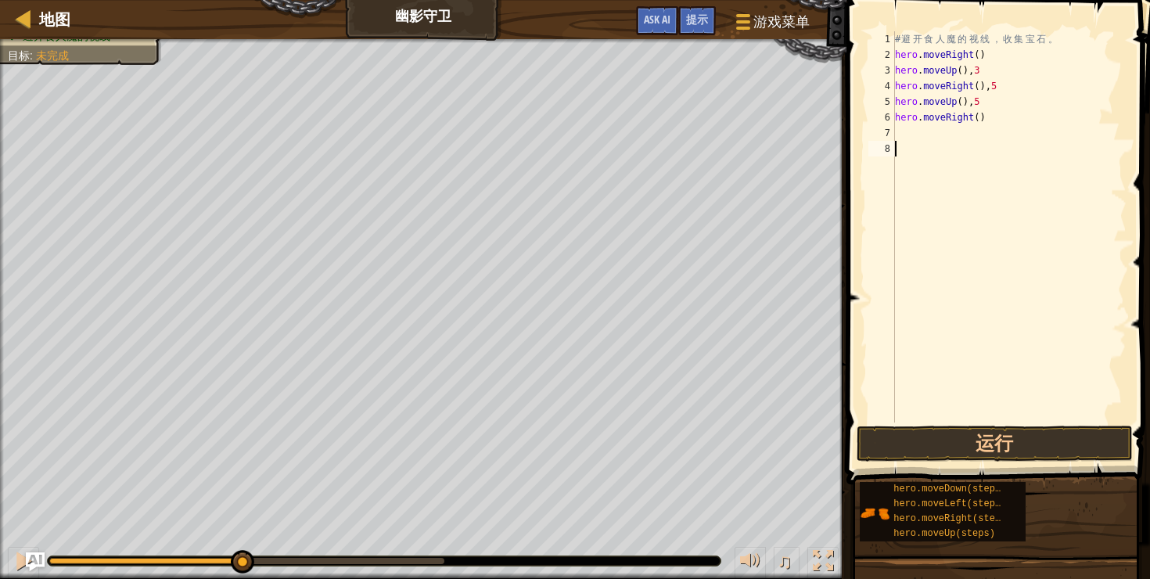
click at [1016, 333] on div "# 避 开 食 人 魔 的 视 线 ， 收 集 宝 石 。 hero . moveRight ( ) hero . moveUp ( ) , 3 hero .…" at bounding box center [1009, 242] width 235 height 422
click at [999, 434] on button "运行" at bounding box center [995, 444] width 276 height 36
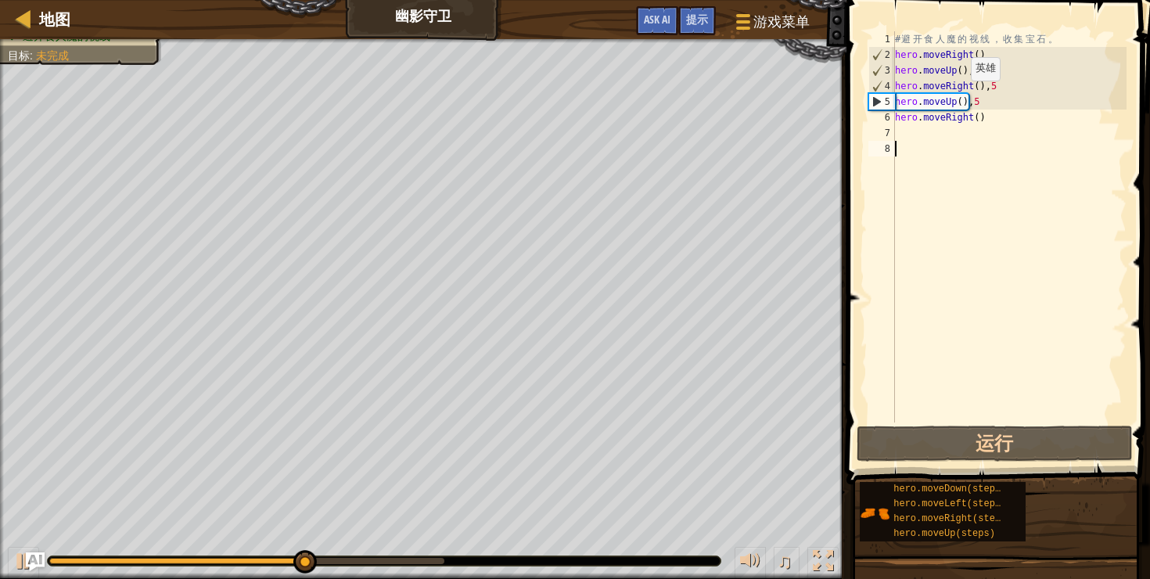
click at [958, 95] on div "# 避 开 食 人 魔 的 视 线 ， 收 集 宝 石 。 hero . moveRight ( ) hero . moveUp ( ) , 3 hero .…" at bounding box center [1009, 242] width 235 height 422
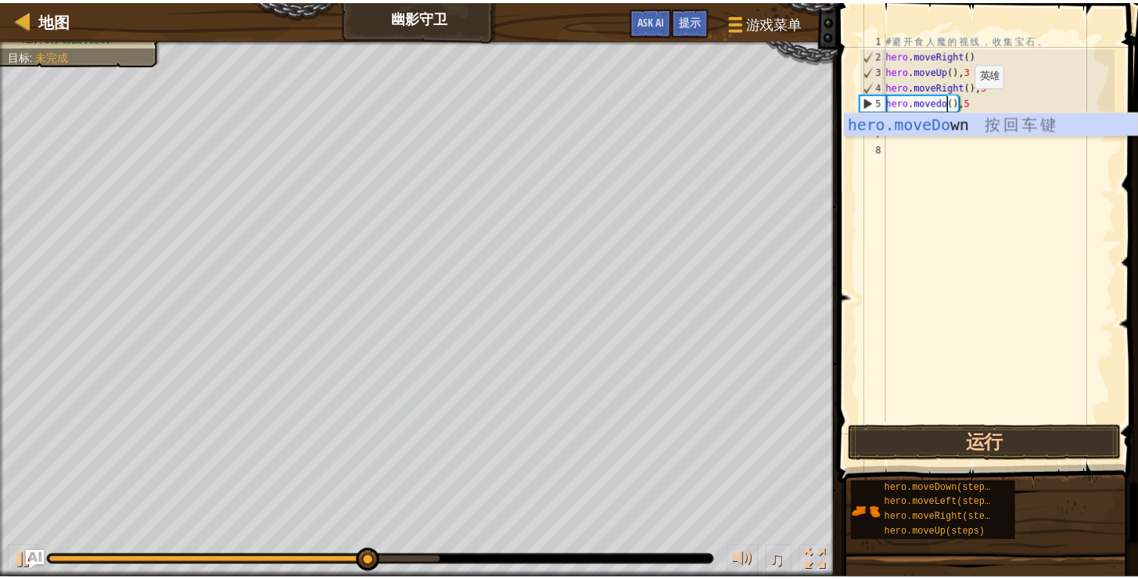
scroll to position [7, 5]
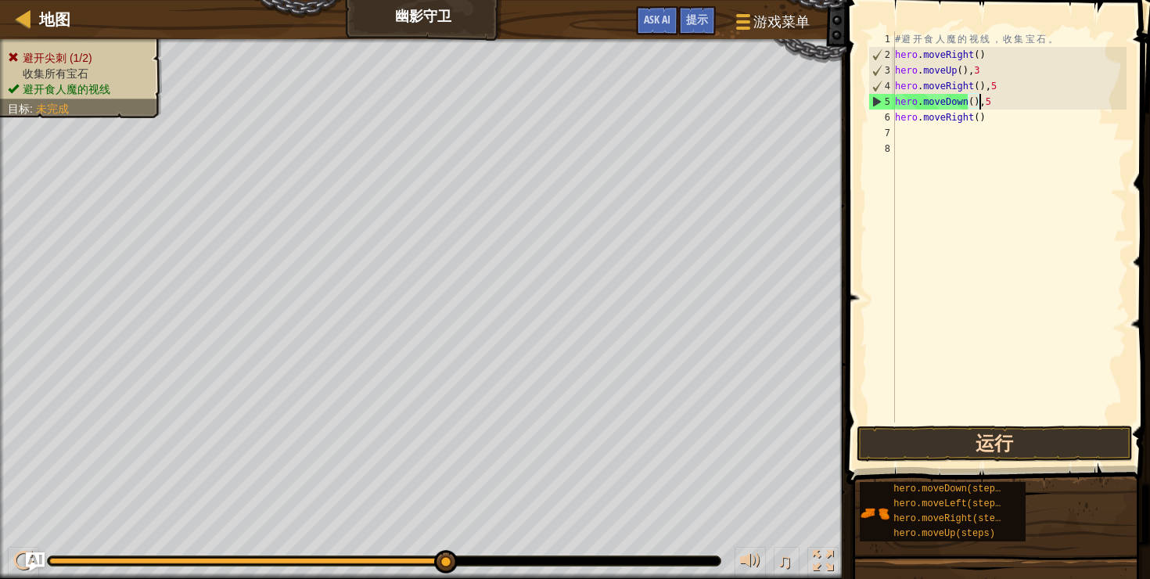
type textarea "hero.moveDown(),5"
click at [987, 448] on button "运行" at bounding box center [995, 444] width 276 height 36
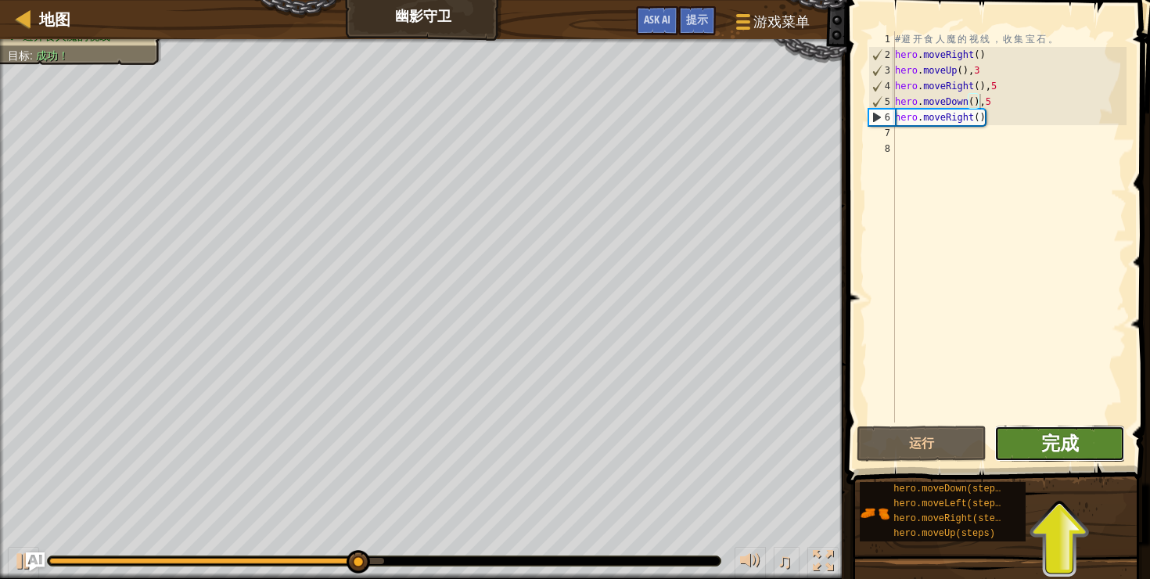
click at [1062, 451] on span "完成" at bounding box center [1060, 442] width 38 height 25
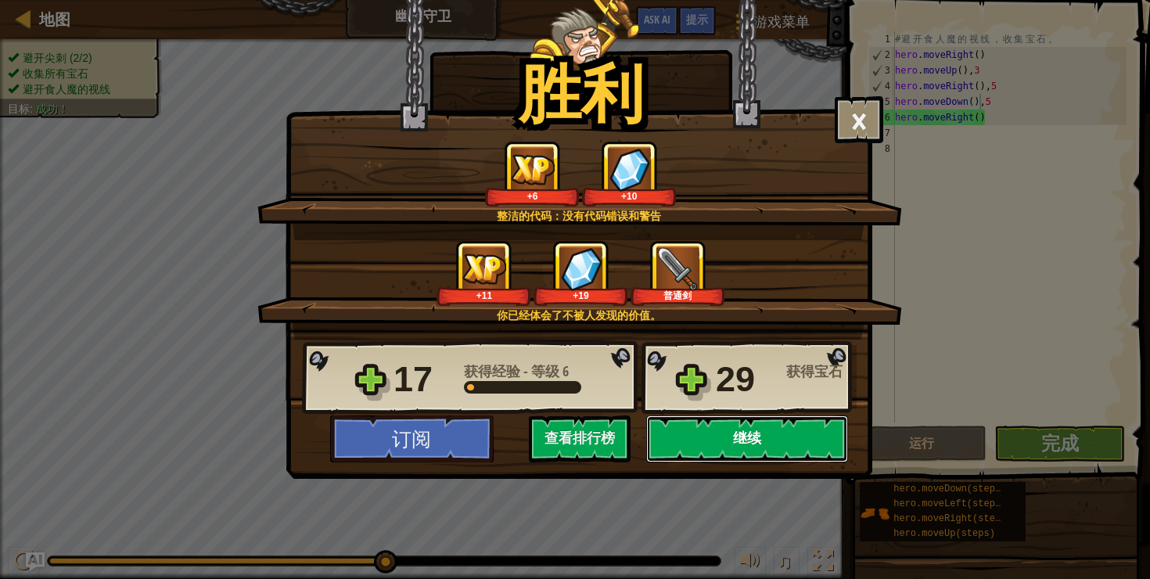
click at [760, 448] on button "继续" at bounding box center [747, 438] width 202 height 47
select select "zh-HANS"
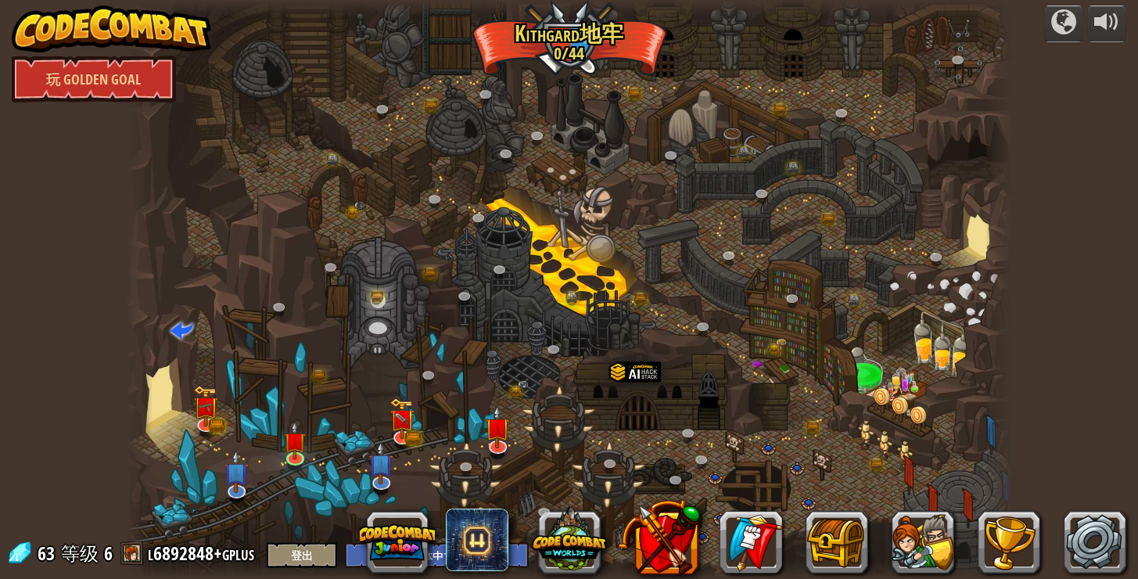
select select "zh-HANS"
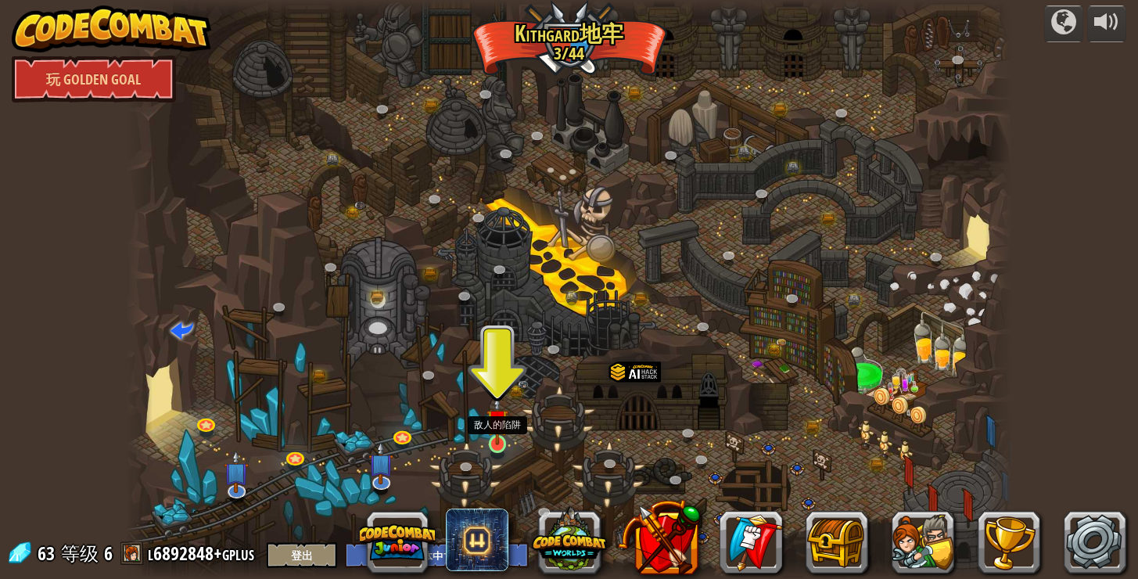
click at [502, 428] on img at bounding box center [498, 420] width 22 height 51
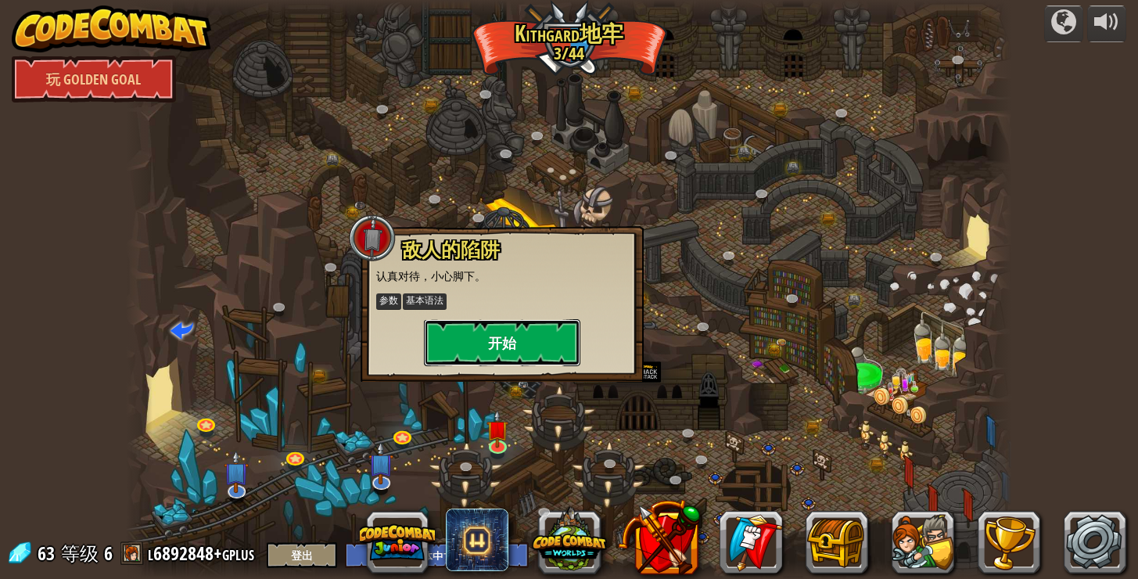
click at [515, 347] on button "开始" at bounding box center [502, 342] width 156 height 47
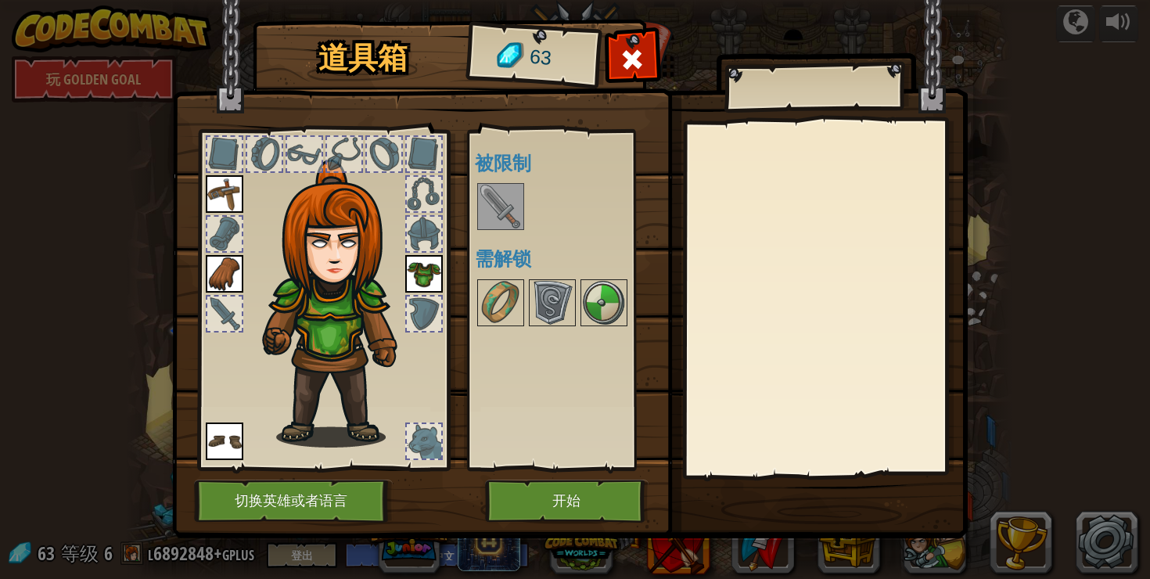
click at [506, 211] on img at bounding box center [501, 207] width 44 height 44
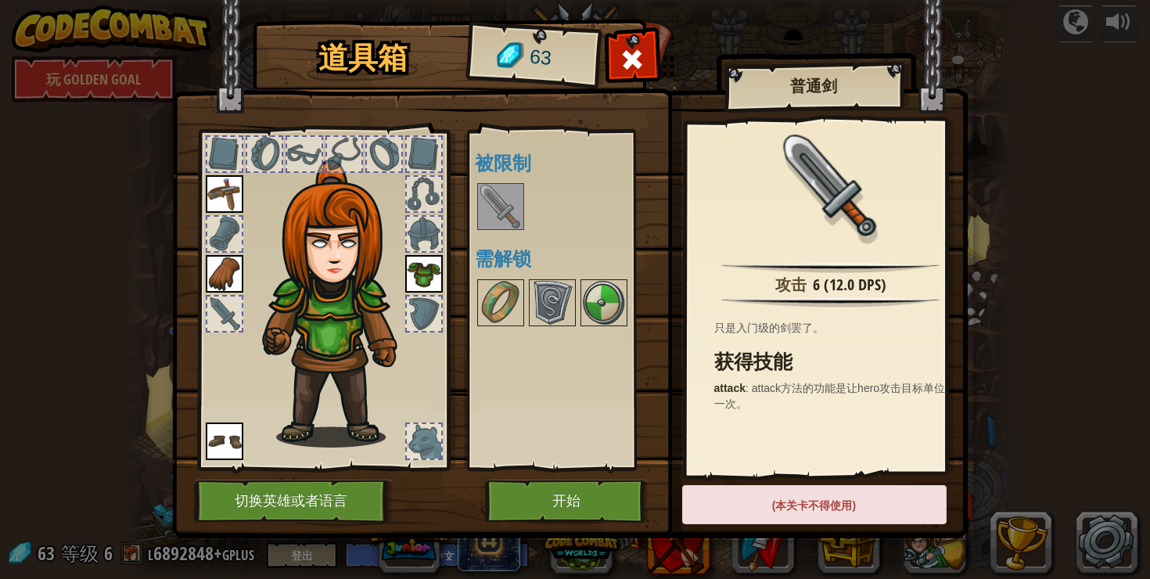
click at [548, 389] on div "可用 装备 装备 装备 装备 (双击装备此道具) 被限制 需解锁" at bounding box center [573, 300] width 196 height 326
click at [549, 381] on div "可用 装备 装备 装备 装备 (双击装备此道具) 被限制 需解锁" at bounding box center [573, 300] width 196 height 326
click at [500, 216] on img at bounding box center [501, 207] width 44 height 44
click at [502, 287] on img at bounding box center [501, 303] width 44 height 44
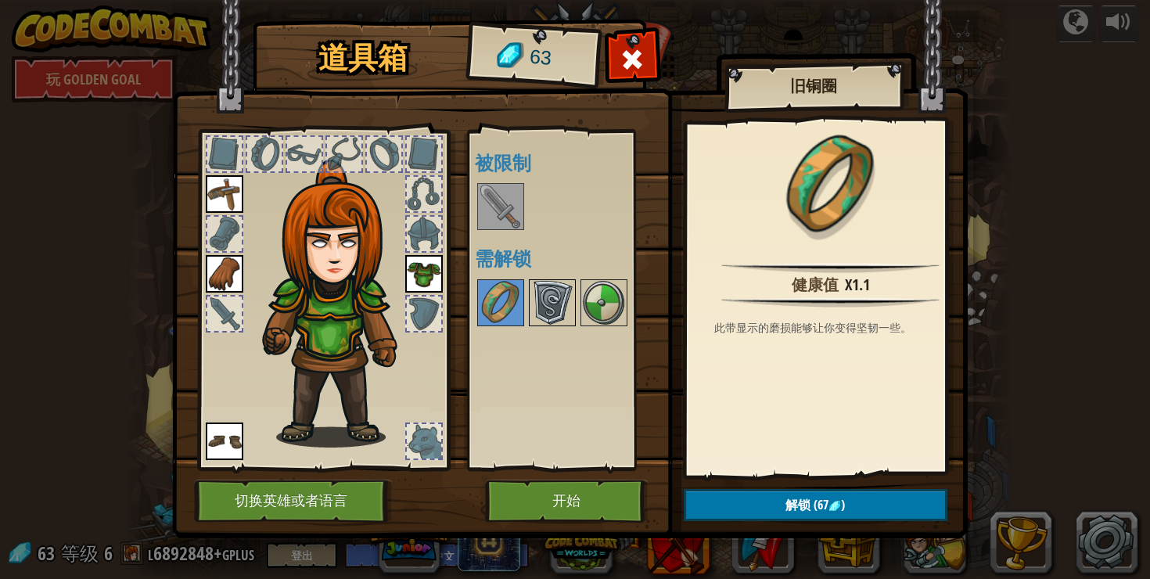
click at [555, 304] on img at bounding box center [552, 303] width 44 height 44
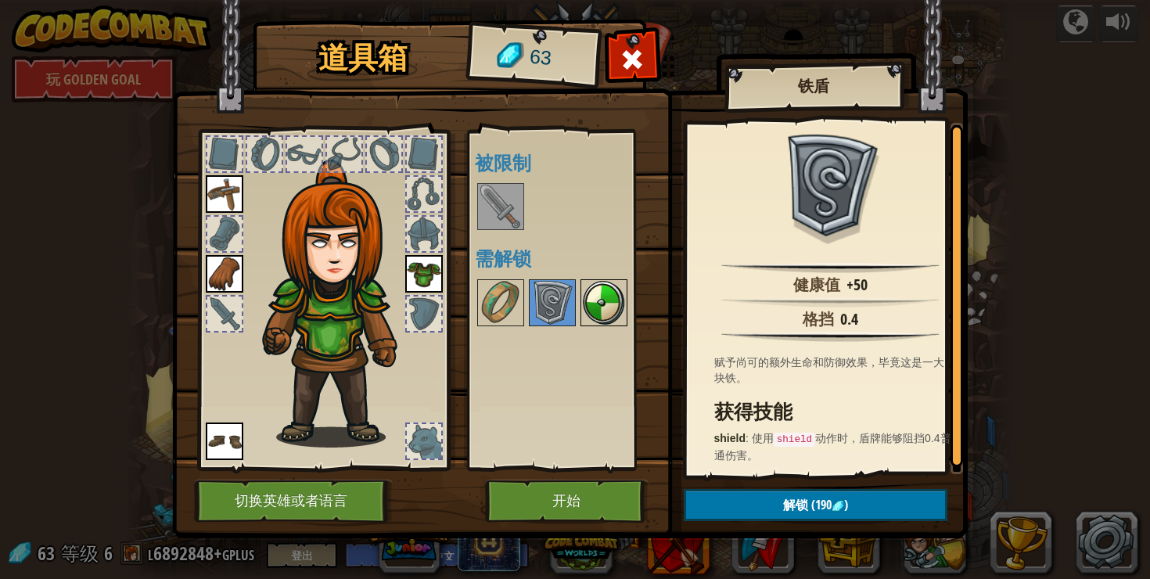
click at [592, 306] on img at bounding box center [604, 303] width 44 height 44
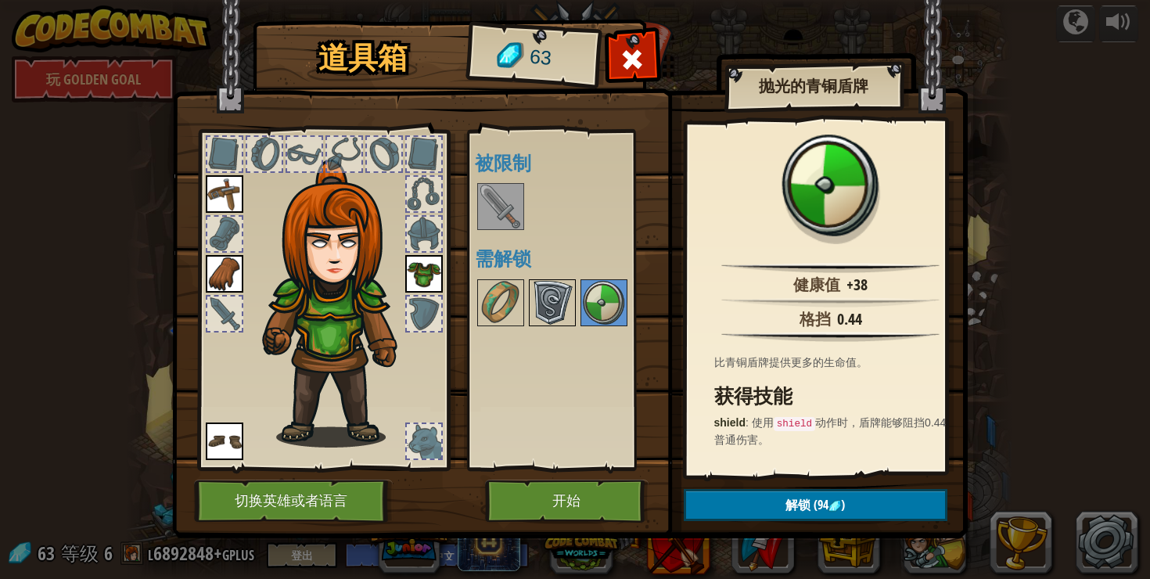
click at [557, 309] on img at bounding box center [552, 303] width 44 height 44
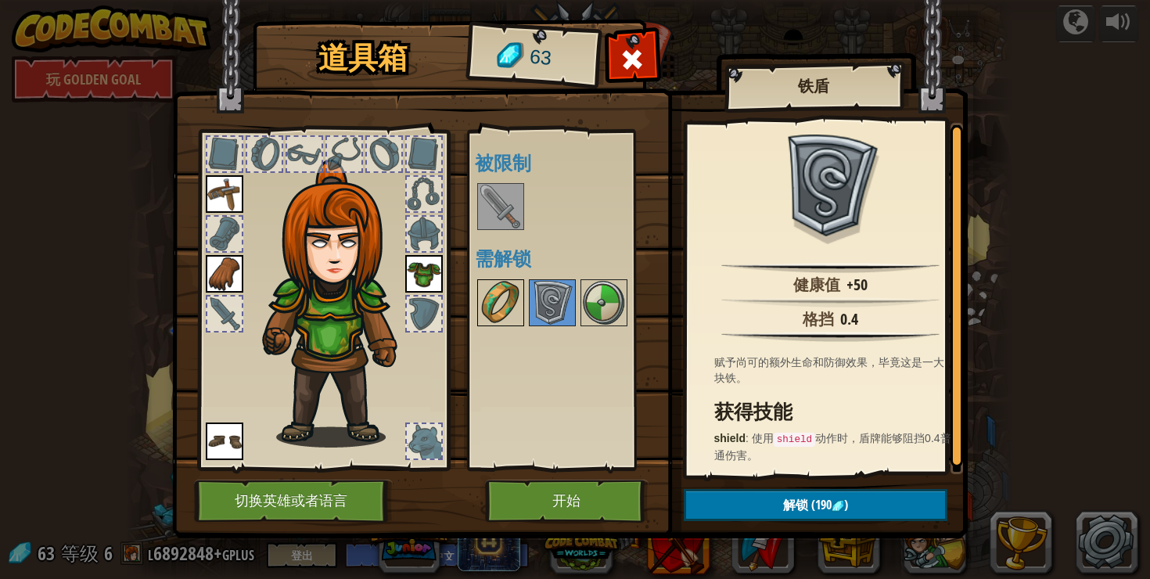
click at [512, 305] on img at bounding box center [501, 303] width 44 height 44
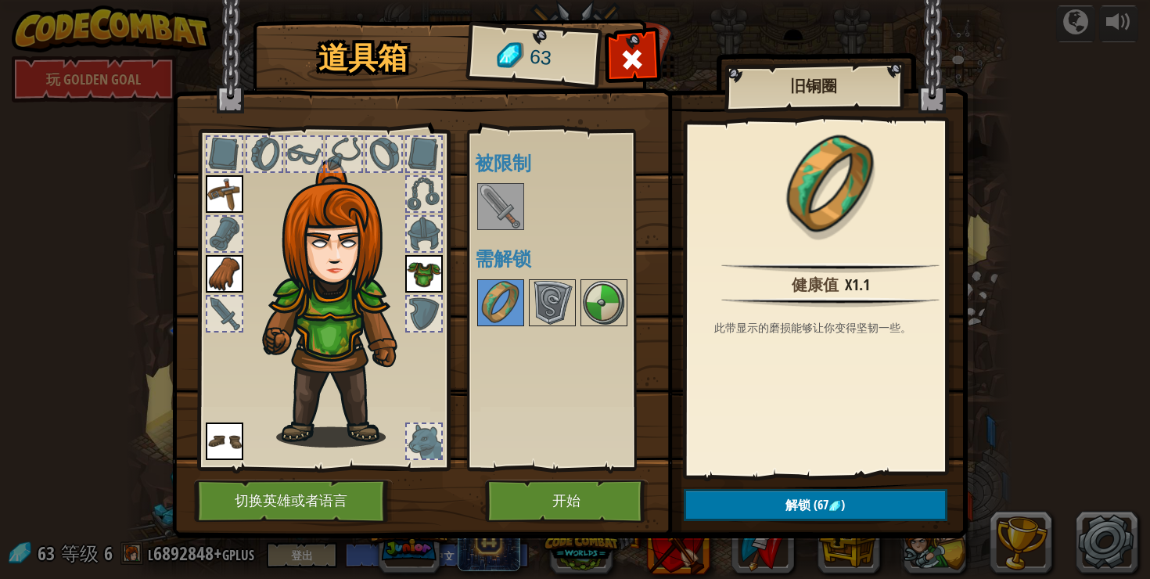
click at [542, 354] on div "可用 装备 装备 装备 装备 (双击装备此道具) 被限制 需解锁" at bounding box center [573, 300] width 196 height 326
drag, startPoint x: 962, startPoint y: 221, endPoint x: 954, endPoint y: 228, distance: 10.0
click at [960, 222] on div "健康值 x1.1 此带显示的磨损能够让你变得坚韧一些。" at bounding box center [831, 298] width 288 height 351
click at [311, 498] on button "切换英雄或者语言" at bounding box center [293, 501] width 199 height 43
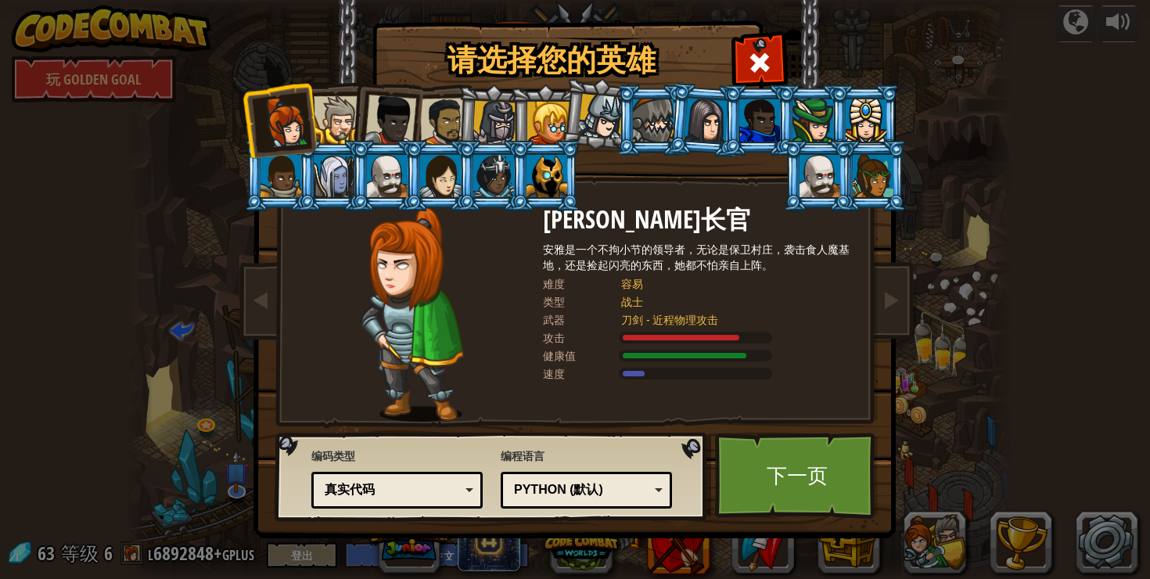
click at [609, 484] on div "Python (默认)" at bounding box center [581, 490] width 135 height 18
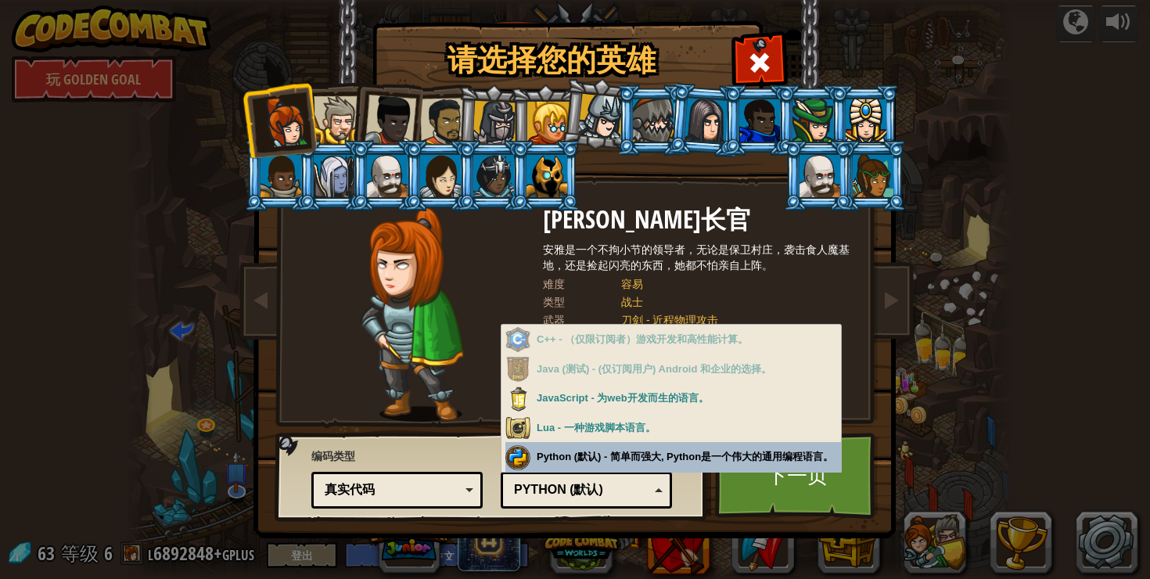
click at [603, 455] on div "编程语言 Python (默认) JavaScript Lua C++ Java (测试) Python (默认) C++ - （仅限订阅者）游戏开发和高性能…" at bounding box center [586, 476] width 171 height 64
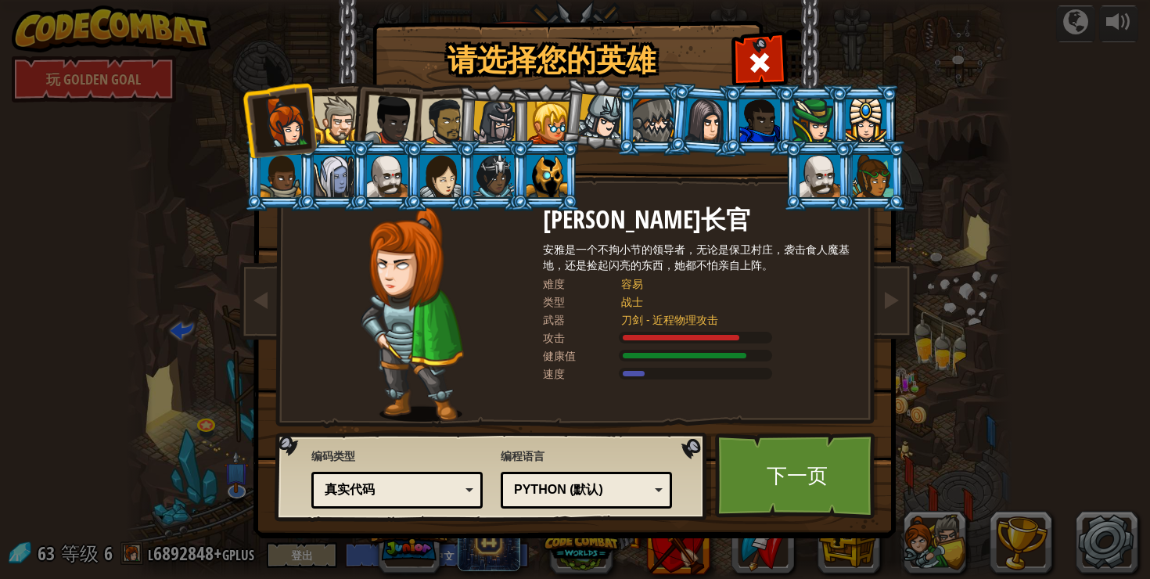
click at [561, 447] on div "编程语言 Python (默认) JavaScript Lua C++ Java (测试) Python (默认) C++ - （仅限订阅者）游戏开发和高性能…" at bounding box center [586, 478] width 171 height 68
click at [763, 56] on span at bounding box center [759, 62] width 25 height 25
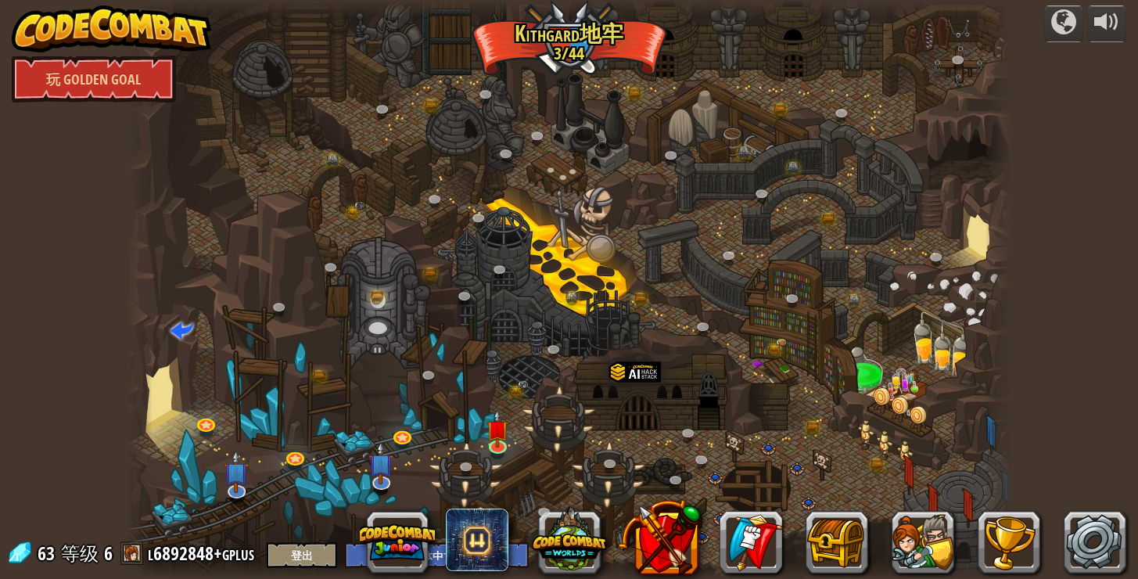
click at [907, 146] on div at bounding box center [569, 289] width 886 height 579
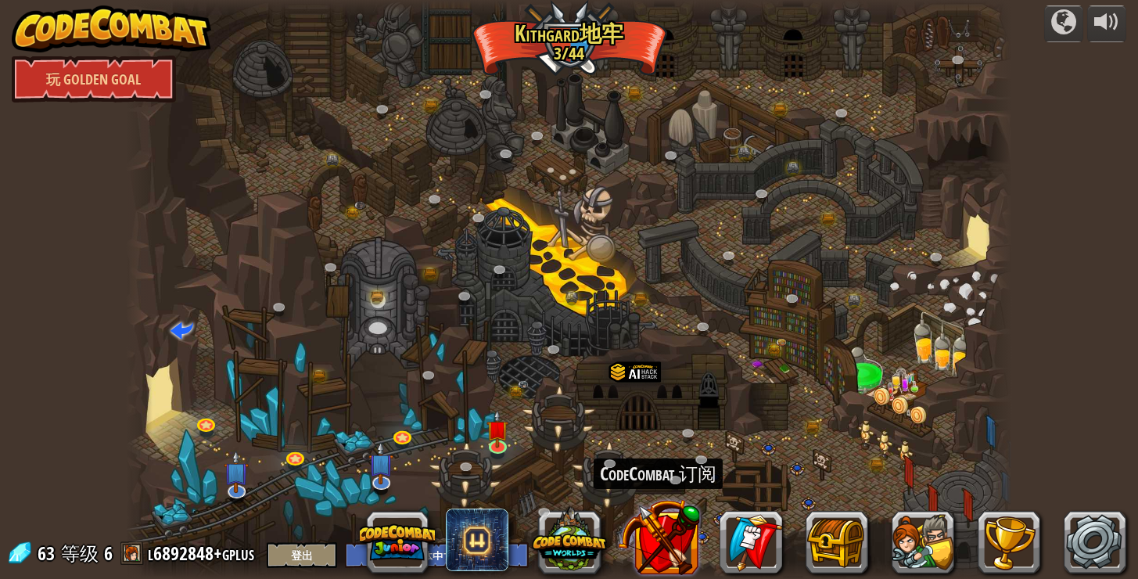
click at [668, 537] on button at bounding box center [659, 537] width 82 height 82
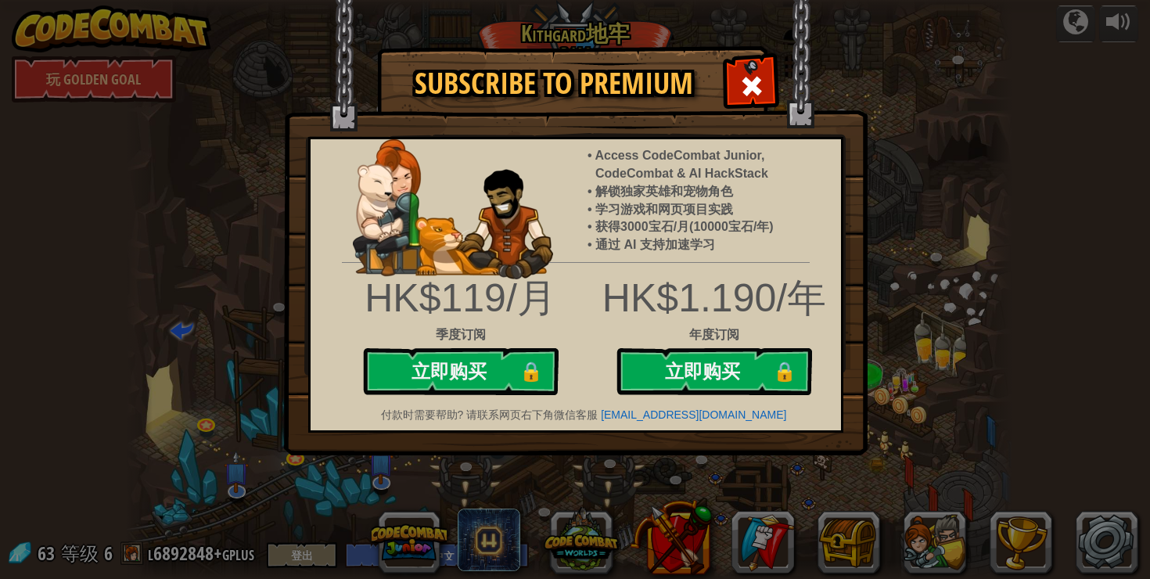
click at [844, 194] on div "Access CodeCombat Junior, CodeCombat & AI HackStack 解锁独家英雄和宠物角色 学习游戏和网页项目实践 获得3…" at bounding box center [714, 196] width 277 height 115
click at [760, 93] on span at bounding box center [751, 86] width 25 height 25
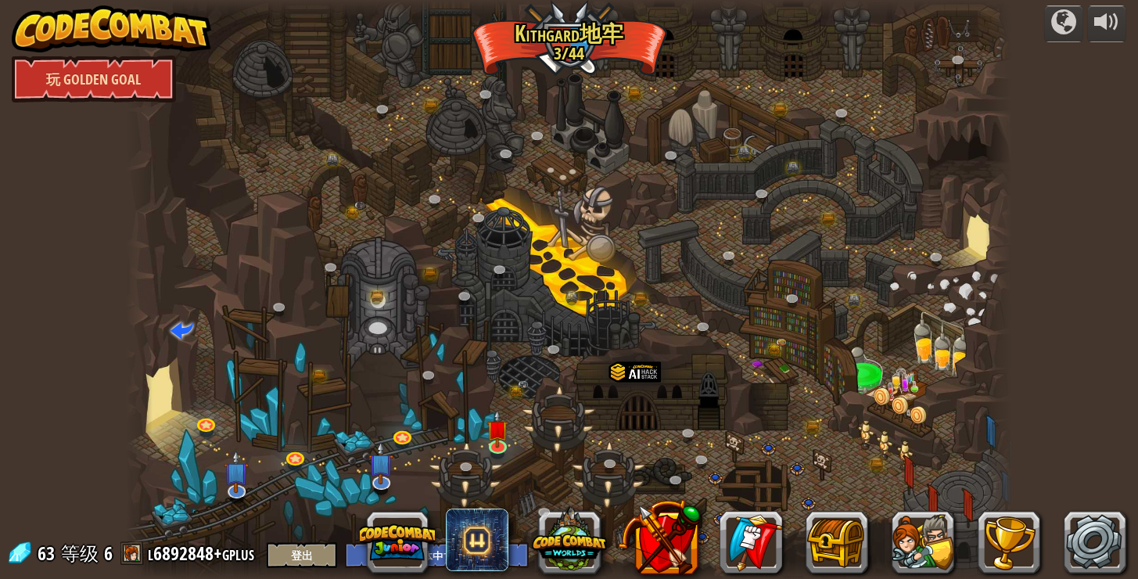
click at [98, 82] on link "玩 Golden Goal" at bounding box center [94, 79] width 164 height 47
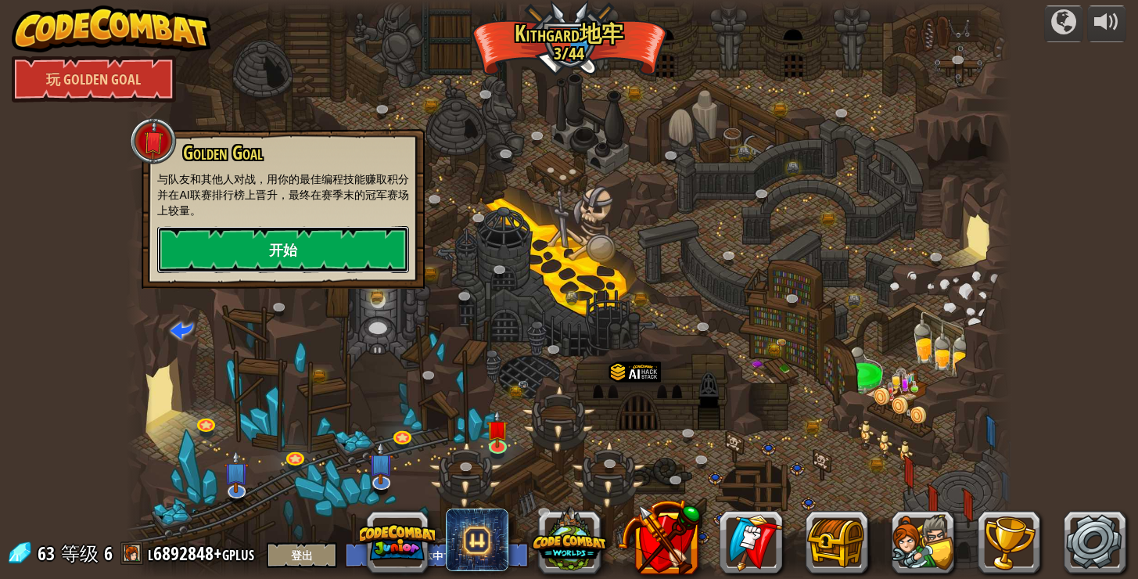
click at [290, 253] on link "开始" at bounding box center [283, 249] width 252 height 47
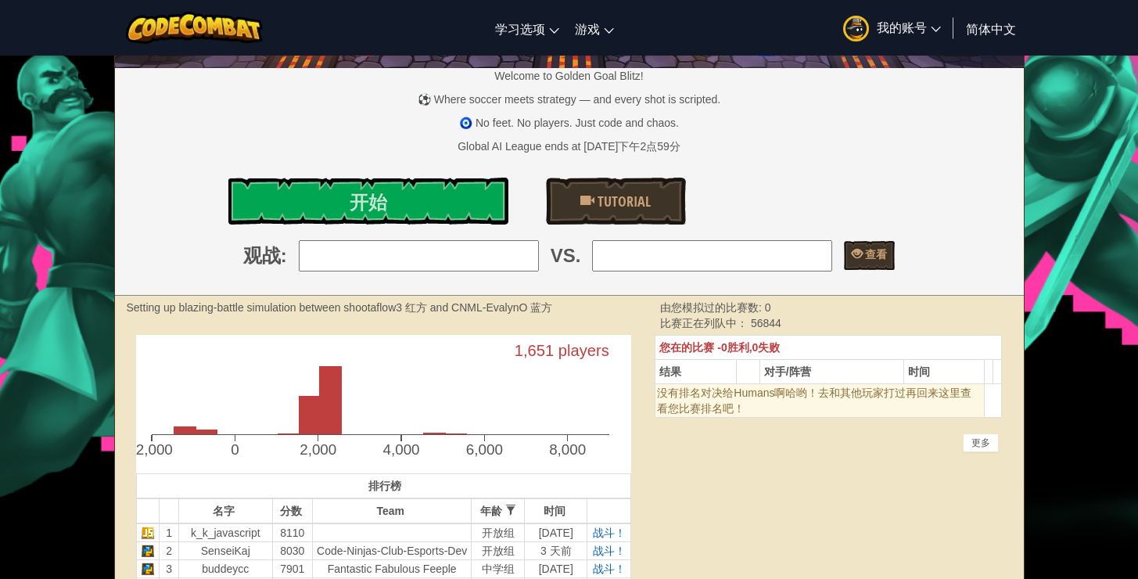
scroll to position [156, 0]
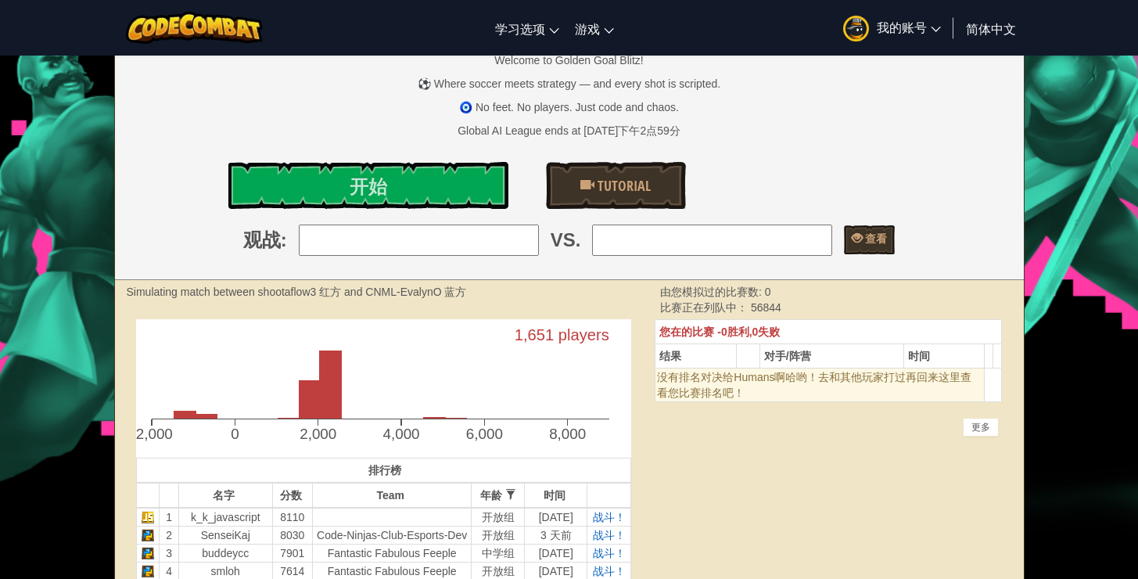
click at [372, 242] on input "search" at bounding box center [419, 240] width 240 height 31
type input "1: k_k_javascript"
click at [664, 246] on input "search" at bounding box center [712, 240] width 240 height 31
type input "5: ITCC2025SA026"
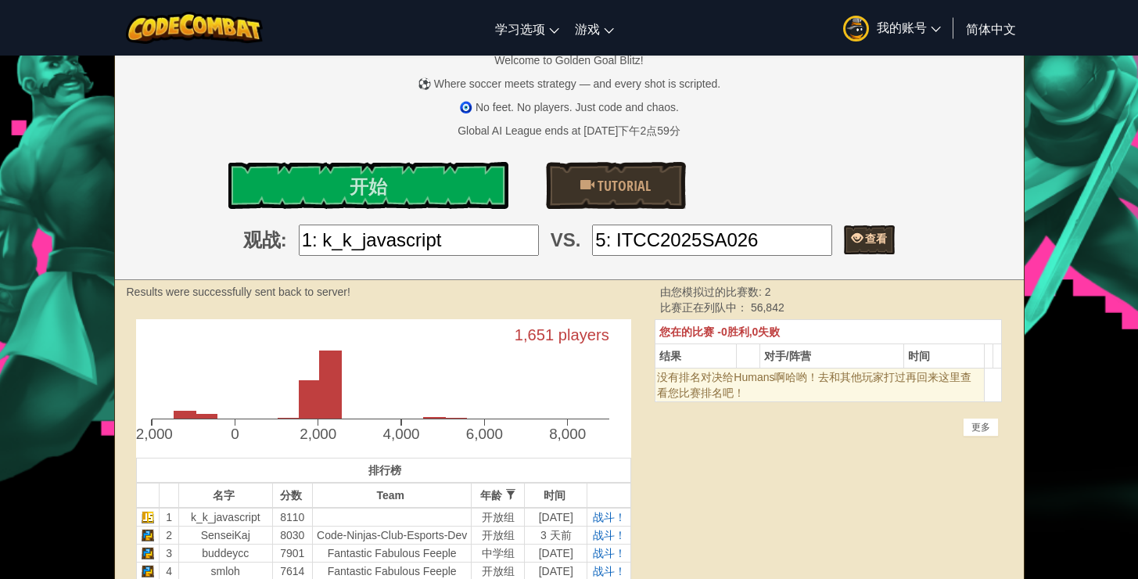
click at [852, 243] on span at bounding box center [857, 237] width 11 height 11
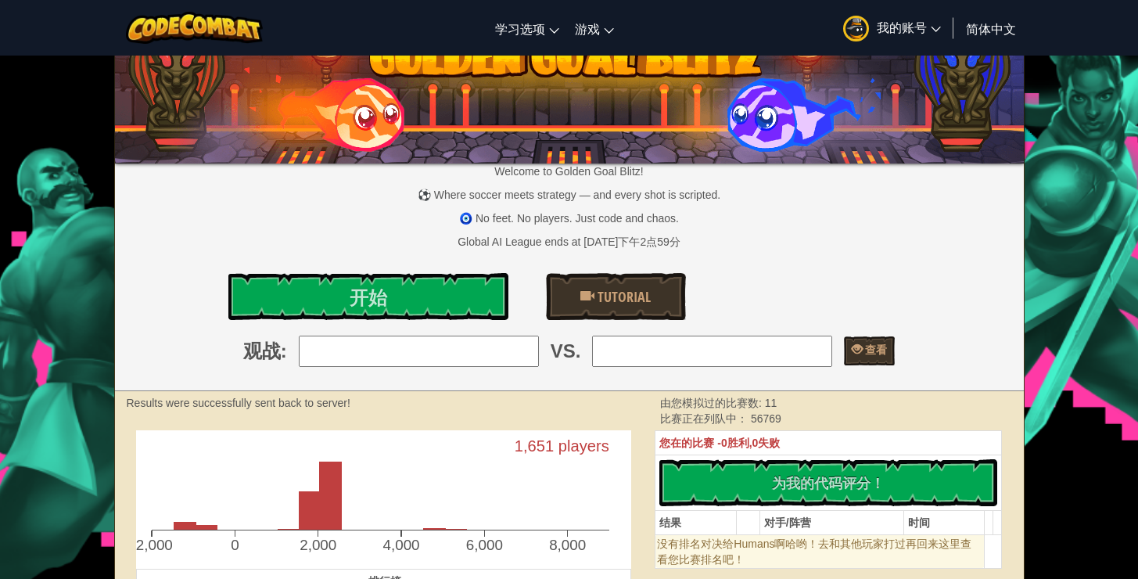
scroll to position [0, 0]
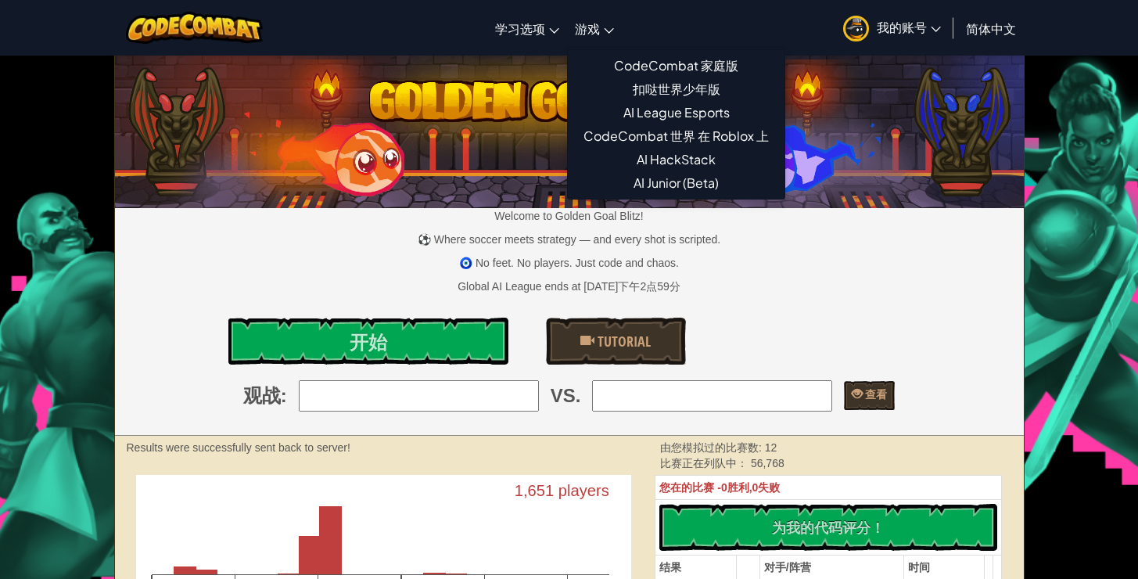
click at [593, 26] on span "游戏" at bounding box center [587, 28] width 25 height 16
click at [593, 27] on span "游戏" at bounding box center [587, 28] width 25 height 16
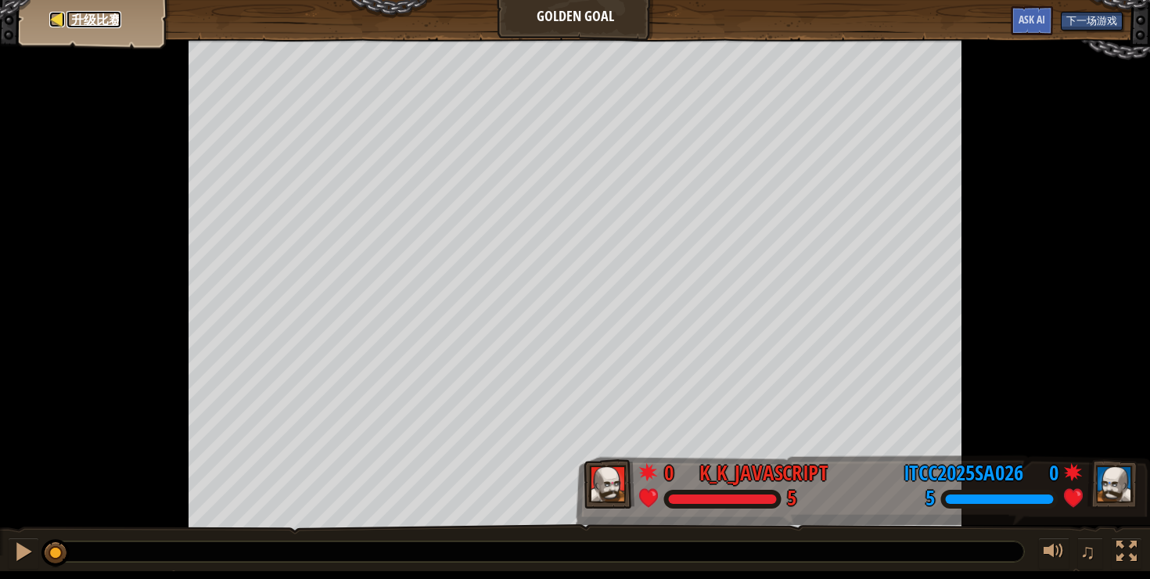
click at [92, 18] on span "升级比赛" at bounding box center [96, 19] width 50 height 17
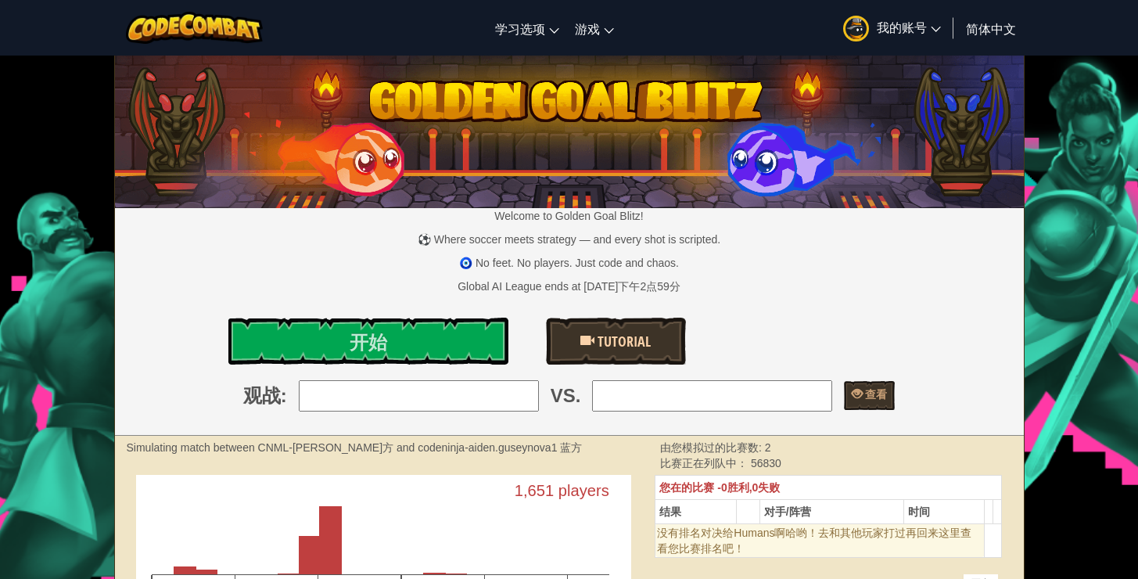
scroll to position [3, 0]
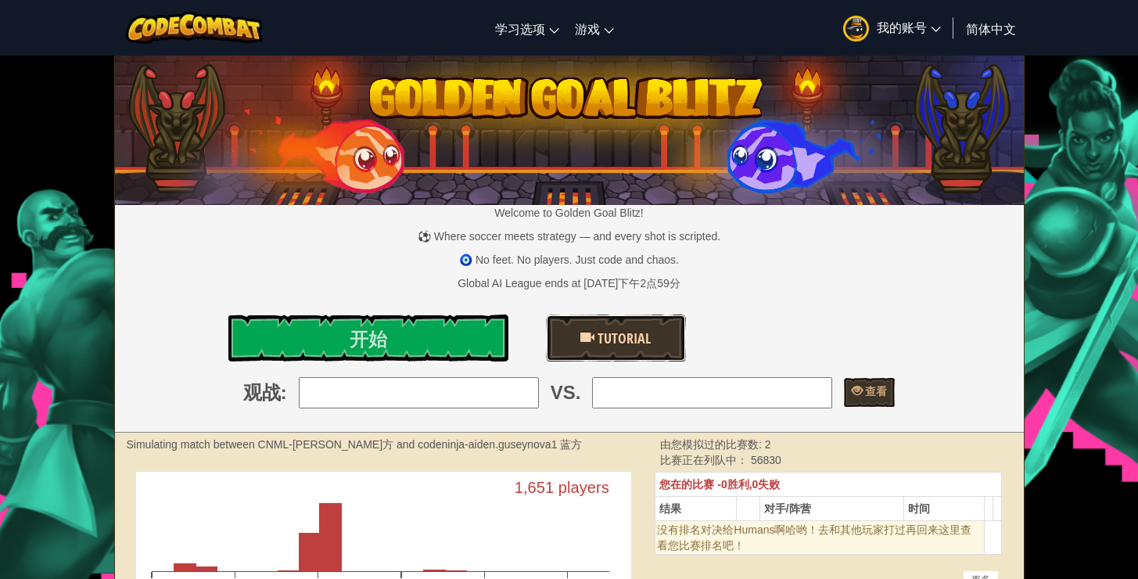
click at [622, 340] on span "Tutorial" at bounding box center [623, 339] width 56 height 20
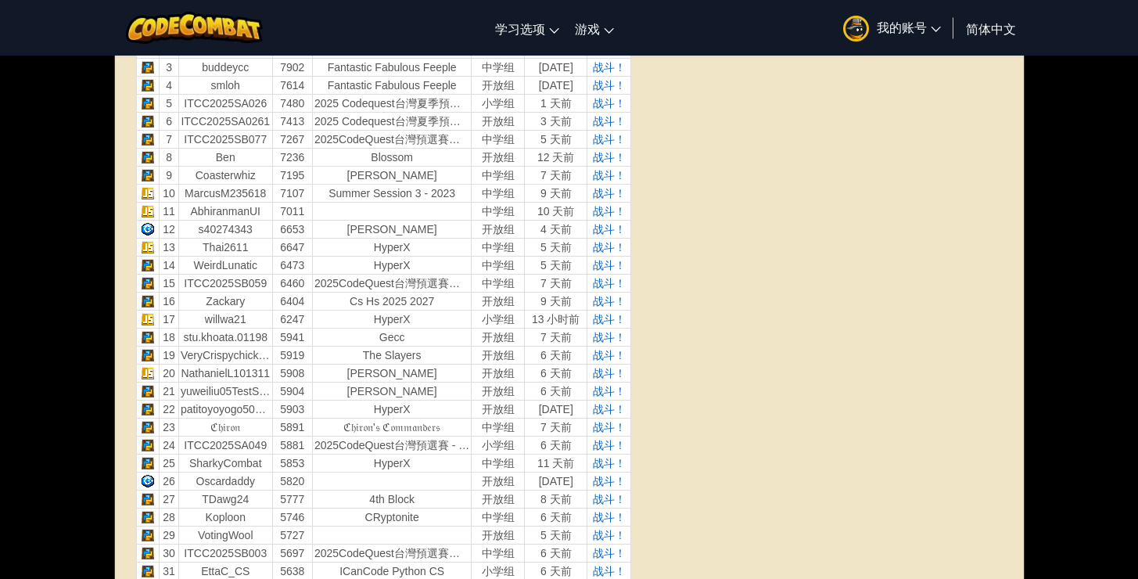
scroll to position [509, 0]
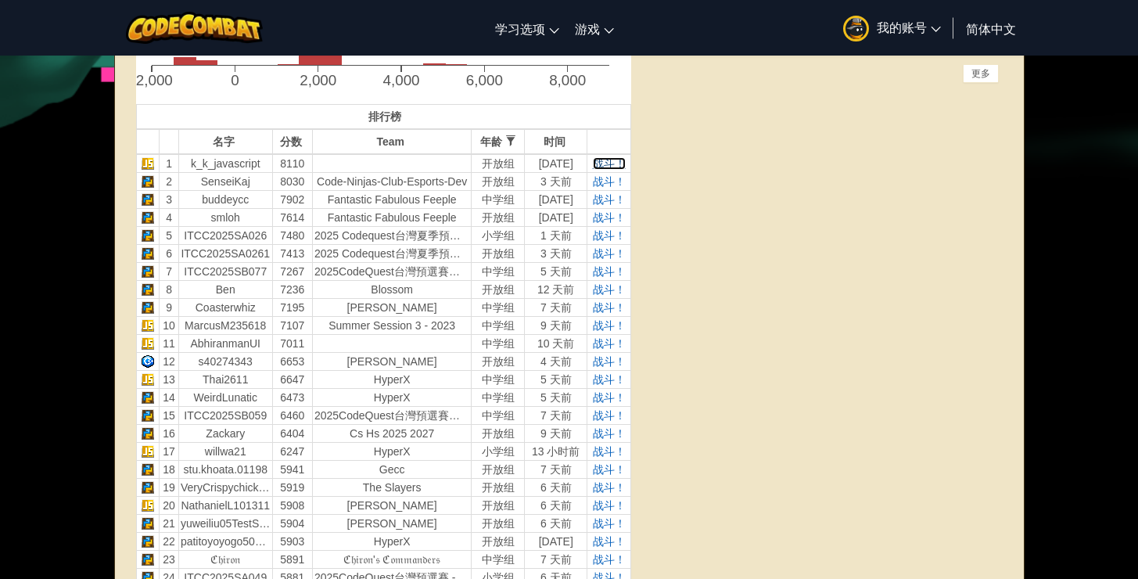
click at [608, 169] on span "战斗！" at bounding box center [609, 163] width 33 height 13
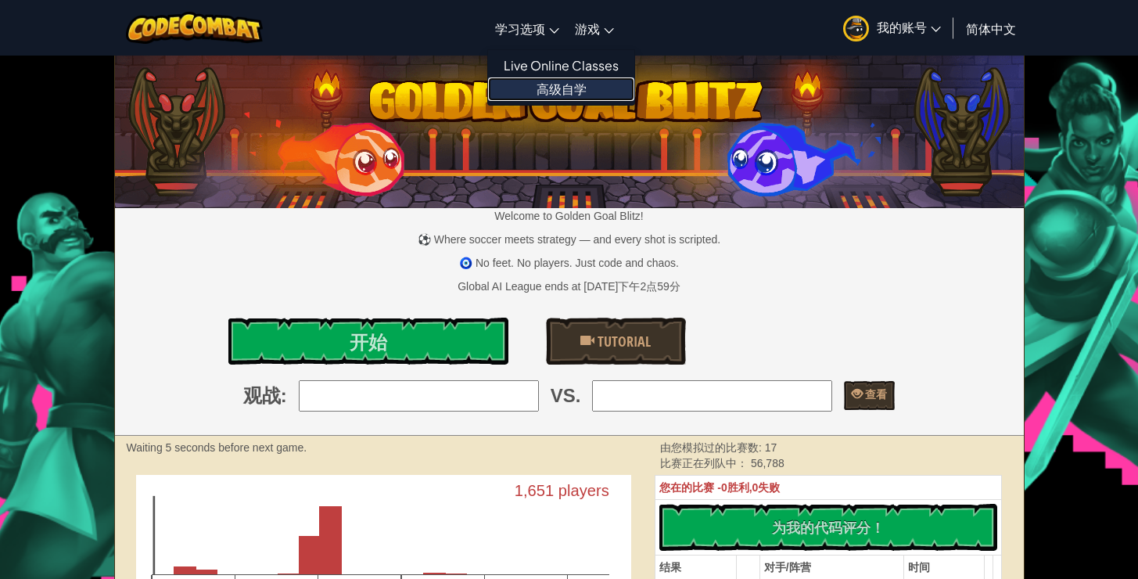
click at [566, 94] on link "高级自学" at bounding box center [561, 88] width 146 height 23
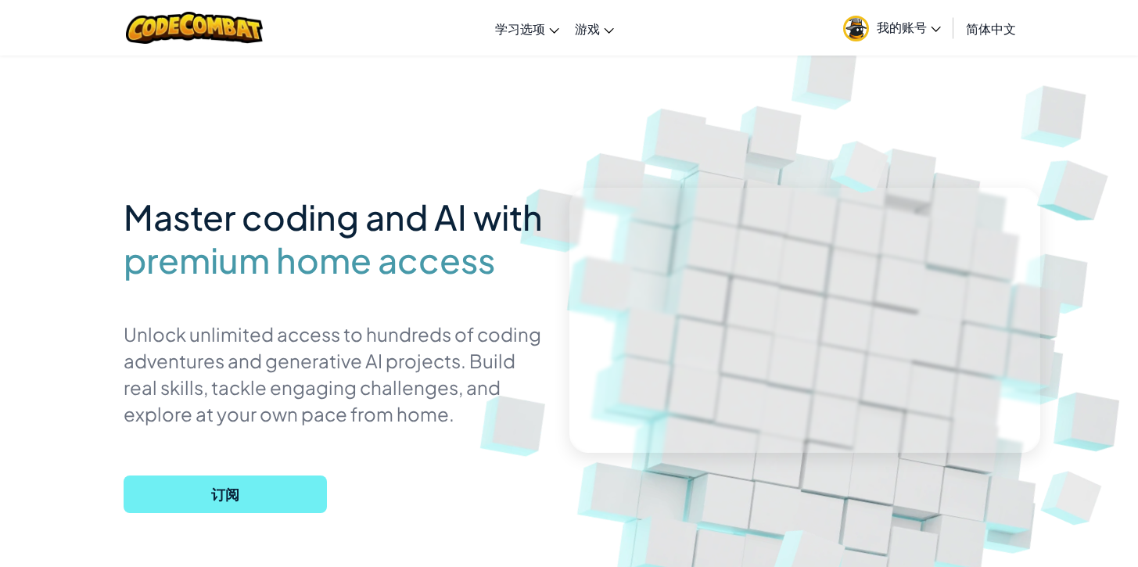
click at [279, 499] on span "订阅" at bounding box center [225, 495] width 203 height 38
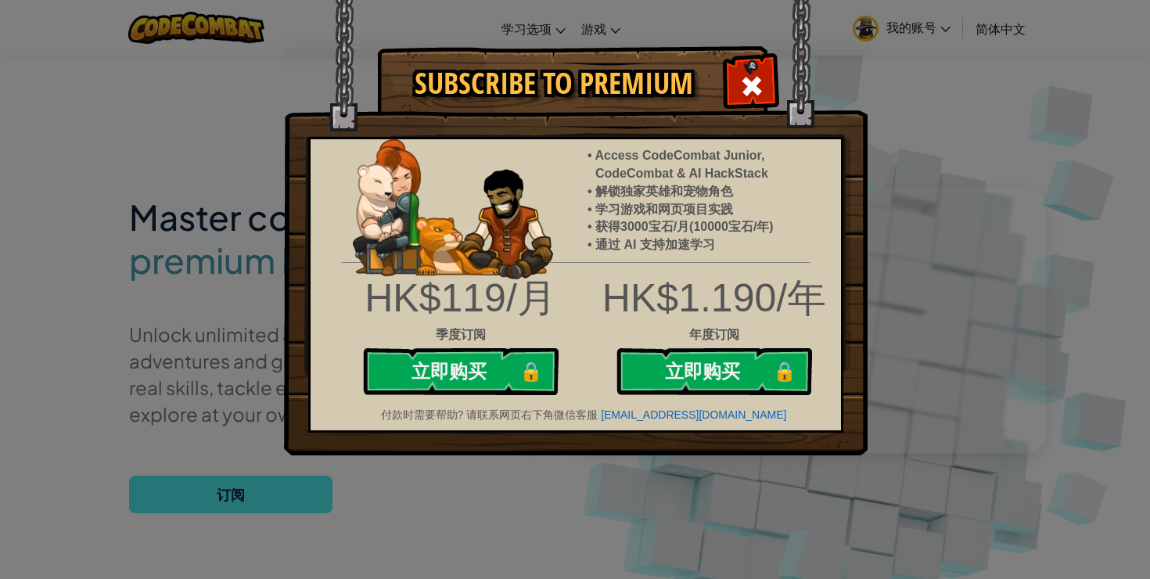
drag, startPoint x: 754, startPoint y: 85, endPoint x: 749, endPoint y: 92, distance: 8.9
click at [754, 85] on span at bounding box center [751, 86] width 25 height 25
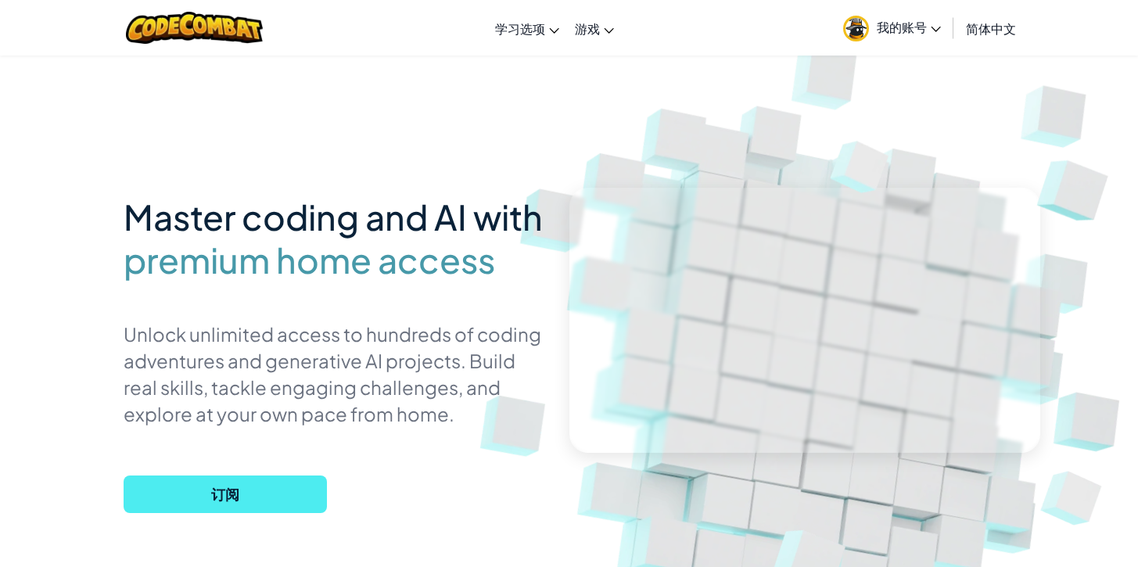
click at [868, 27] on img at bounding box center [856, 29] width 26 height 26
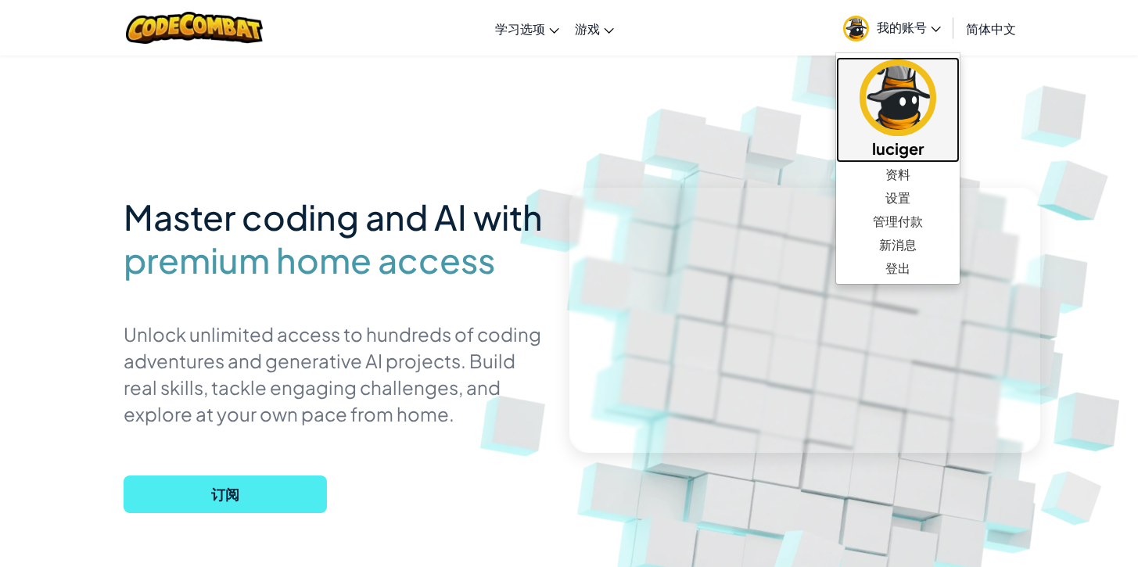
click at [884, 111] on img at bounding box center [898, 97] width 77 height 77
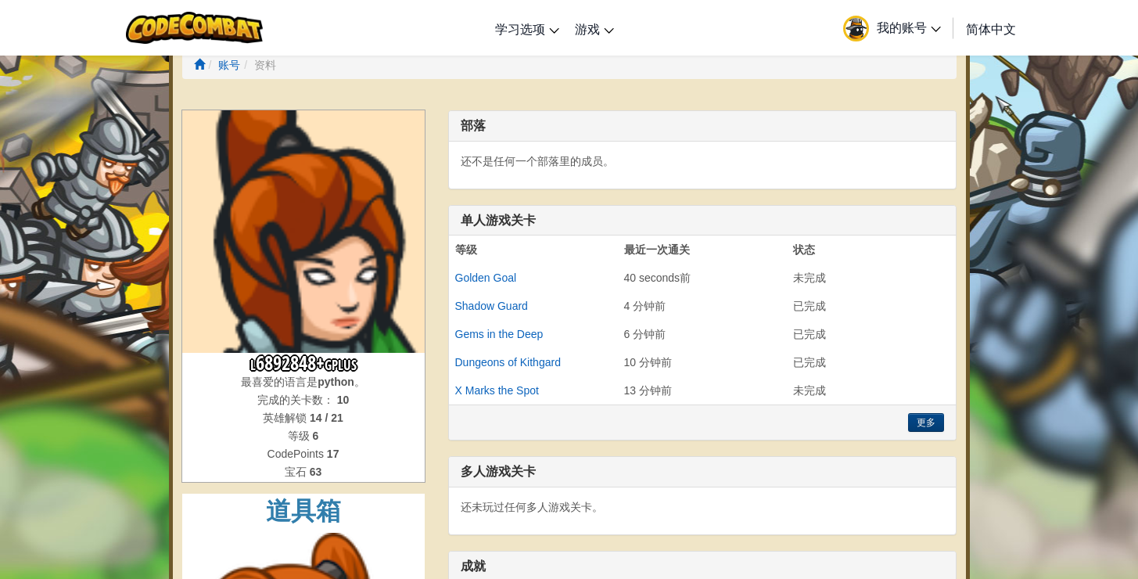
scroll to position [29, 0]
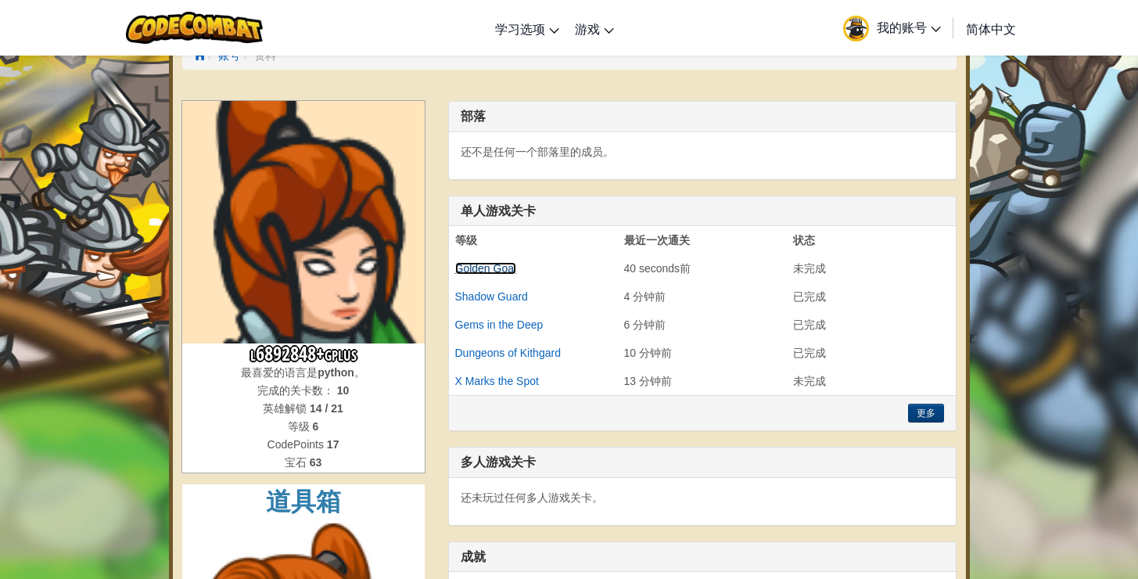
click at [506, 267] on link "Golden Goal" at bounding box center [486, 268] width 62 height 13
